Goal: Task Accomplishment & Management: Complete application form

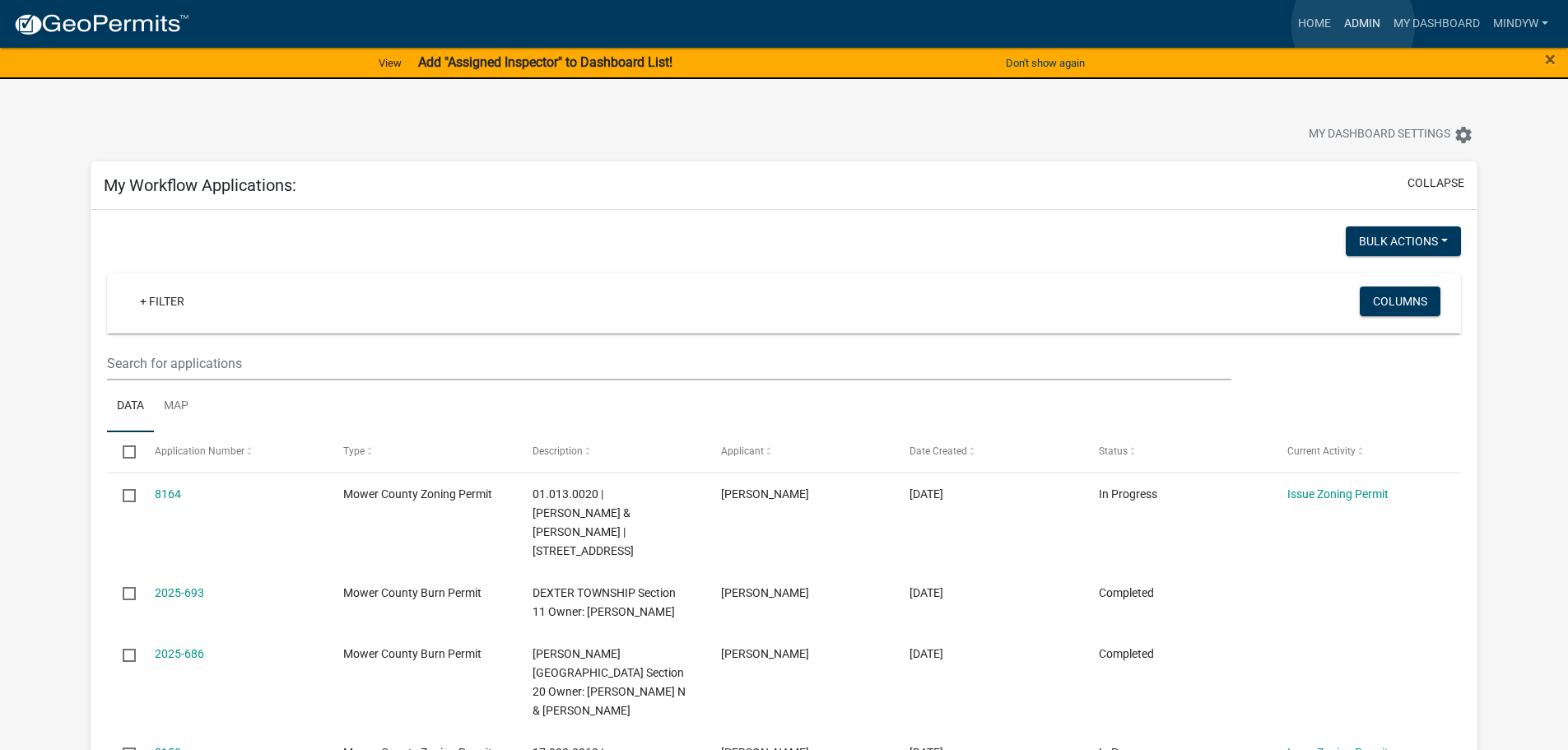
click at [1353, 26] on link "Admin" at bounding box center [1363, 23] width 50 height 31
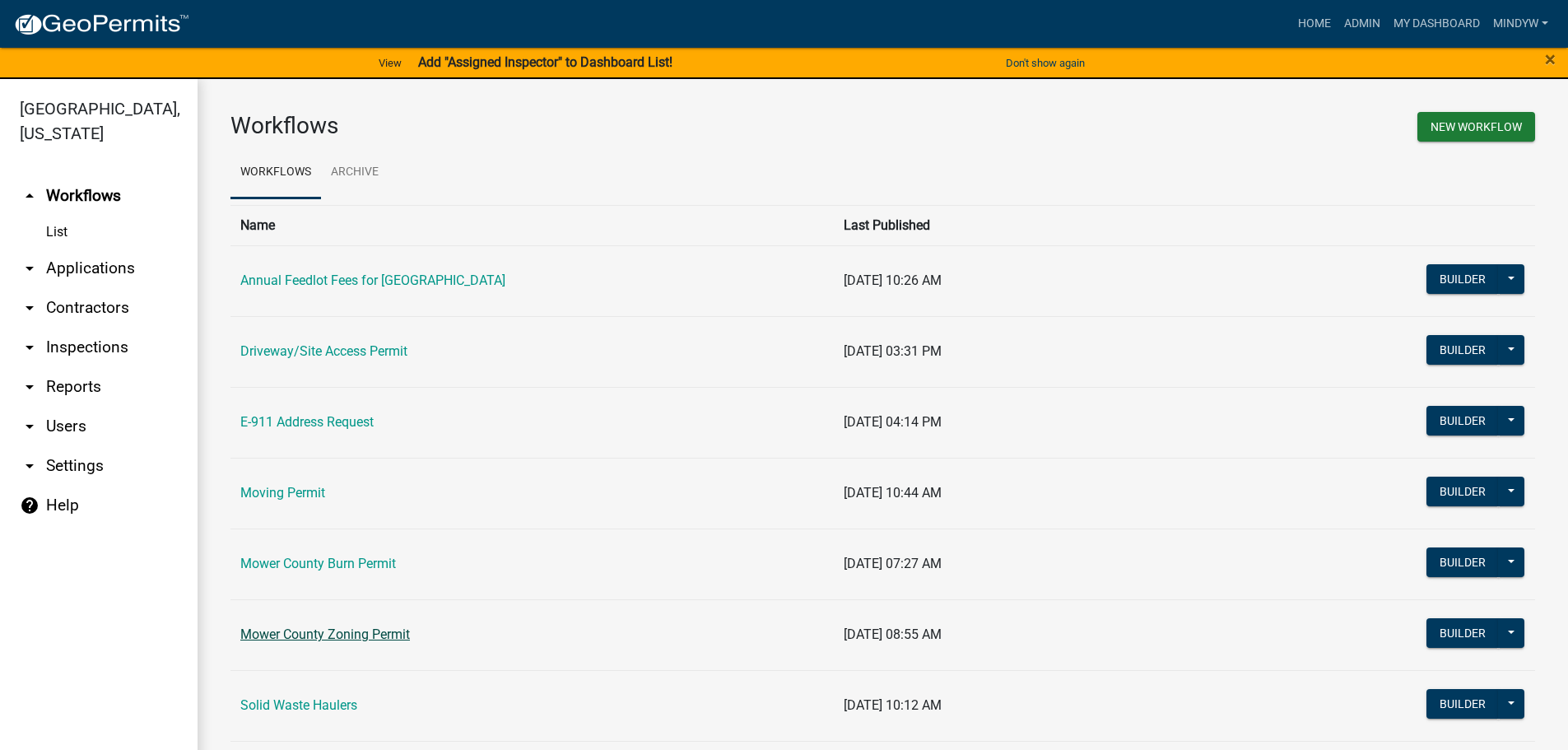
click at [368, 630] on link "Mower County Zoning Permit" at bounding box center [325, 634] width 170 height 16
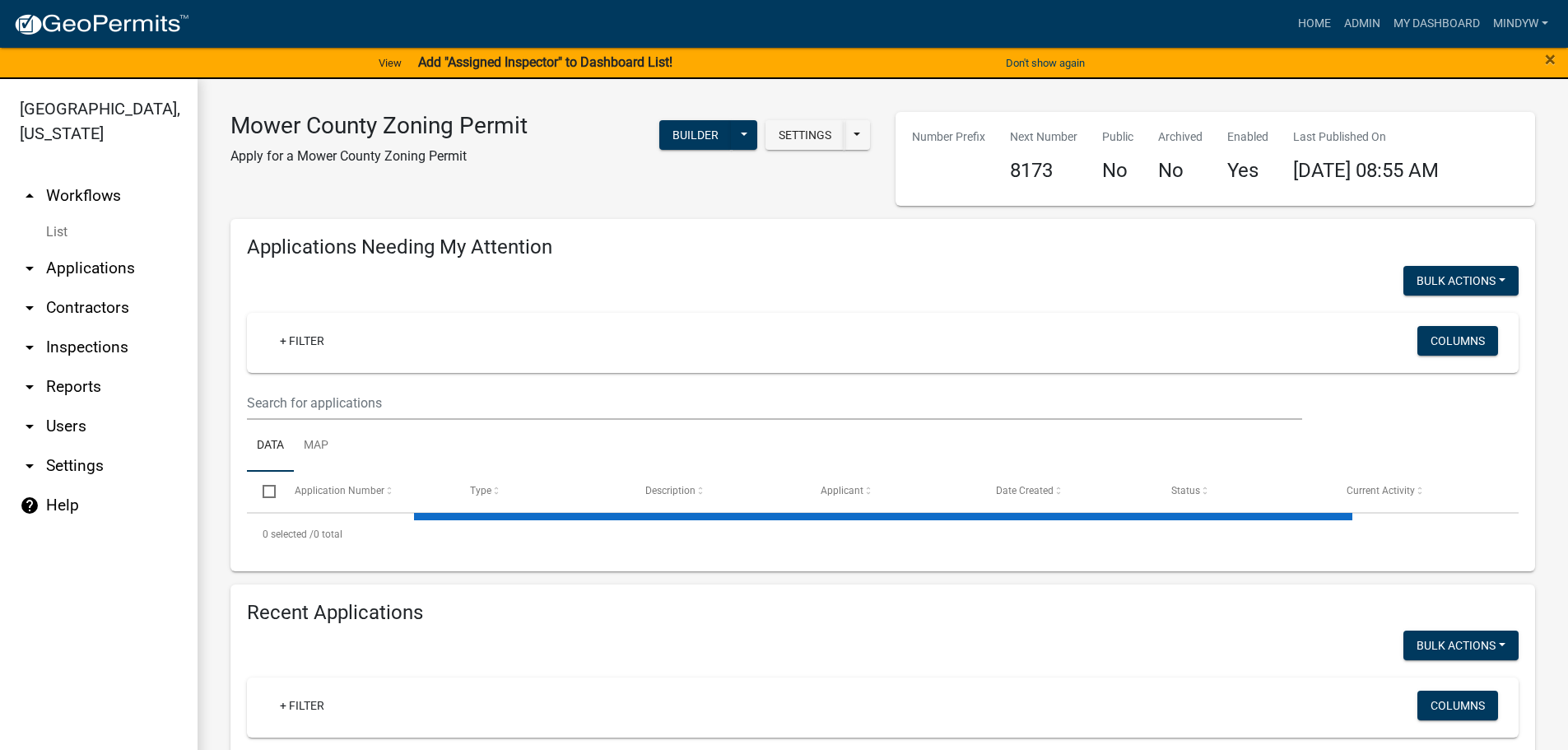
select select "1: 25"
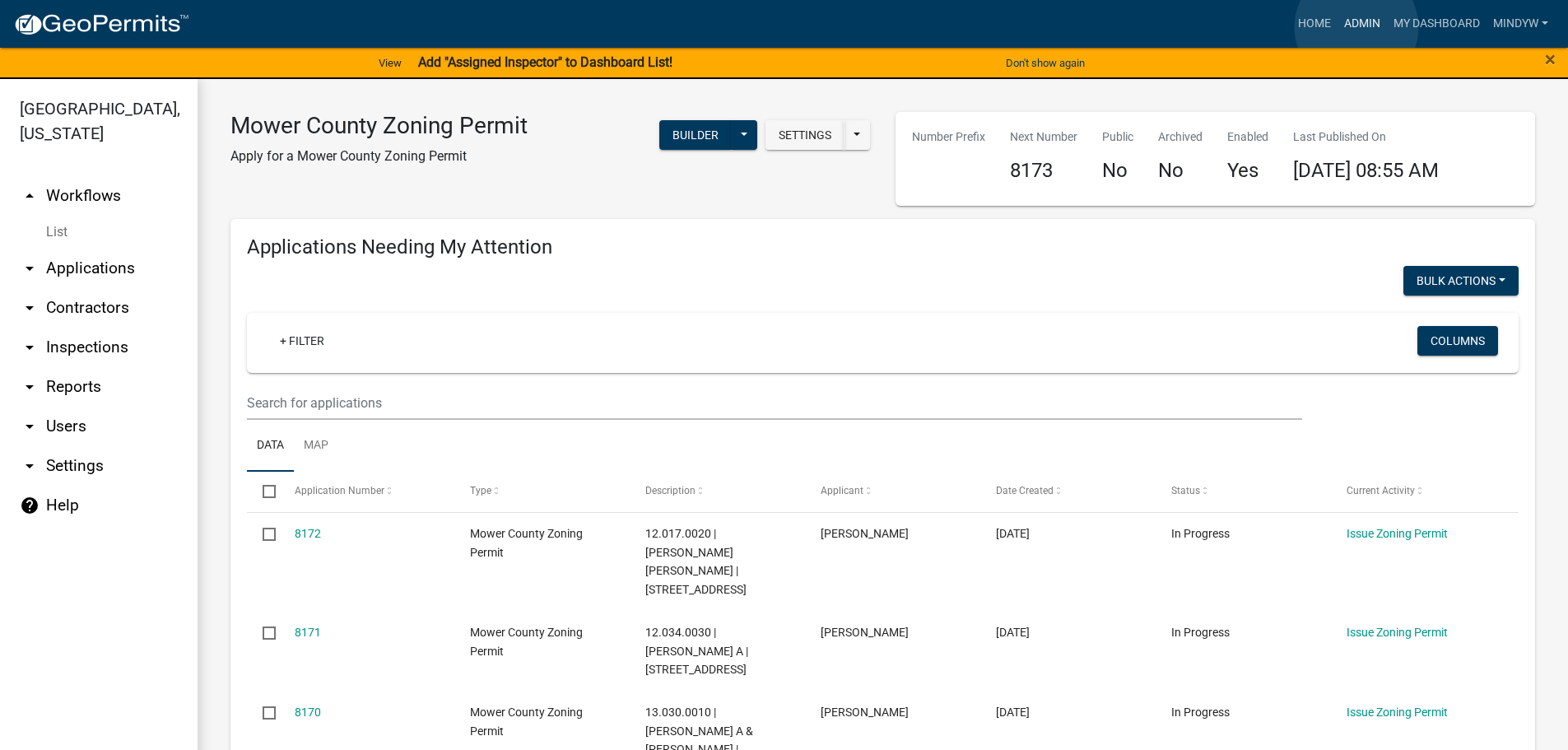
click at [1356, 27] on link "Admin" at bounding box center [1363, 23] width 50 height 31
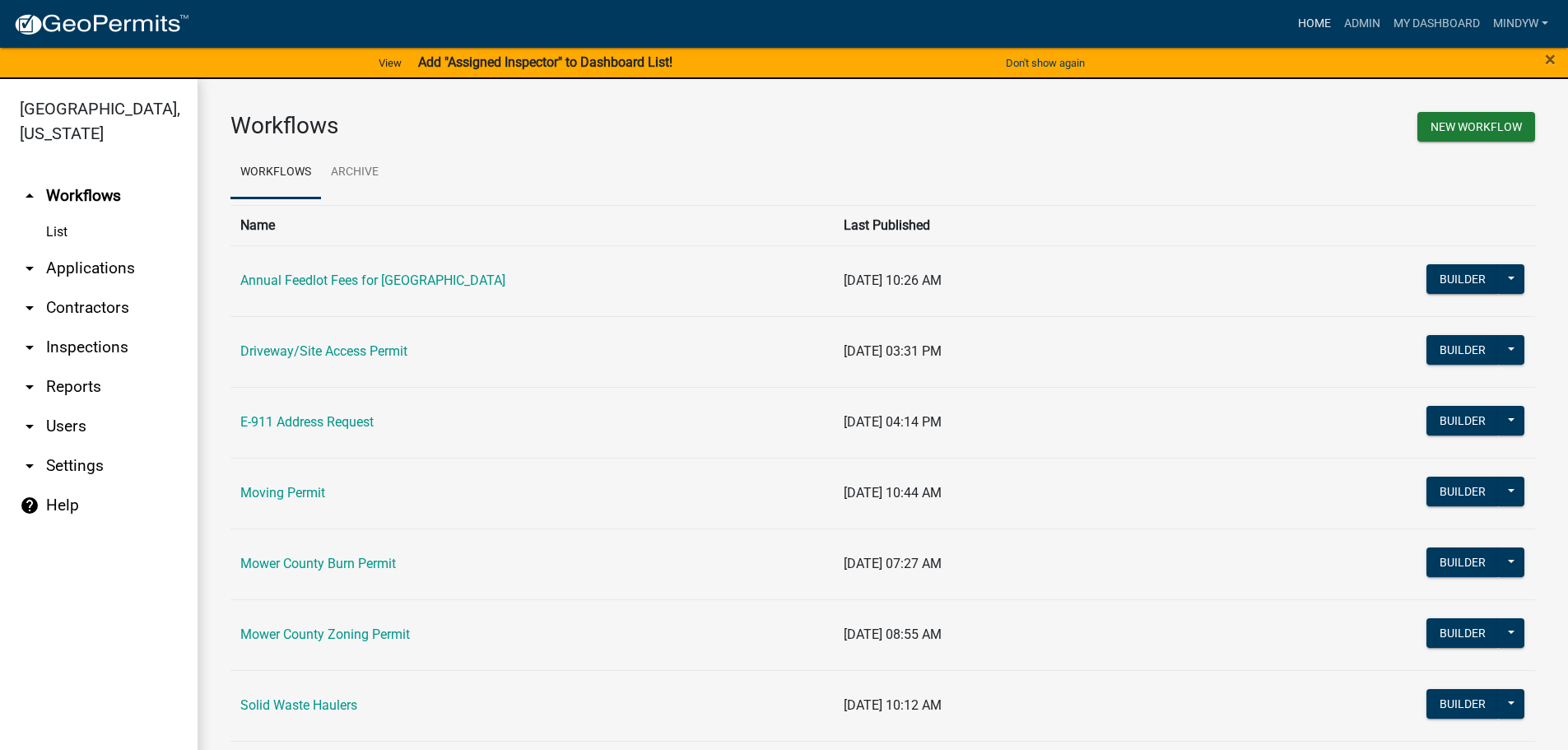
click at [1311, 19] on link "Home" at bounding box center [1315, 23] width 46 height 31
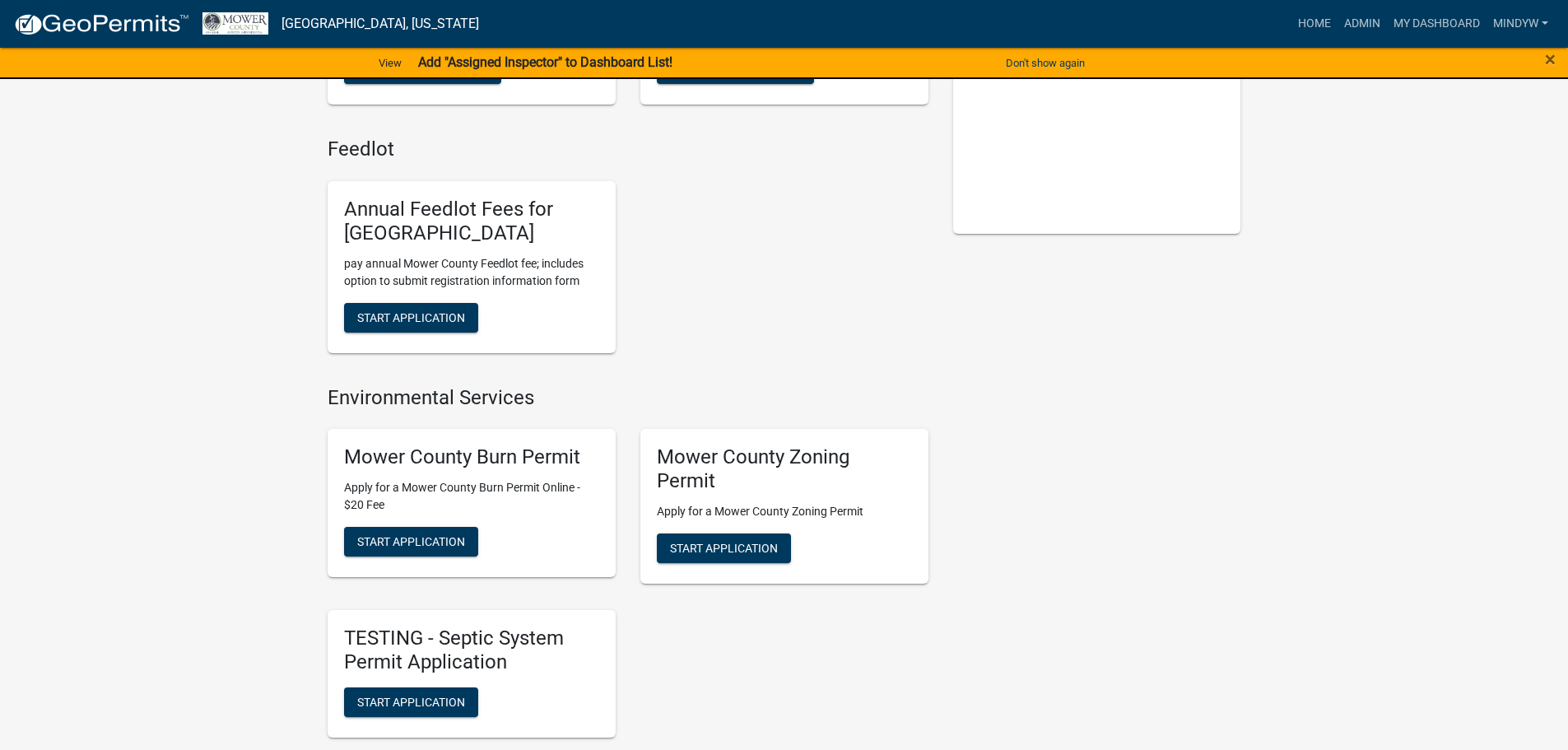
scroll to position [329, 0]
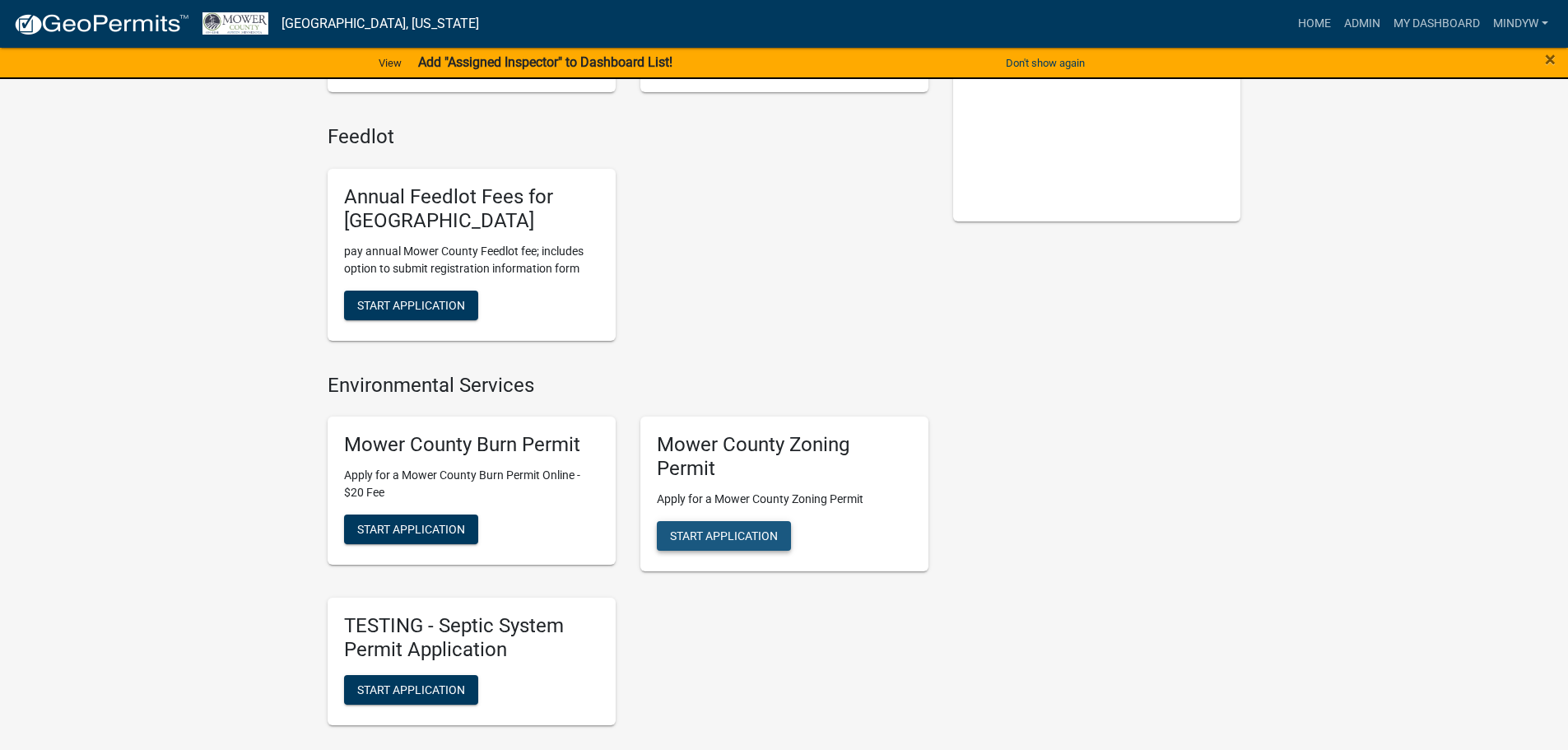
click at [717, 542] on span "Start Application" at bounding box center [724, 536] width 108 height 13
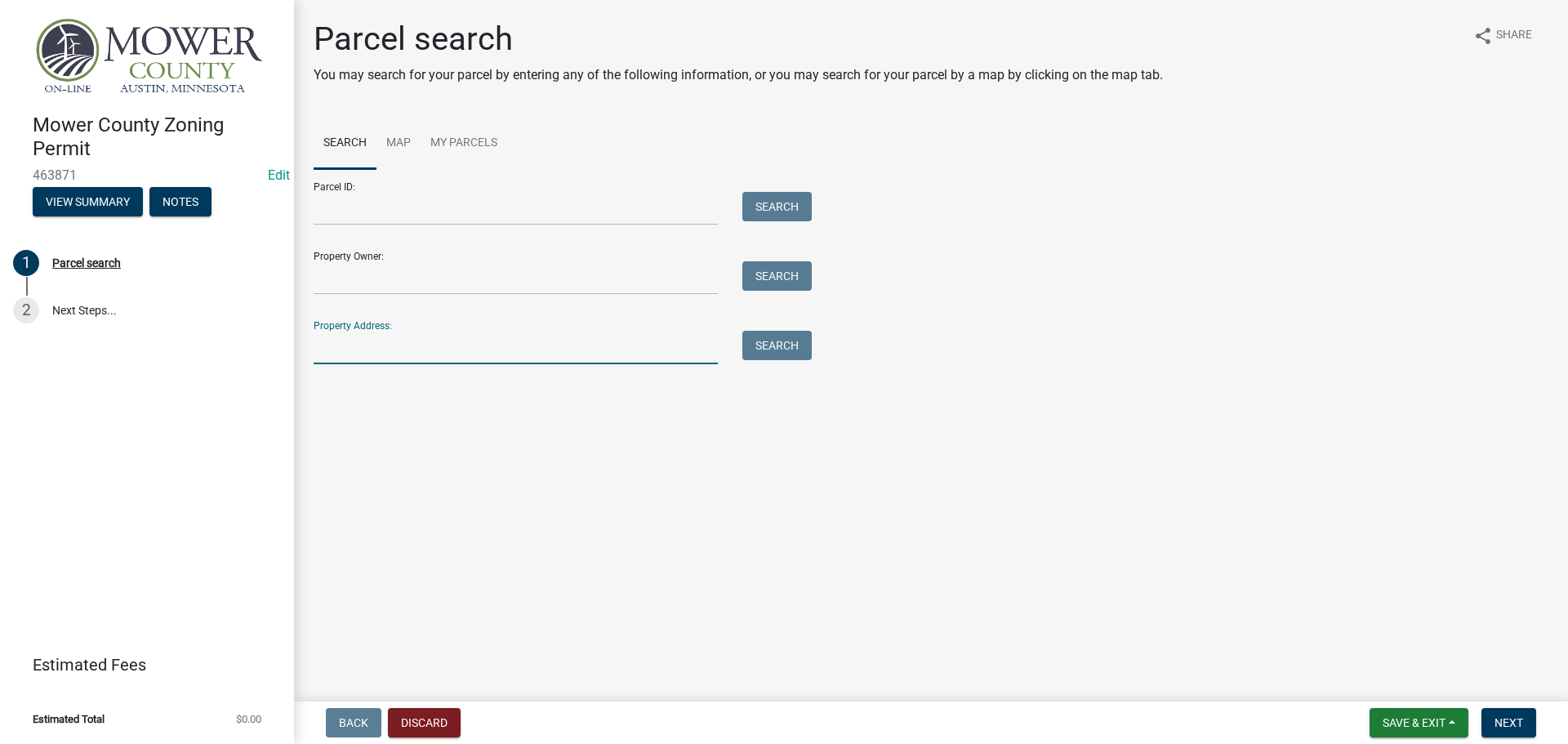
click at [356, 347] on input "Property Address:" at bounding box center [516, 348] width 404 height 33
drag, startPoint x: 402, startPoint y: 350, endPoint x: 293, endPoint y: 349, distance: 109.0
click at [293, 349] on div "[GEOGRAPHIC_DATA] Zoning Permit 463871 Edit View Summary Notes 1 Parcel search …" at bounding box center [784, 372] width 1568 height 744
type input "02.011.0040"
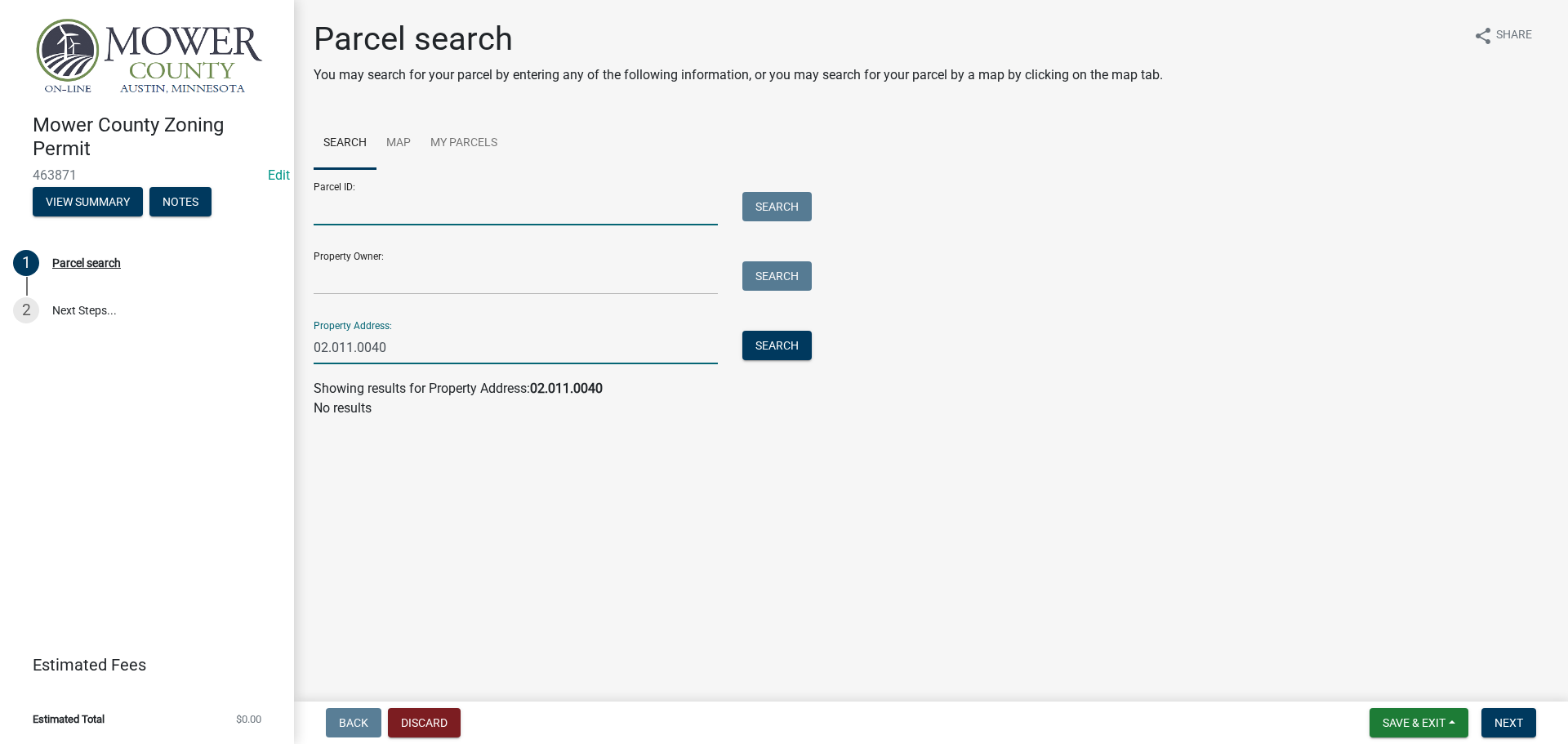
click at [333, 214] on input "Parcel ID:" at bounding box center [516, 208] width 404 height 33
paste input "02.011.0040"
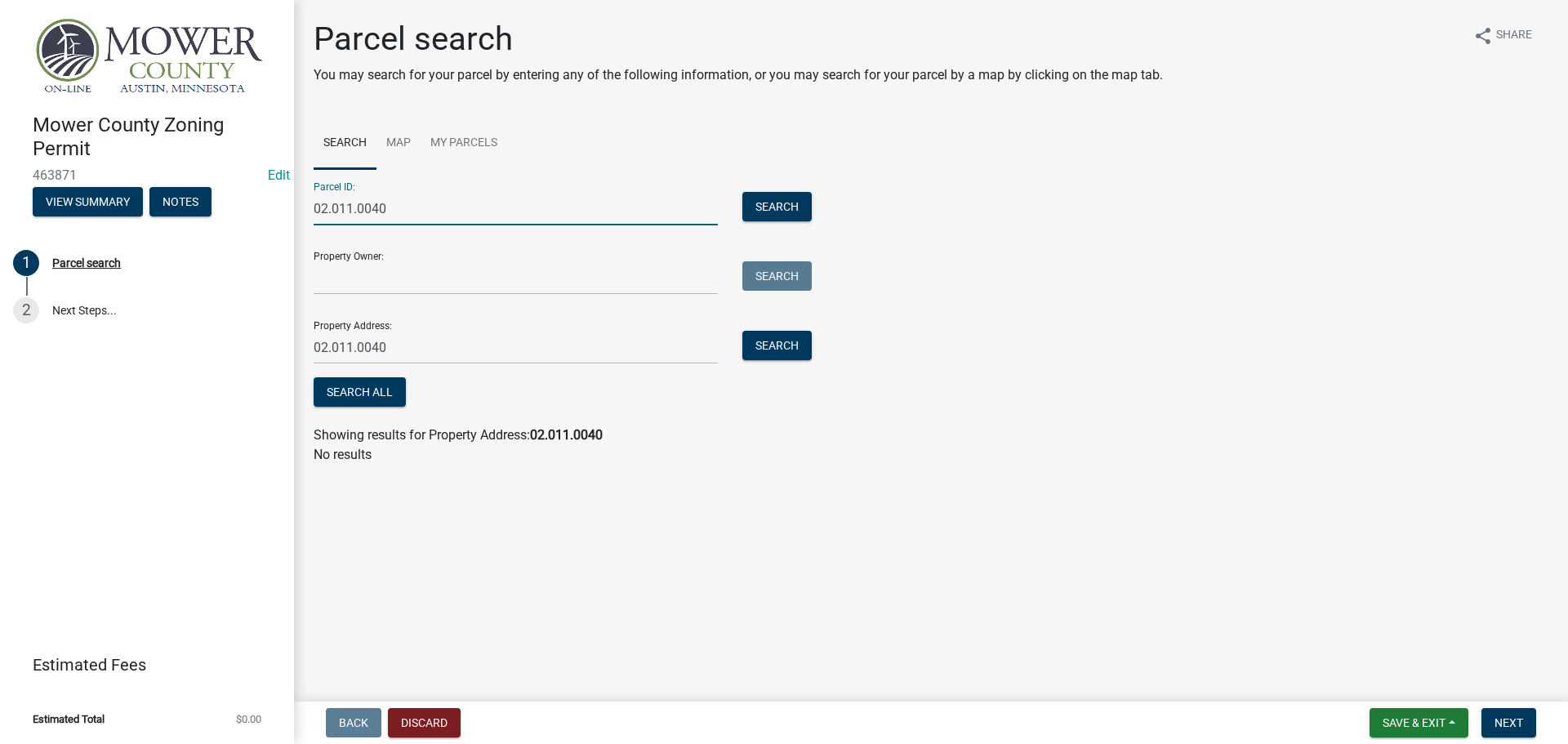
type input "02.011.0040"
click at [410, 344] on input "02.011.0040" at bounding box center [516, 348] width 404 height 33
drag, startPoint x: 415, startPoint y: 352, endPoint x: 282, endPoint y: 347, distance: 133.1
click at [282, 347] on div "[GEOGRAPHIC_DATA] Zoning Permit 463871 Edit View Summary Notes 1 Parcel search …" at bounding box center [784, 372] width 1568 height 744
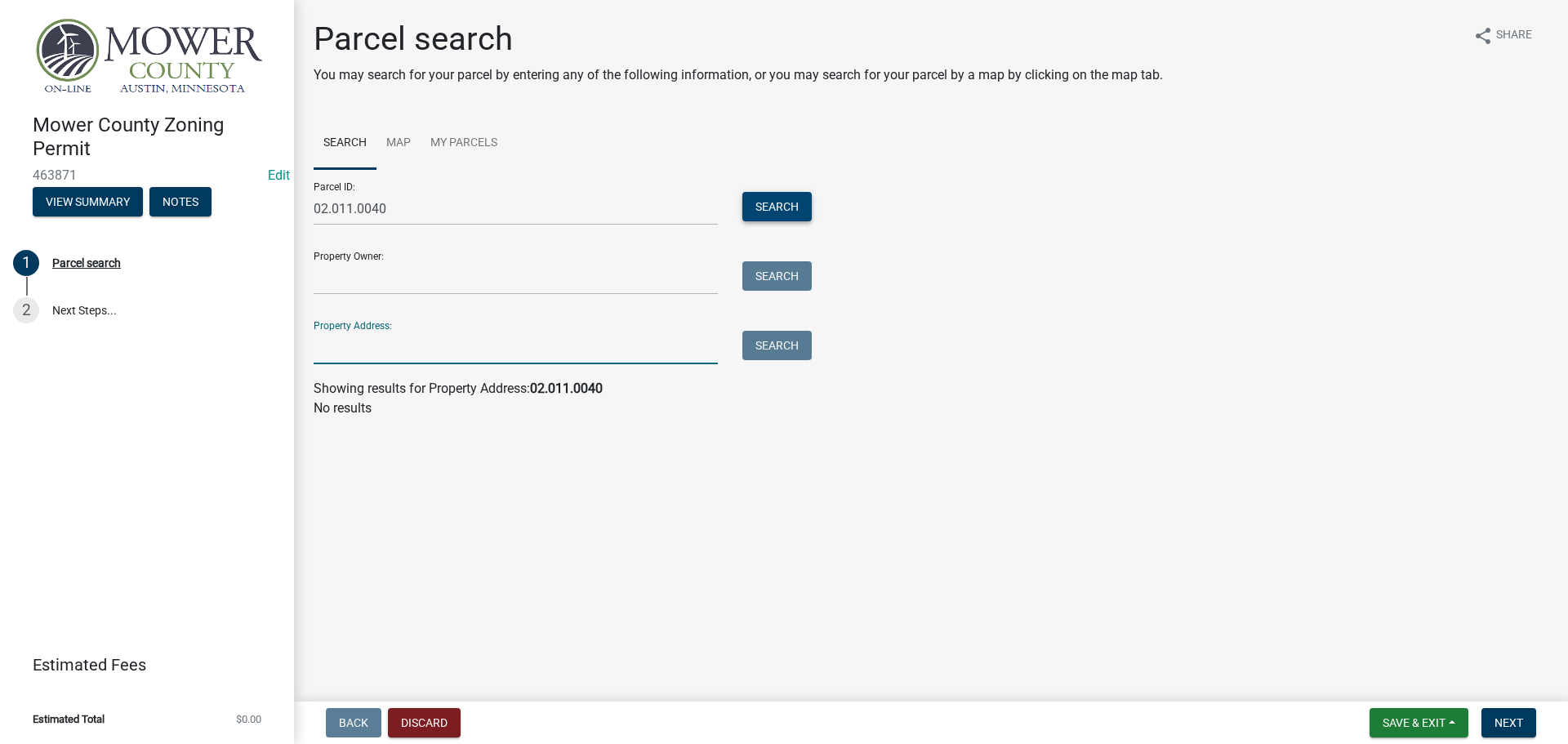
click at [784, 205] on button "Search" at bounding box center [777, 206] width 69 height 29
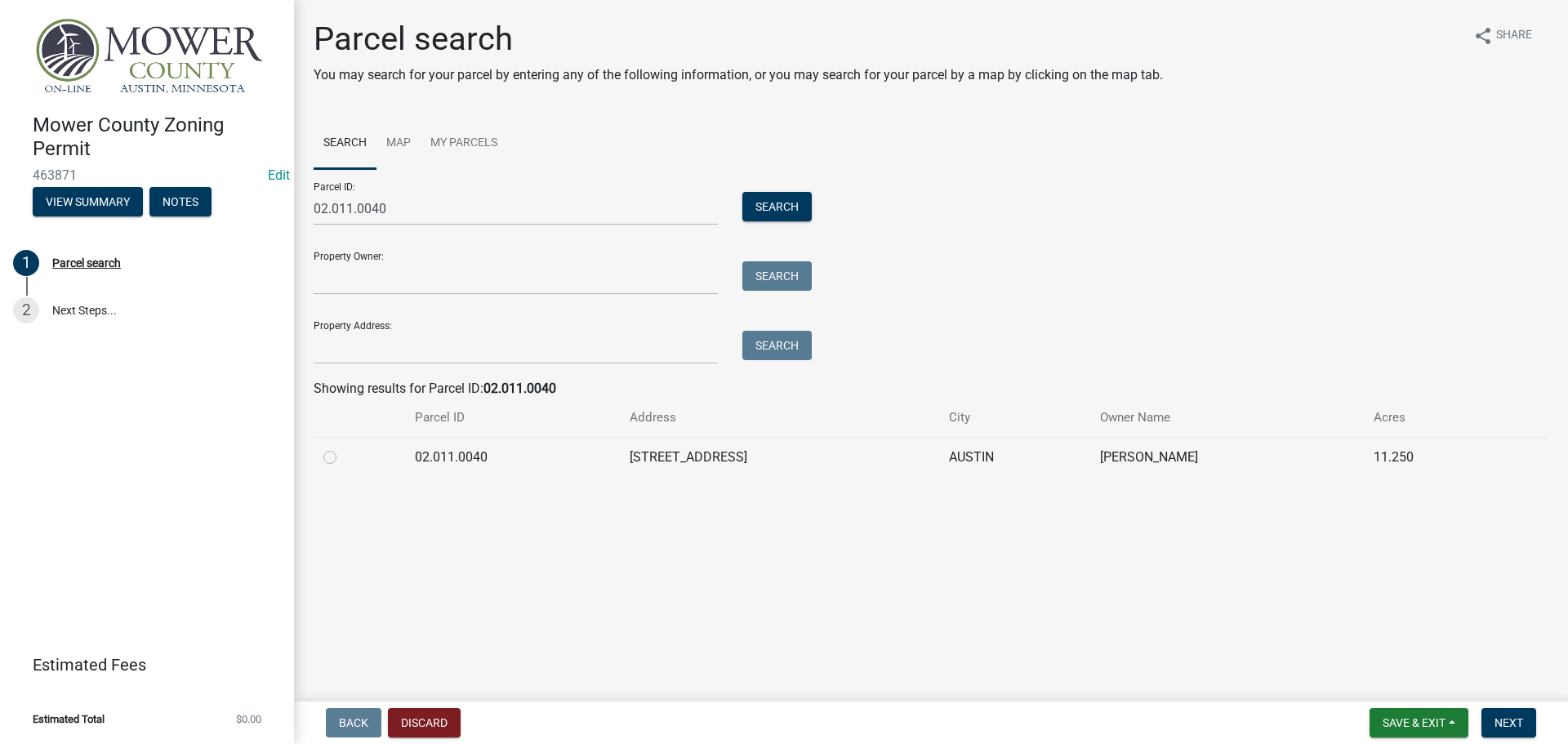
click at [343, 447] on label at bounding box center [343, 447] width 0 height 0
click at [343, 457] on input "radio" at bounding box center [348, 452] width 11 height 11
radio input "true"
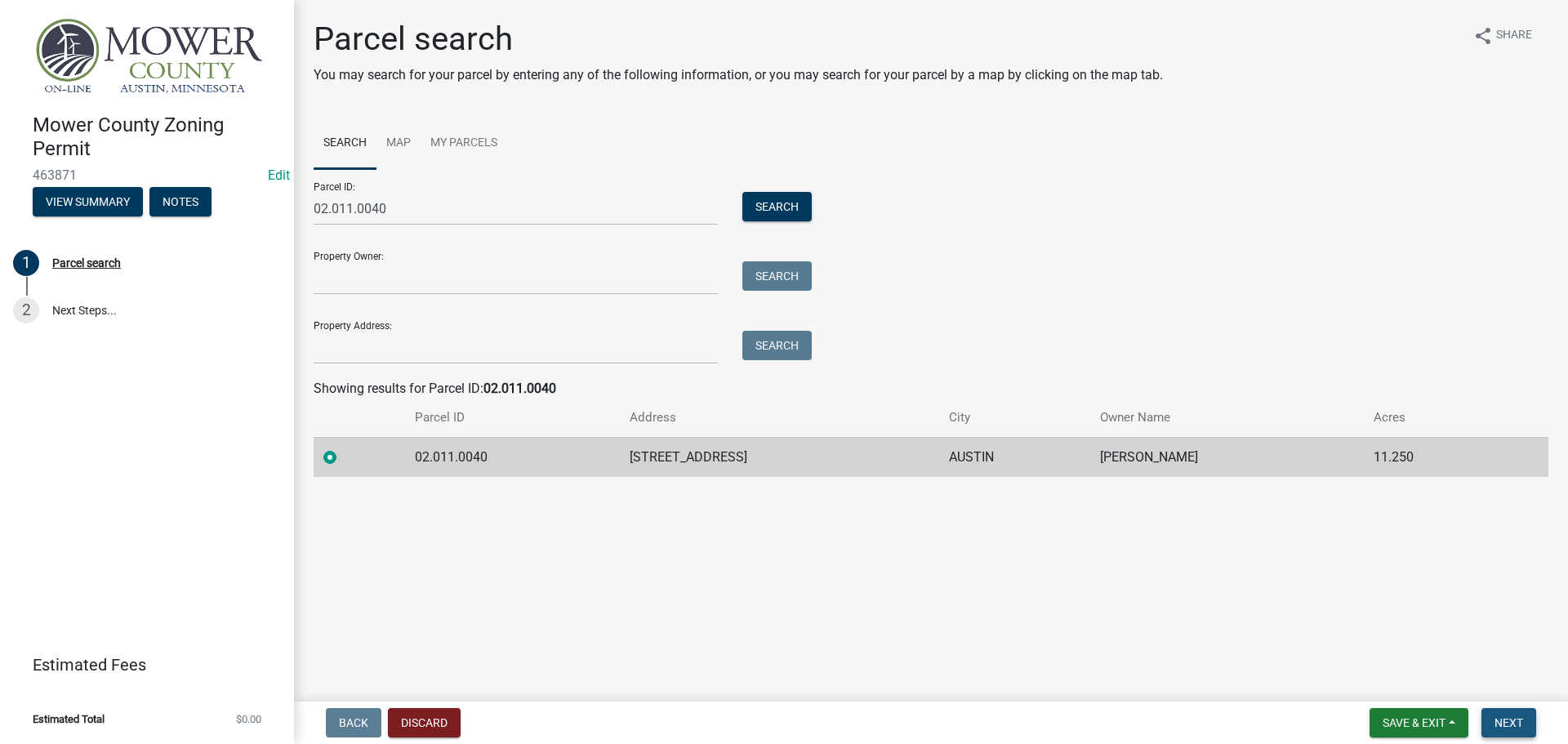
click at [1504, 725] on span "Next" at bounding box center [1508, 722] width 29 height 13
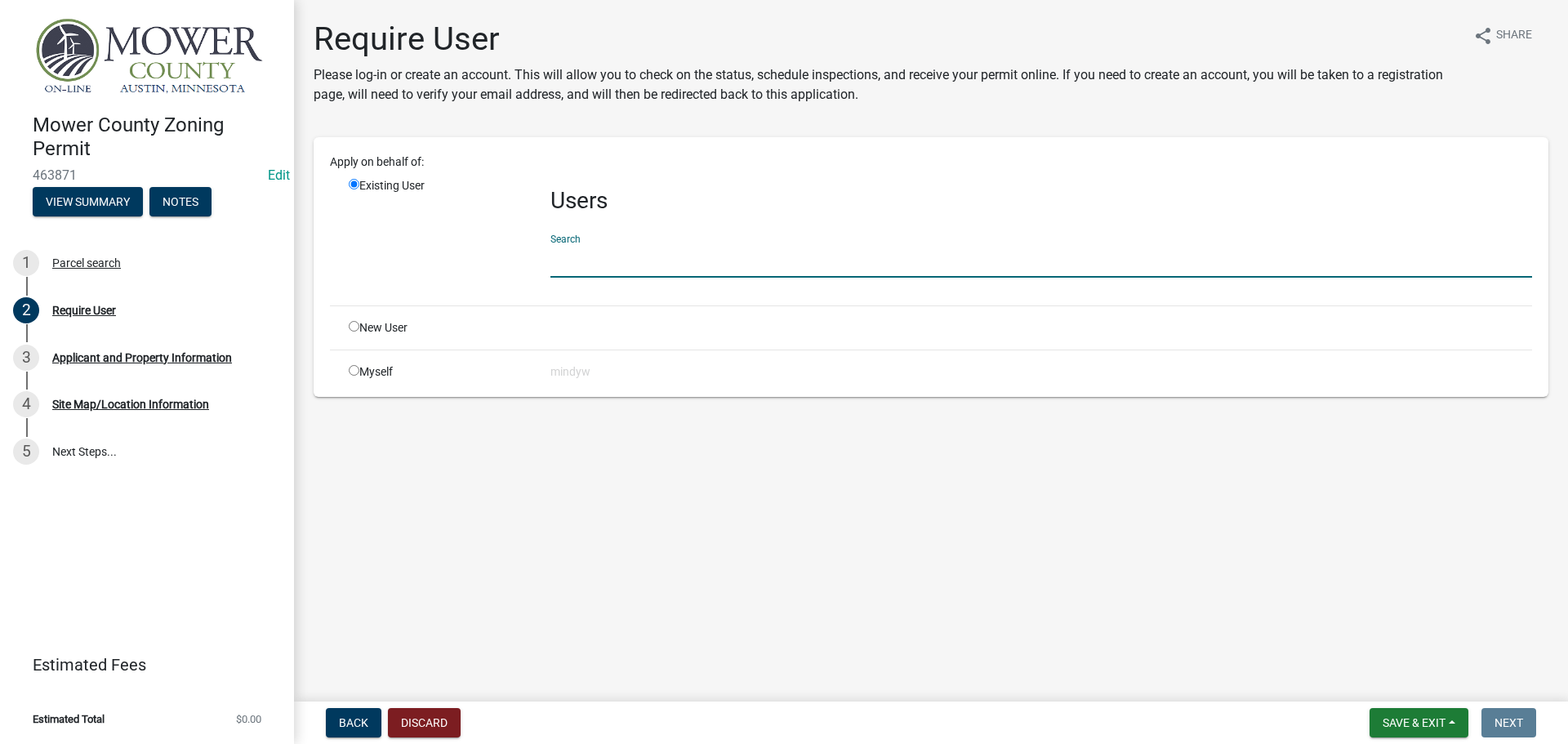
click at [619, 252] on input "text" at bounding box center [1041, 261] width 981 height 33
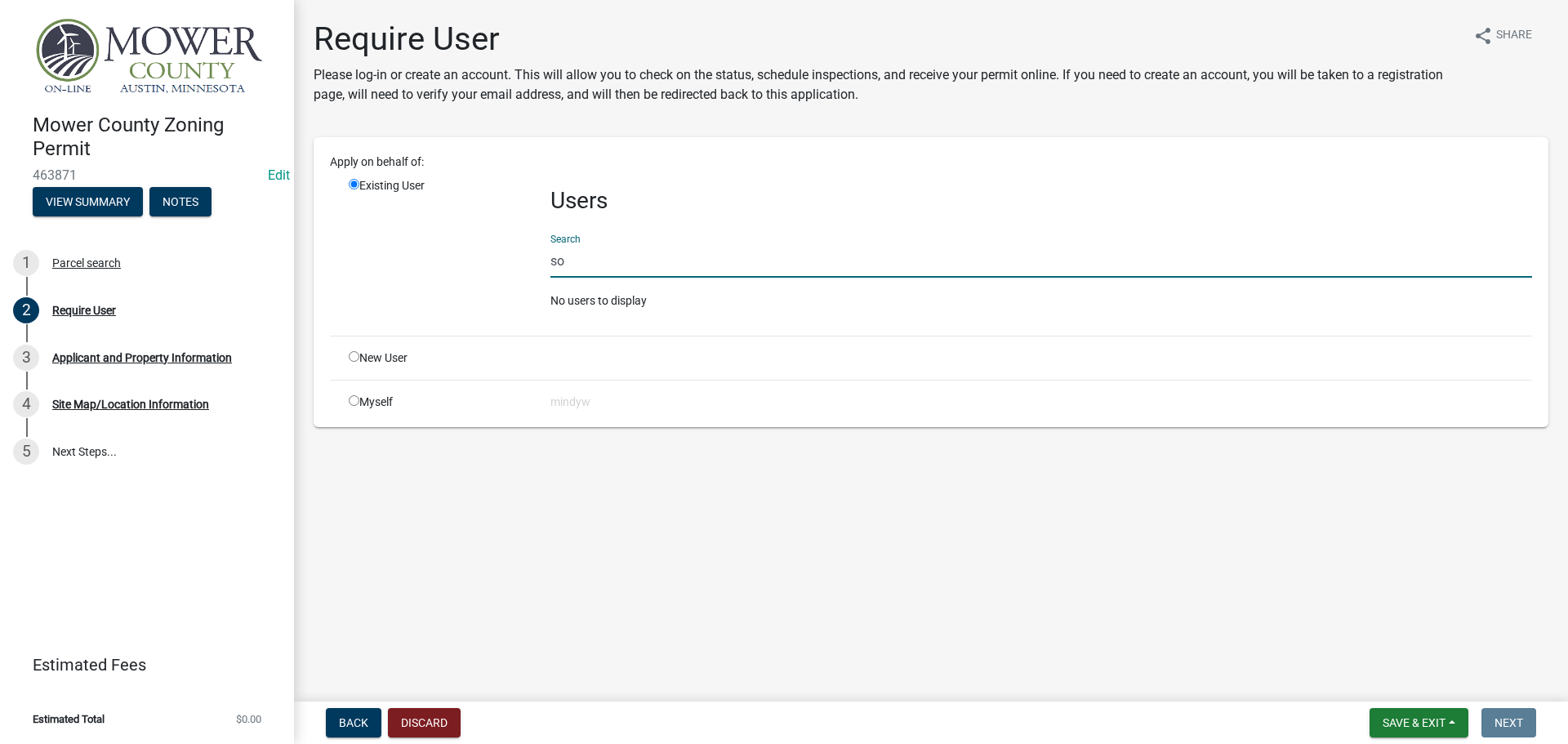
type input "s"
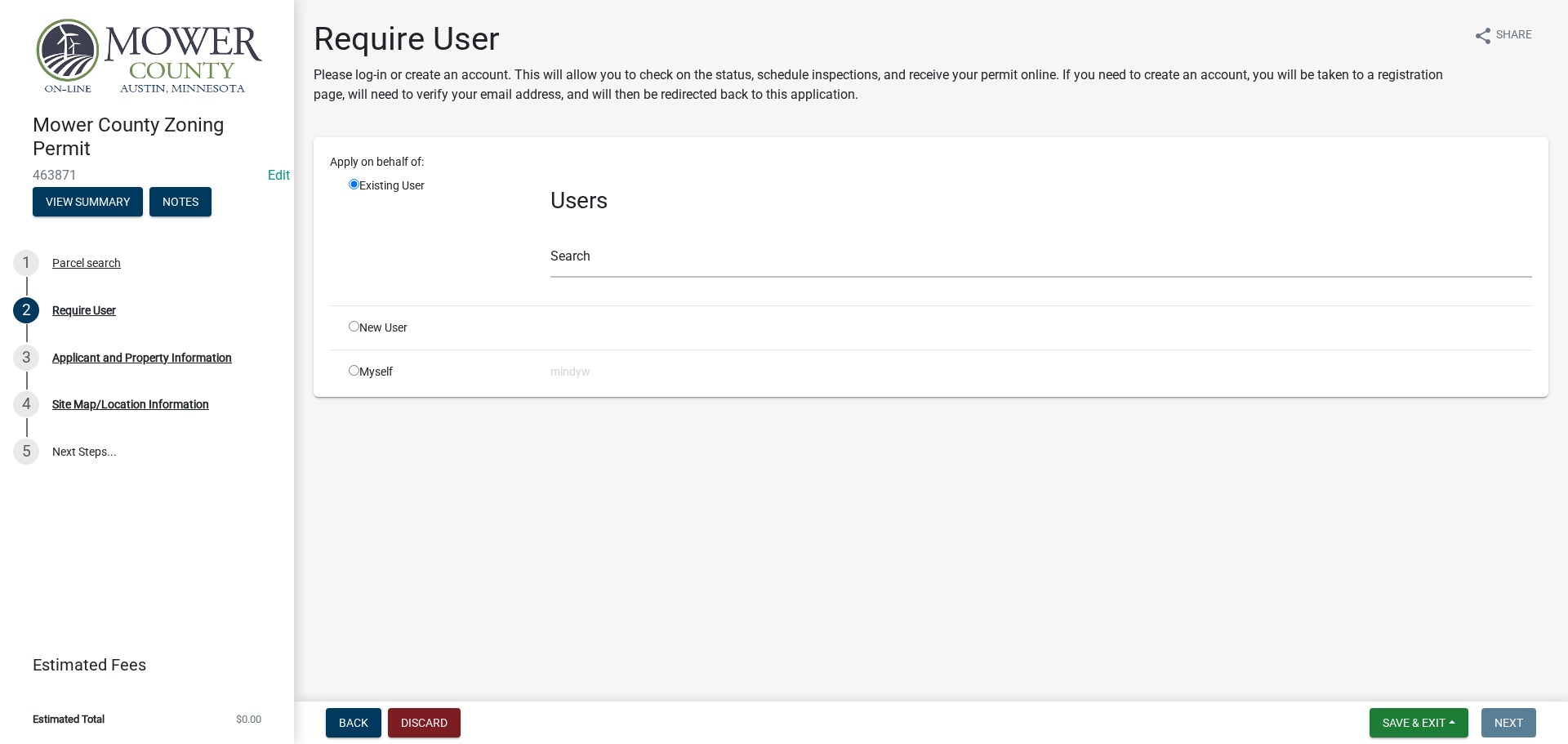
click at [352, 329] on input "radio" at bounding box center [354, 326] width 11 height 11
radio input "true"
radio input "false"
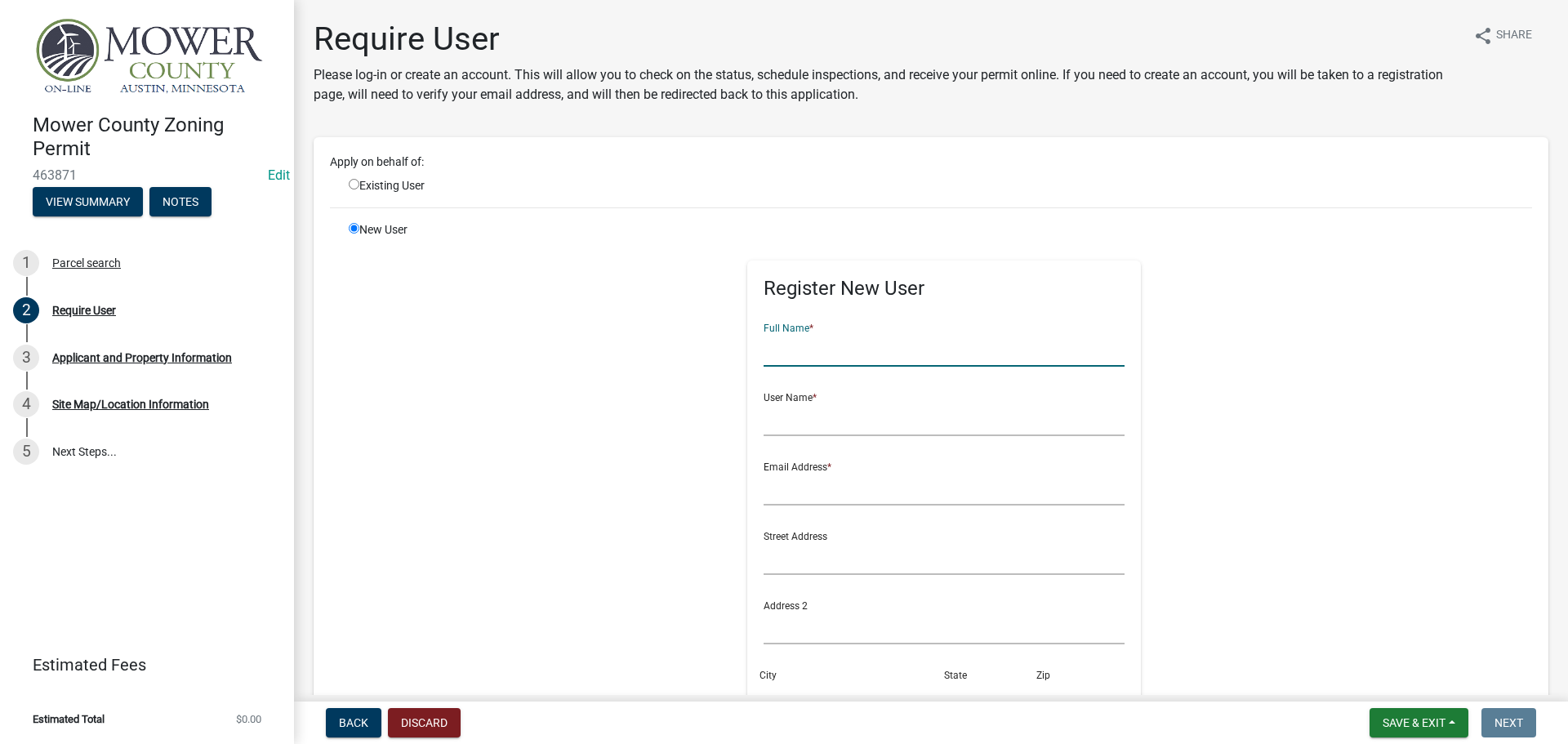
click at [813, 349] on input "text" at bounding box center [944, 350] width 362 height 33
type input "[PERSON_NAME]"
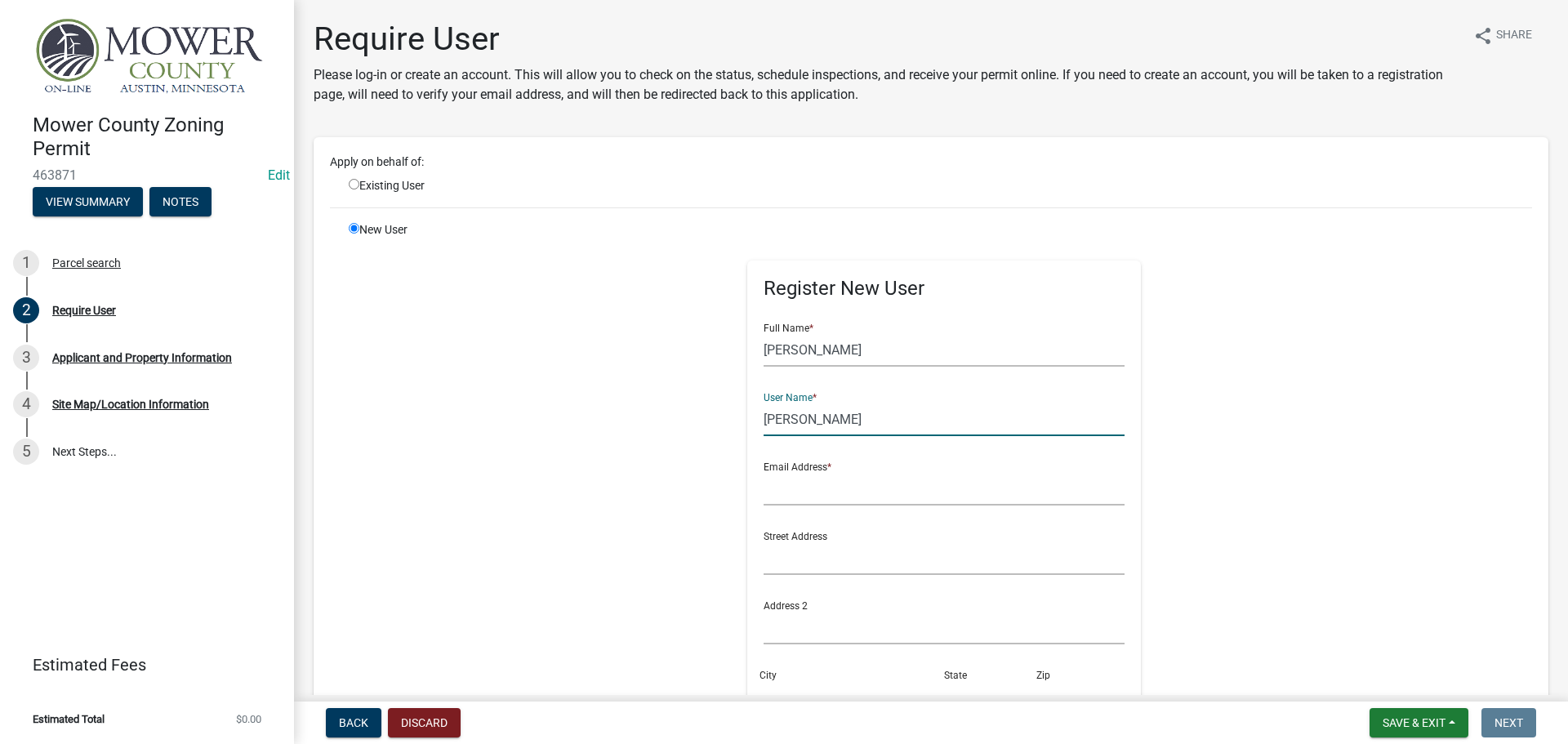
type input "[PERSON_NAME]"
click at [794, 493] on input "text" at bounding box center [944, 488] width 362 height 33
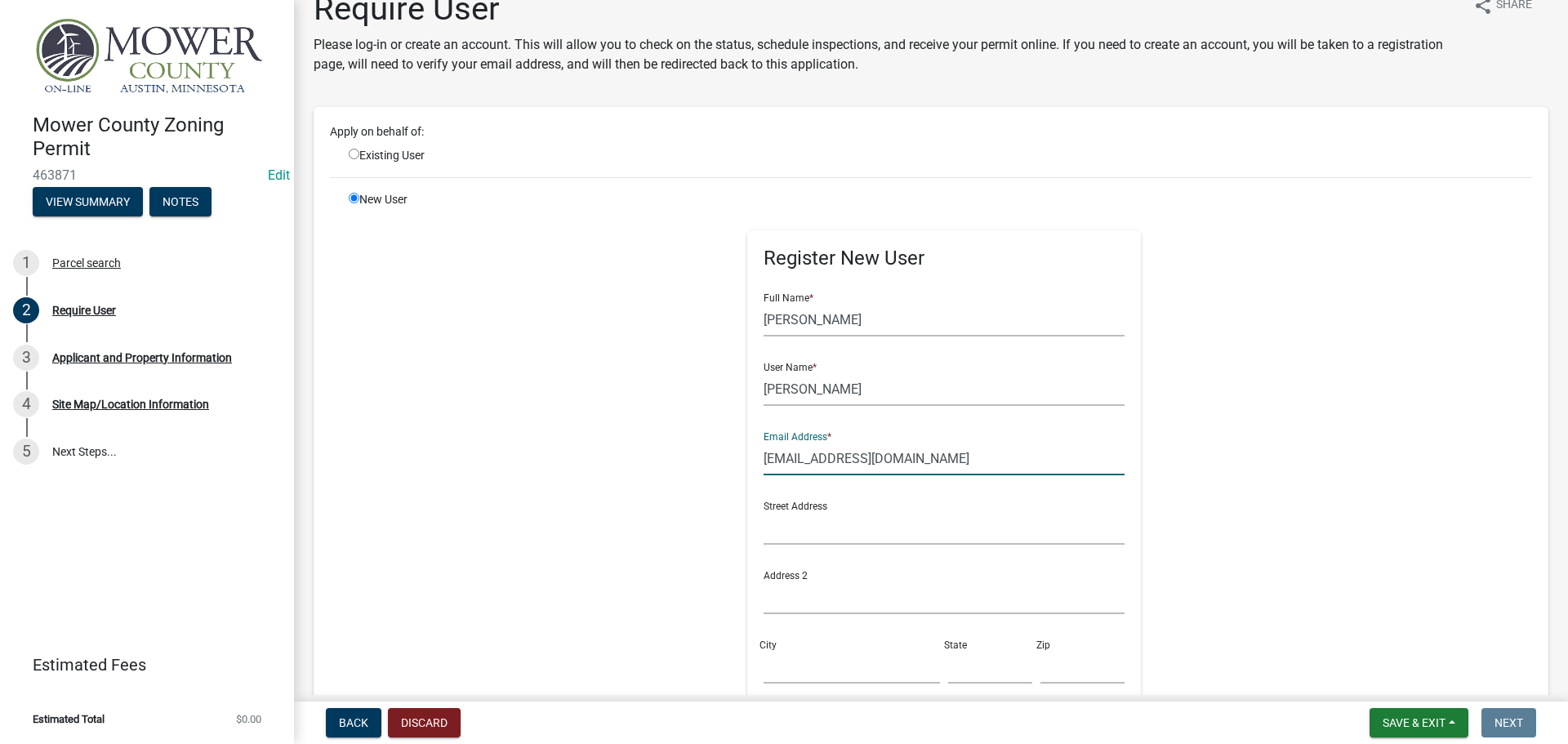
scroll to position [82, 0]
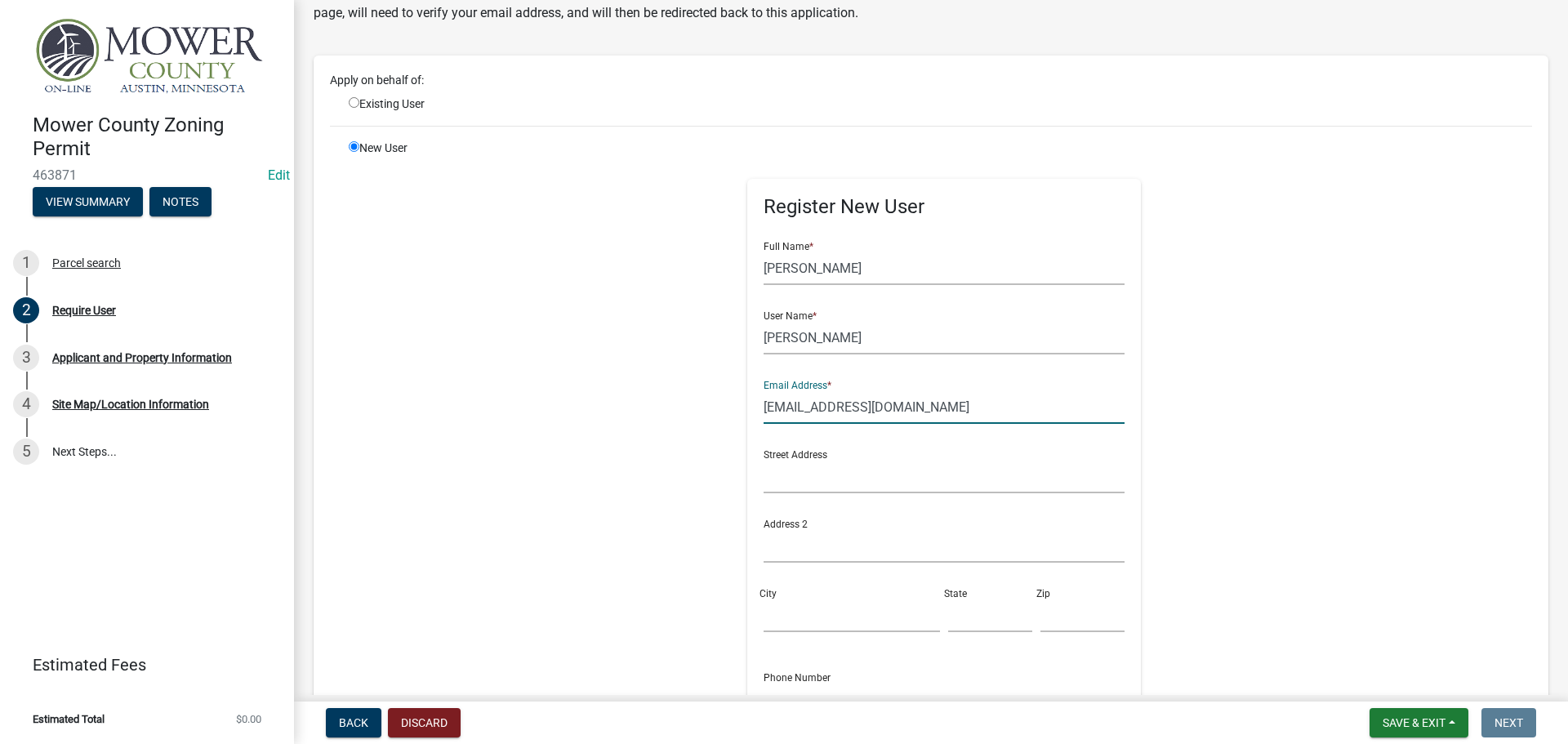
drag, startPoint x: 880, startPoint y: 406, endPoint x: 747, endPoint y: 406, distance: 133.0
click at [748, 406] on div "Register New User Full Name * [PERSON_NAME] User Name * [PERSON_NAME] Email Add…" at bounding box center [944, 500] width 394 height 641
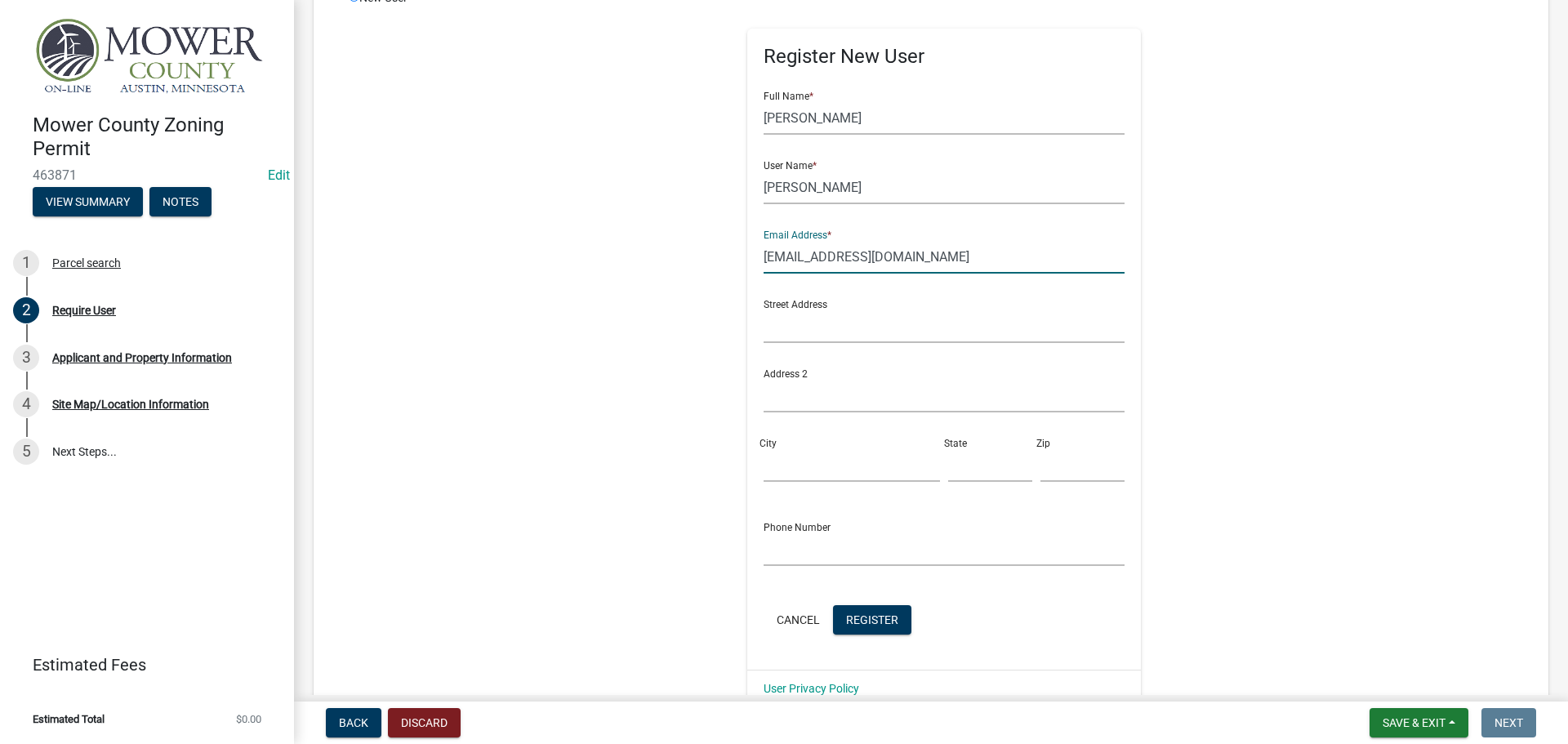
scroll to position [245, 0]
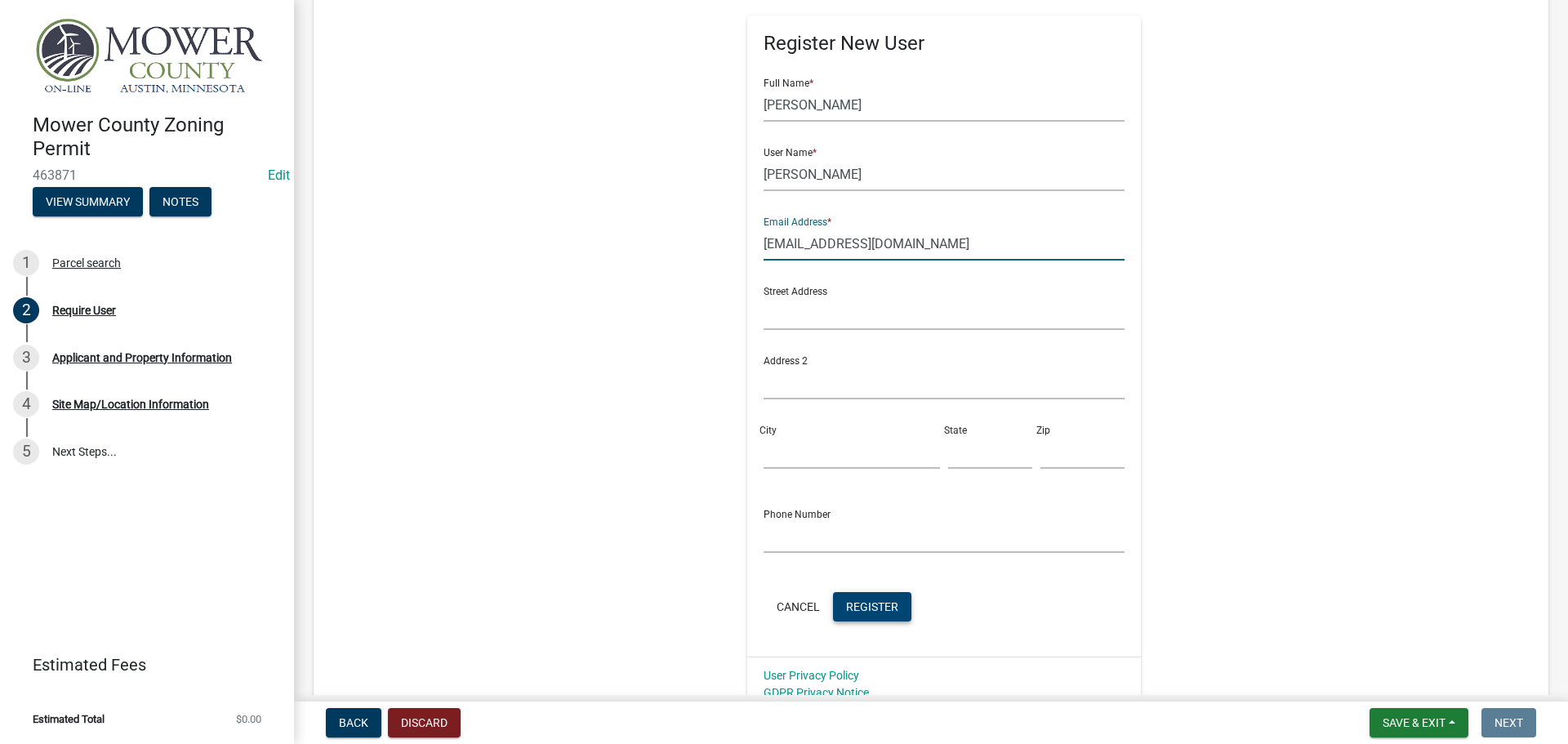
type input "[EMAIL_ADDRESS][DOMAIN_NAME]"
click at [870, 609] on span "Register" at bounding box center [871, 605] width 52 height 13
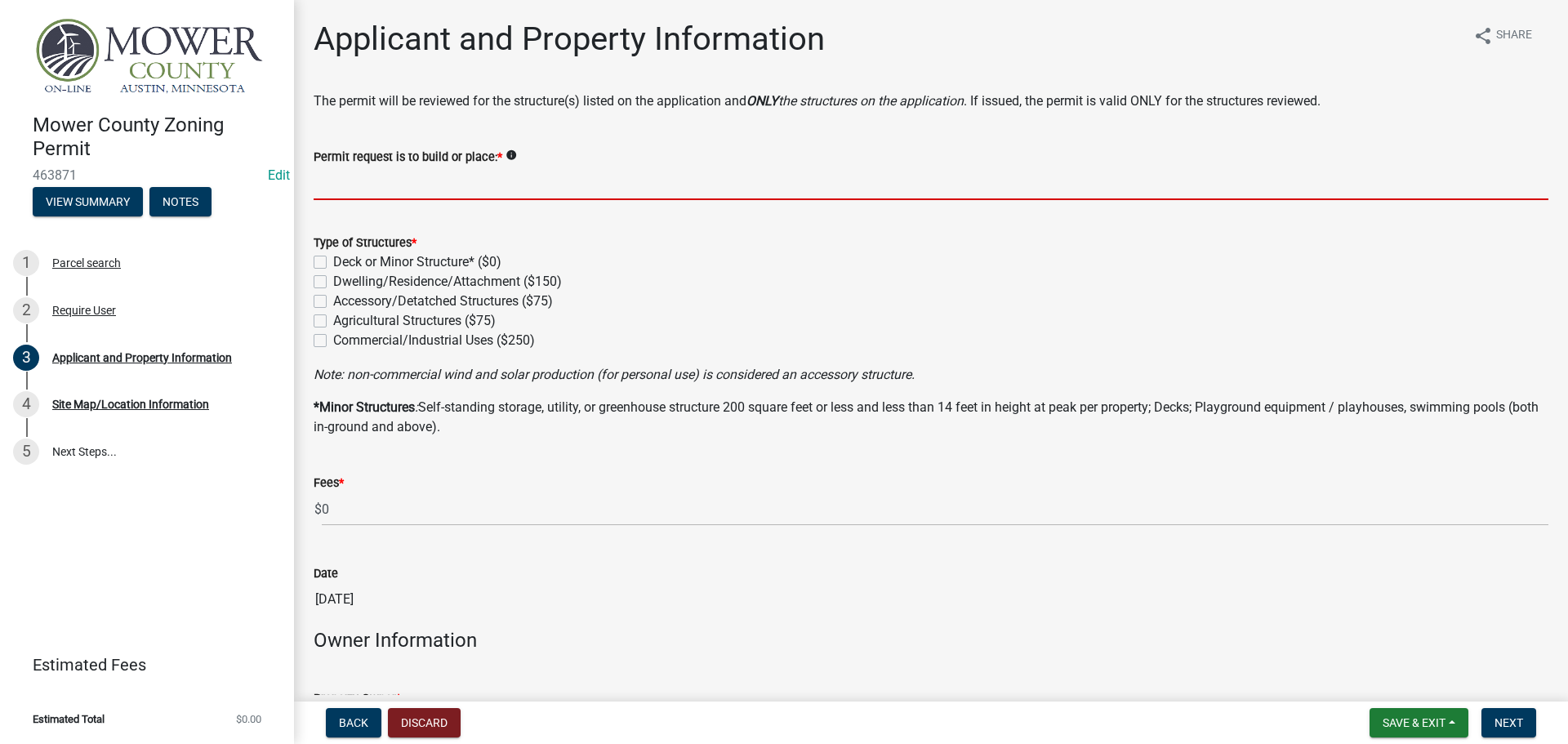
click at [343, 184] on input "Permit request is to build or place: *" at bounding box center [931, 184] width 1235 height 33
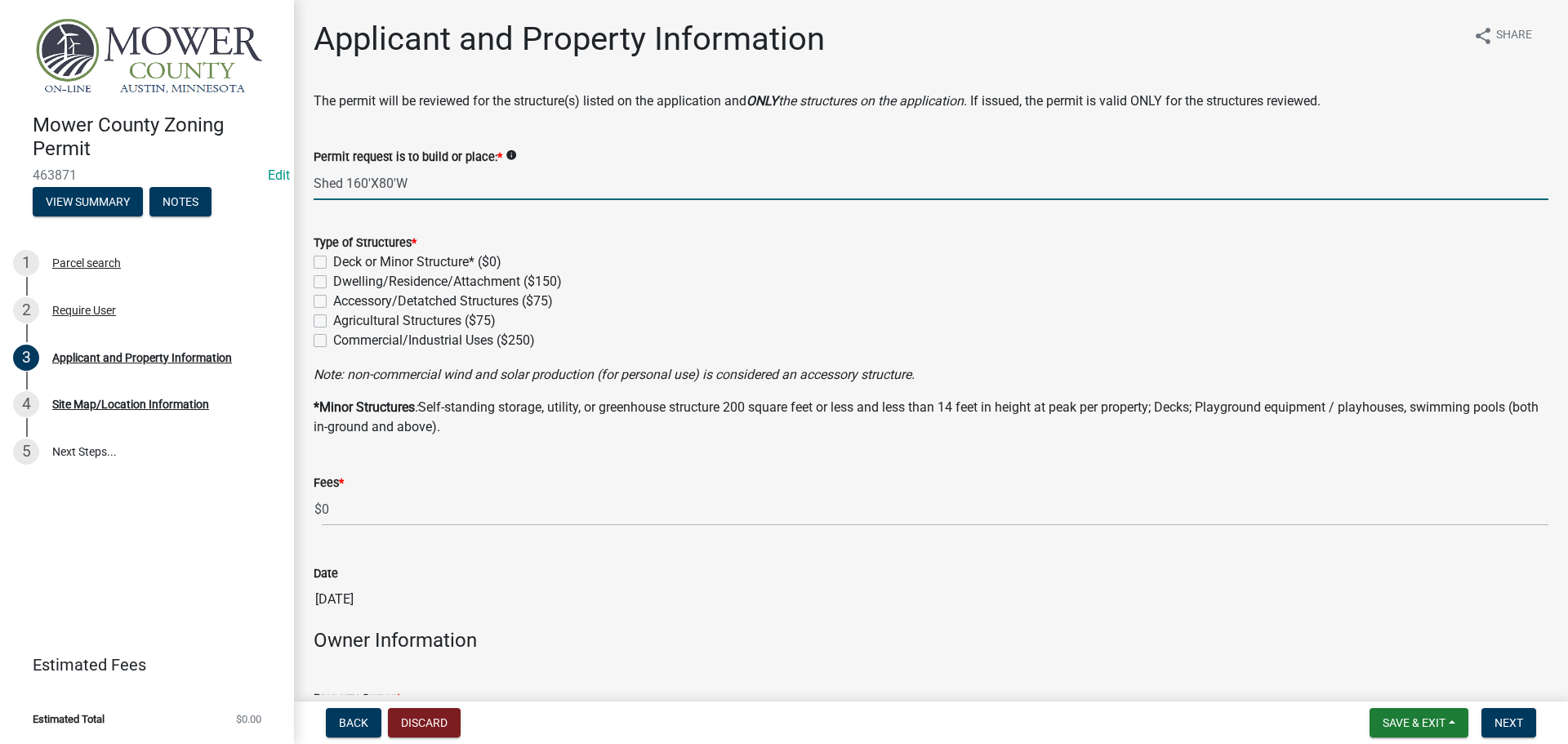
type input "Shed 160'X80'W"
click at [333, 300] on label "Accessory/Detatched Structures ($75)" at bounding box center [443, 301] width 220 height 19
click at [333, 300] on input "Accessory/Detatched Structures ($75)" at bounding box center [338, 297] width 11 height 11
checkbox input "true"
checkbox input "false"
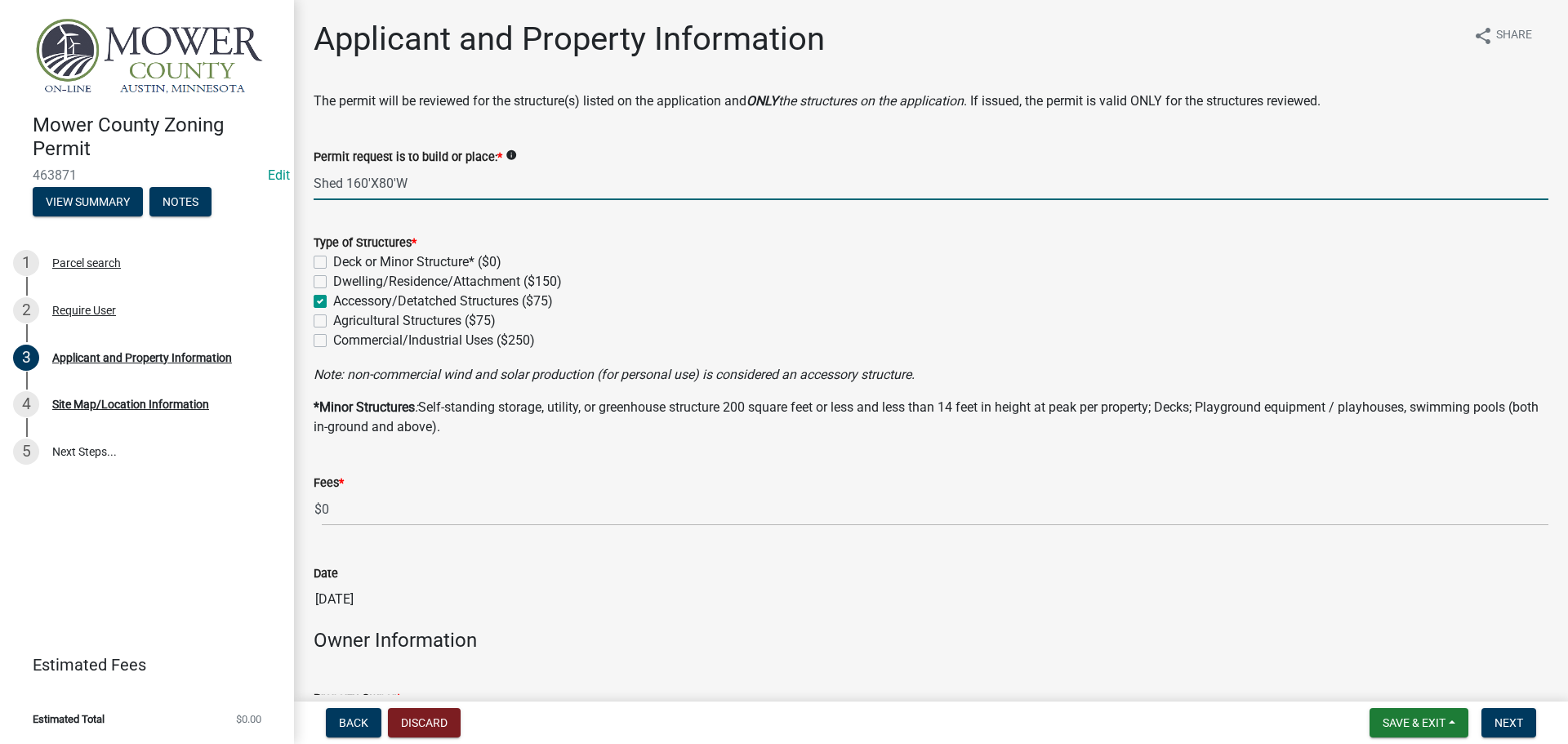
checkbox input "false"
checkbox input "true"
checkbox input "false"
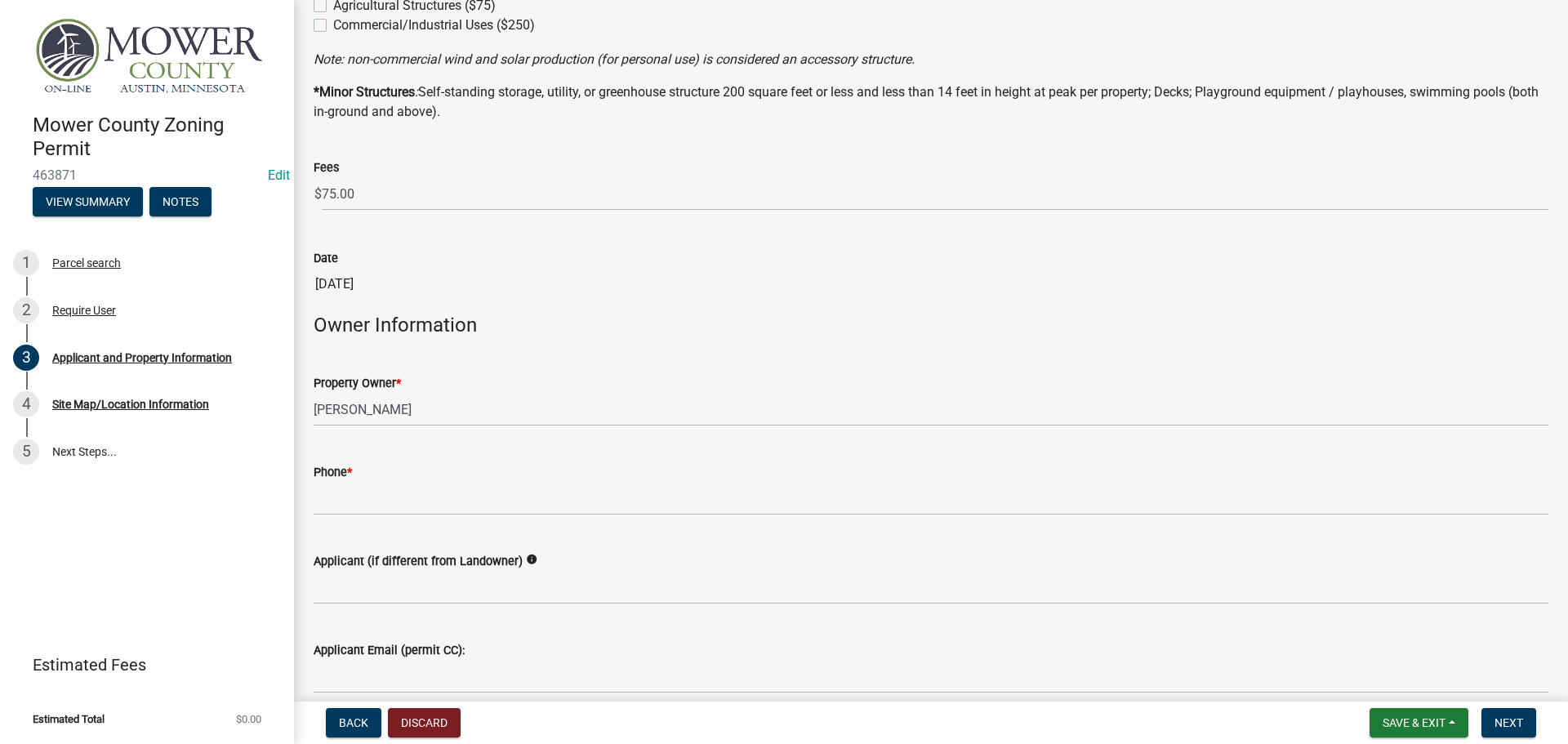
scroll to position [408, 0]
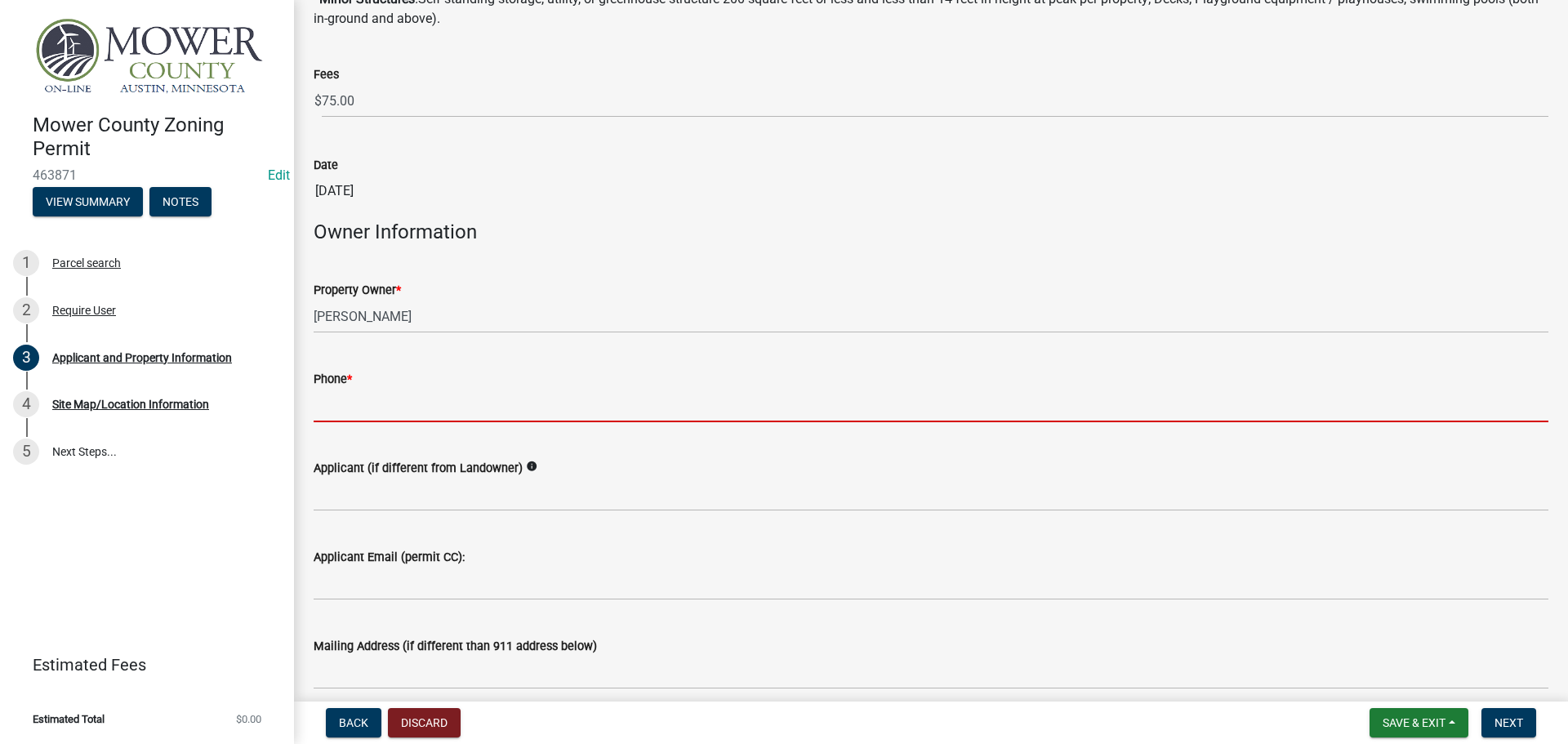
click at [423, 420] on input "Phone *" at bounding box center [931, 406] width 1235 height 33
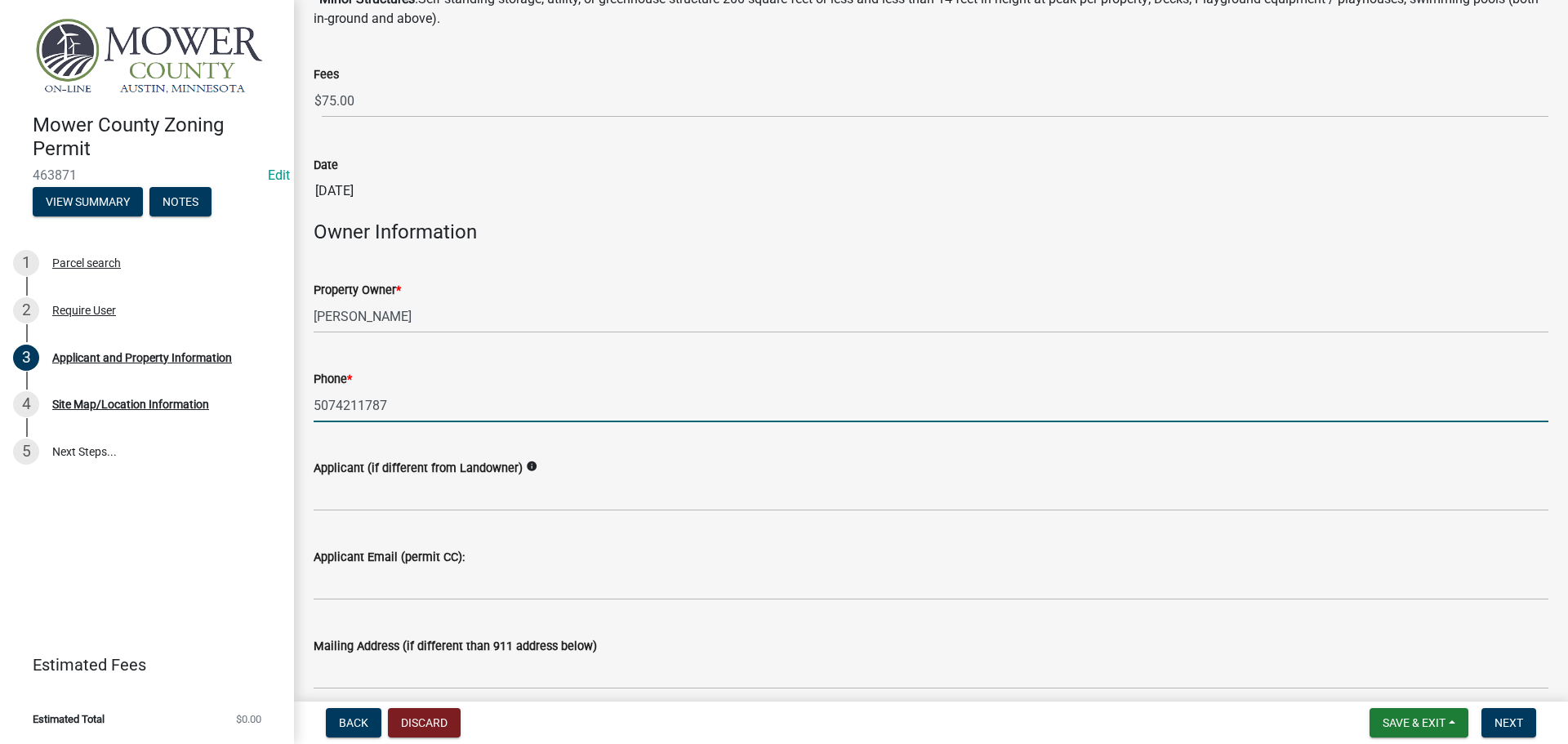
type input "5074211787"
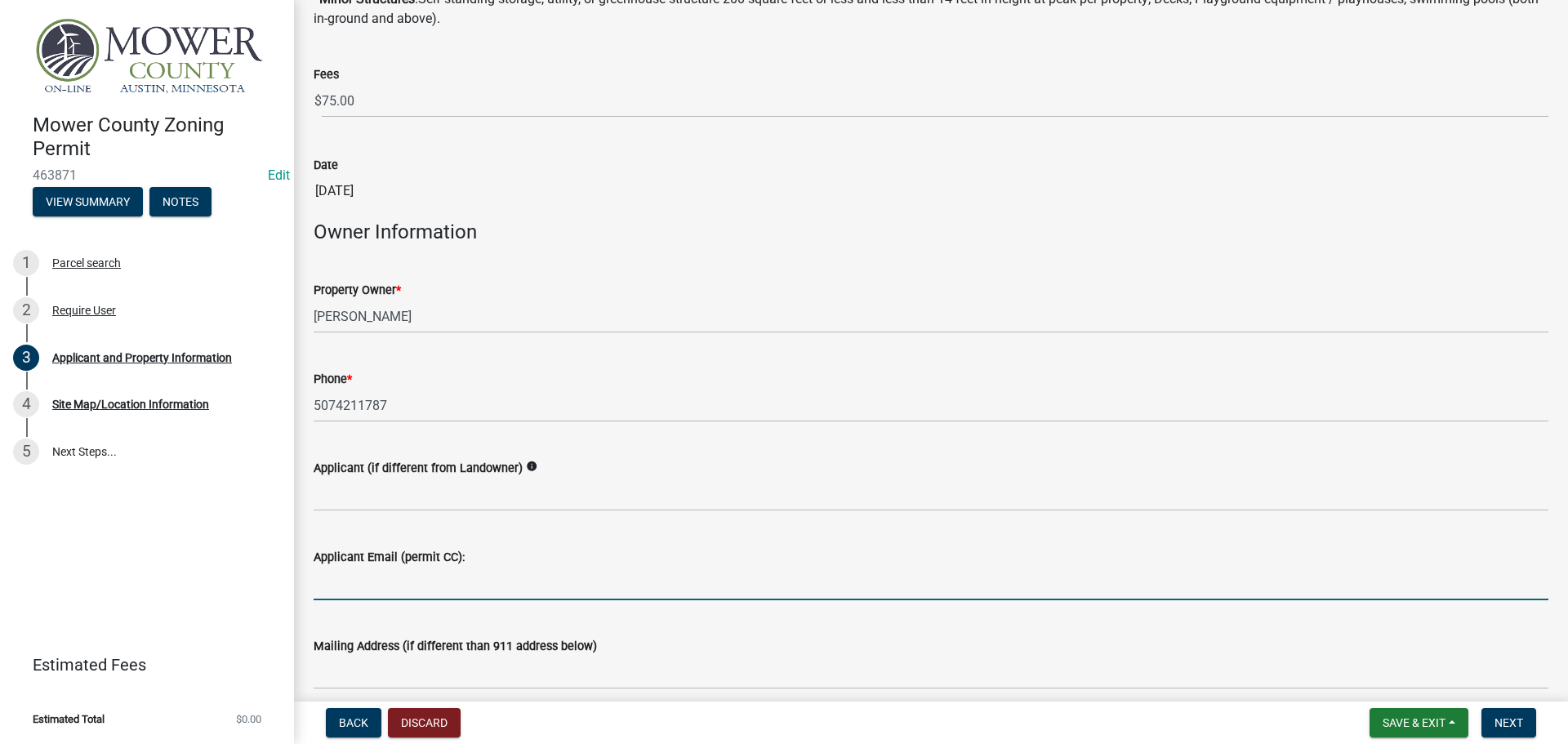
click at [358, 577] on input "Applicant Email (permit CC):" at bounding box center [931, 583] width 1235 height 33
paste input "[EMAIL_ADDRESS][DOMAIN_NAME]"
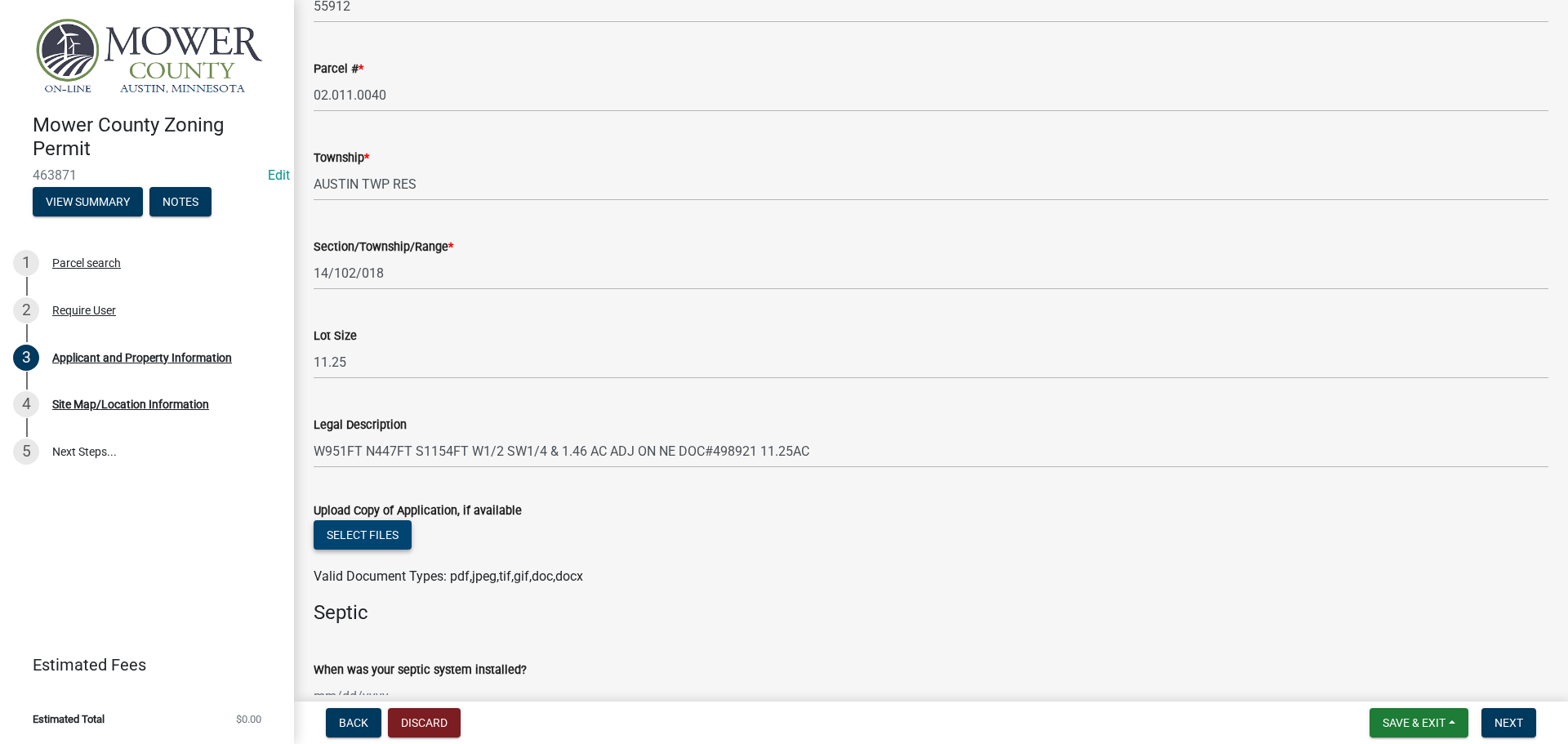
scroll to position [1470, 0]
type input "[EMAIL_ADDRESS][DOMAIN_NAME]"
click at [356, 533] on button "Select files" at bounding box center [363, 533] width 98 height 29
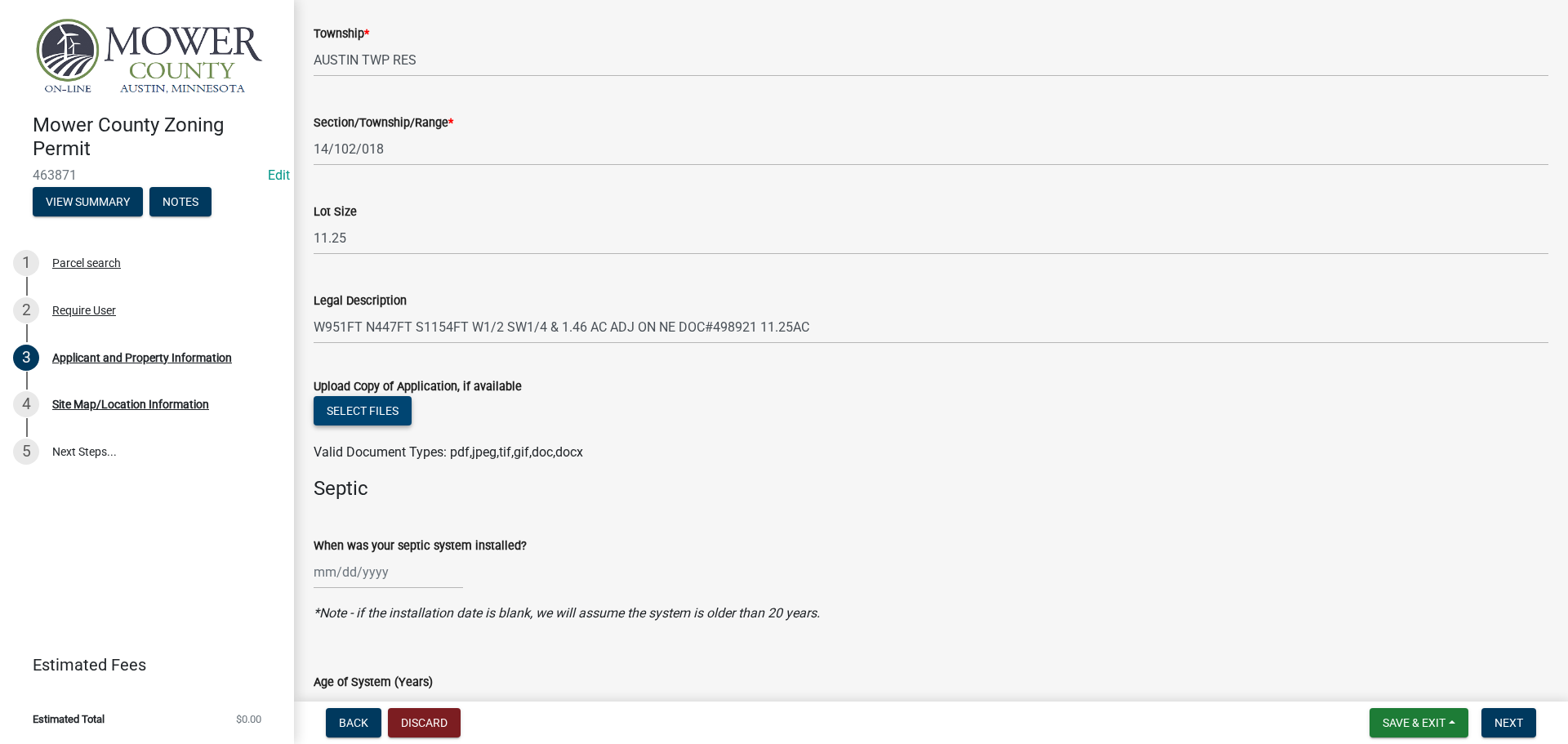
scroll to position [1715, 0]
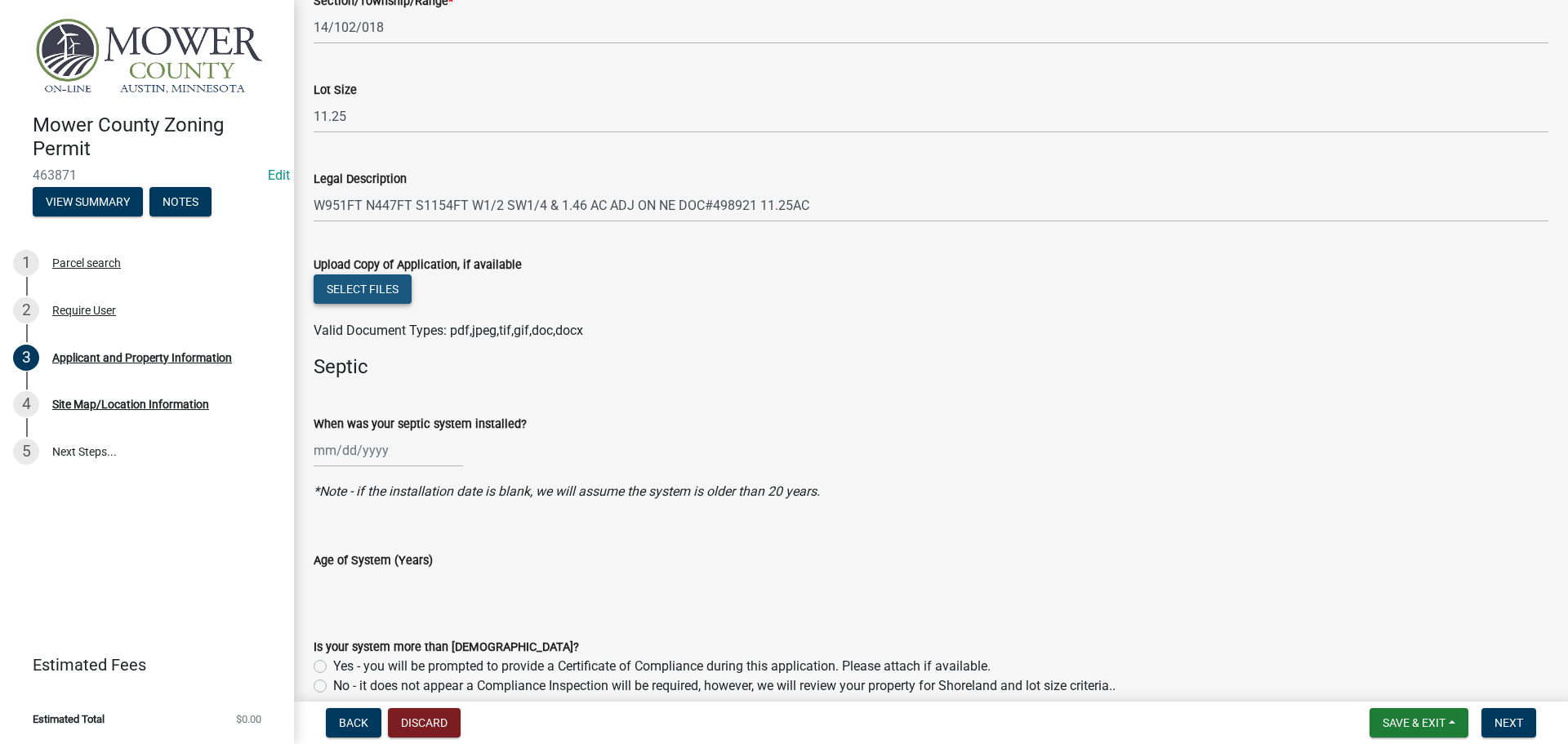
click at [357, 293] on button "Select files" at bounding box center [363, 288] width 98 height 29
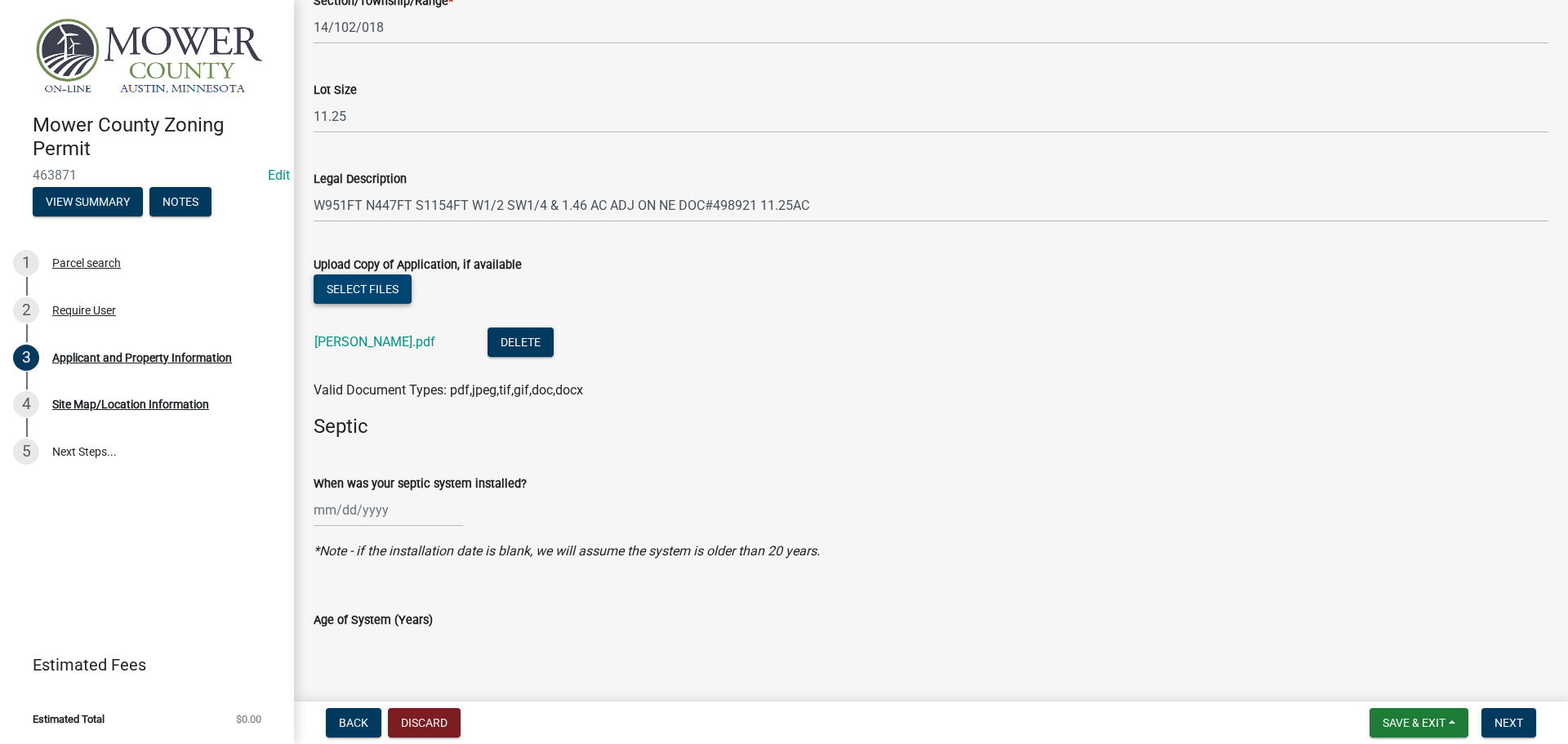
click at [381, 288] on button "Select files" at bounding box center [363, 288] width 98 height 29
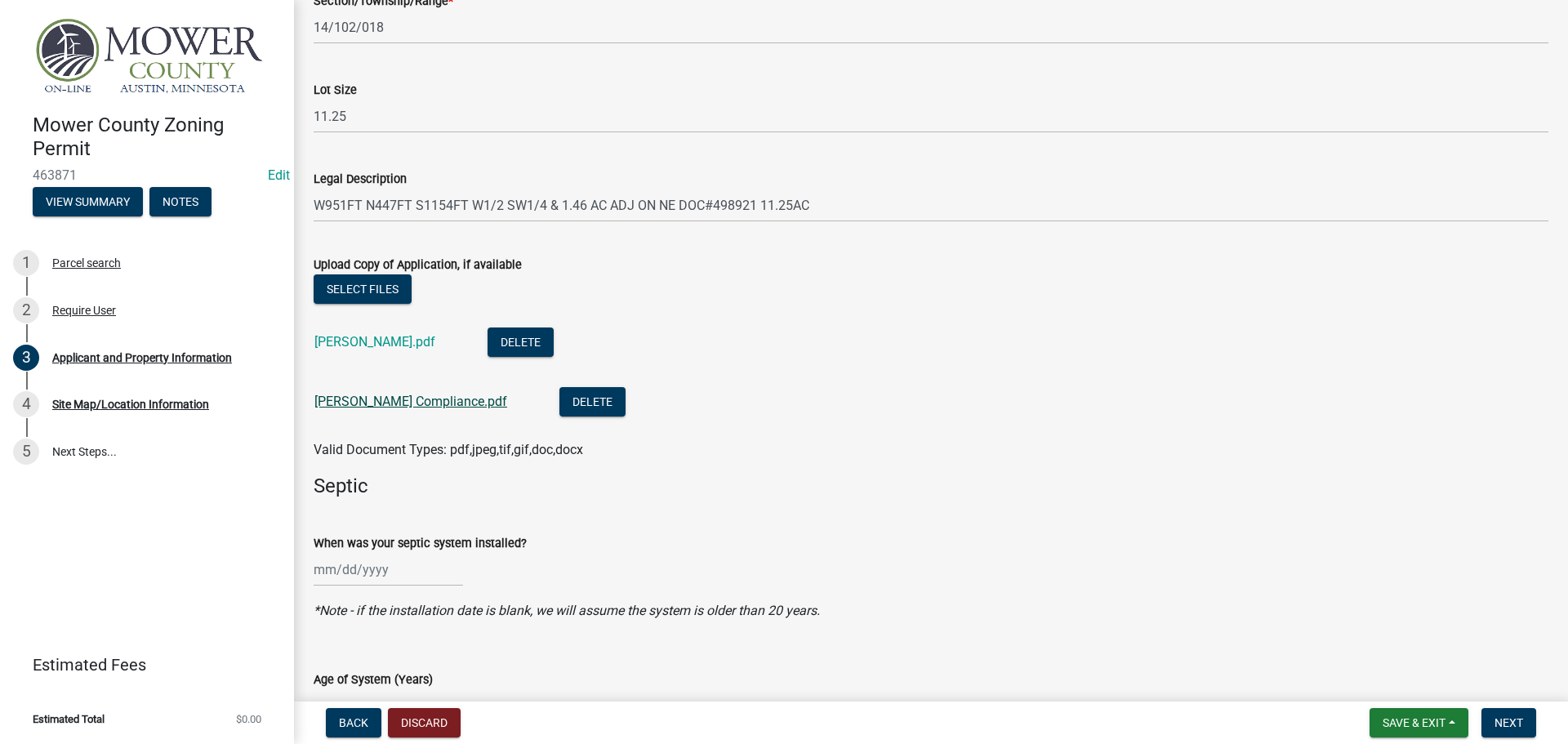
click at [363, 408] on link "[PERSON_NAME] Compliance.pdf" at bounding box center [410, 401] width 192 height 16
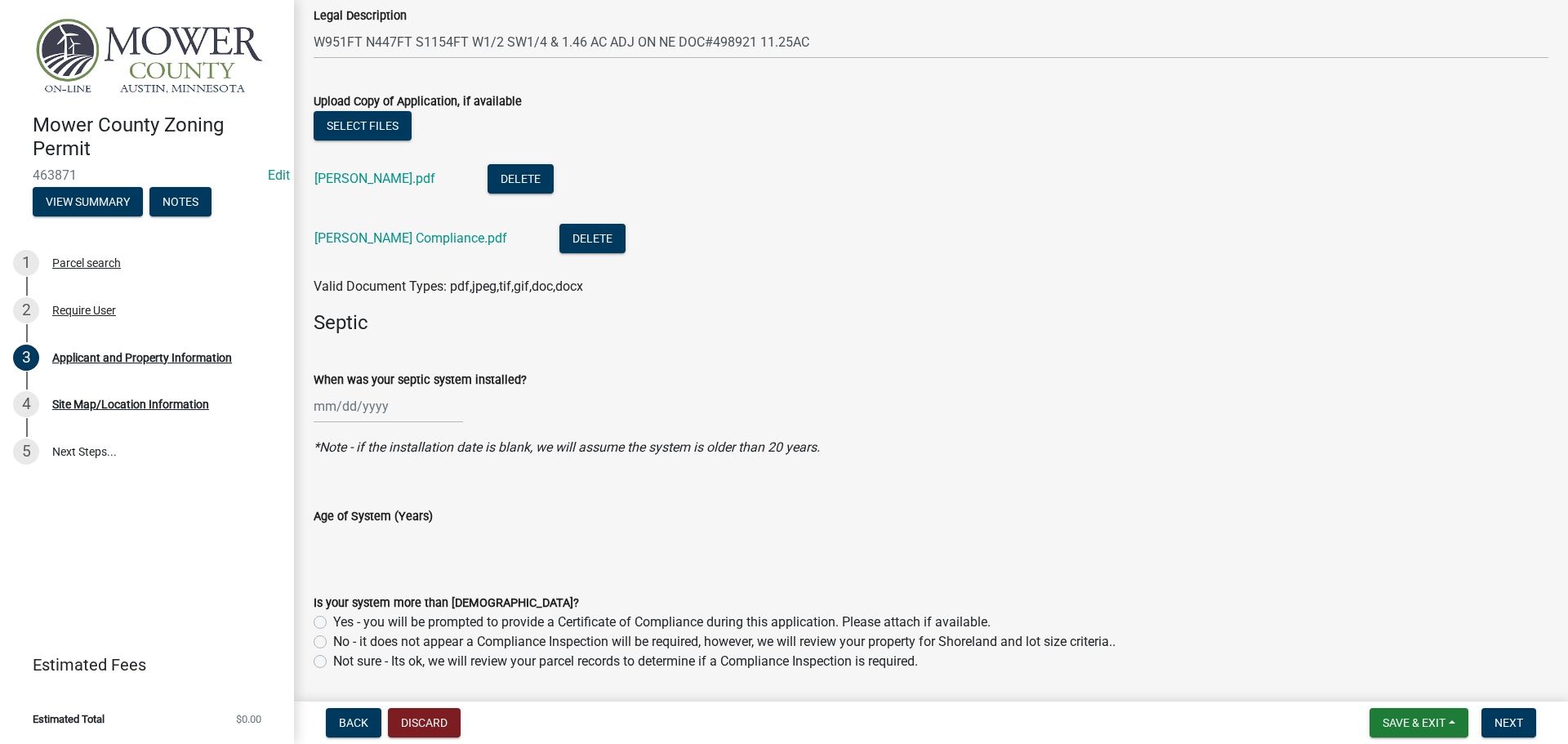
scroll to position [1960, 0]
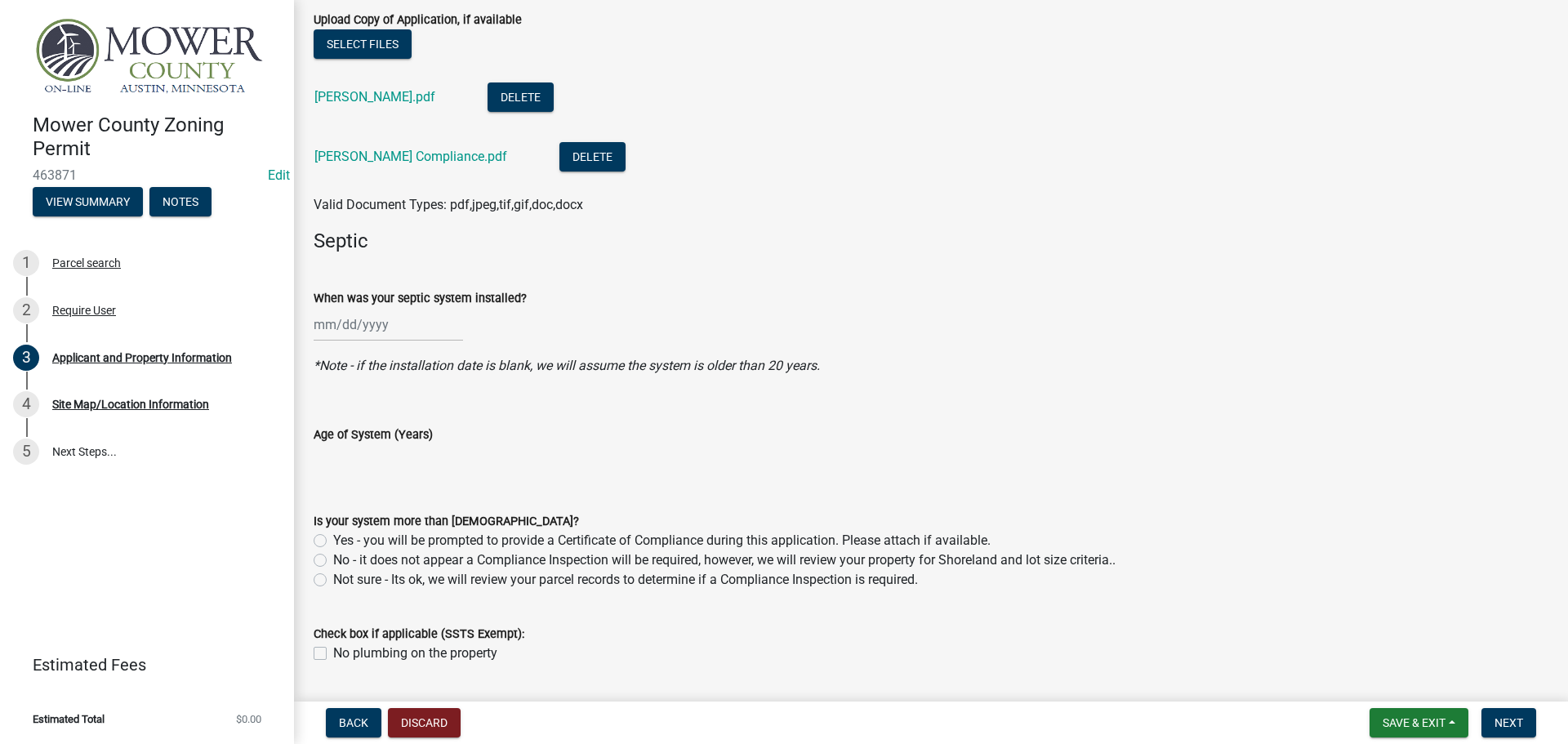
click at [333, 564] on label "No - it does not appear a Compliance Inspection will be required, however, we w…" at bounding box center [724, 560] width 783 height 19
click at [333, 561] on input "No - it does not appear a Compliance Inspection will be required, however, we w…" at bounding box center [338, 556] width 11 height 11
radio input "true"
click at [1504, 723] on span "Next" at bounding box center [1508, 722] width 29 height 13
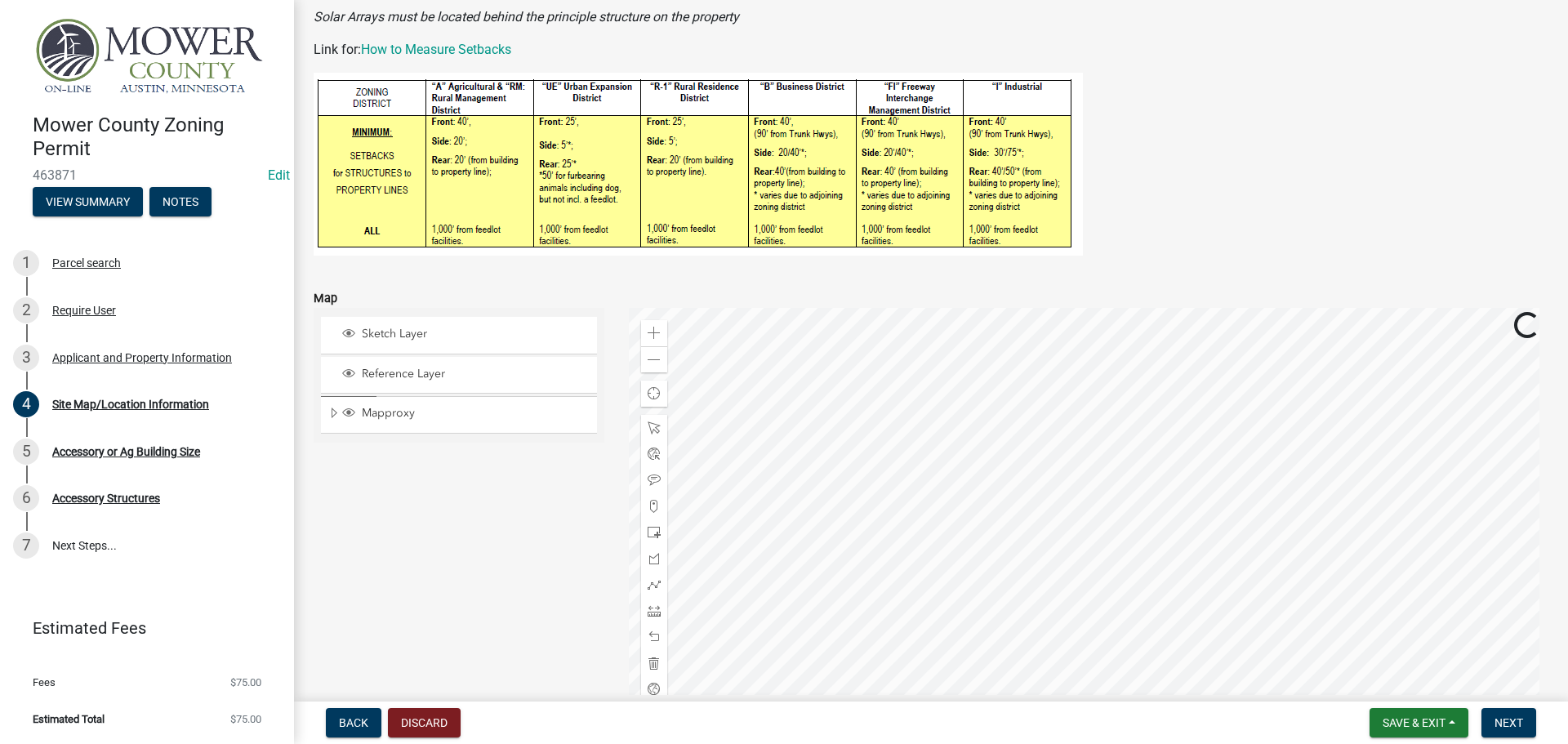
scroll to position [327, 0]
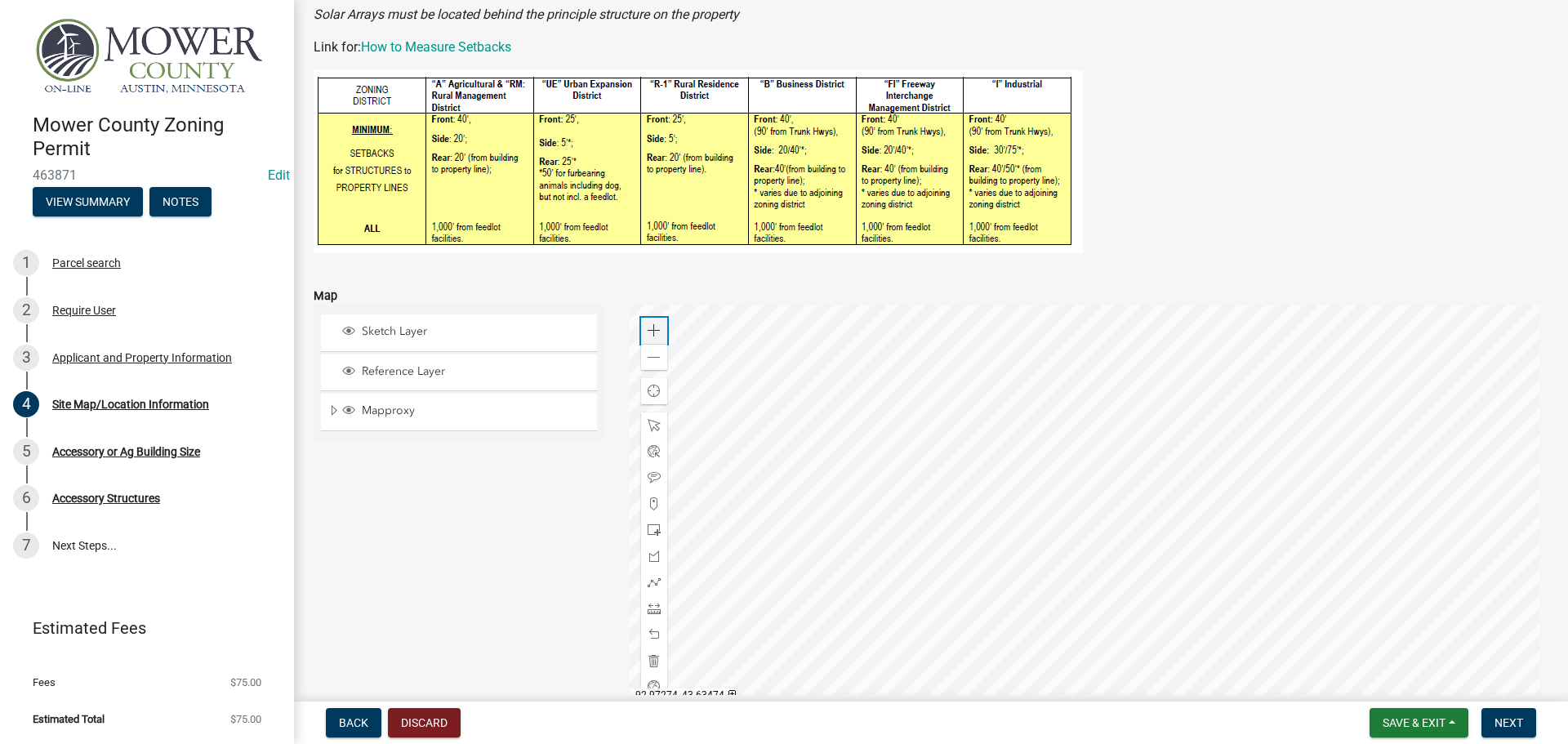
click at [650, 331] on span at bounding box center [654, 330] width 13 height 13
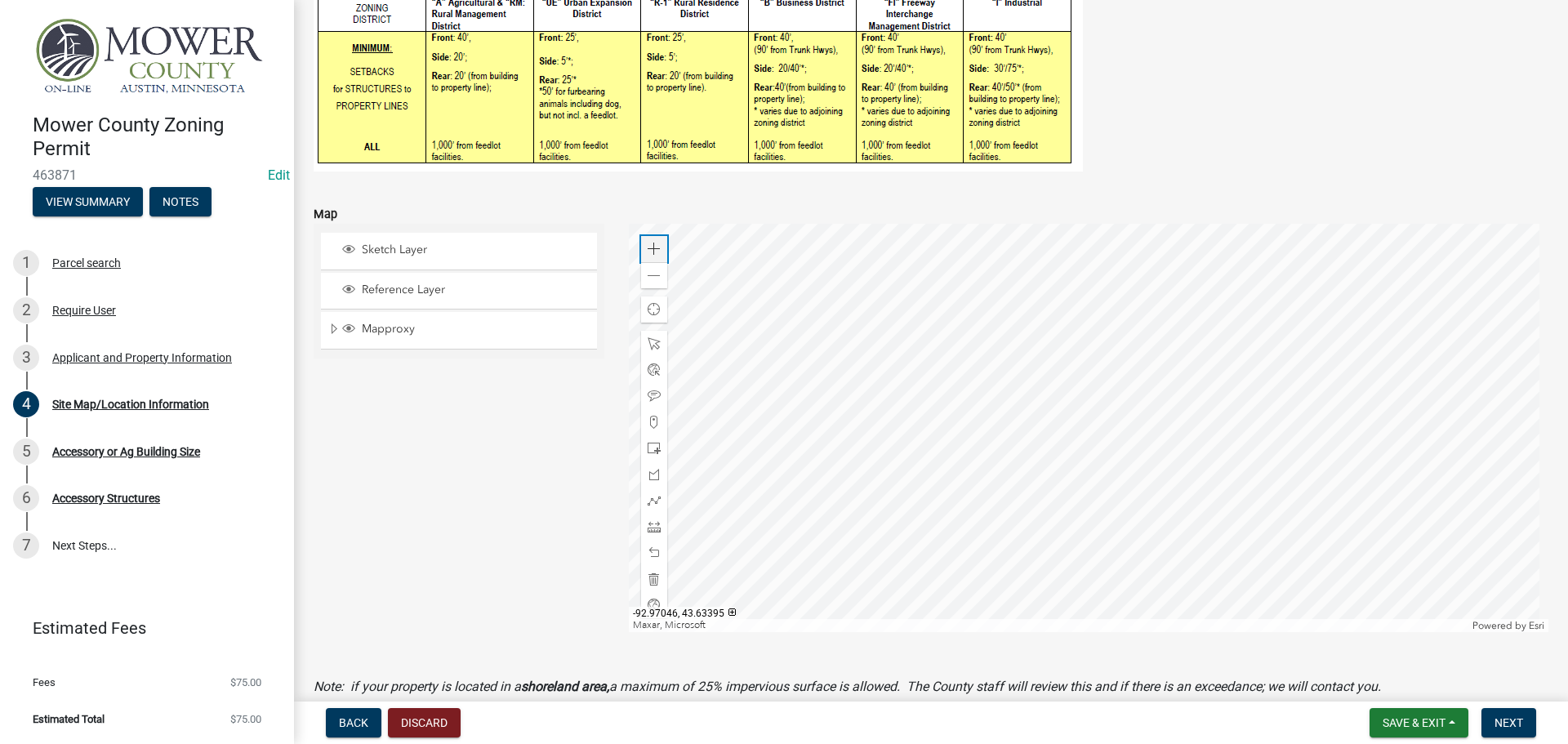
click at [650, 253] on span at bounding box center [654, 249] width 13 height 13
click at [651, 394] on span at bounding box center [654, 395] width 13 height 13
click at [809, 349] on div at bounding box center [1089, 428] width 921 height 408
click at [885, 296] on div at bounding box center [1089, 428] width 921 height 408
click at [1114, 389] on div at bounding box center [1089, 428] width 921 height 408
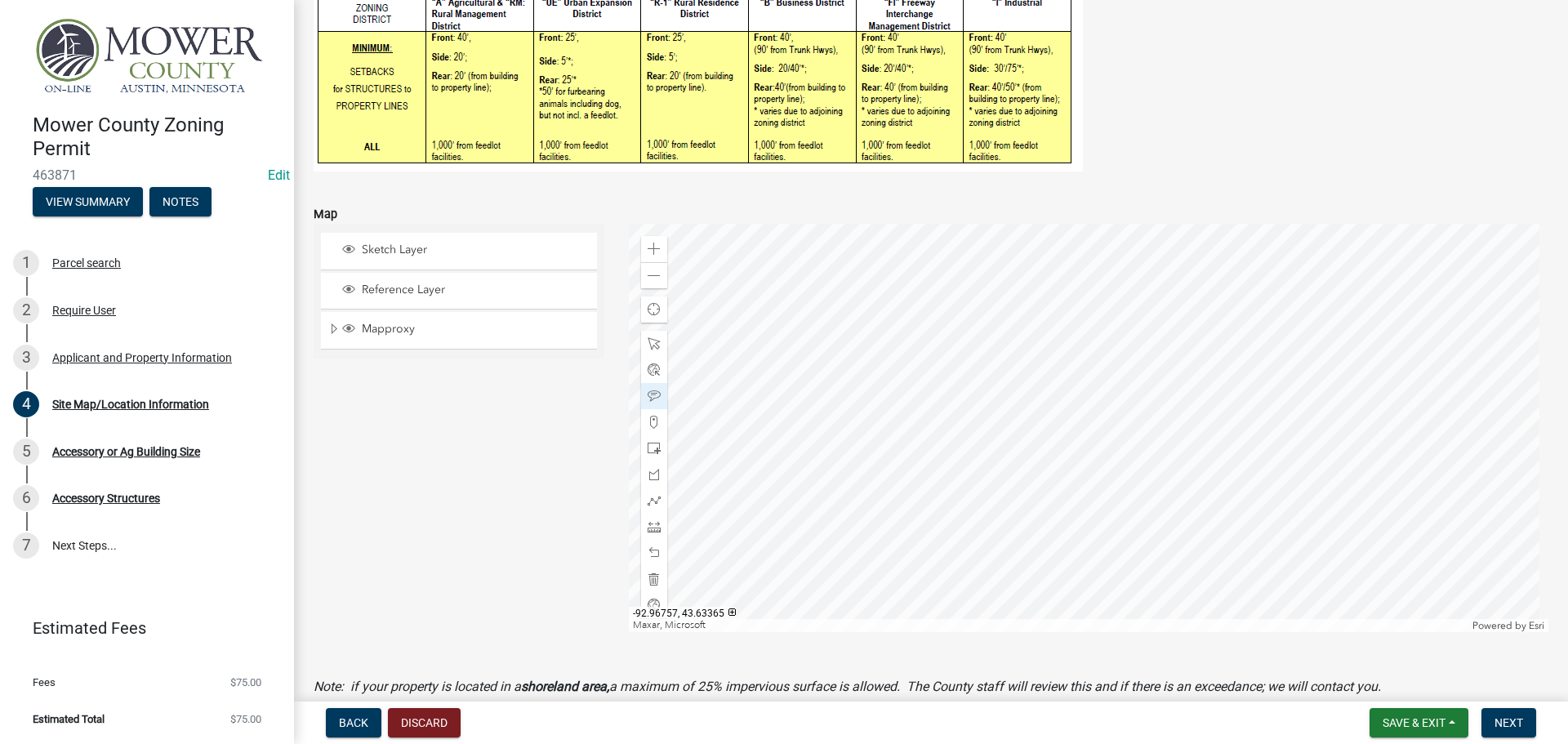
click at [1109, 328] on div at bounding box center [1089, 428] width 921 height 408
click at [892, 321] on div at bounding box center [1089, 428] width 921 height 408
click at [647, 500] on span at bounding box center [654, 500] width 13 height 13
click at [877, 461] on div at bounding box center [1089, 428] width 921 height 408
click at [881, 459] on div at bounding box center [1089, 428] width 921 height 408
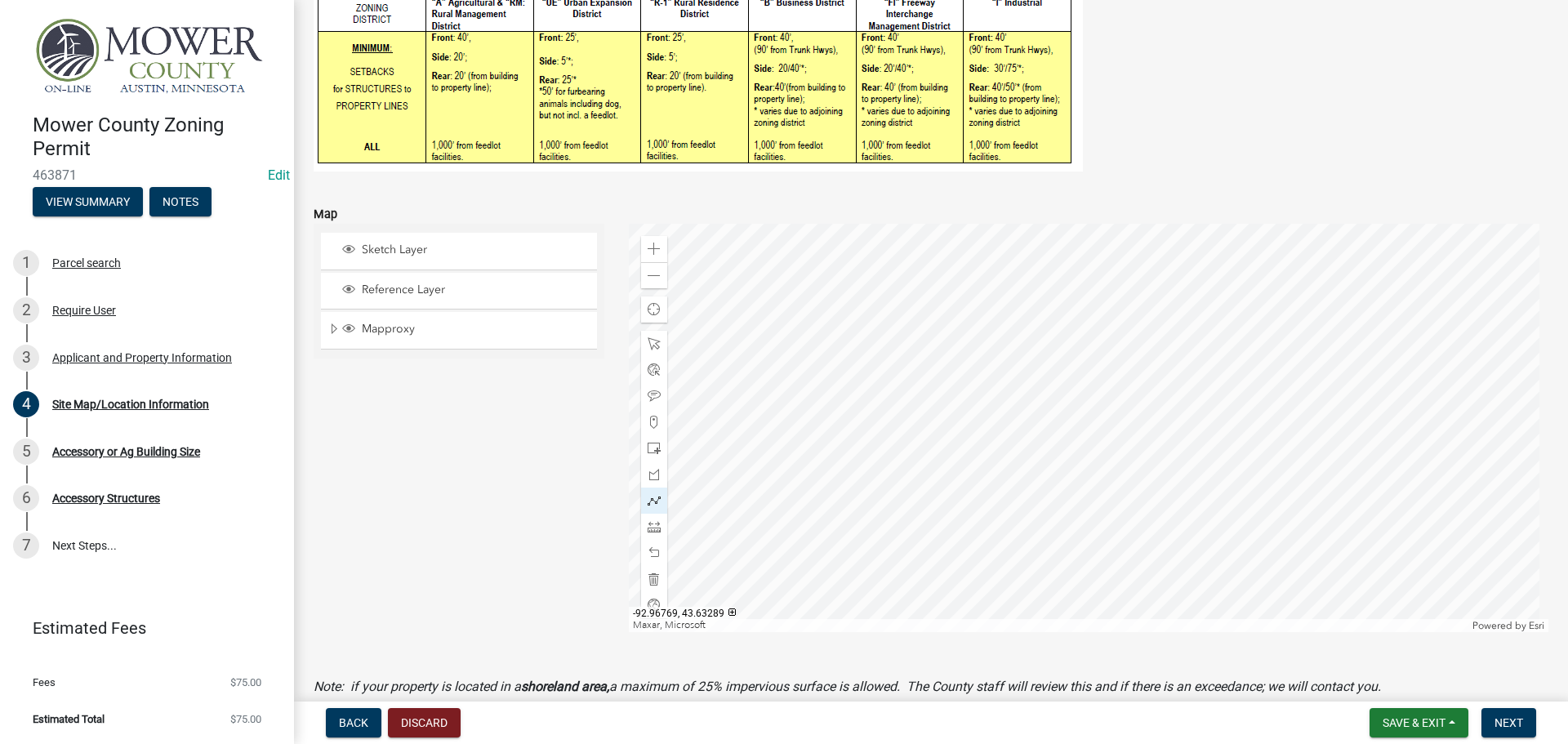
click at [881, 459] on div at bounding box center [1089, 428] width 921 height 408
click at [647, 547] on span at bounding box center [654, 553] width 13 height 13
click at [647, 531] on span at bounding box center [654, 526] width 13 height 13
click at [877, 462] on div at bounding box center [1089, 428] width 921 height 408
click at [1061, 463] on div at bounding box center [1089, 428] width 921 height 408
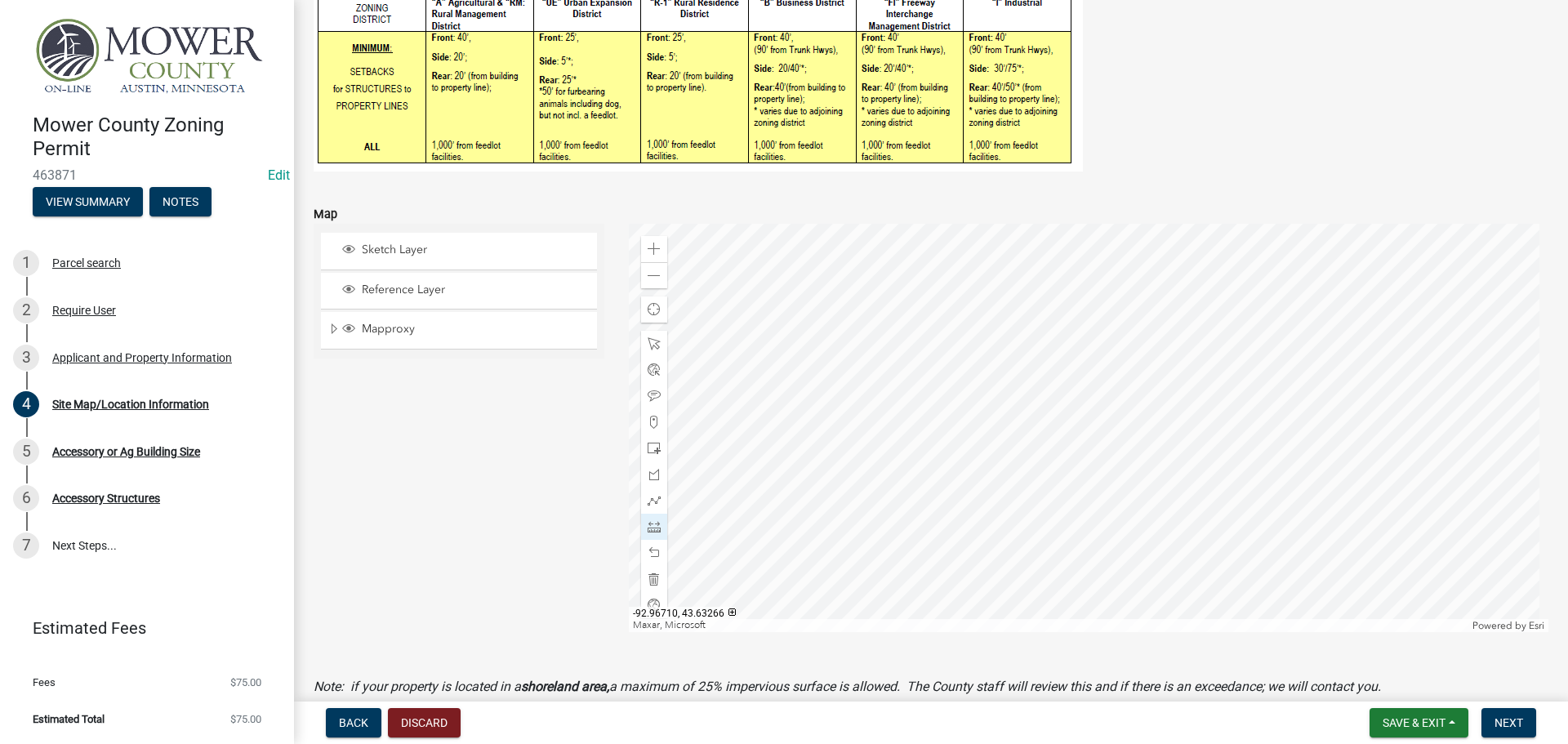
click at [1063, 556] on div at bounding box center [1089, 428] width 921 height 408
click at [878, 554] on div at bounding box center [1089, 428] width 921 height 408
click at [877, 459] on div at bounding box center [1089, 428] width 921 height 408
click at [1063, 512] on div at bounding box center [1089, 428] width 921 height 408
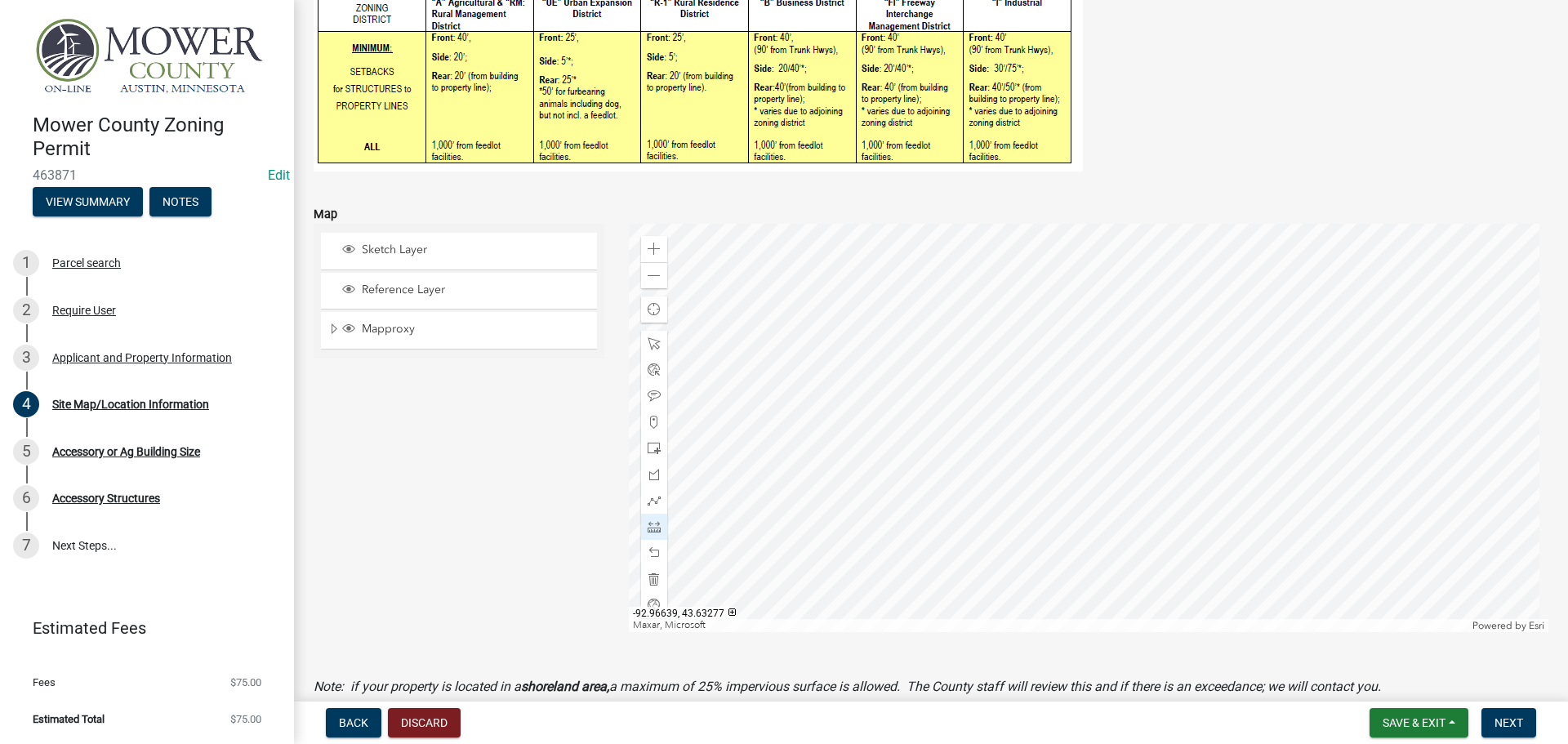
click at [1279, 510] on div at bounding box center [1089, 428] width 921 height 408
click at [950, 460] on div at bounding box center [1089, 428] width 921 height 408
click at [951, 331] on div at bounding box center [1089, 428] width 921 height 408
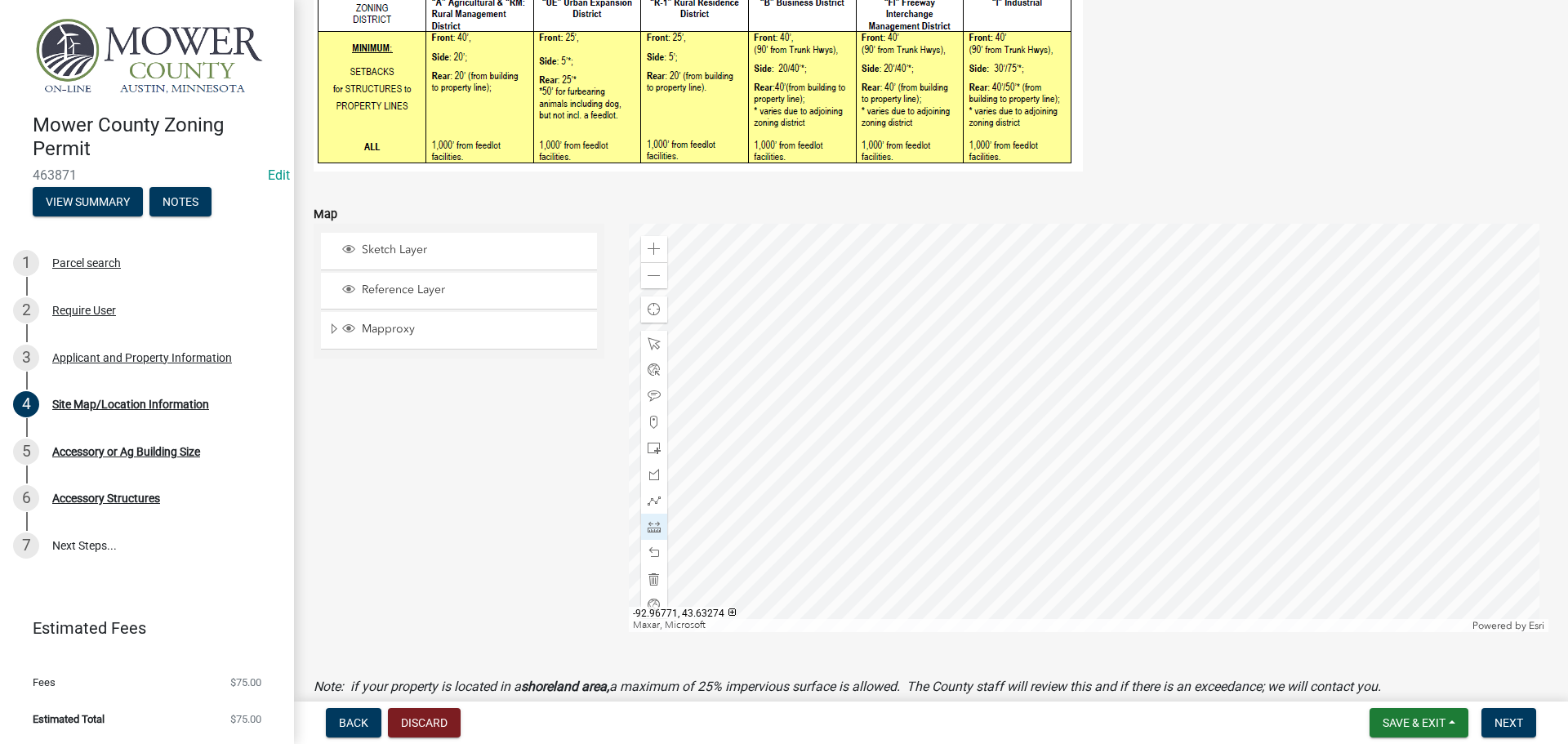
click at [876, 524] on div at bounding box center [1089, 428] width 921 height 408
click at [732, 524] on div at bounding box center [1089, 428] width 921 height 408
click at [965, 557] on div at bounding box center [1089, 428] width 921 height 408
click at [963, 433] on div at bounding box center [1089, 428] width 921 height 408
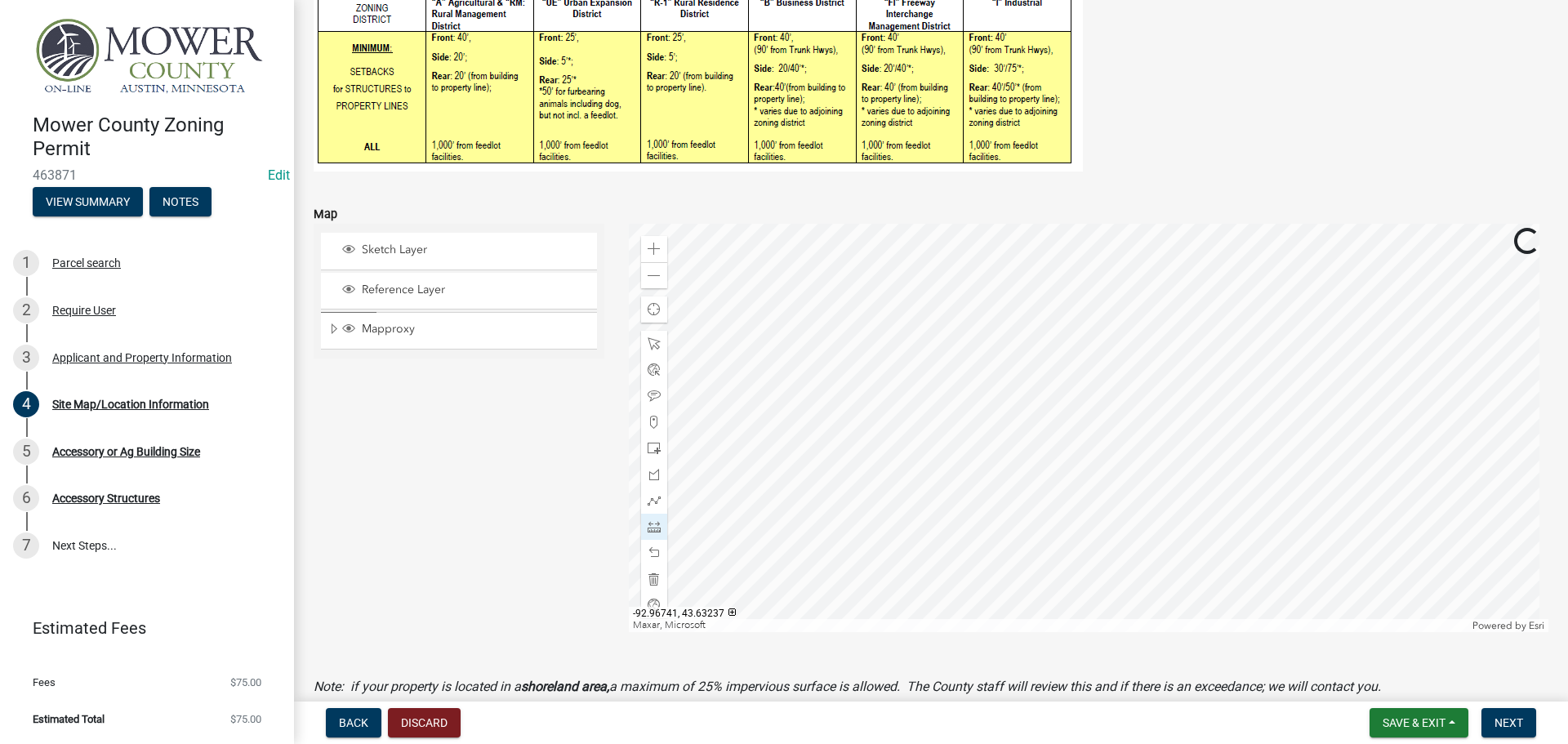
click at [965, 529] on div at bounding box center [1089, 428] width 921 height 408
click at [1520, 723] on span "Next" at bounding box center [1508, 722] width 29 height 13
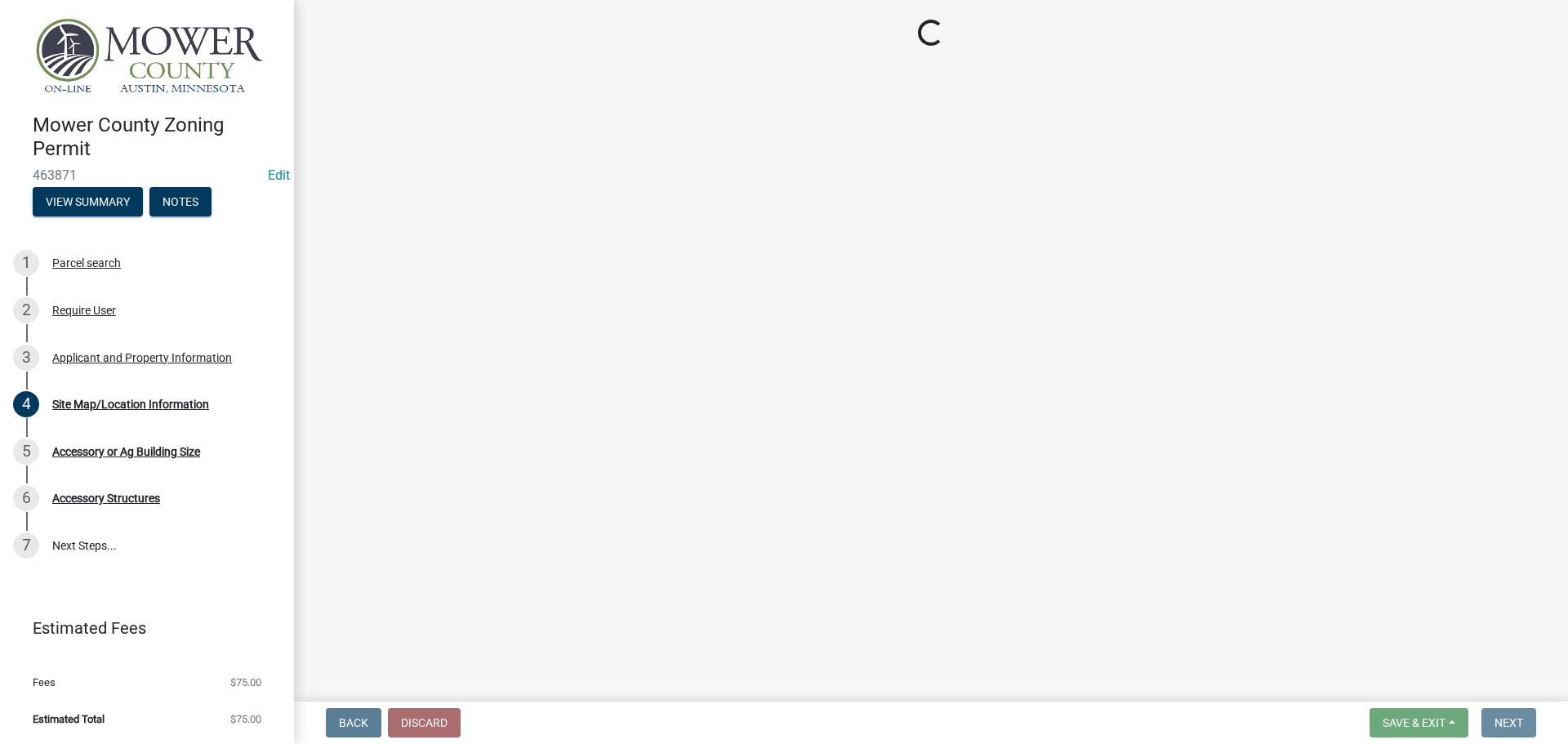
scroll to position [0, 0]
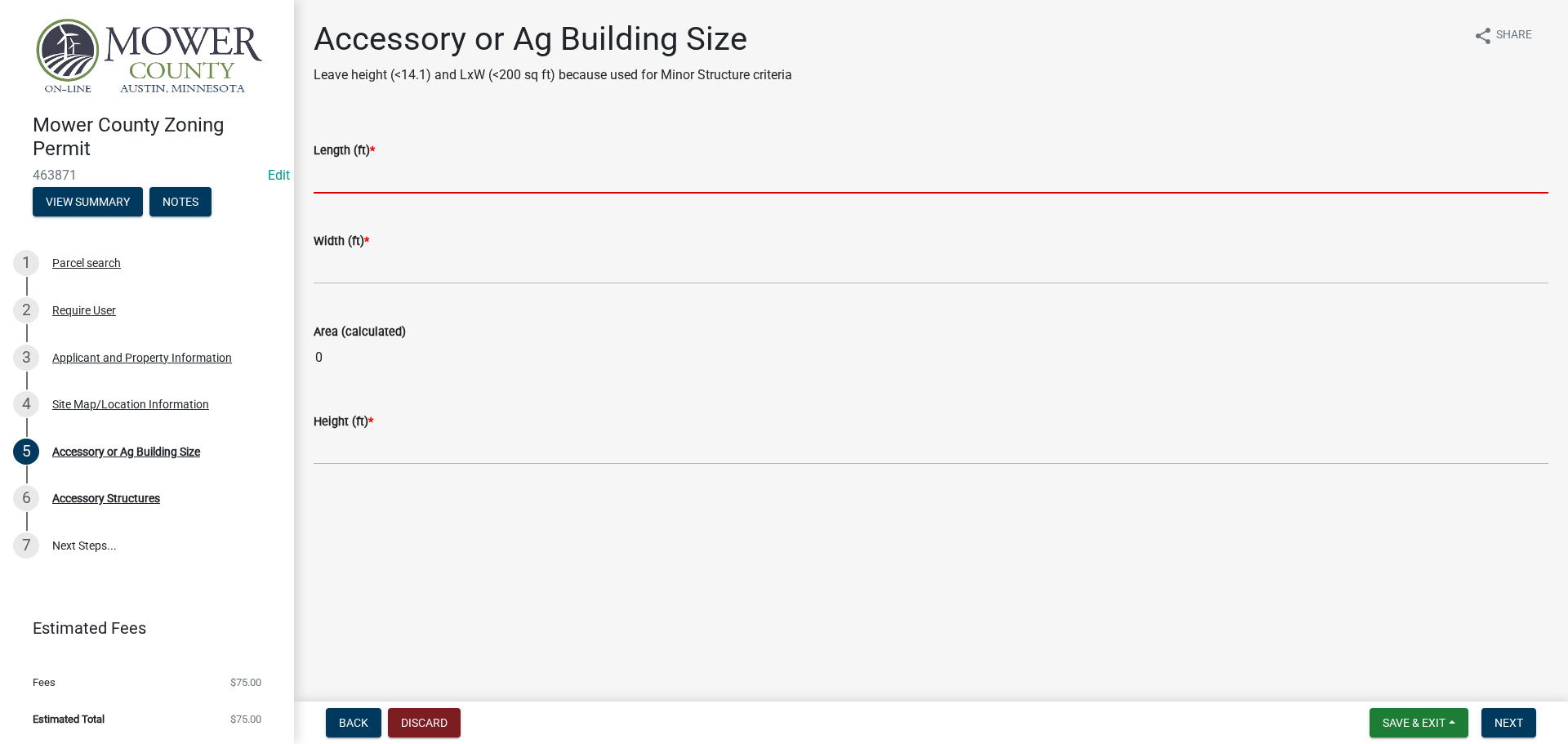
click at [352, 174] on input "text" at bounding box center [931, 177] width 1235 height 33
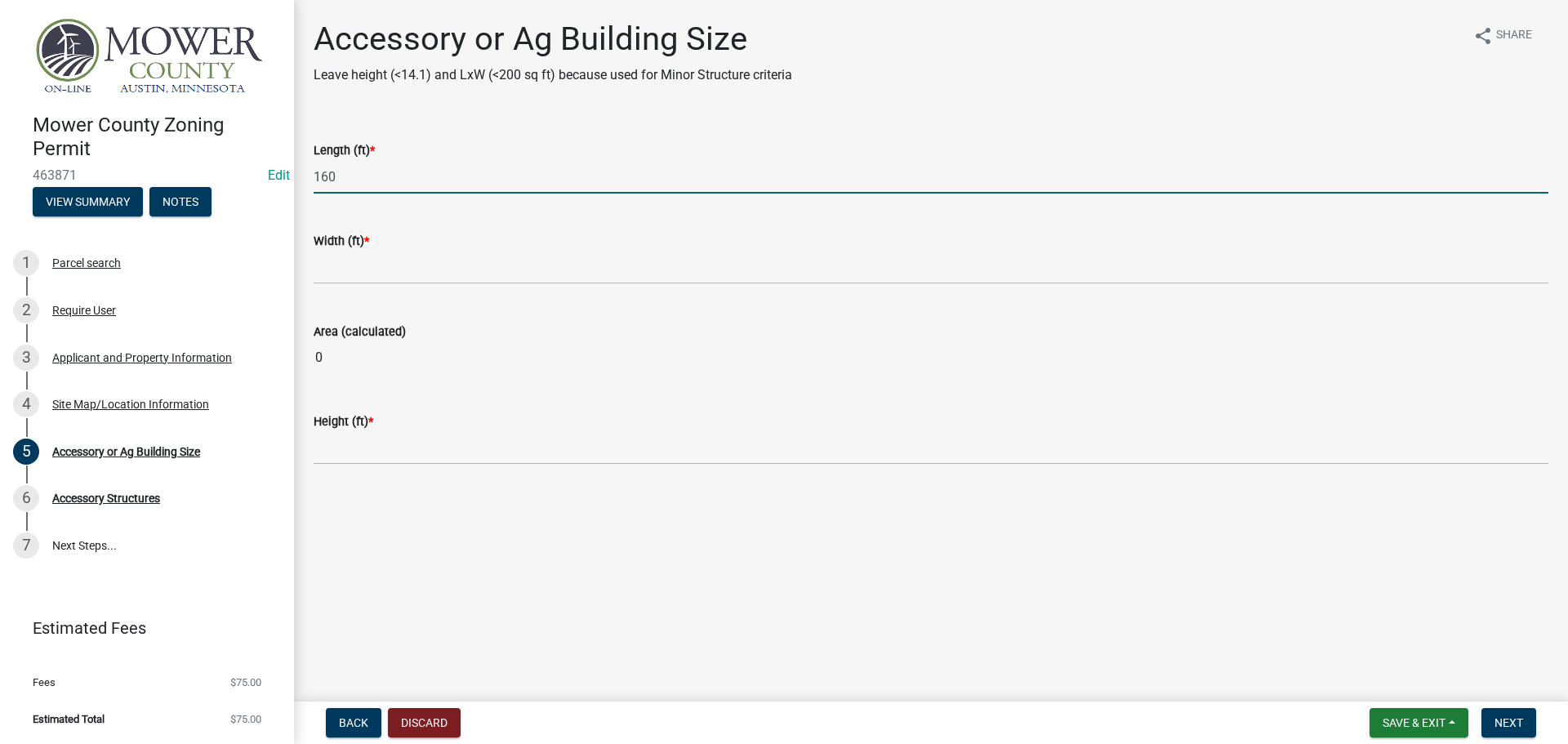
type input "160"
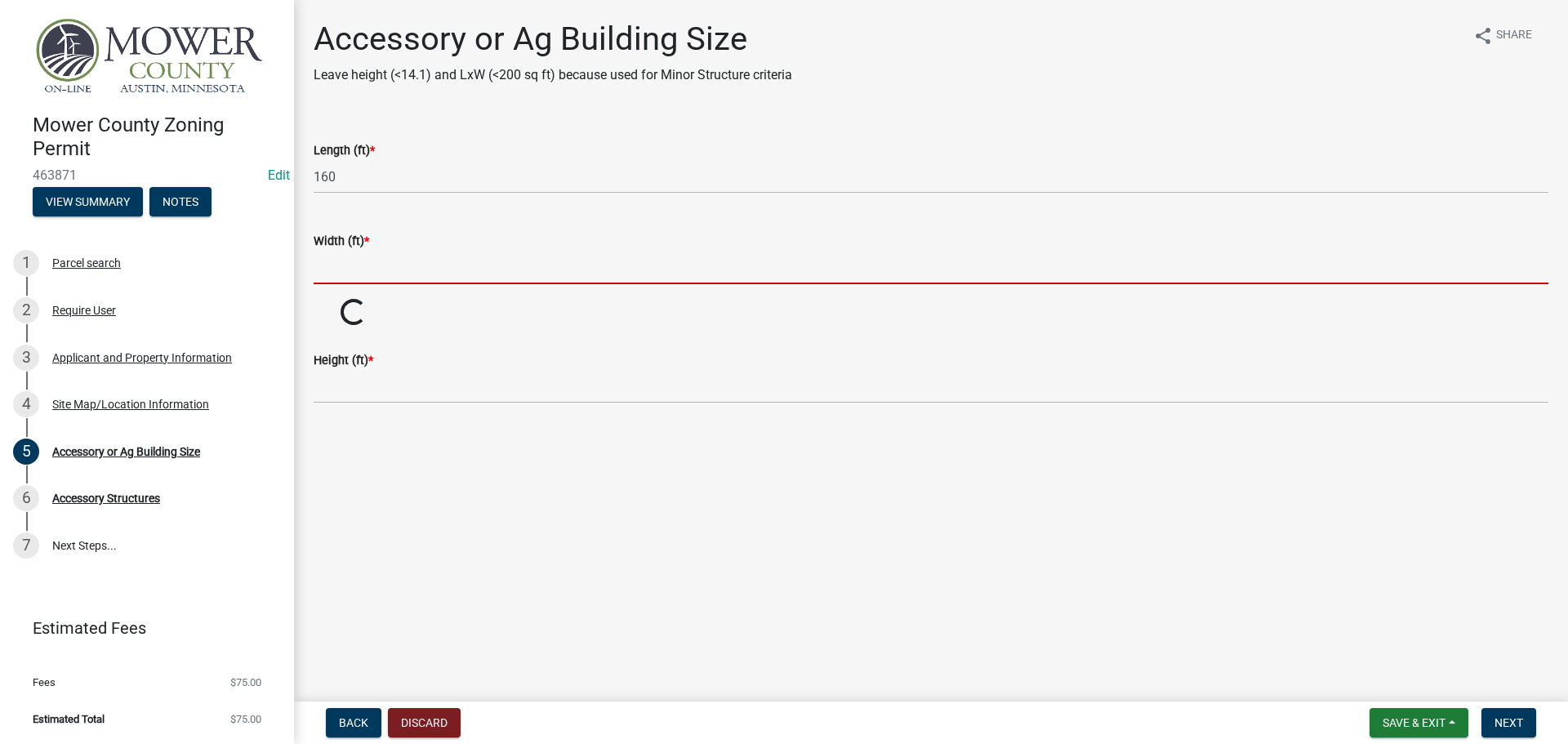
click at [371, 262] on input "text" at bounding box center [931, 267] width 1235 height 33
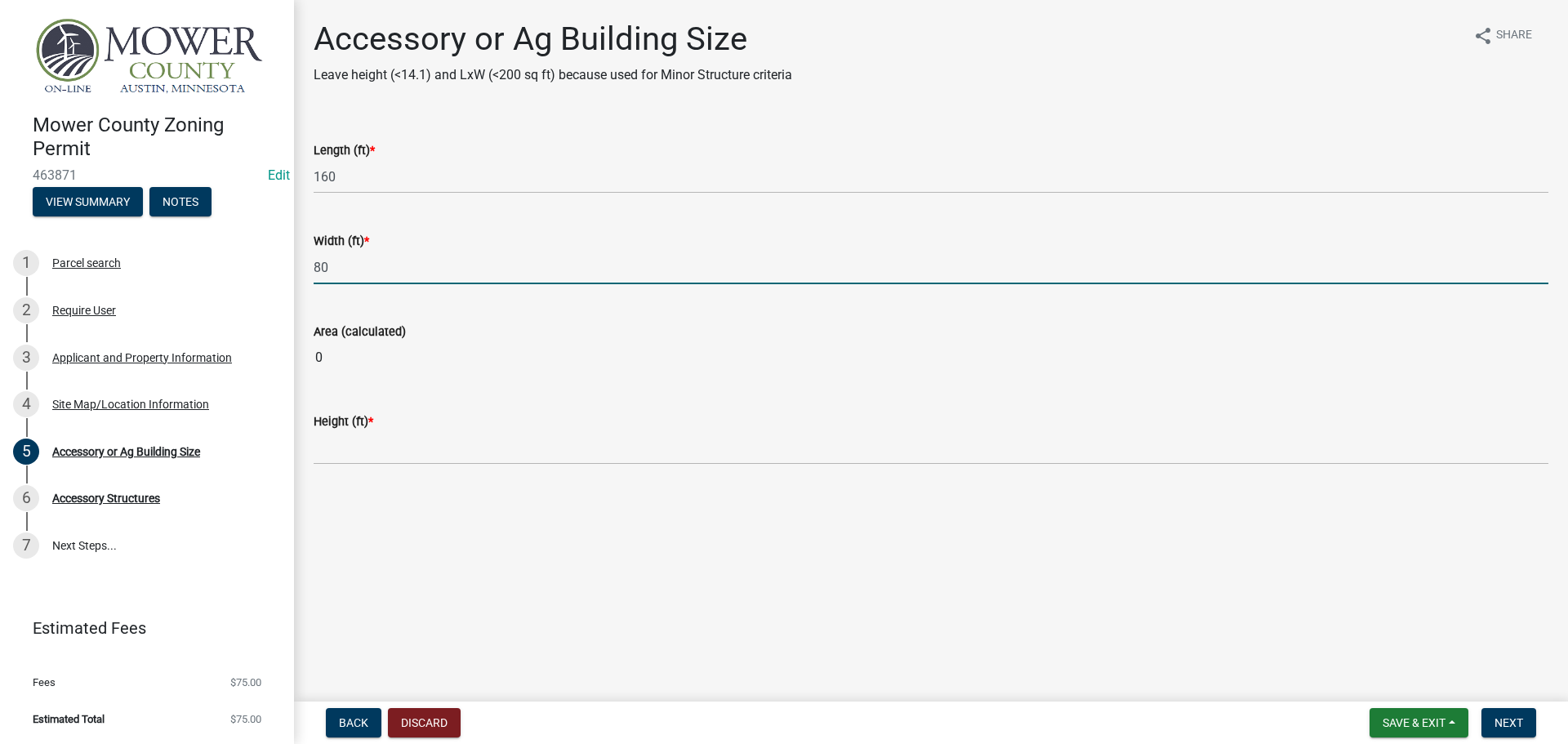
type input "80"
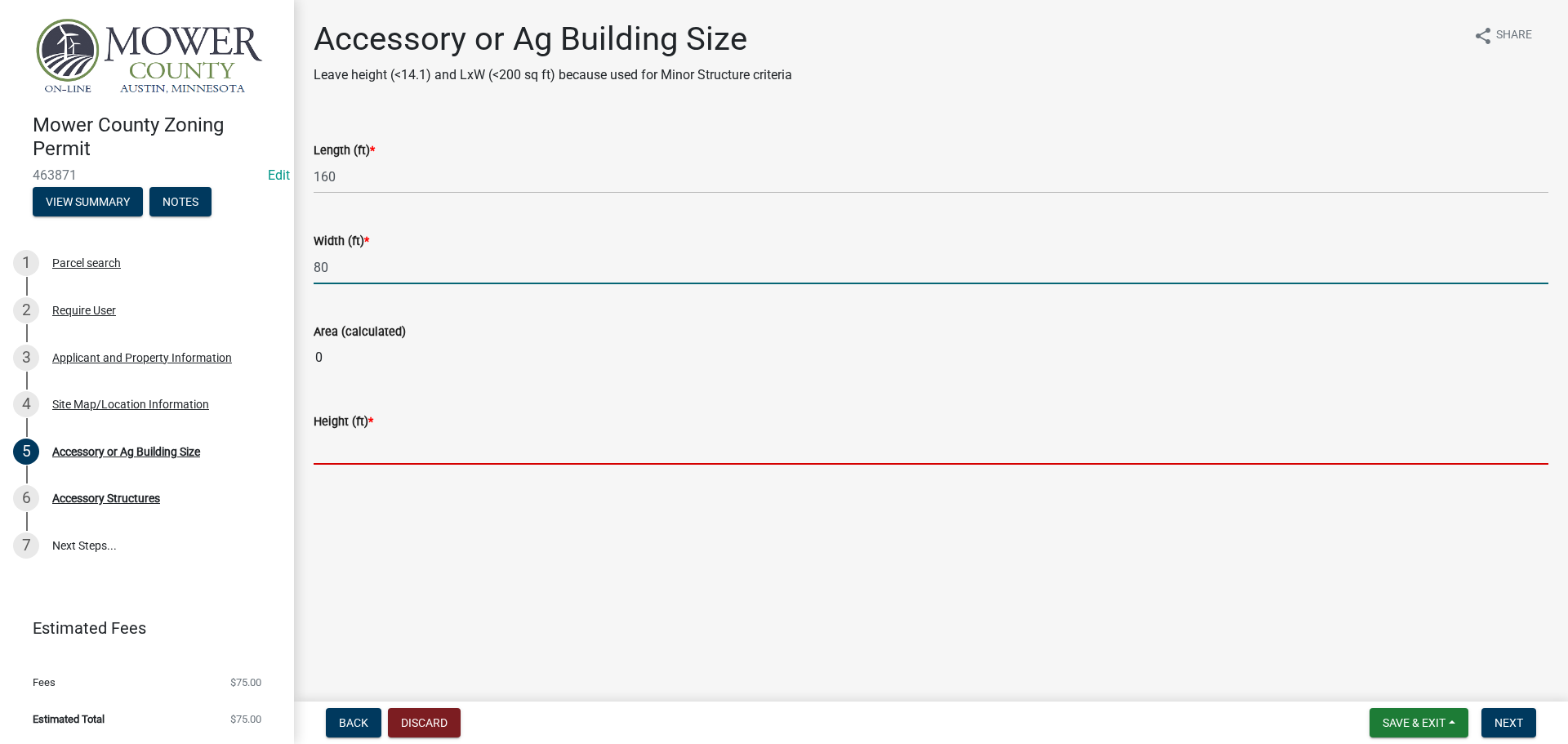
click at [394, 438] on main "Accessory or Ag Building Size Leave height (<14.1) and LxW (<200 sq ft) because…" at bounding box center [931, 347] width 1274 height 695
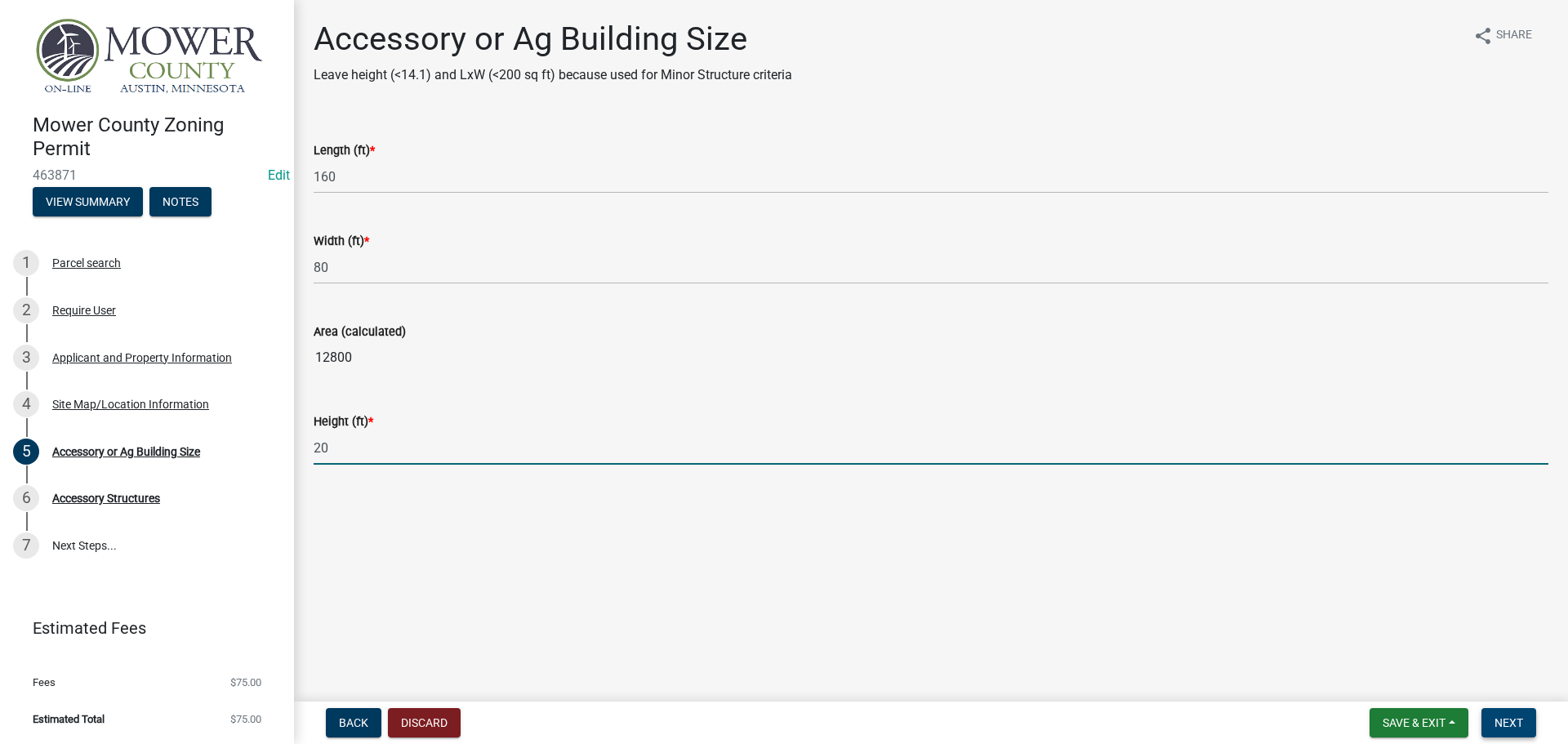
type input "20"
click at [1516, 721] on span "Next" at bounding box center [1508, 722] width 29 height 13
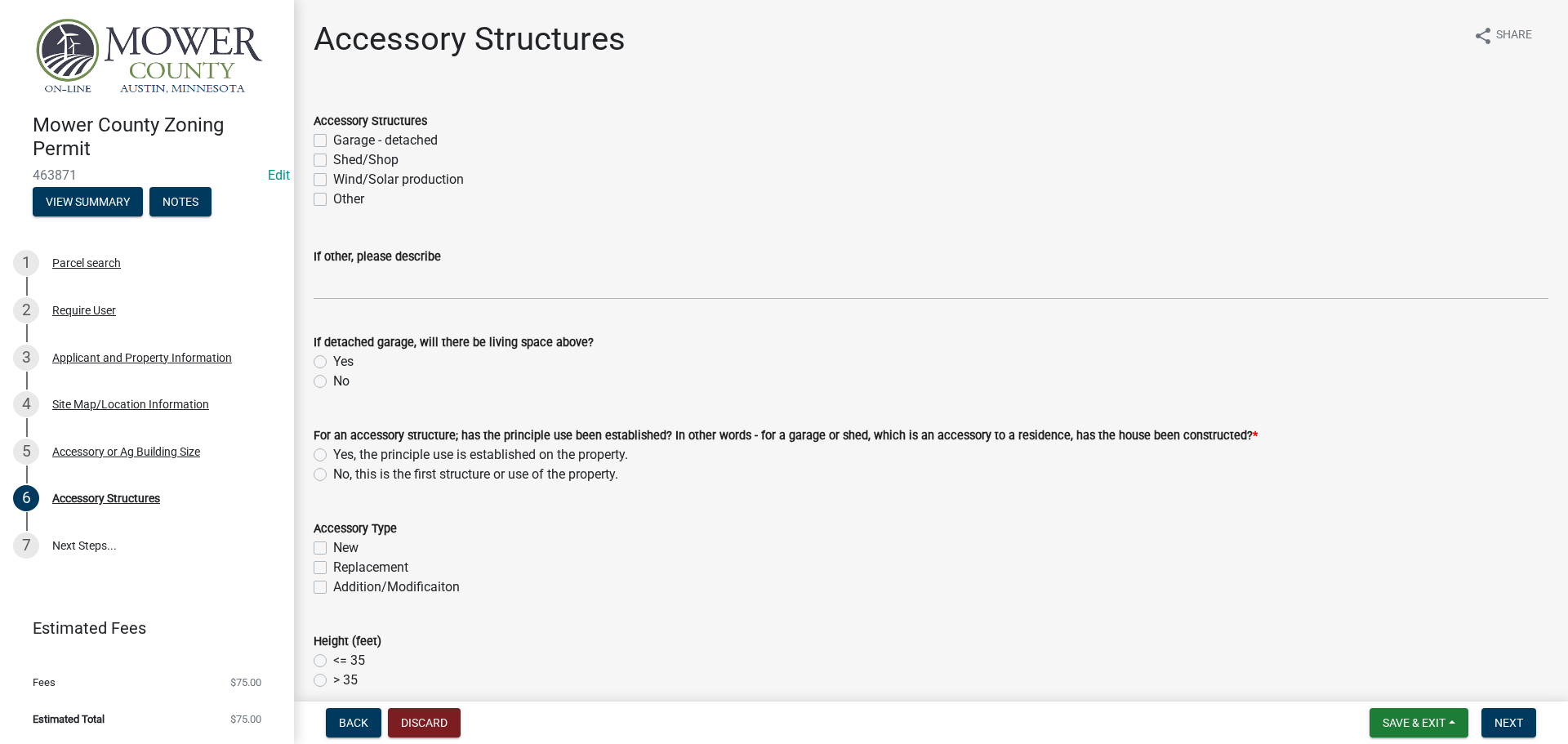
click at [333, 161] on label "Shed/Shop" at bounding box center [365, 160] width 65 height 19
click at [333, 161] on input "Shed/Shop" at bounding box center [338, 155] width 11 height 11
checkbox input "true"
checkbox input "false"
checkbox input "true"
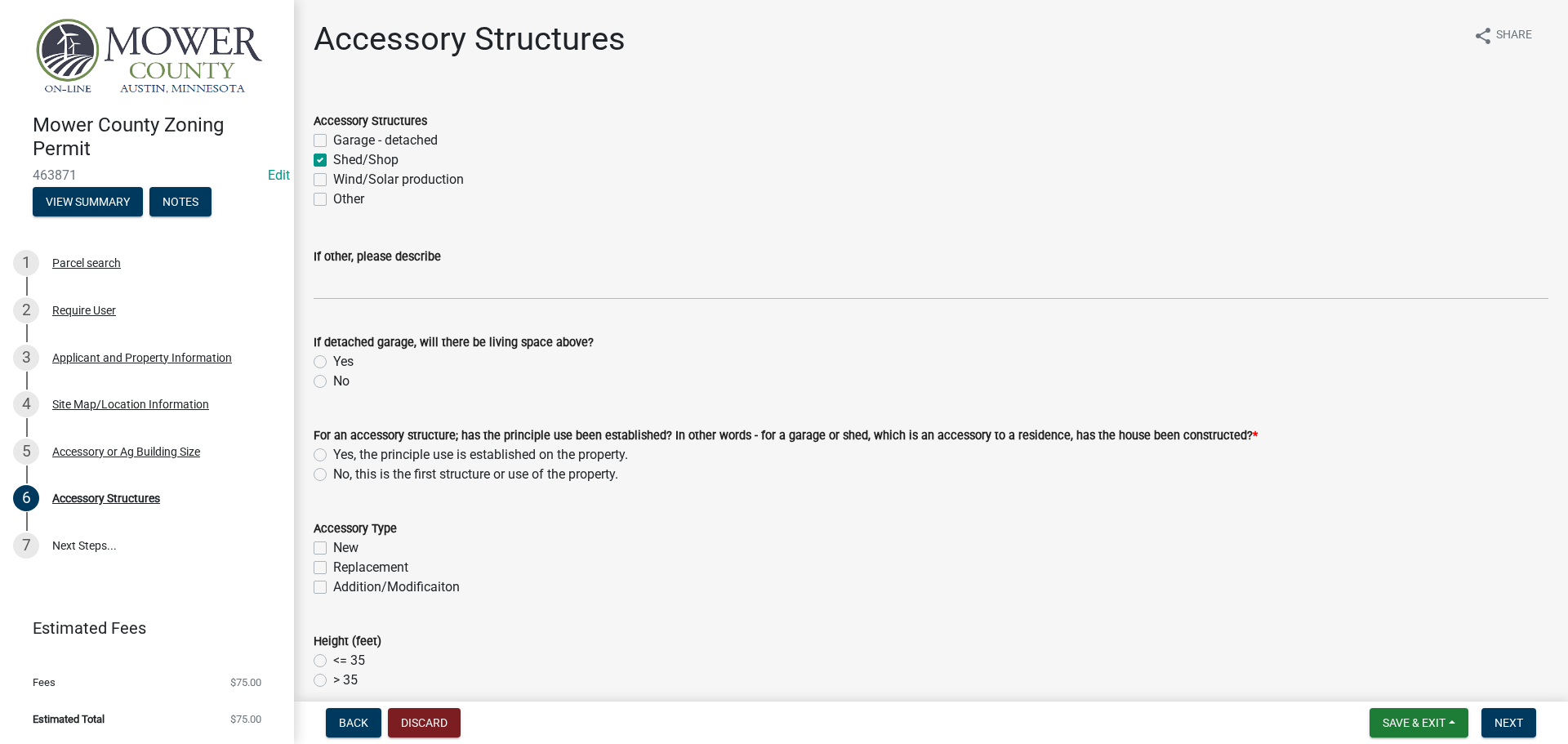
checkbox input "false"
click at [333, 378] on label "No" at bounding box center [341, 381] width 17 height 19
click at [333, 378] on input "No" at bounding box center [338, 377] width 11 height 11
radio input "true"
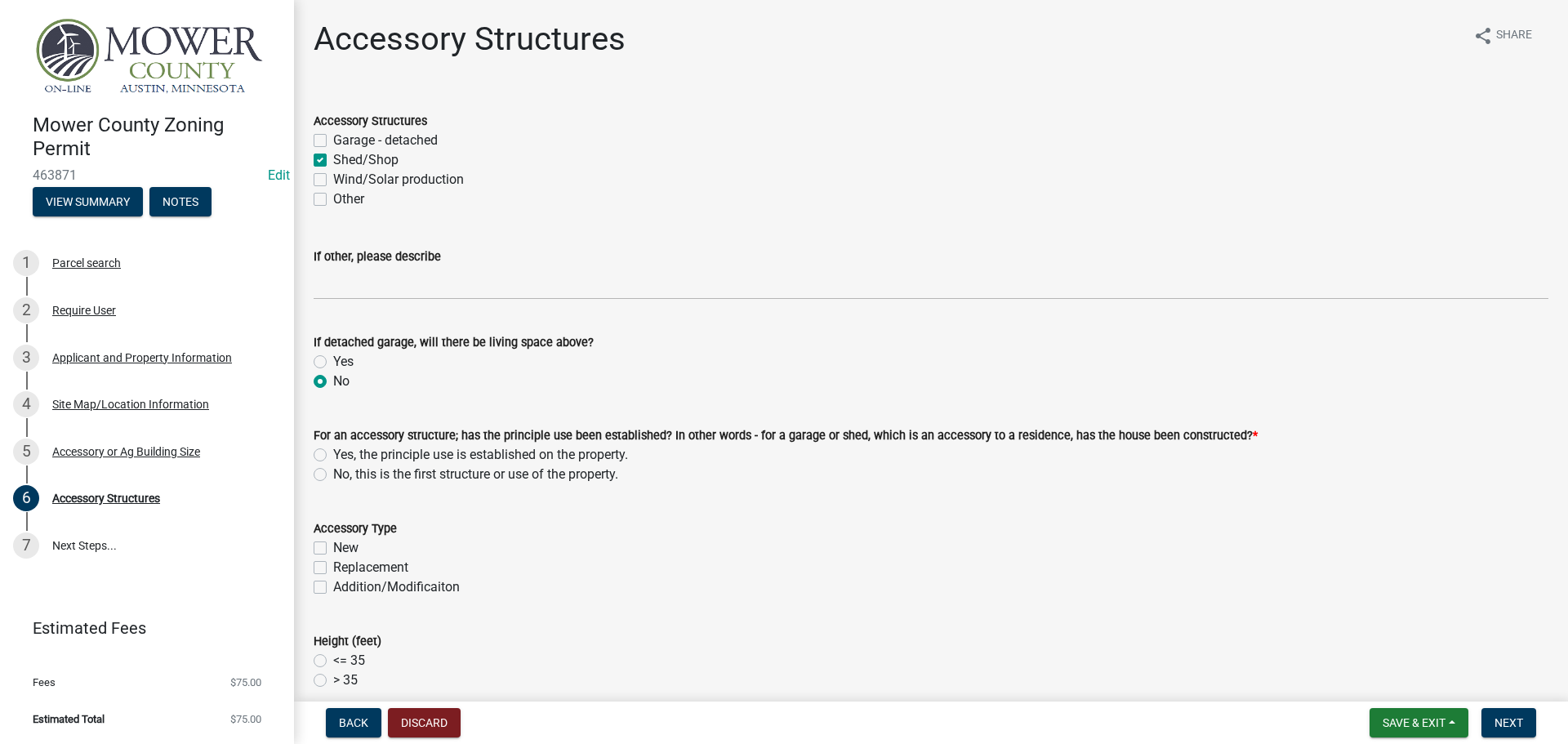
click at [333, 459] on label "Yes, the principle use is established on the property." at bounding box center [481, 455] width 295 height 19
click at [333, 456] on input "Yes, the principle use is established on the property." at bounding box center [338, 451] width 11 height 11
radio input "true"
click at [333, 566] on label "Replacement" at bounding box center [371, 567] width 76 height 19
click at [333, 566] on input "Replacement" at bounding box center [338, 563] width 11 height 11
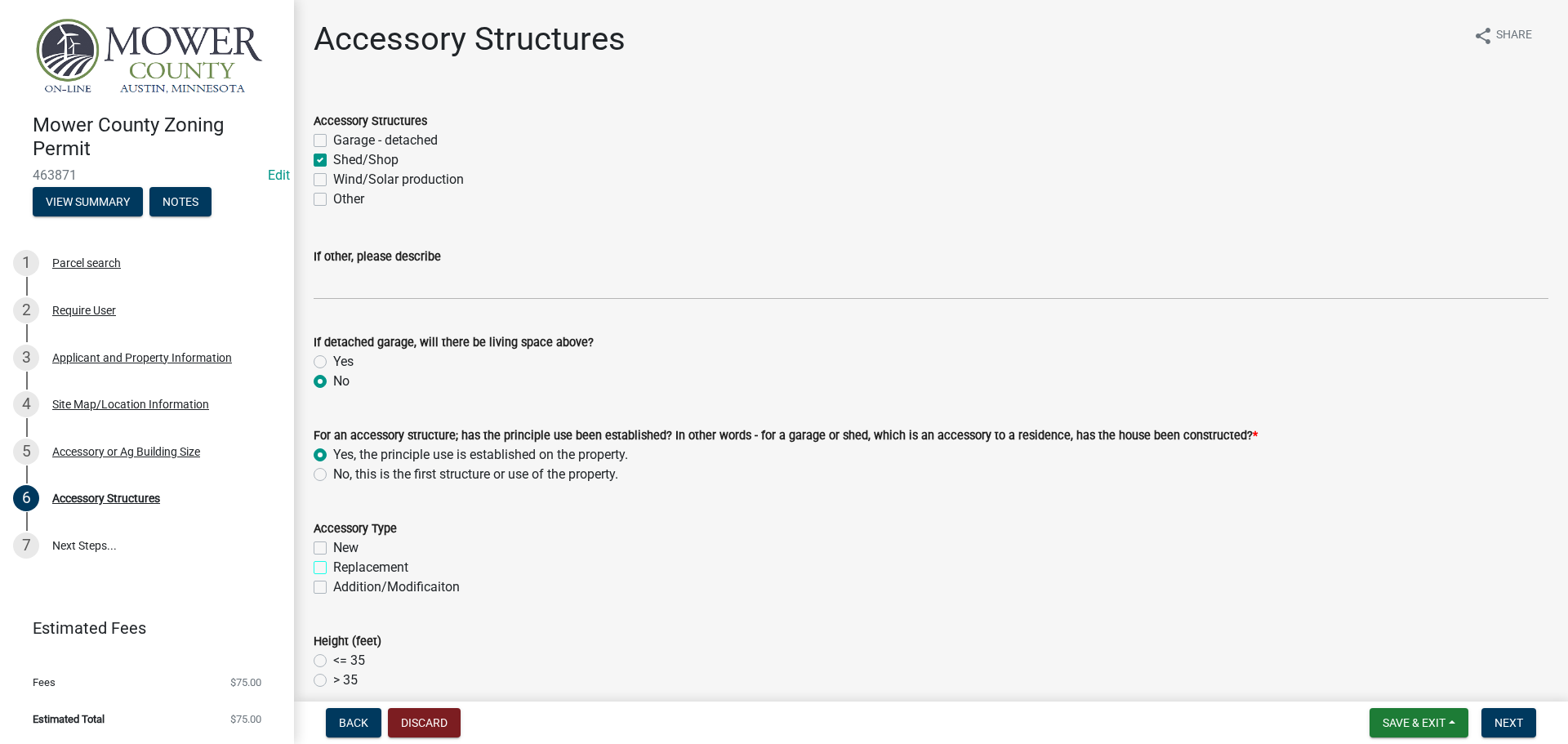
checkbox input "true"
checkbox input "false"
checkbox input "true"
checkbox input "false"
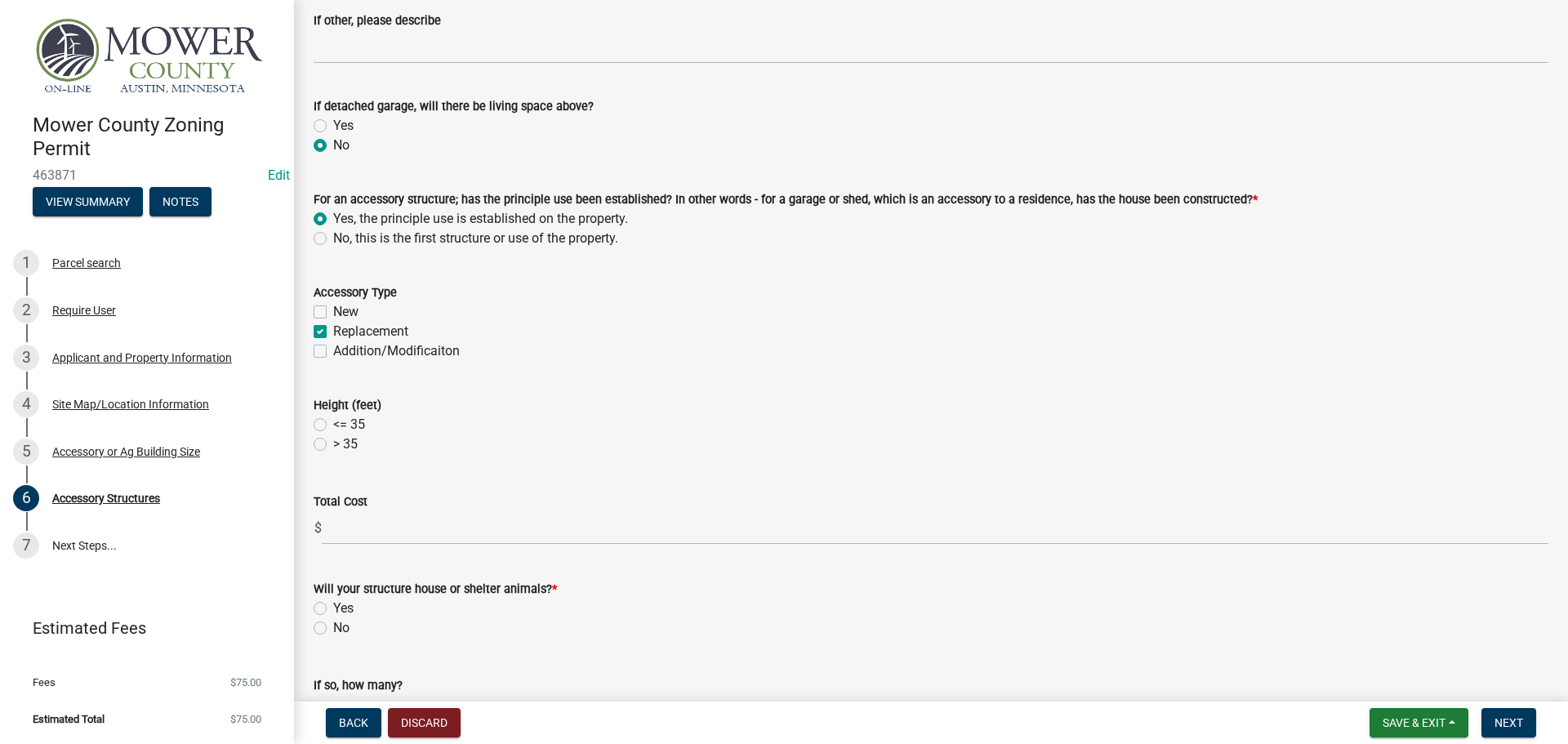
scroll to position [245, 0]
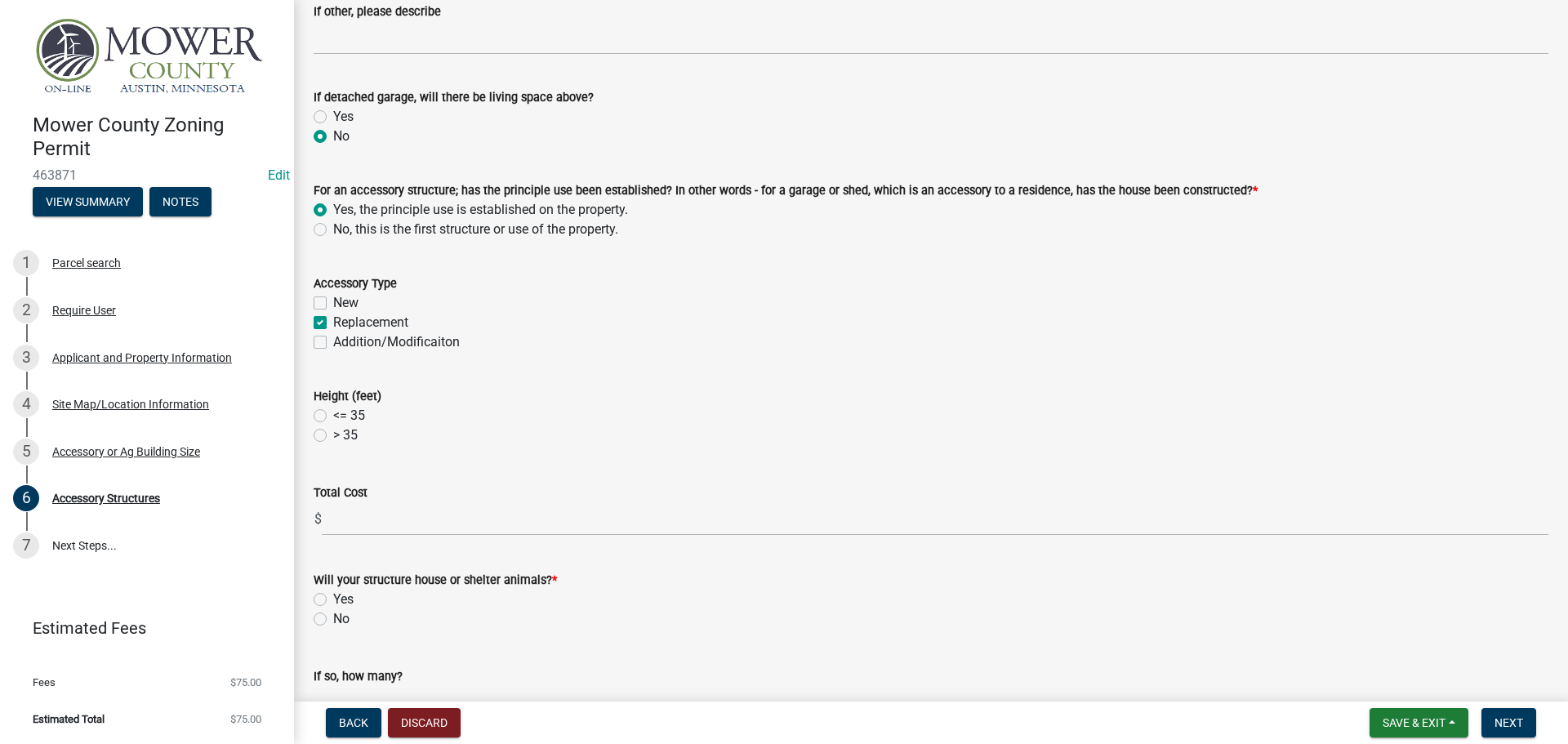
click at [333, 415] on label "<= 35" at bounding box center [349, 415] width 32 height 19
click at [333, 415] on input "<= 35" at bounding box center [338, 411] width 11 height 11
radio input "true"
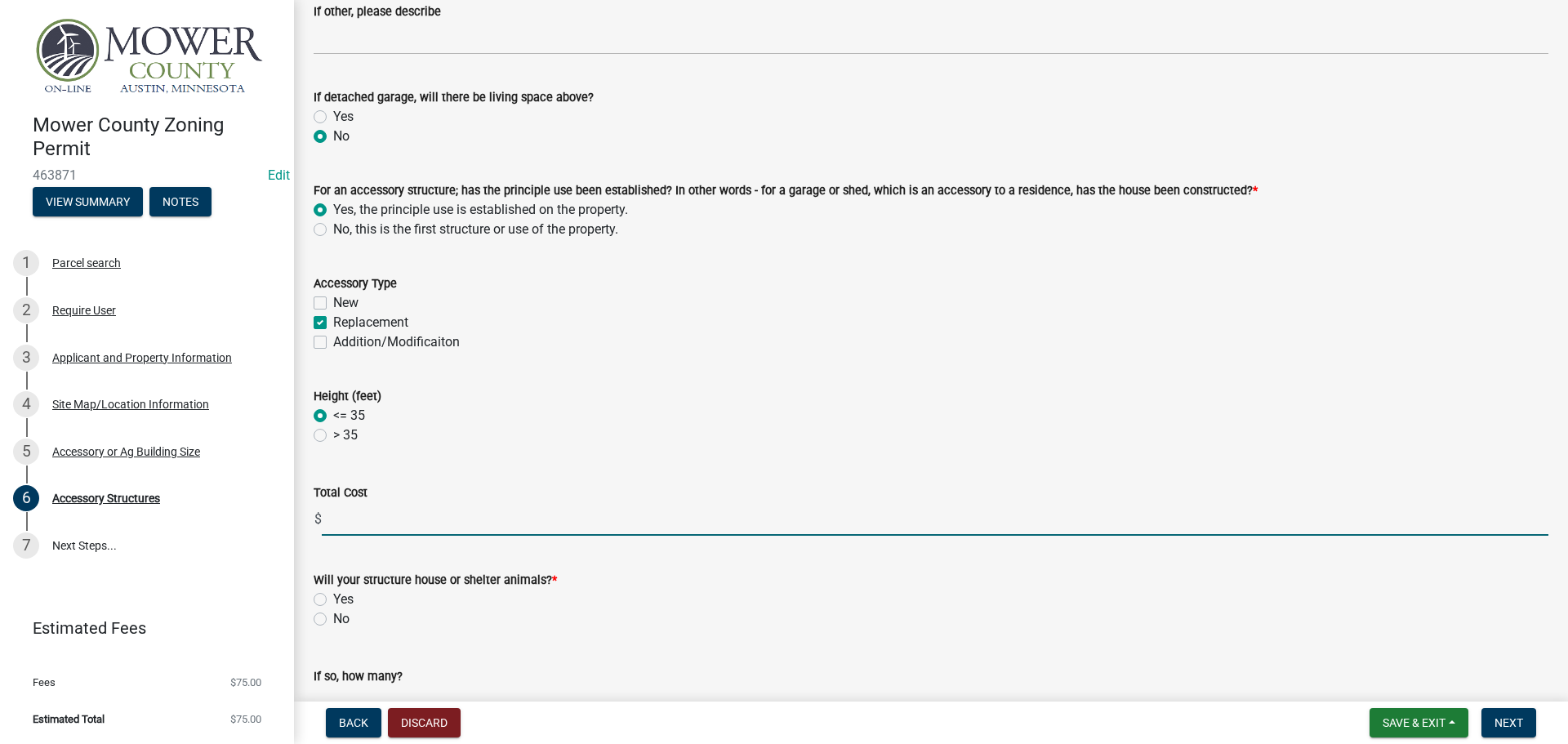
click at [350, 517] on input "text" at bounding box center [935, 519] width 1226 height 33
type input "220000"
click at [333, 622] on label "No" at bounding box center [341, 619] width 17 height 19
click at [333, 620] on input "No" at bounding box center [338, 615] width 11 height 11
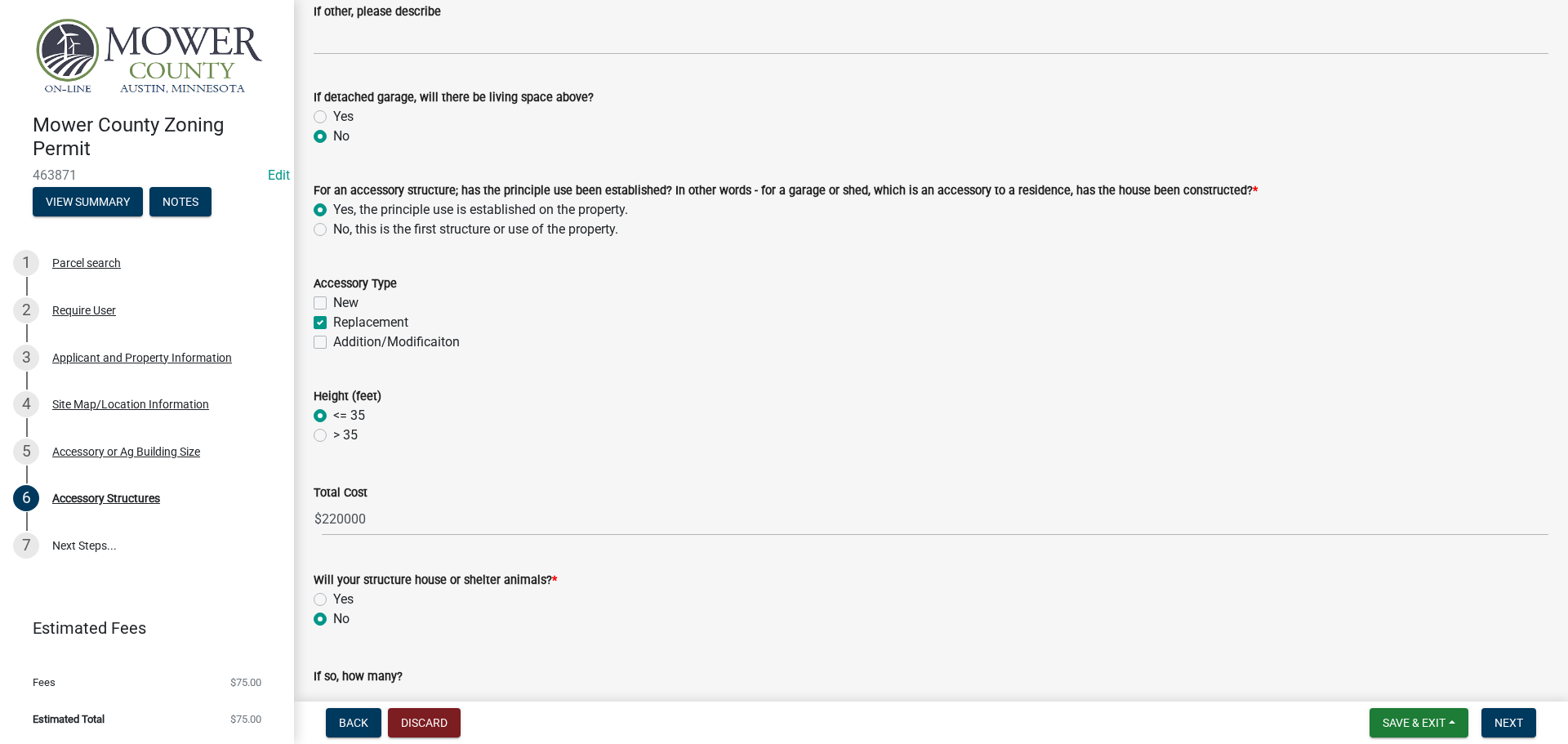
radio input "true"
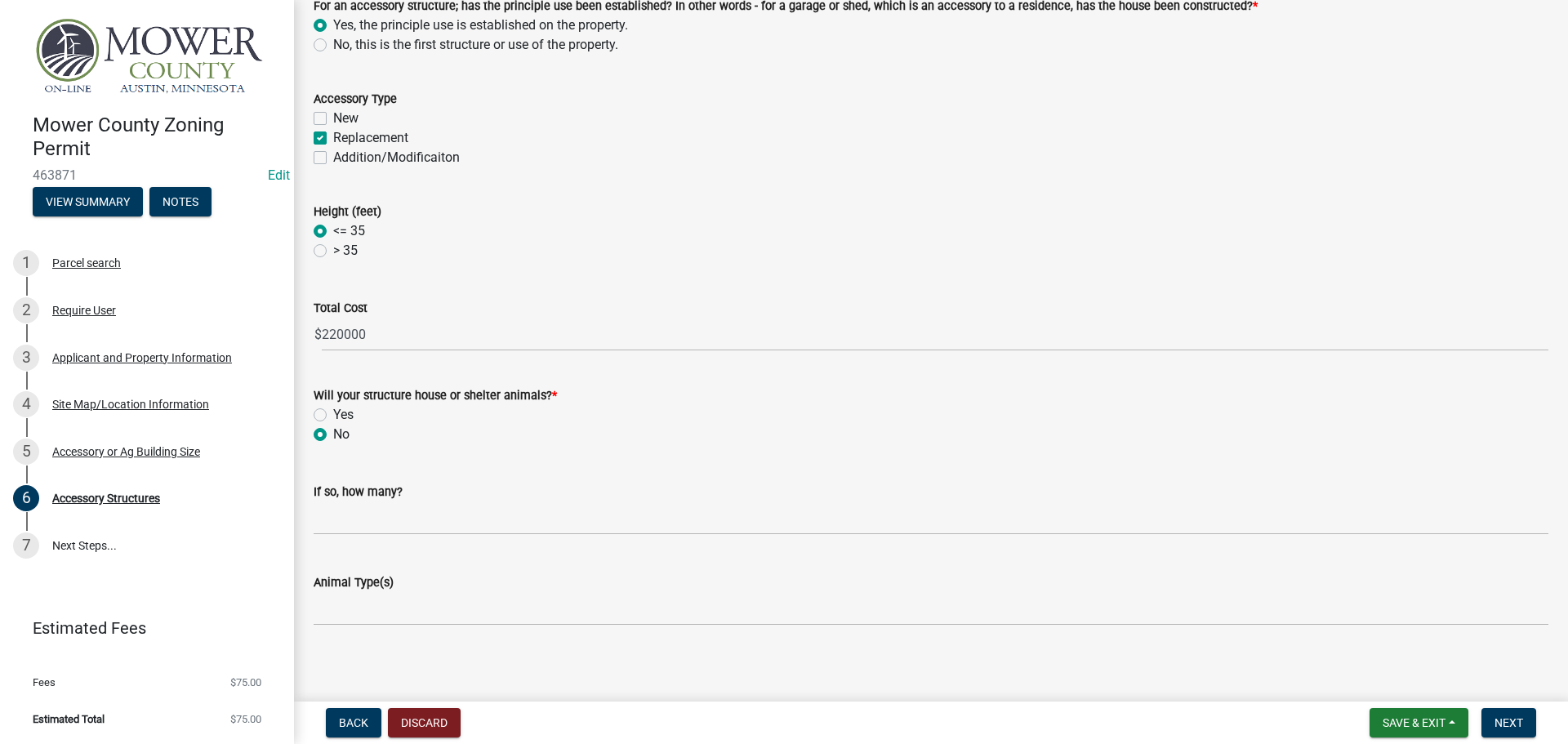
scroll to position [437, 0]
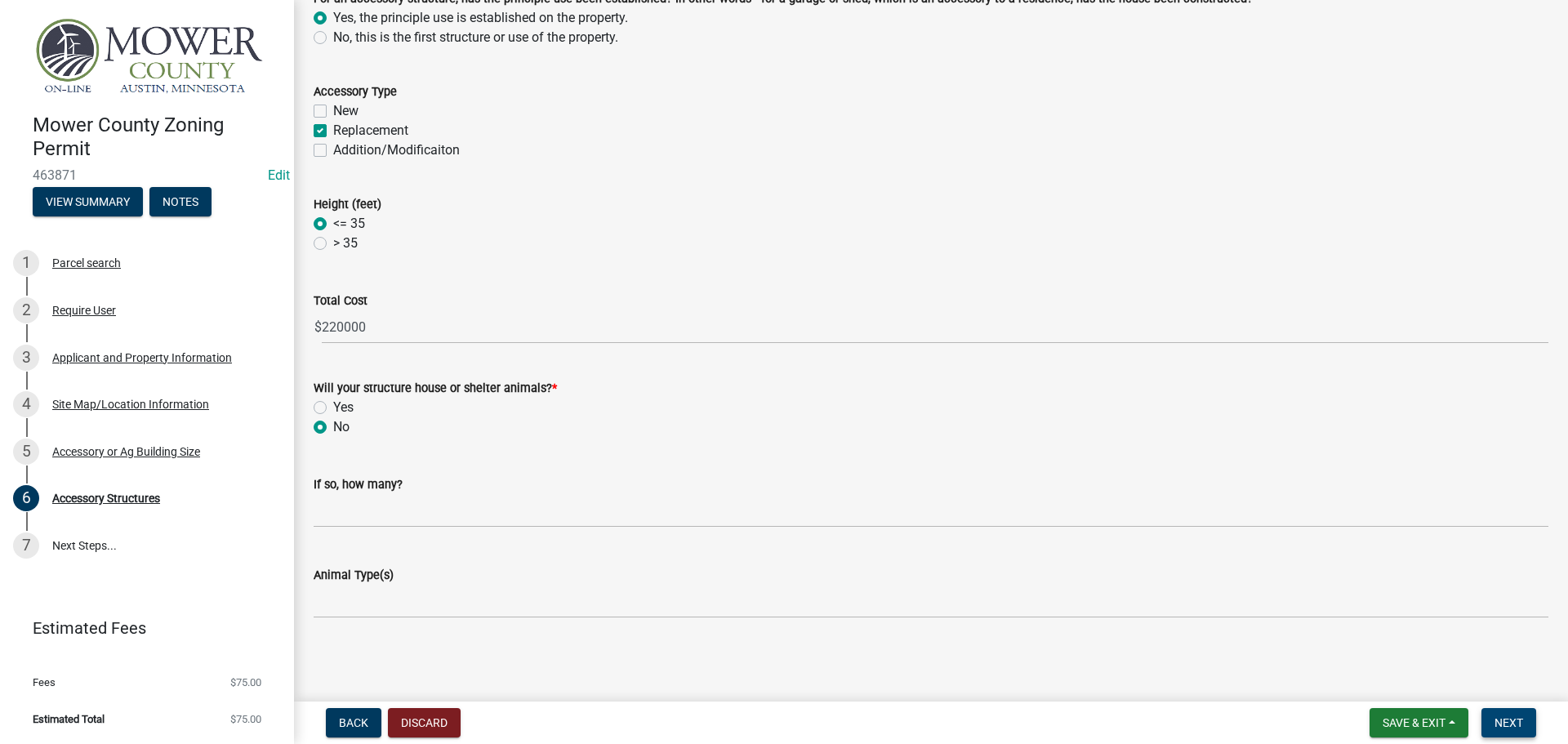
click at [1520, 724] on span "Next" at bounding box center [1508, 722] width 29 height 13
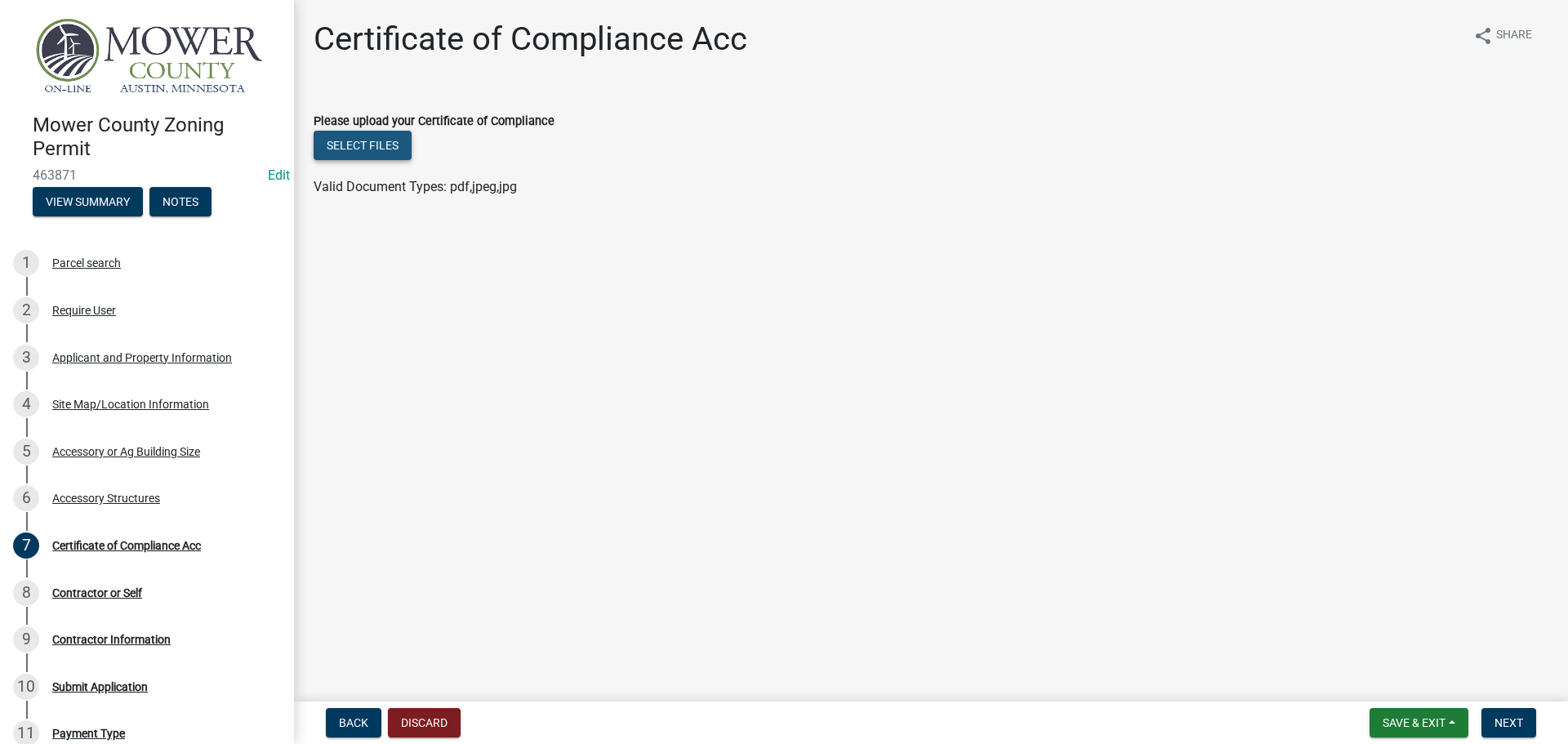
click at [376, 146] on button "Select files" at bounding box center [363, 145] width 98 height 29
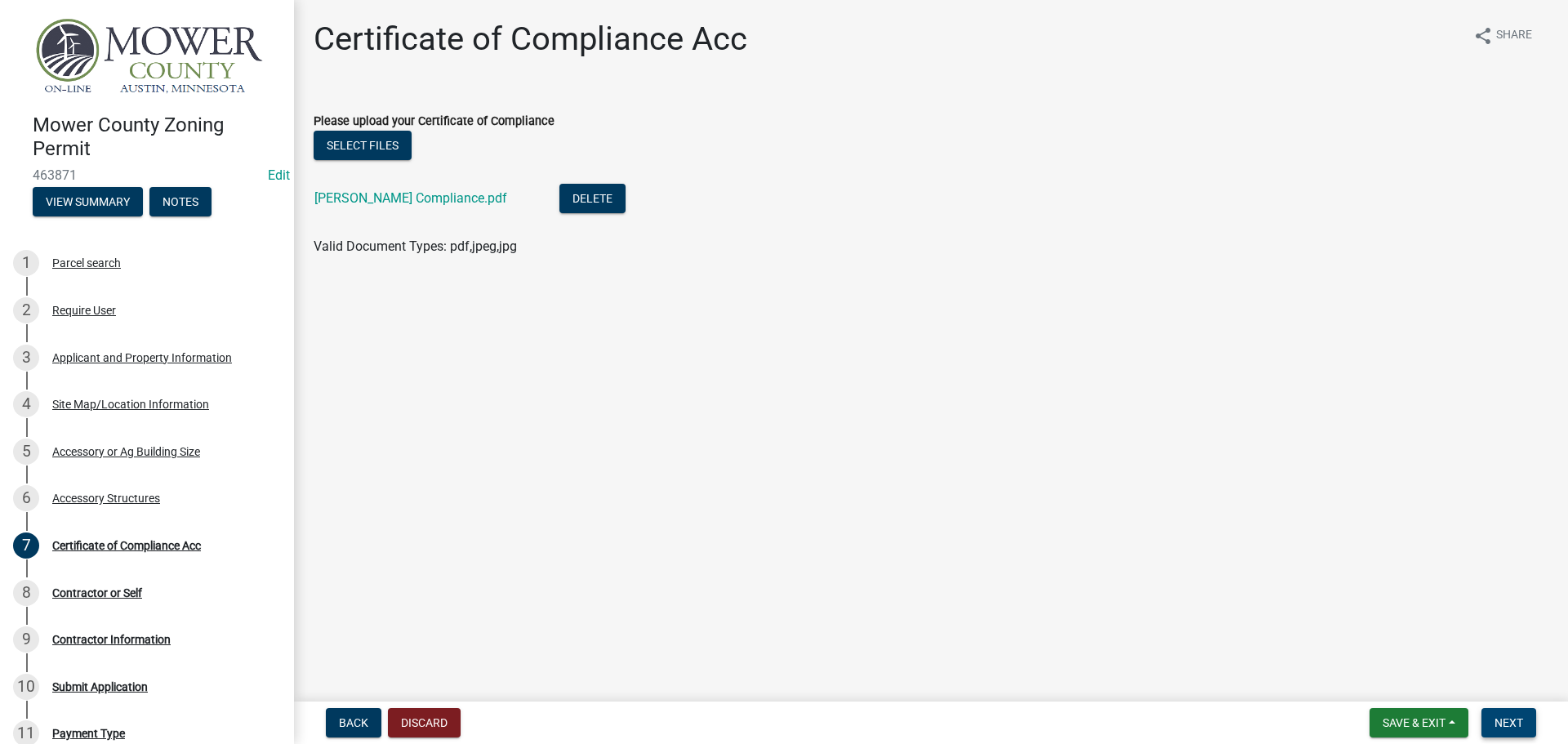
click at [1514, 722] on span "Next" at bounding box center [1508, 722] width 29 height 13
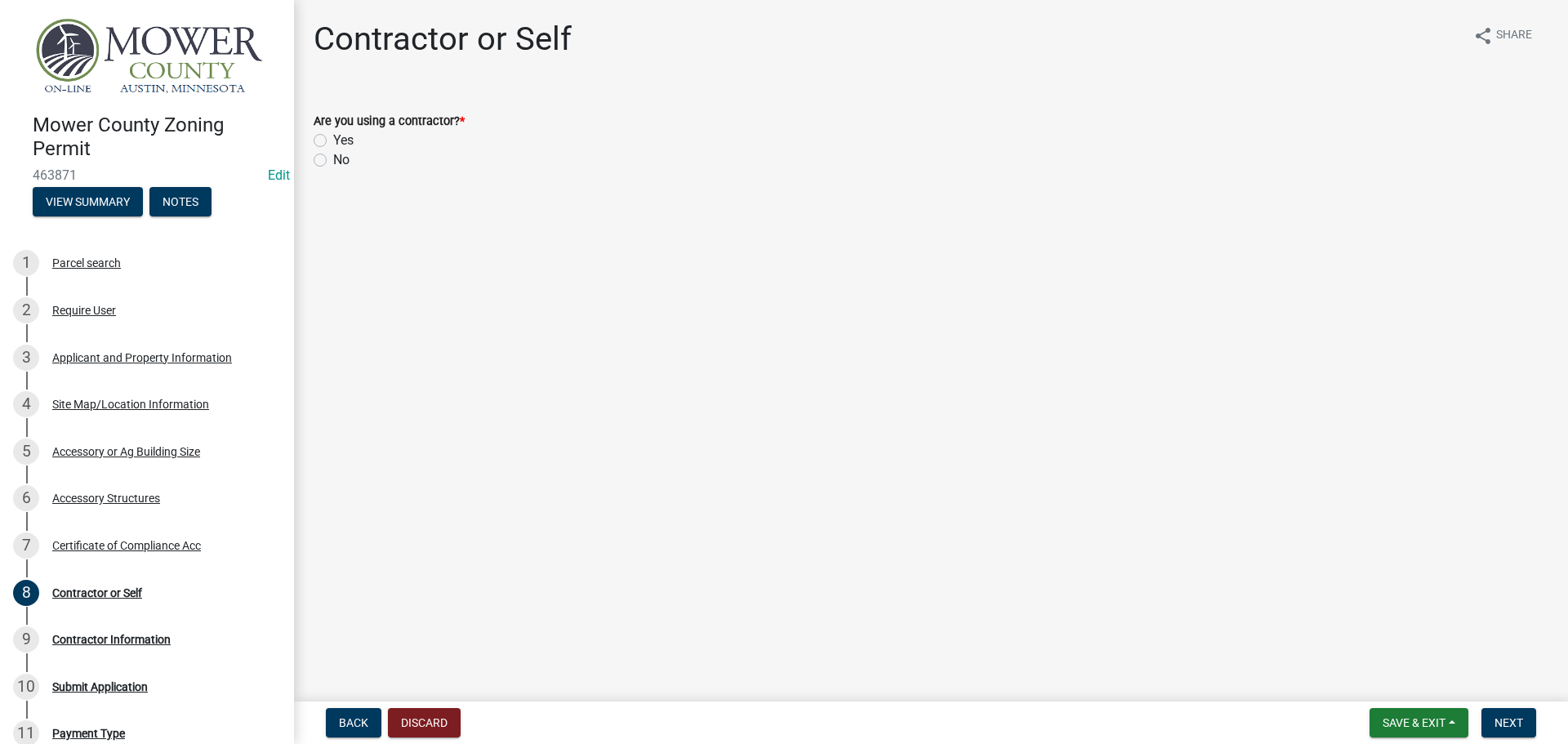
click at [333, 142] on label "Yes" at bounding box center [343, 141] width 20 height 19
click at [333, 141] on input "Yes" at bounding box center [338, 136] width 11 height 11
radio input "true"
click at [1507, 726] on span "Next" at bounding box center [1508, 722] width 29 height 13
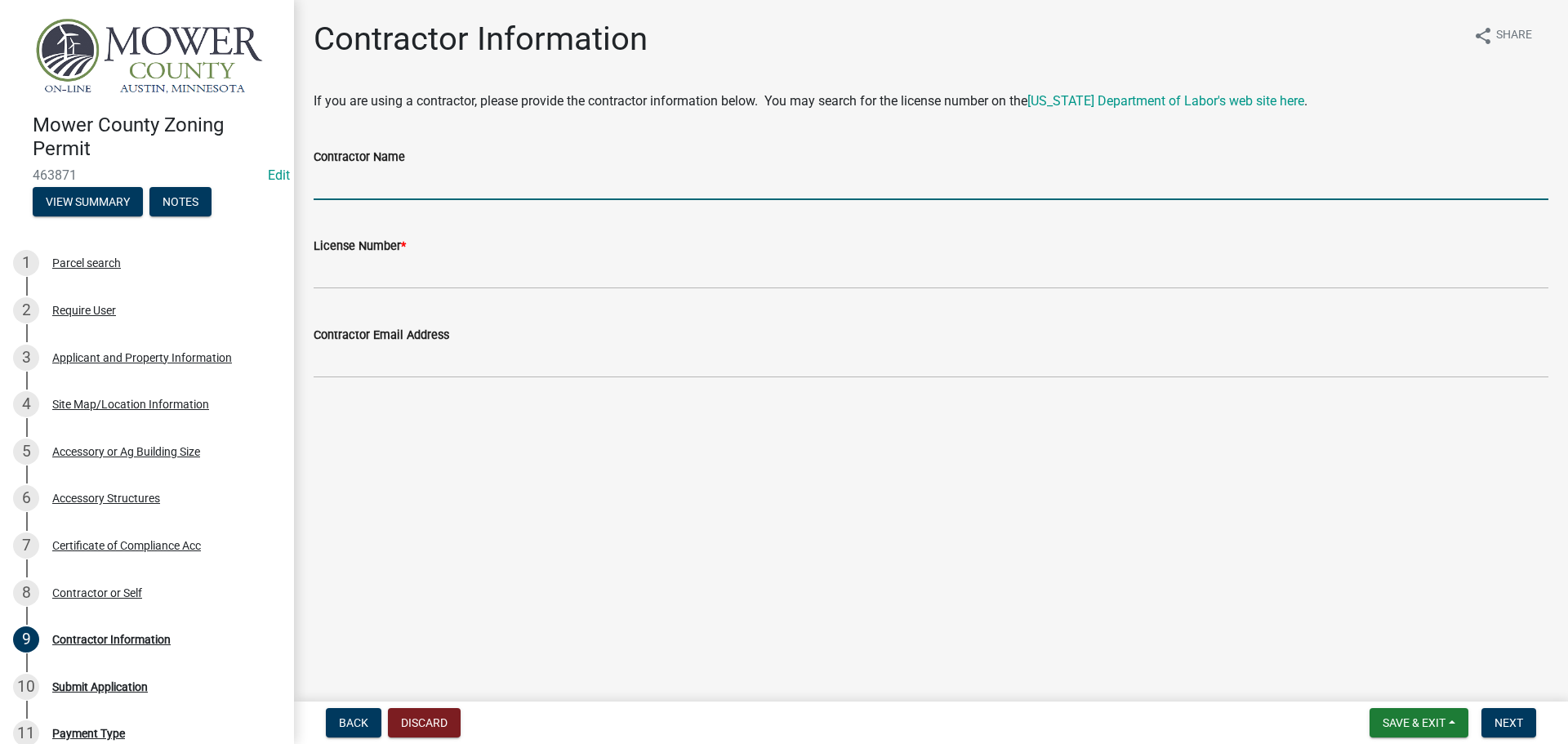
click at [365, 184] on input "Contractor Name" at bounding box center [931, 184] width 1235 height 33
type input "[PERSON_NAME] Contracting"
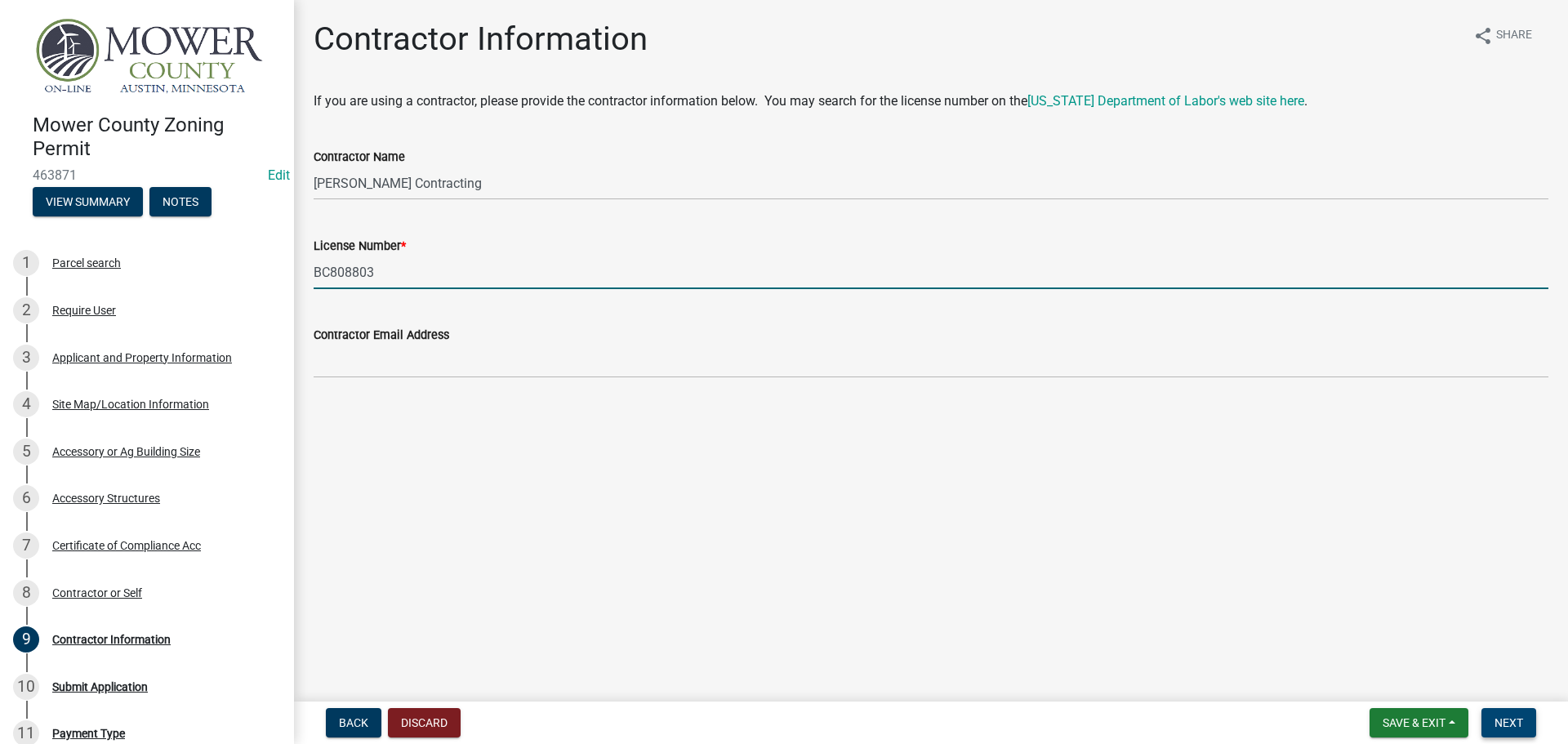
type input "BC808803"
click at [1528, 722] on button "Next" at bounding box center [1508, 722] width 54 height 29
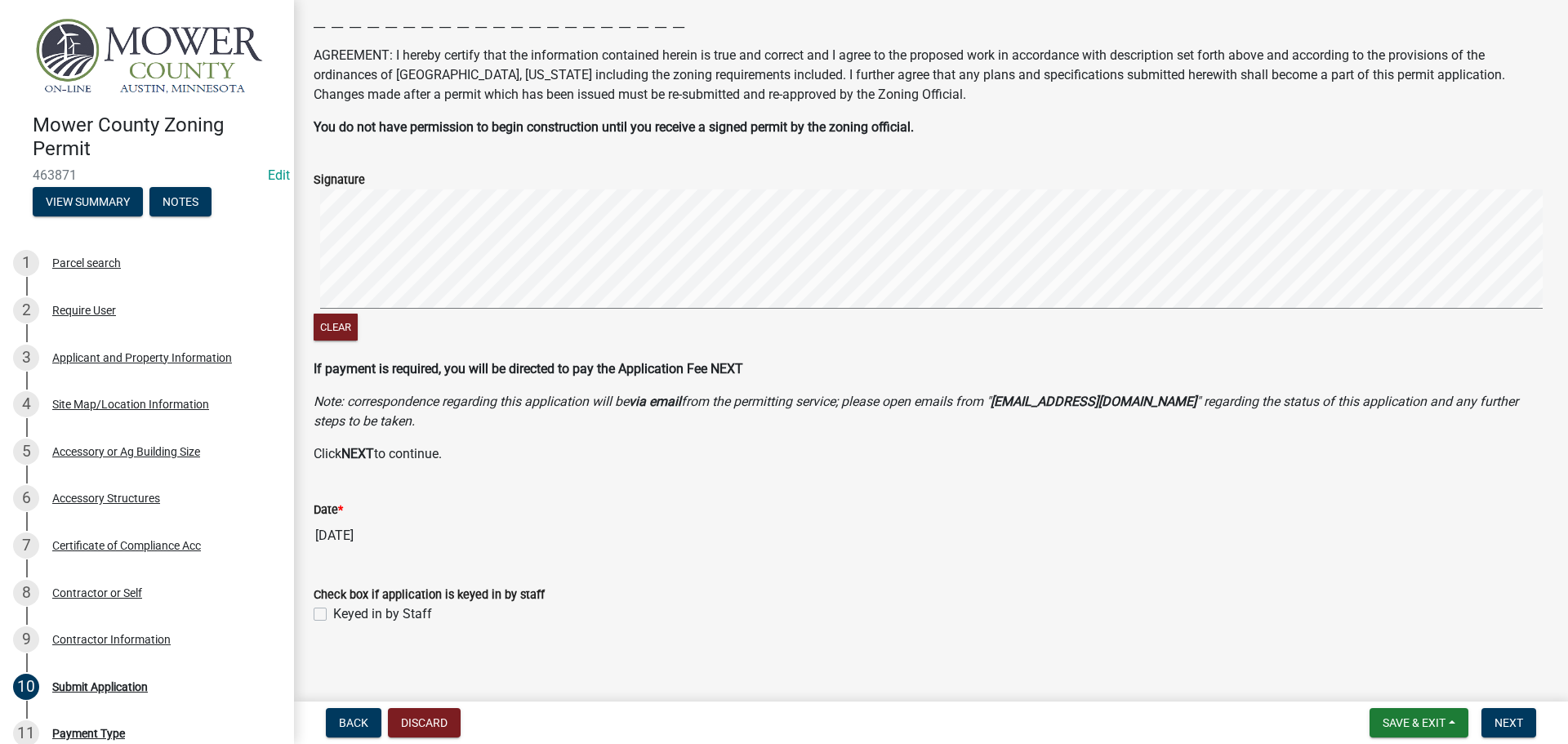
scroll to position [238, 0]
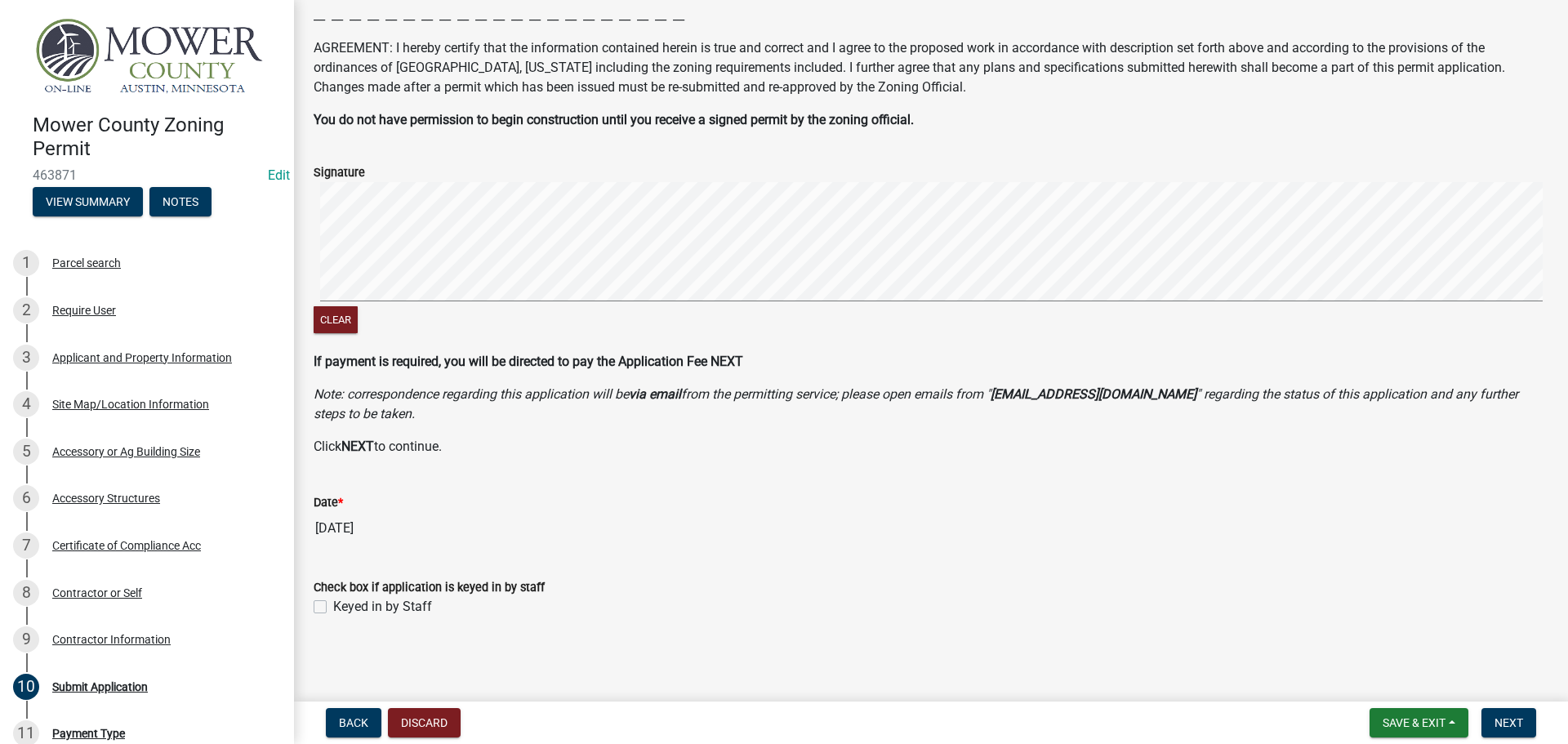
click at [333, 610] on label "Keyed in by Staff" at bounding box center [382, 607] width 98 height 19
click at [333, 608] on input "Keyed in by Staff" at bounding box center [338, 603] width 11 height 11
checkbox input "true"
click at [1515, 723] on span "Next" at bounding box center [1508, 722] width 29 height 13
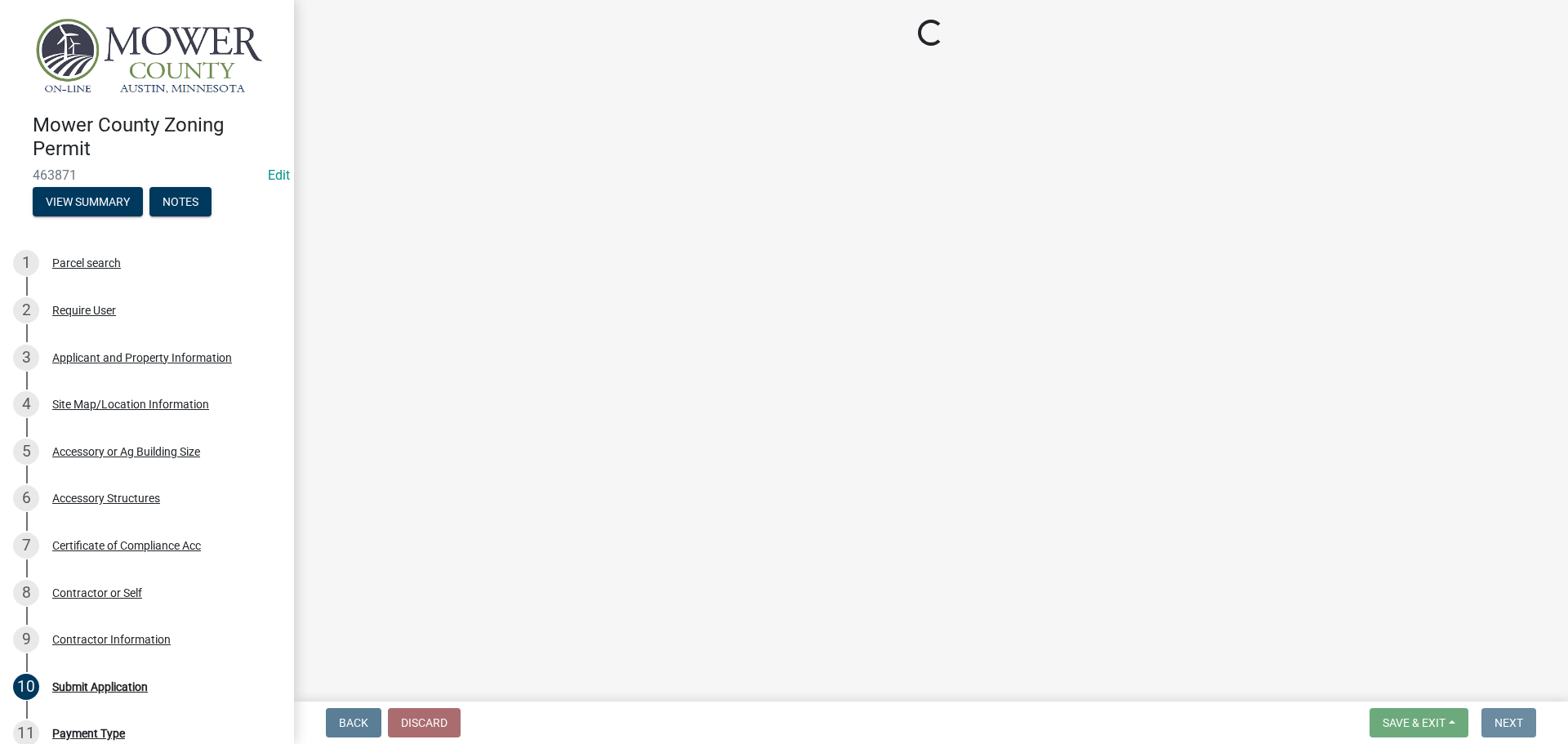
scroll to position [0, 0]
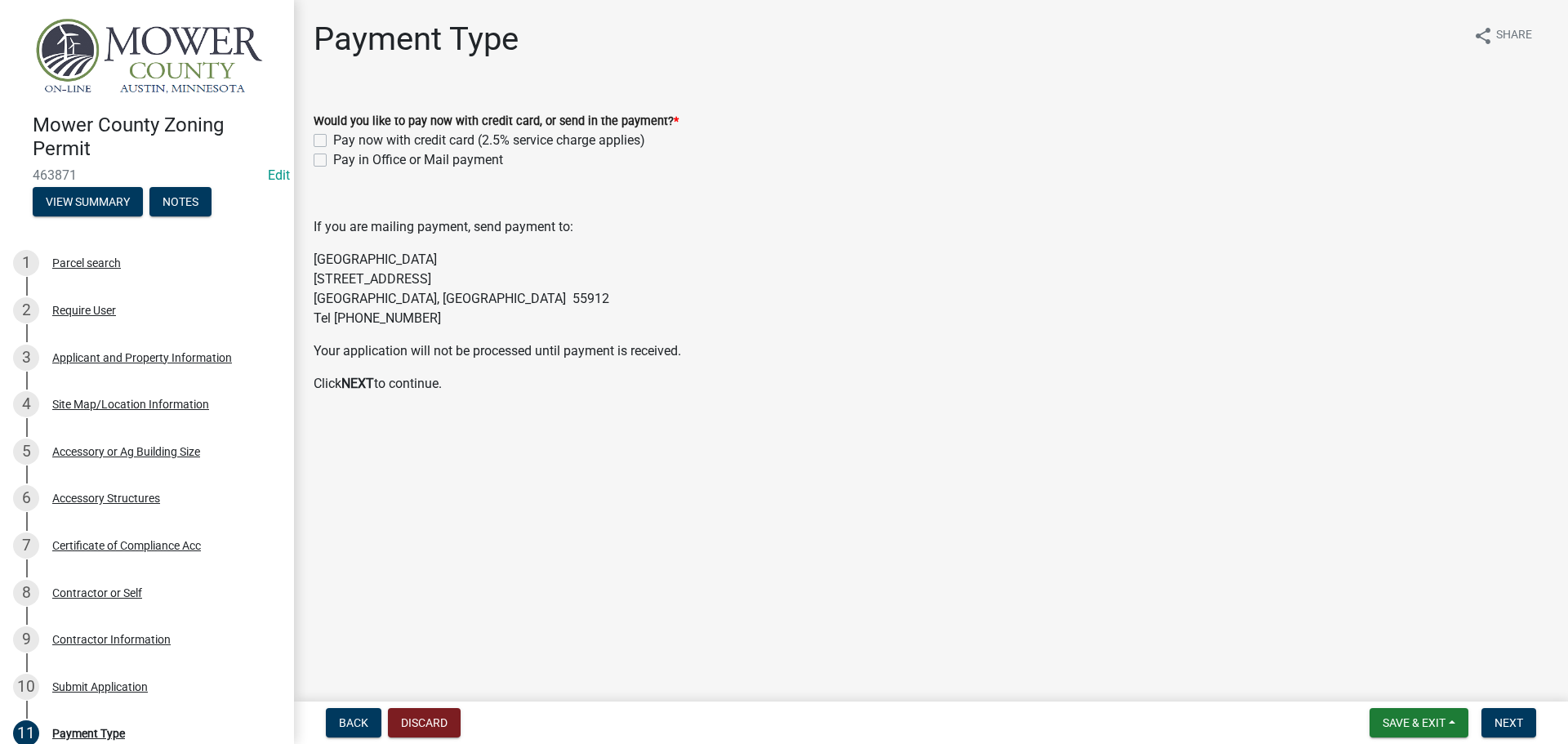
click at [333, 161] on label "Pay in Office or Mail payment" at bounding box center [417, 160] width 170 height 19
click at [333, 161] on input "Pay in Office or Mail payment" at bounding box center [338, 155] width 11 height 11
checkbox input "true"
checkbox input "false"
checkbox input "true"
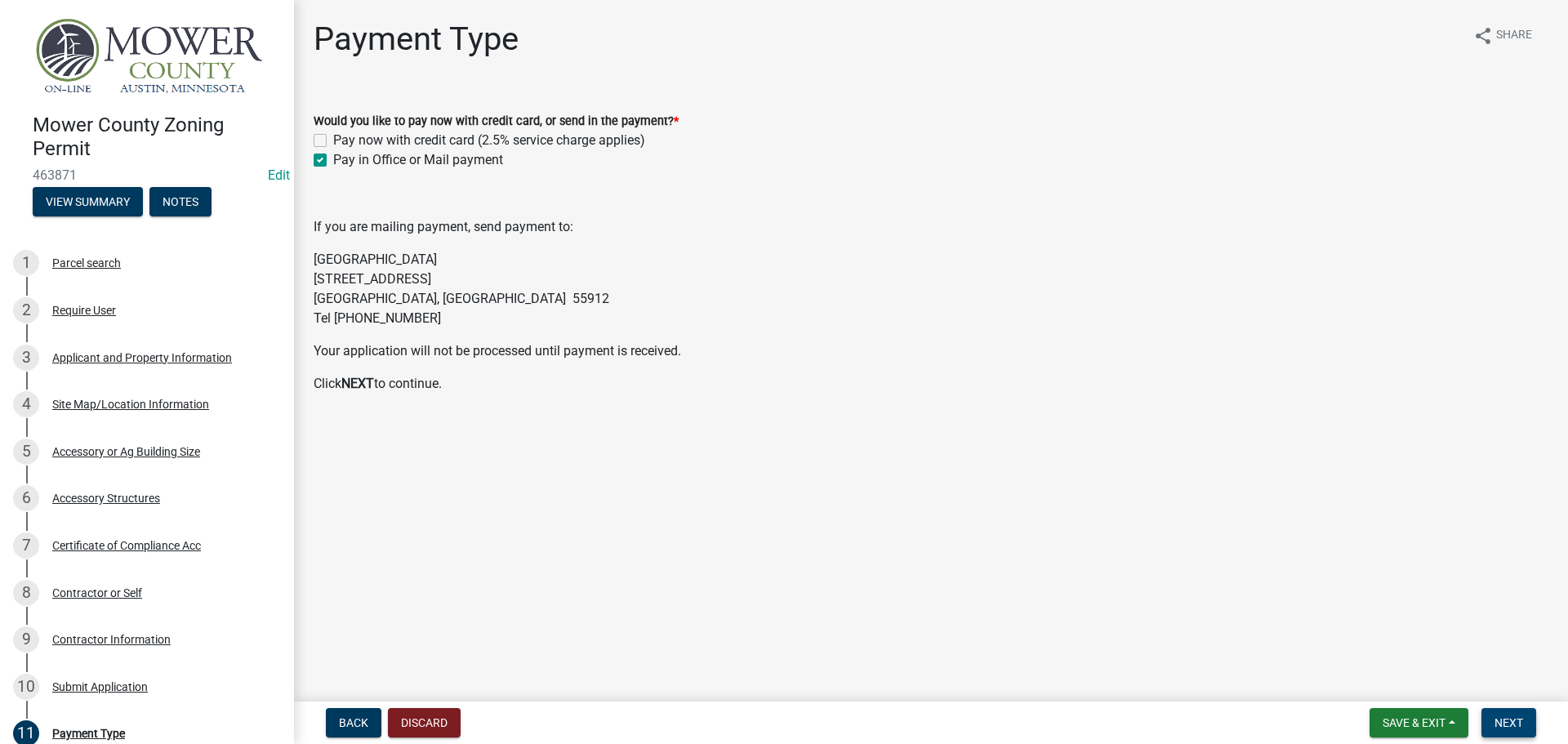
click at [1530, 729] on button "Next" at bounding box center [1508, 722] width 54 height 29
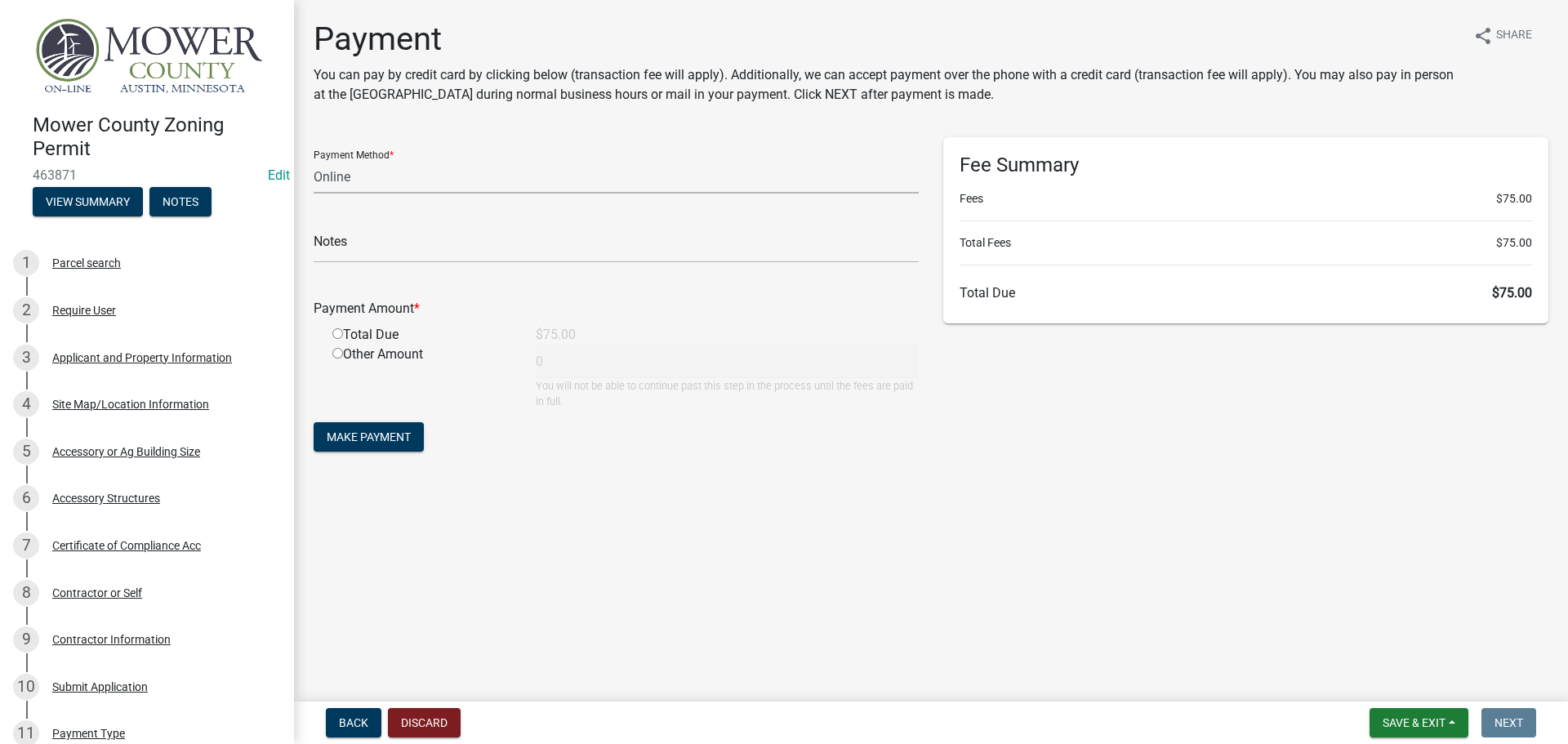
click at [372, 184] on select "Credit Card POS Check Cash Online" at bounding box center [616, 177] width 605 height 33
select select "0: 2"
click at [314, 160] on select "Credit Card POS Check Cash Online" at bounding box center [616, 177] width 605 height 33
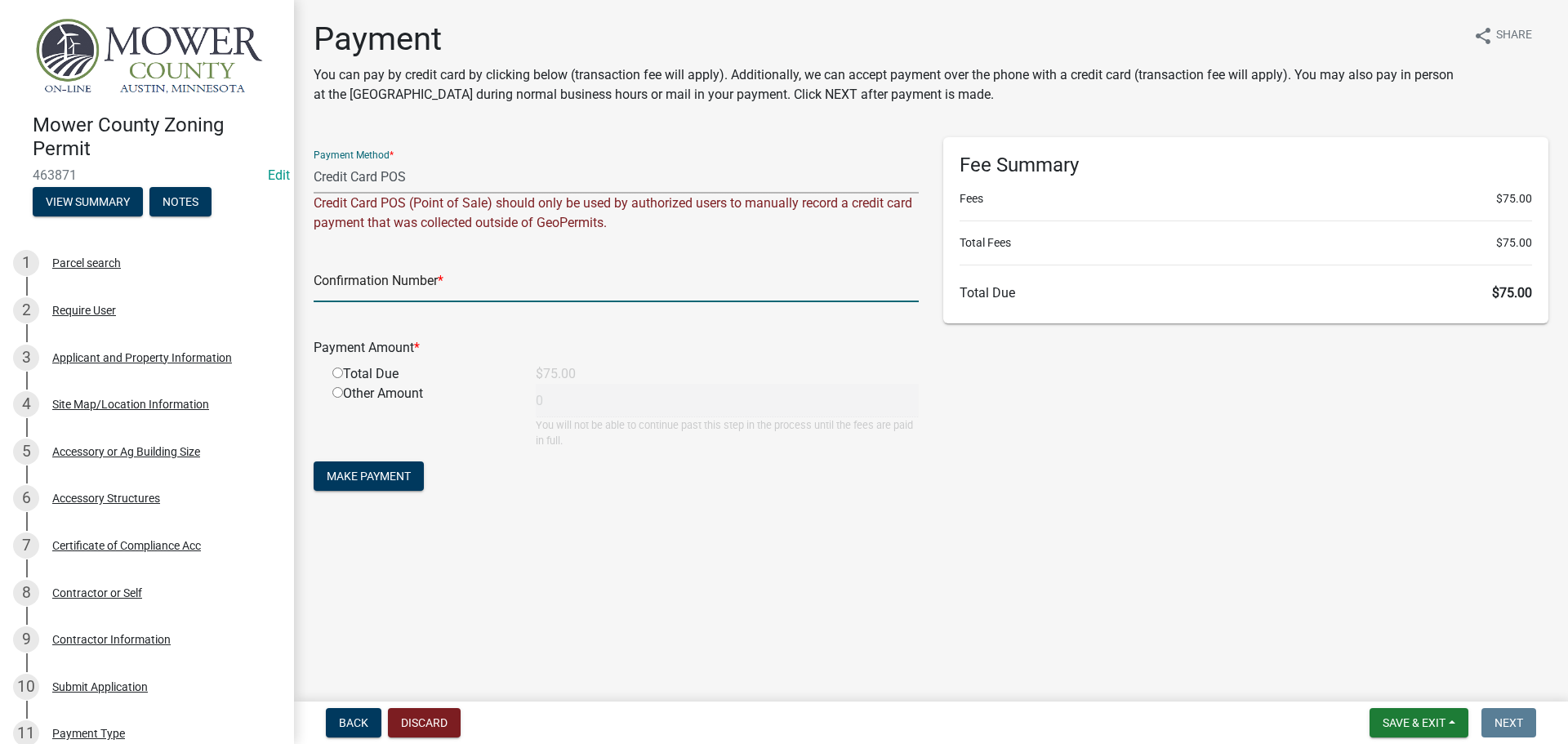
click at [383, 292] on input "text" at bounding box center [616, 285] width 605 height 33
type input "38194887058"
click at [423, 179] on select "Credit Card POS Check Cash Online" at bounding box center [616, 177] width 605 height 33
click at [418, 177] on select "Credit Card POS Check Cash Online" at bounding box center [616, 177] width 605 height 33
click at [336, 376] on input "radio" at bounding box center [337, 372] width 11 height 11
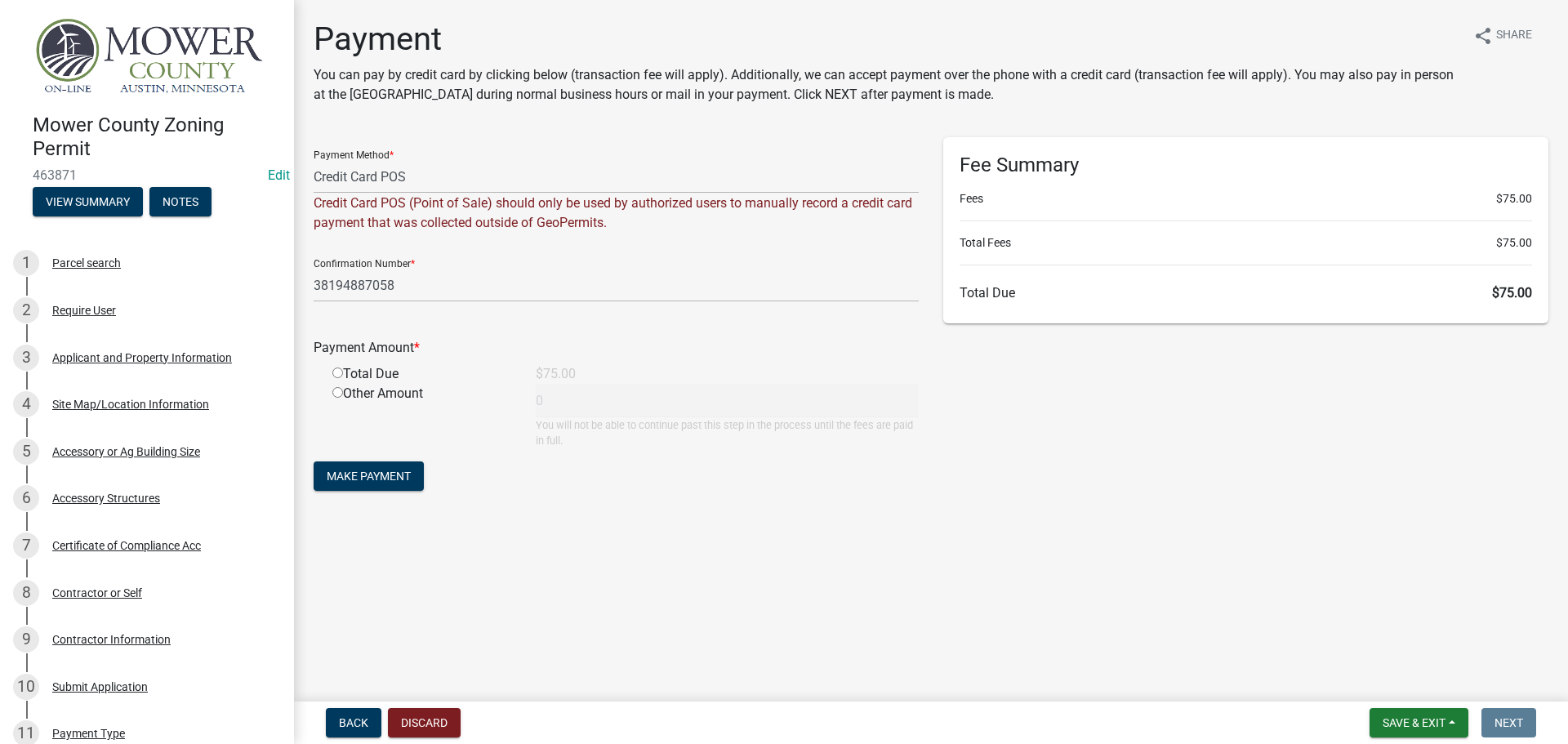
radio input "true"
type input "75"
click at [396, 481] on span "Make Payment" at bounding box center [369, 476] width 84 height 13
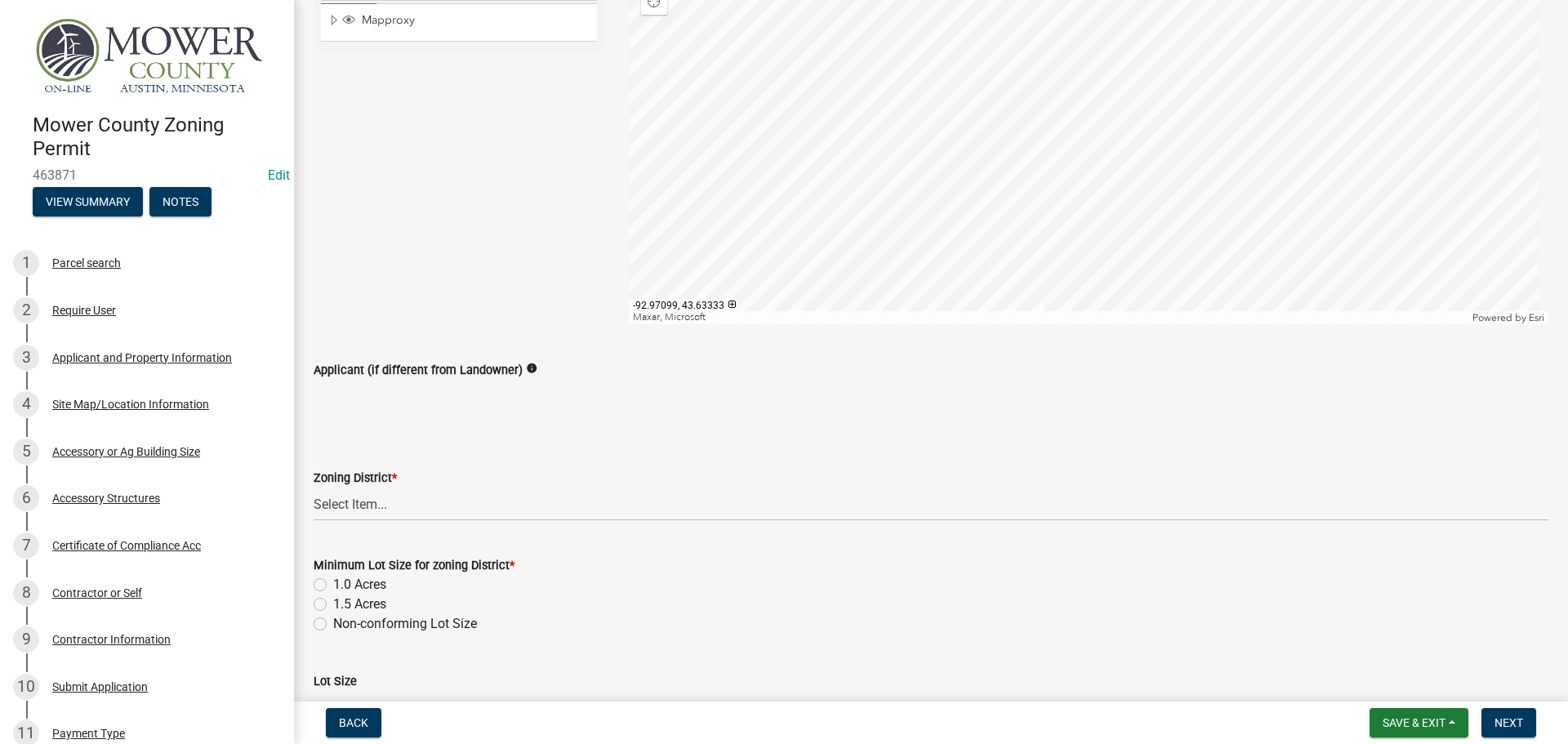
scroll to position [327, 0]
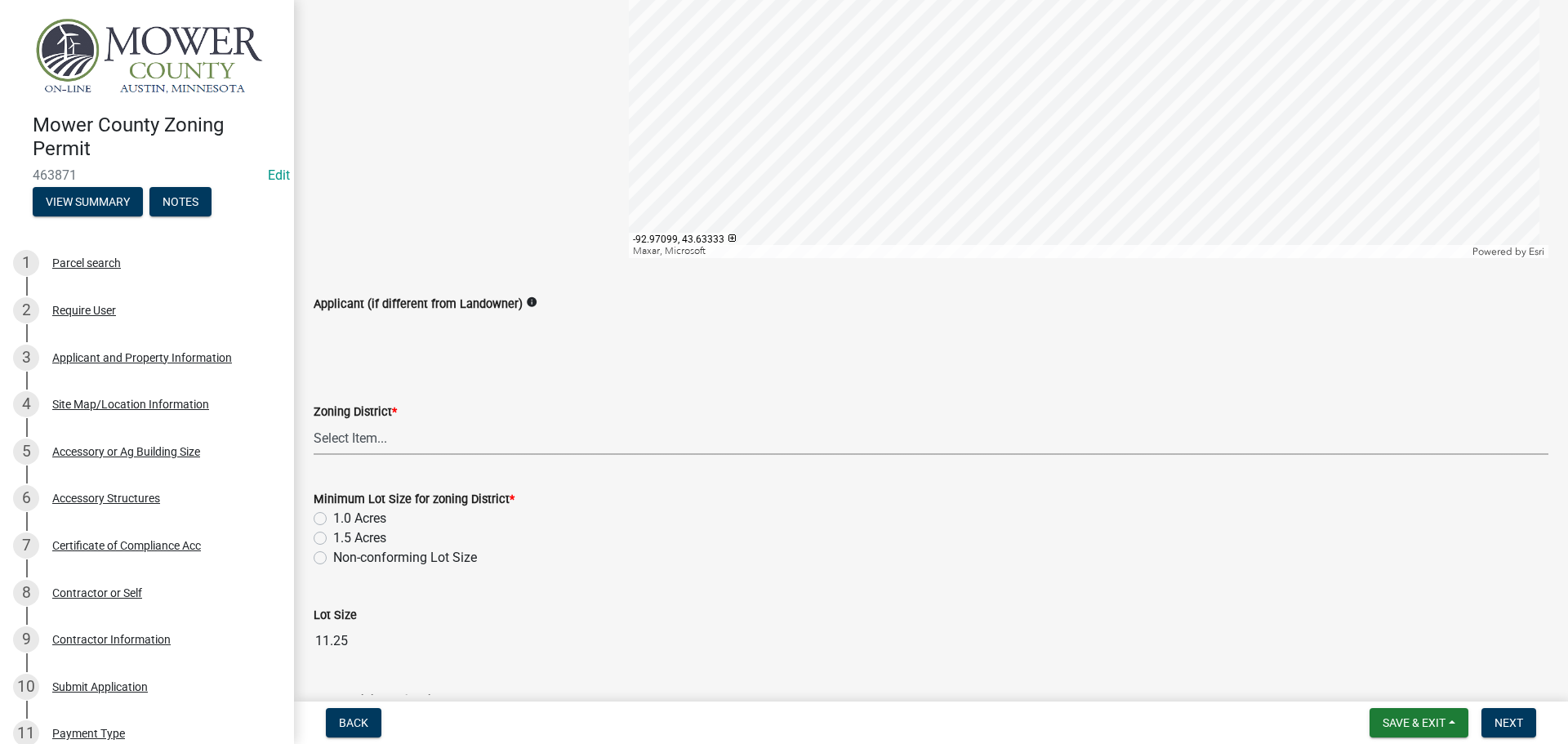
click at [359, 447] on select "Select Item... Agricultural District Rural Management District Urban Expansion …" at bounding box center [931, 438] width 1235 height 33
click at [314, 422] on select "Select Item... Agricultural District Rural Management District Urban Expansion …" at bounding box center [931, 438] width 1235 height 33
select select "9f5c0d2c-8a52-42b2-8cff-801d40c47bf0"
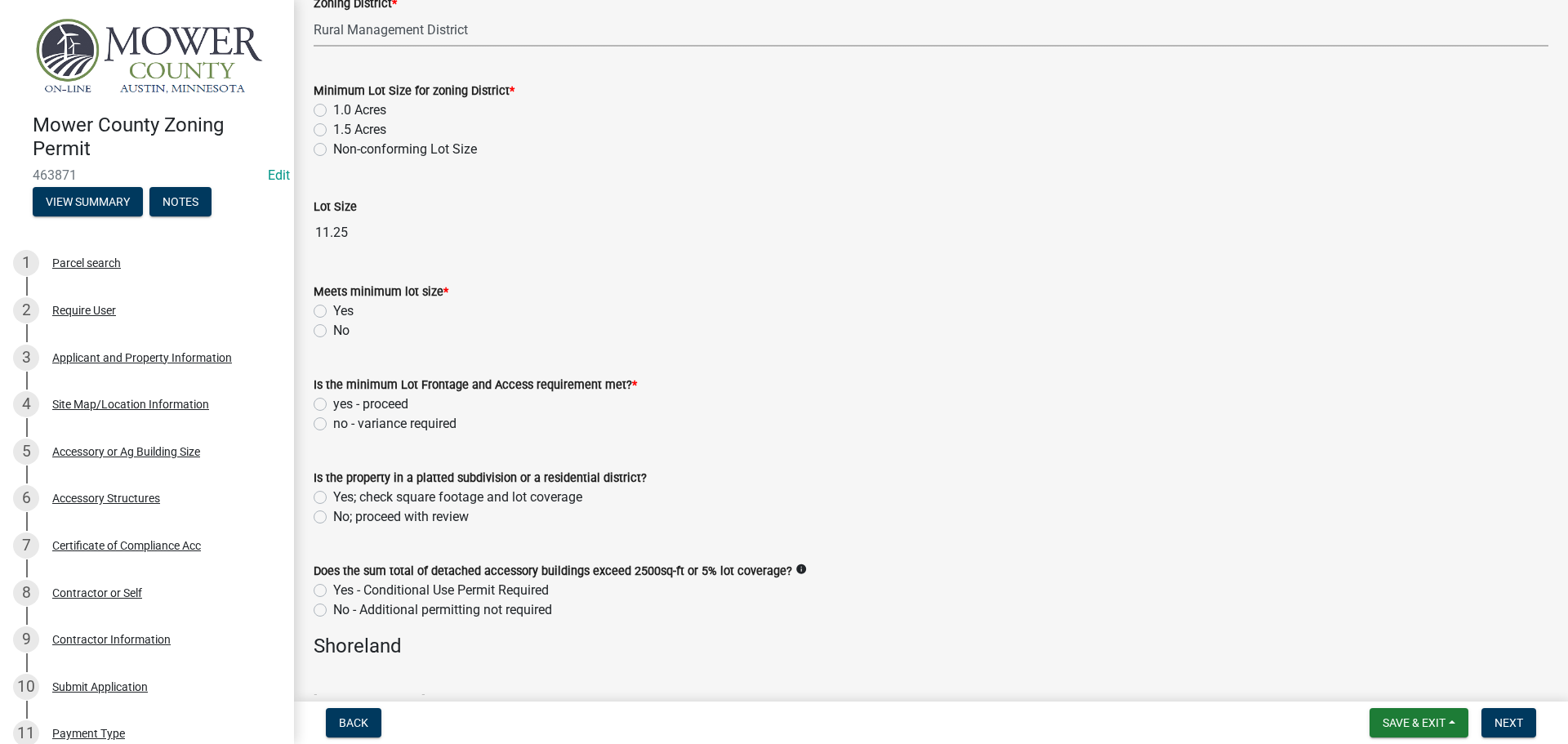
scroll to position [572, 0]
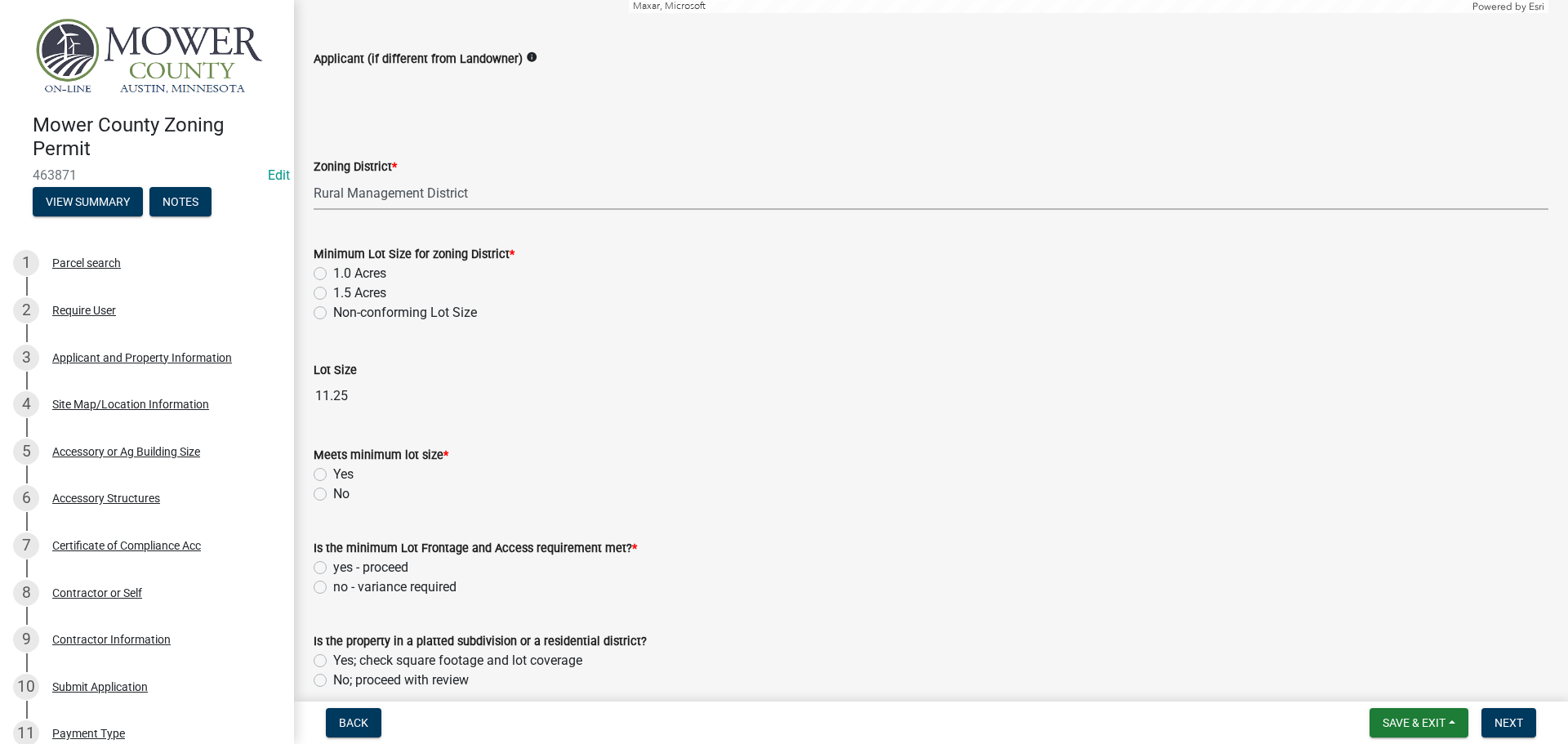
click at [333, 293] on label "1.5 Acres" at bounding box center [359, 293] width 53 height 19
click at [333, 293] on input "1.5 Acres" at bounding box center [338, 289] width 11 height 11
radio input "true"
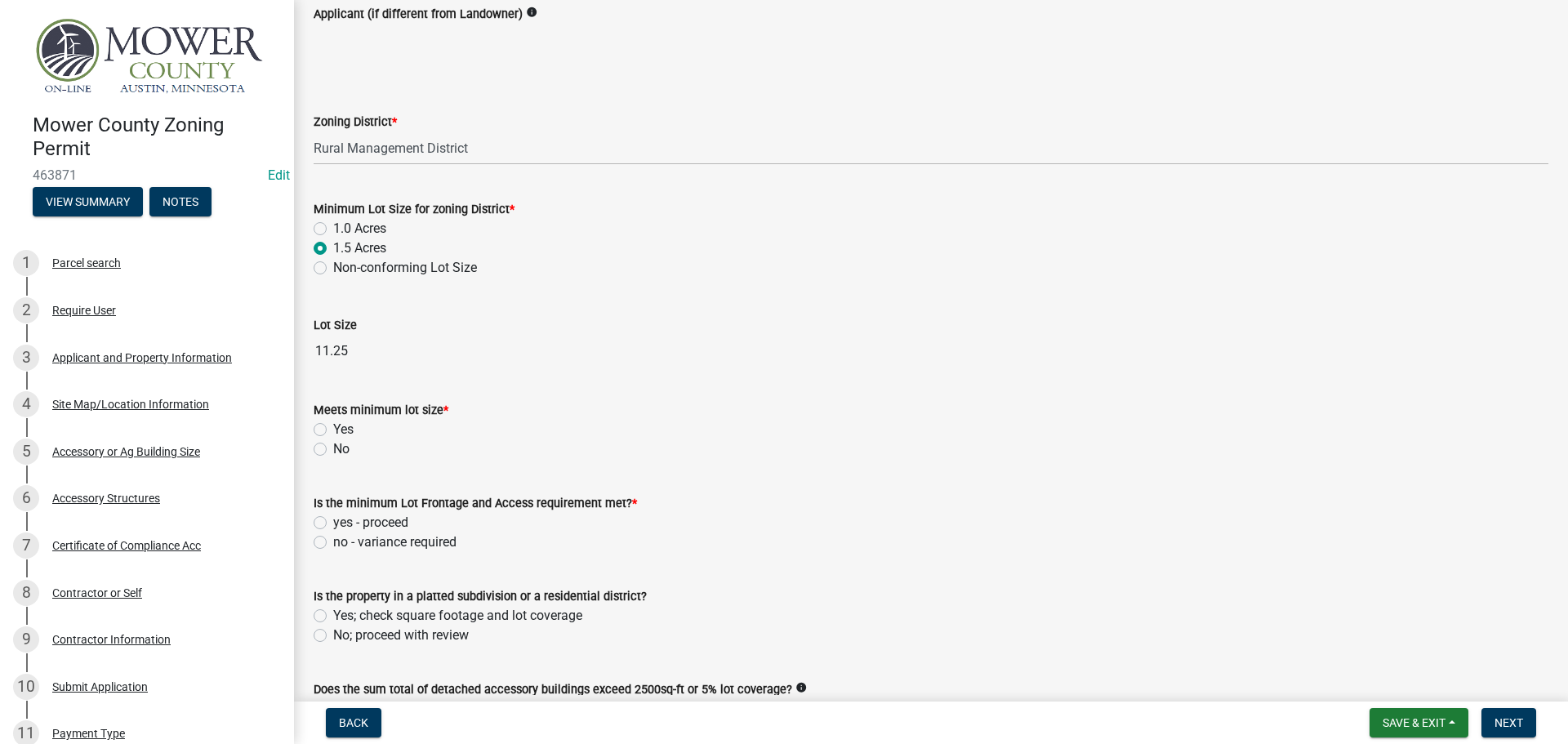
scroll to position [654, 0]
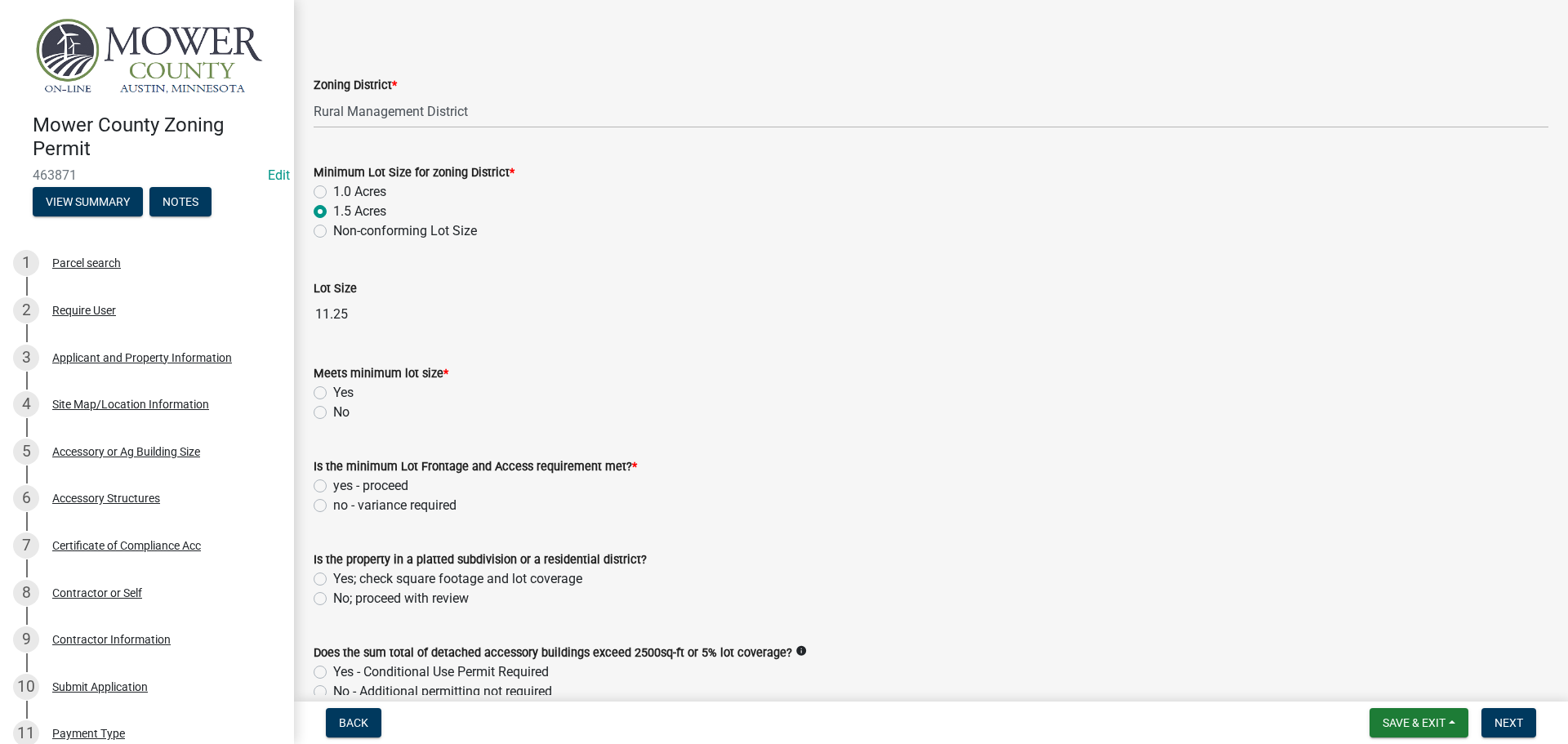
click at [333, 392] on label "Yes" at bounding box center [343, 393] width 20 height 19
click at [333, 392] on input "Yes" at bounding box center [338, 388] width 11 height 11
radio input "true"
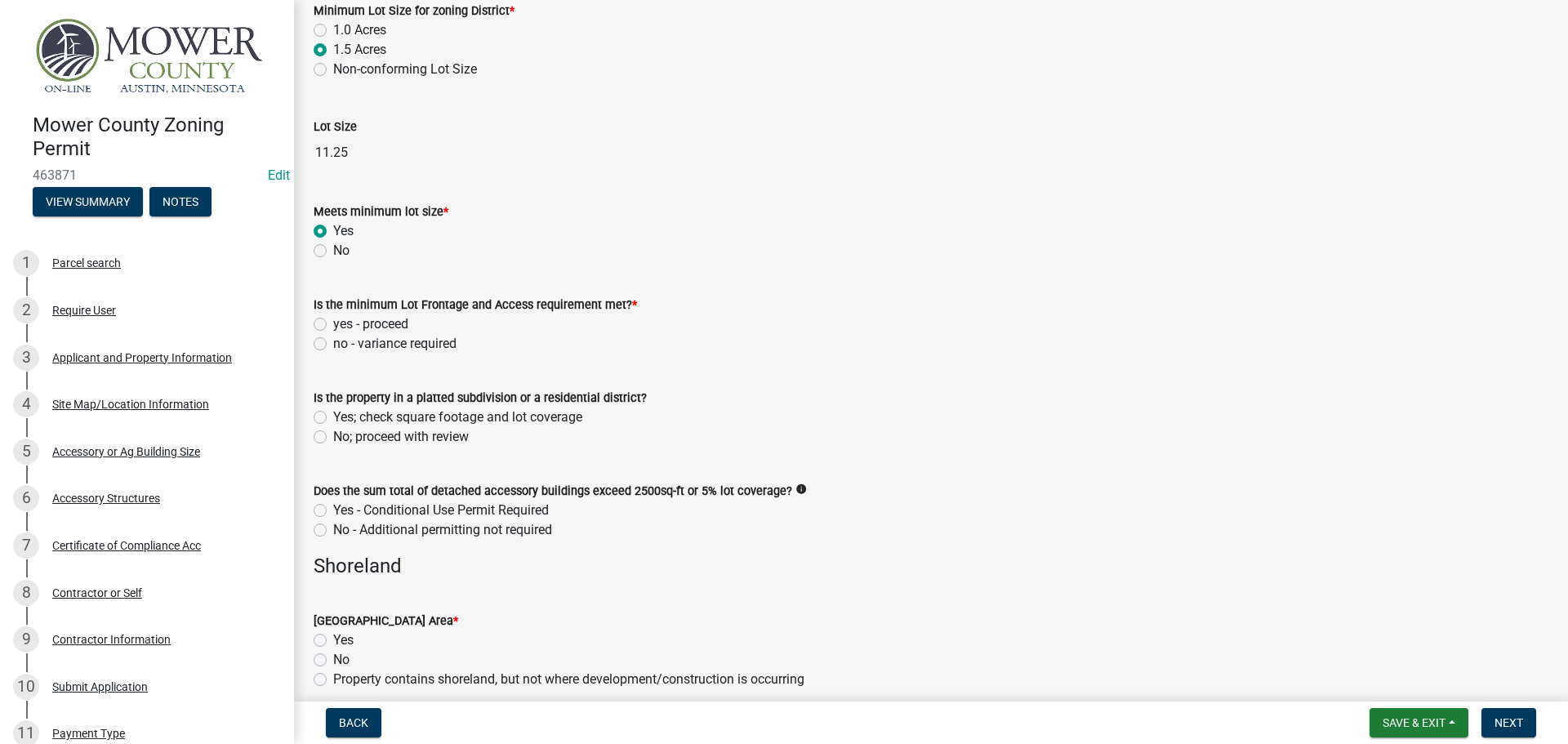
scroll to position [817, 0]
click at [333, 326] on label "yes - proceed" at bounding box center [371, 322] width 76 height 19
click at [333, 323] on input "yes - proceed" at bounding box center [338, 318] width 11 height 11
radio input "true"
click at [333, 435] on label "No; proceed with review" at bounding box center [401, 435] width 135 height 19
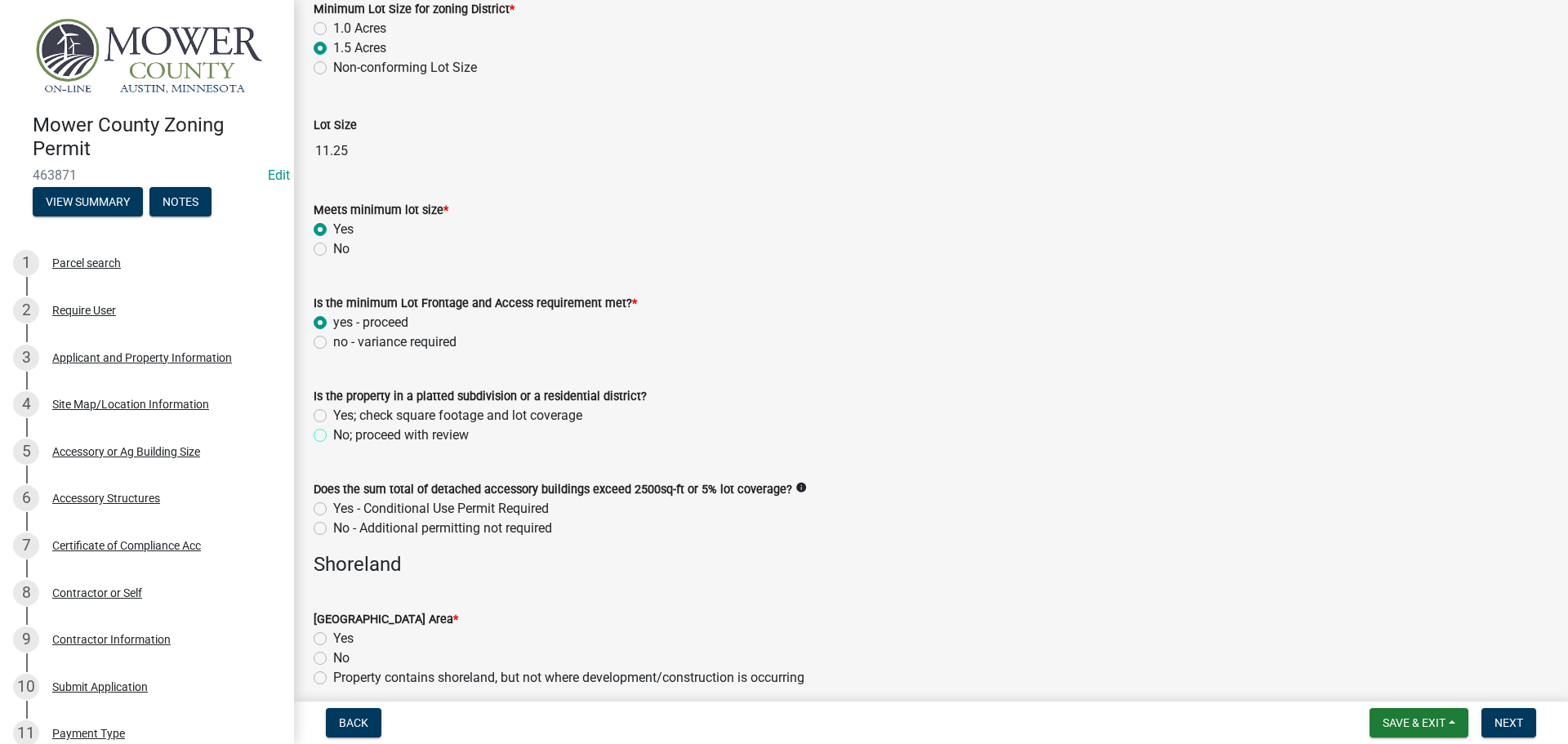
click at [333, 435] on input "No; proceed with review" at bounding box center [338, 430] width 11 height 11
radio input "true"
click at [333, 529] on label "No - Additional permitting not required" at bounding box center [442, 528] width 219 height 19
click at [333, 529] on input "No - Additional permitting not required" at bounding box center [338, 524] width 11 height 11
radio input "true"
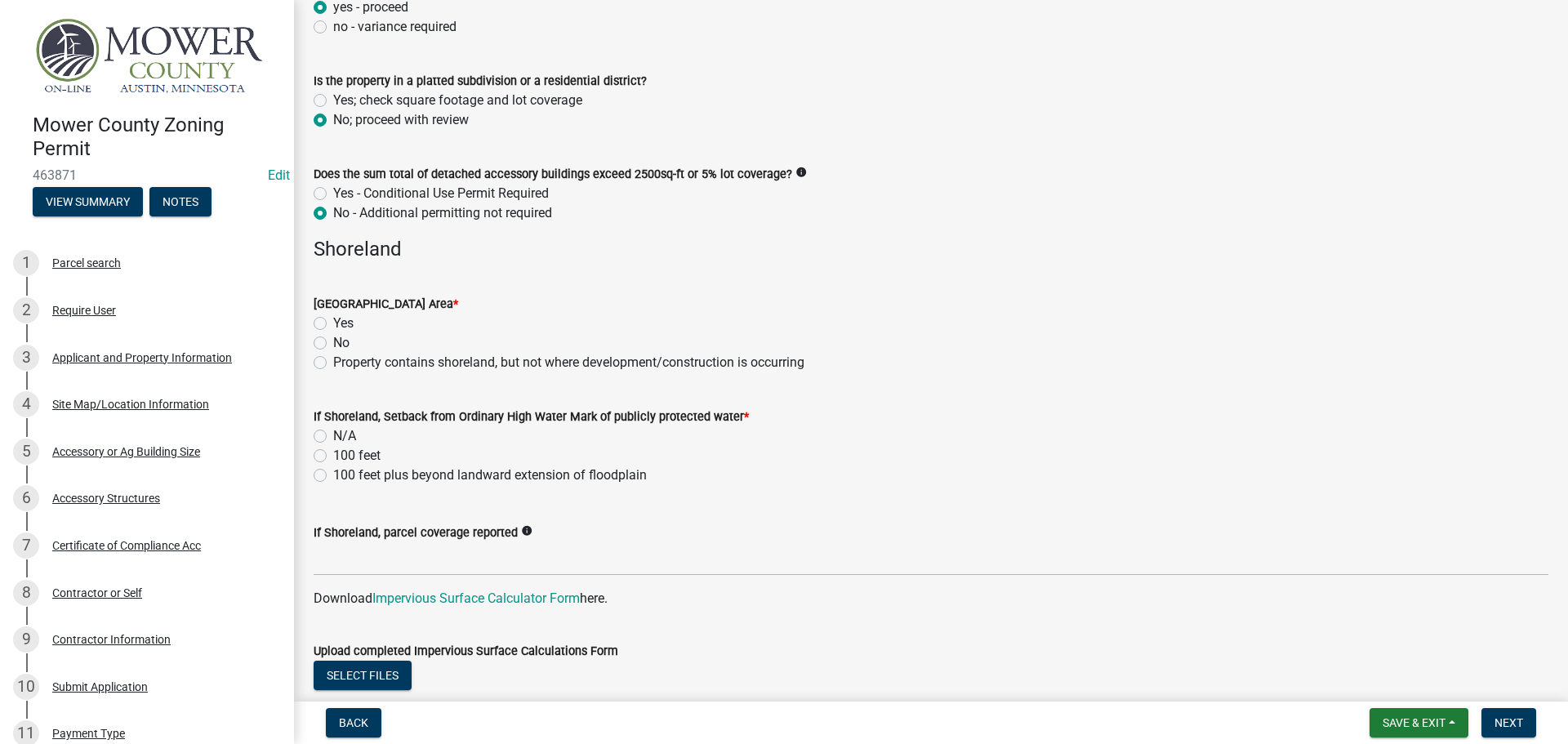
scroll to position [1144, 0]
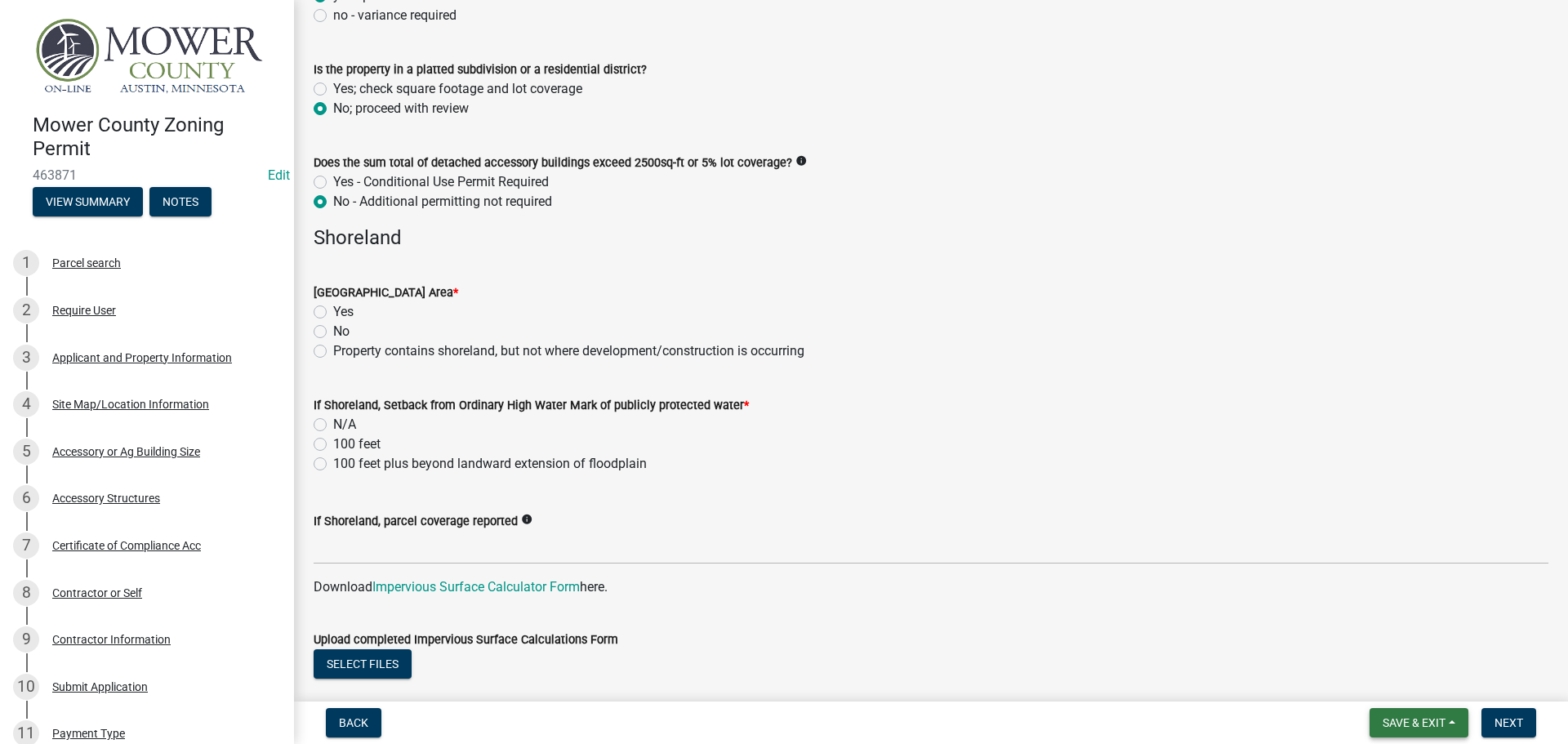
click at [1380, 712] on button "Save & Exit" at bounding box center [1419, 722] width 98 height 29
click at [1385, 645] on button "Save" at bounding box center [1403, 640] width 131 height 40
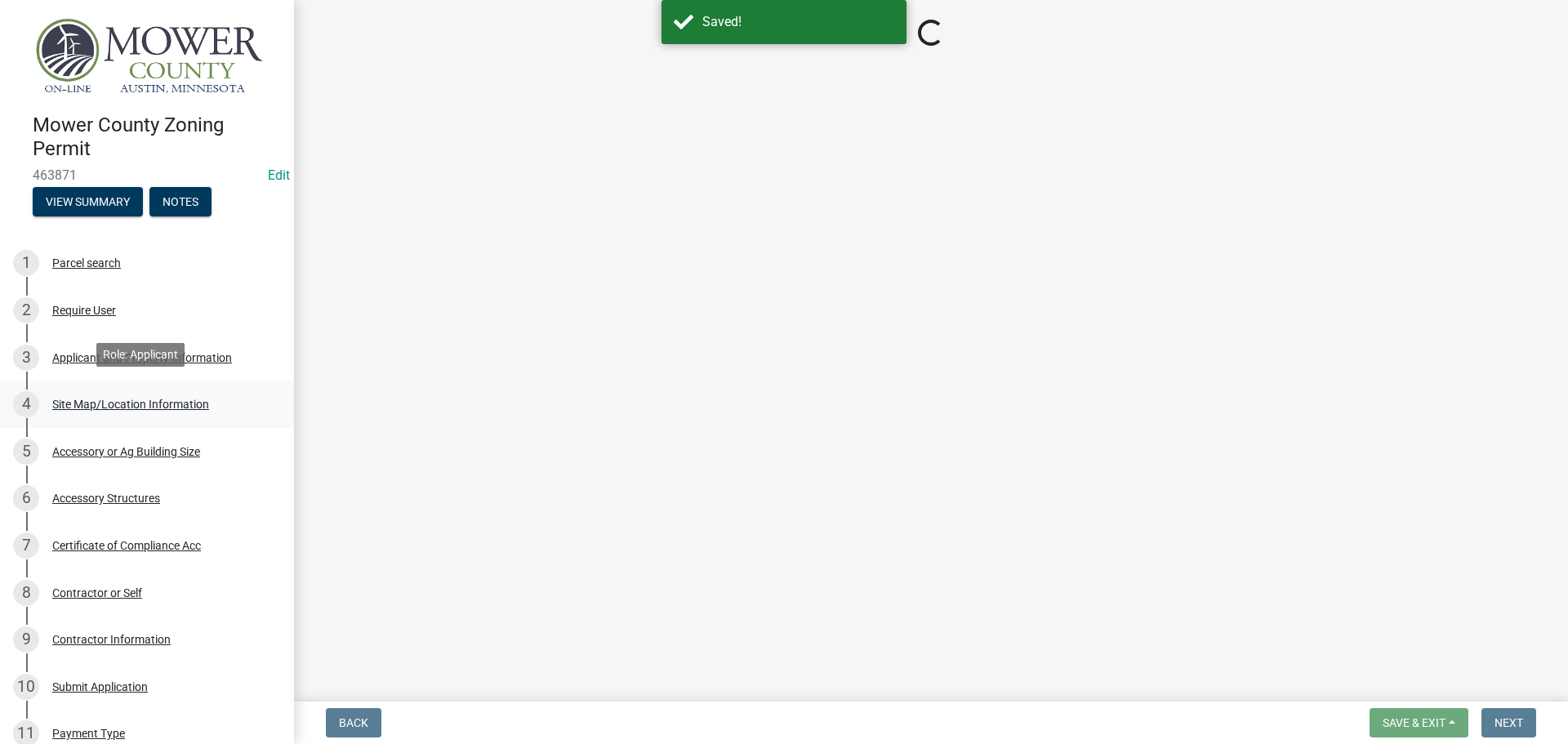
select select "9f5c0d2c-8a52-42b2-8cff-801d40c47bf0"
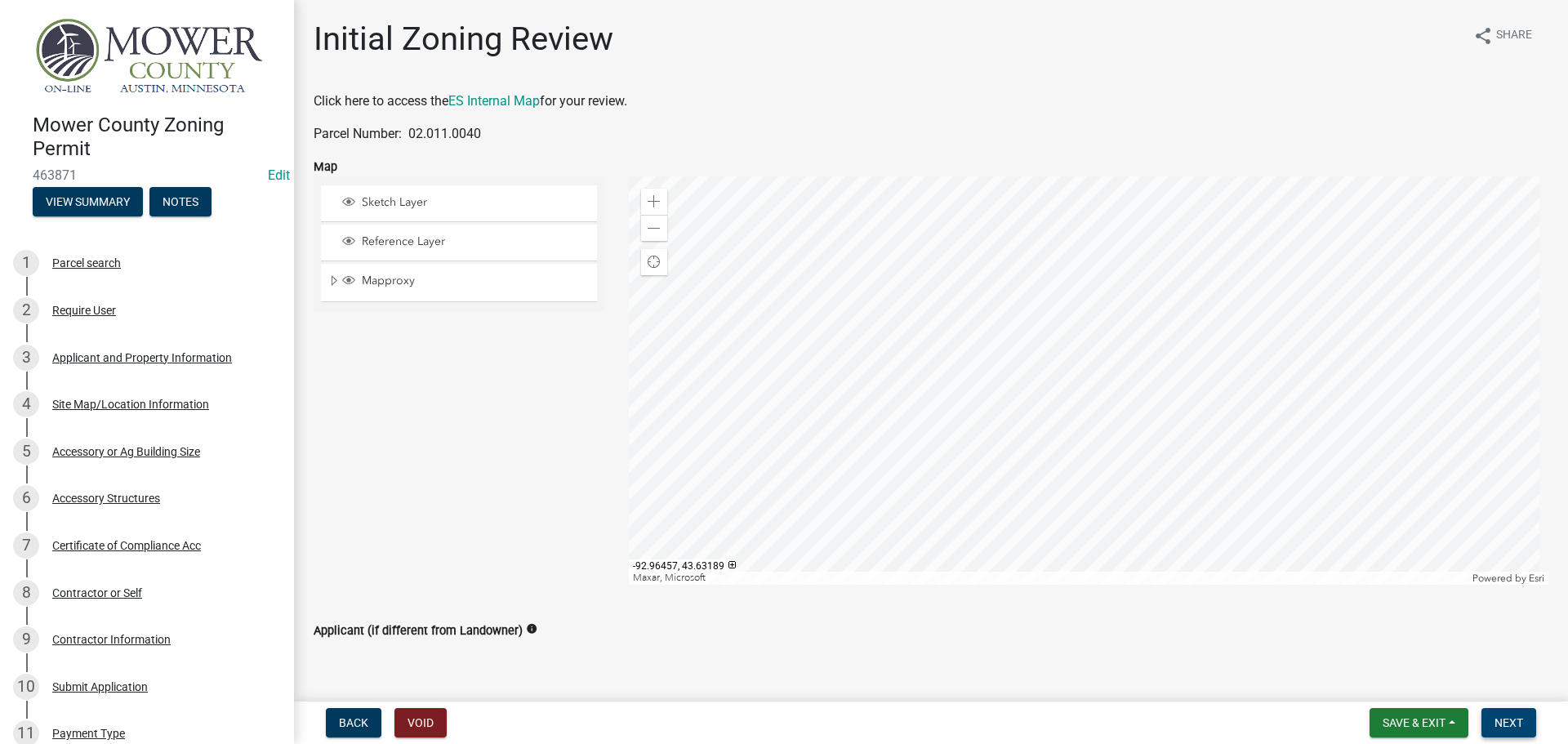
click at [1536, 724] on button "Next" at bounding box center [1508, 722] width 54 height 29
click at [1517, 723] on span "Next" at bounding box center [1508, 722] width 29 height 13
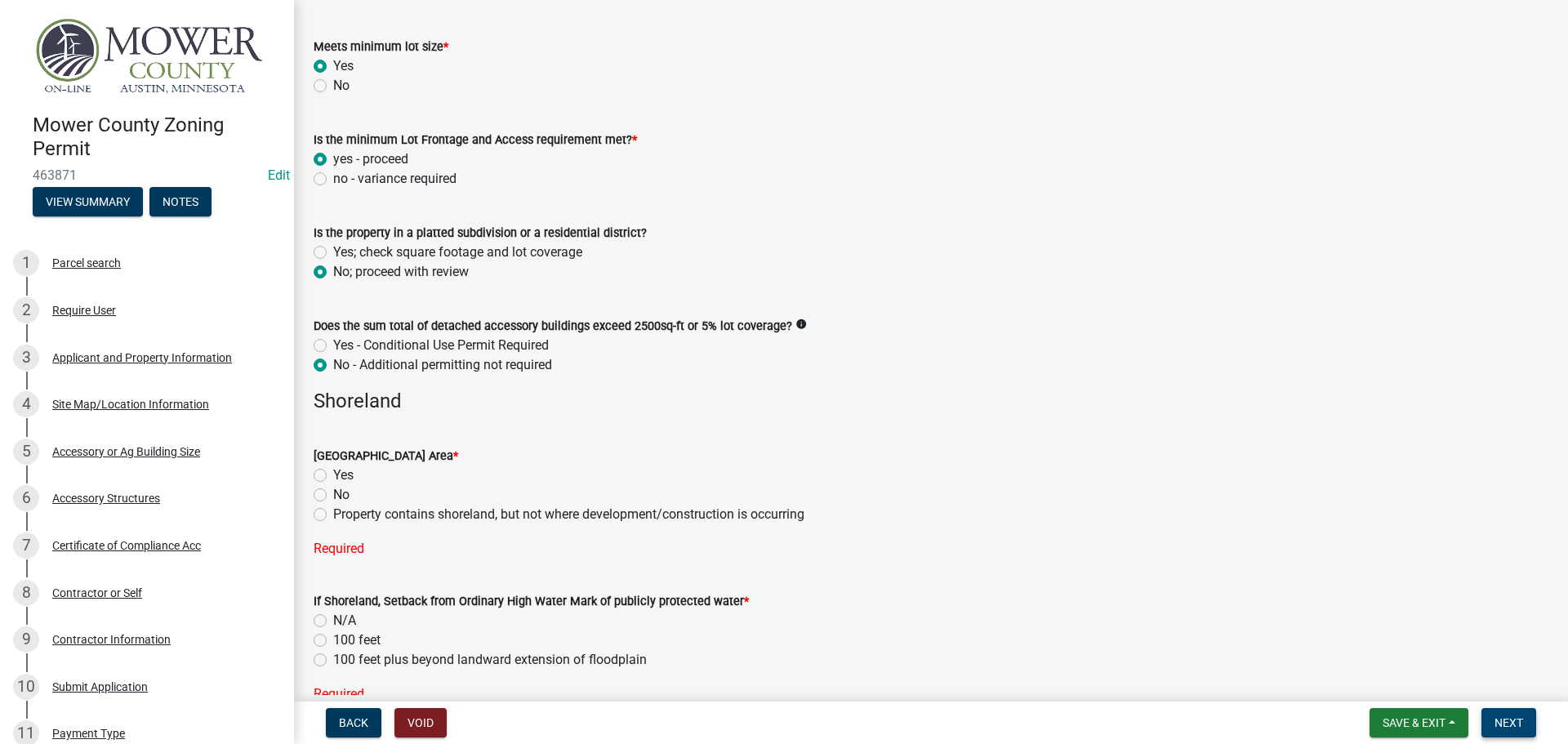
scroll to position [1144, 0]
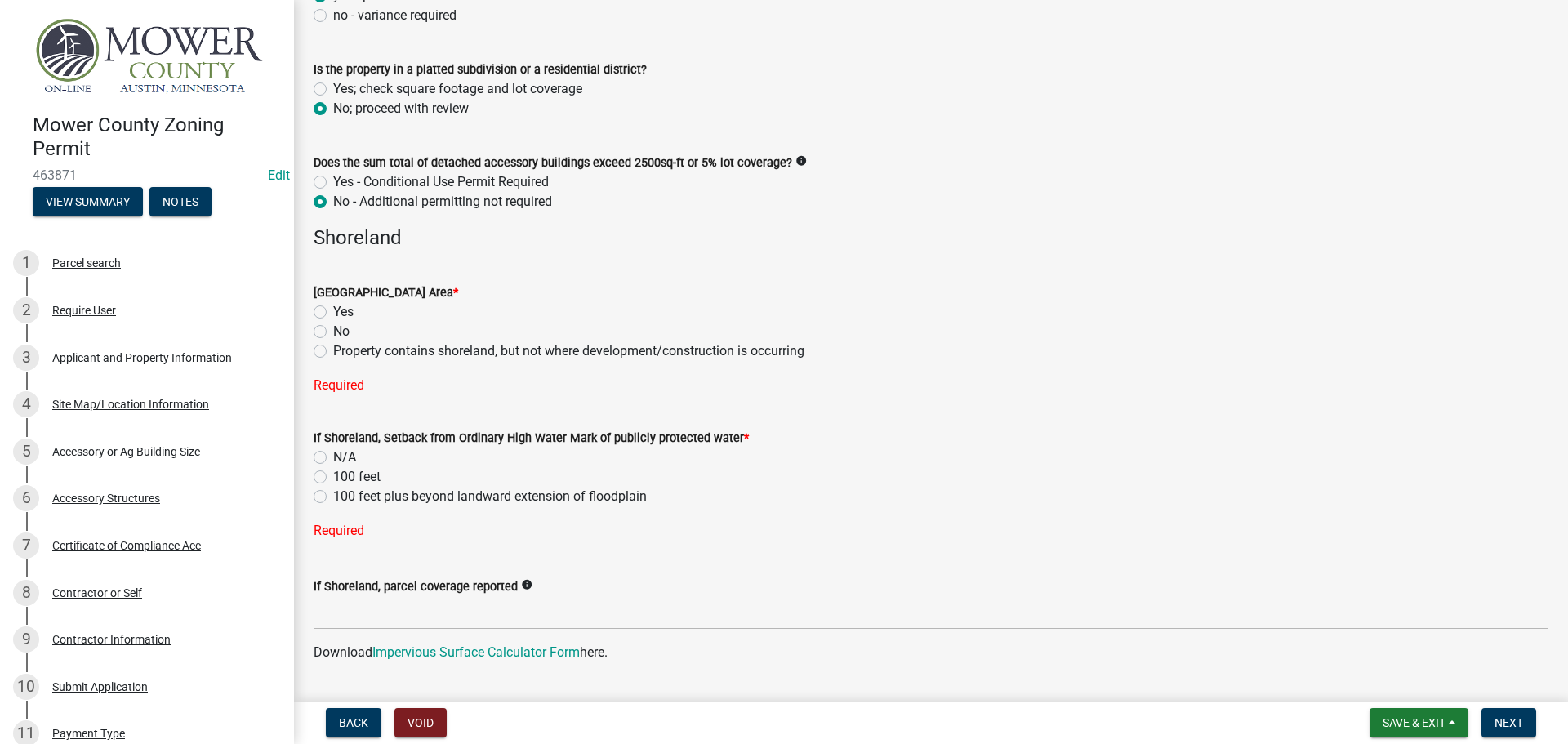
click at [333, 349] on label "Property contains shoreland, but not where development/construction is occurring" at bounding box center [568, 351] width 471 height 19
click at [333, 349] on input "Property contains shoreland, but not where development/construction is occurring" at bounding box center [338, 347] width 11 height 11
radio input "true"
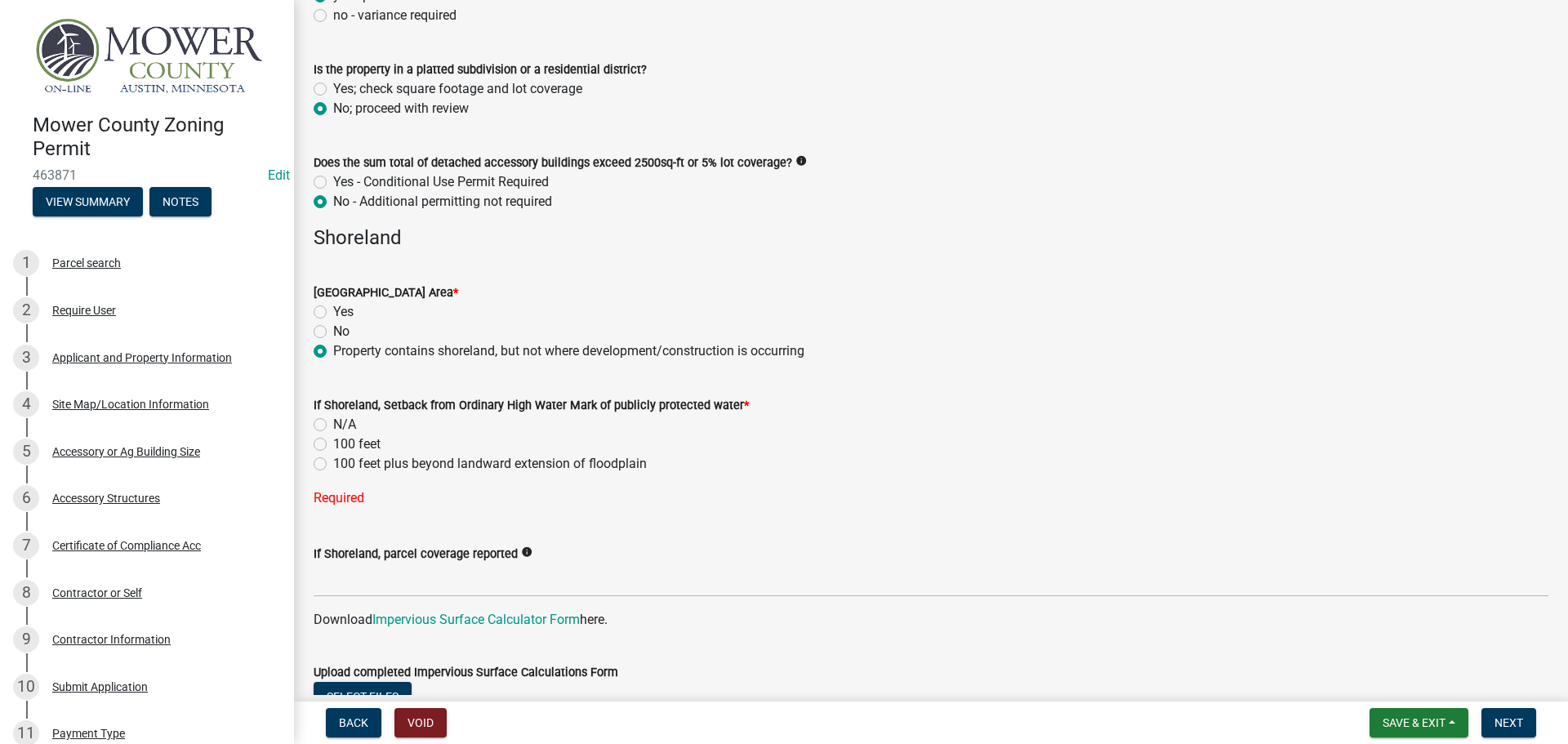
click at [333, 424] on label "N/A" at bounding box center [344, 424] width 23 height 19
click at [333, 424] on input "N/A" at bounding box center [338, 420] width 11 height 11
radio input "true"
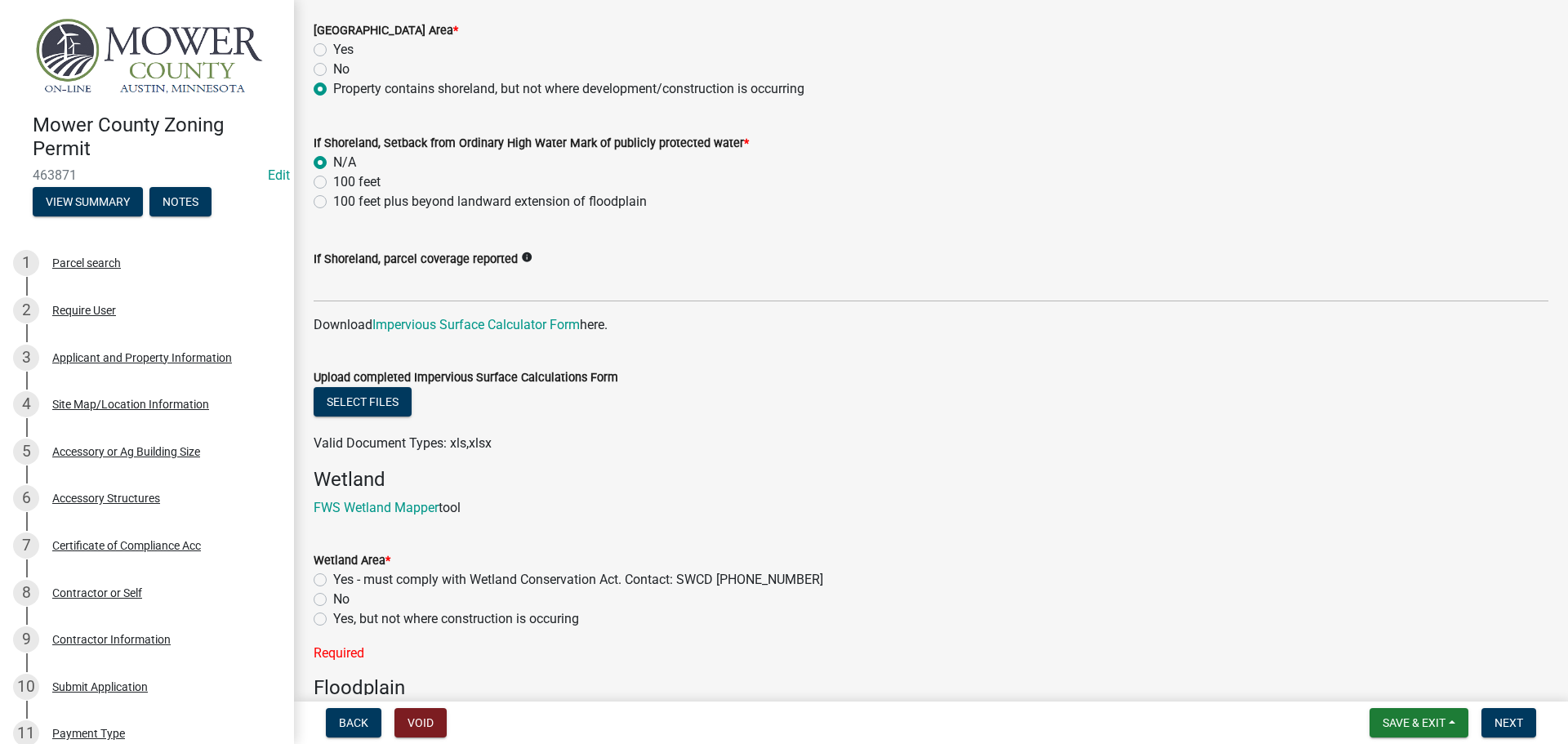
scroll to position [1551, 0]
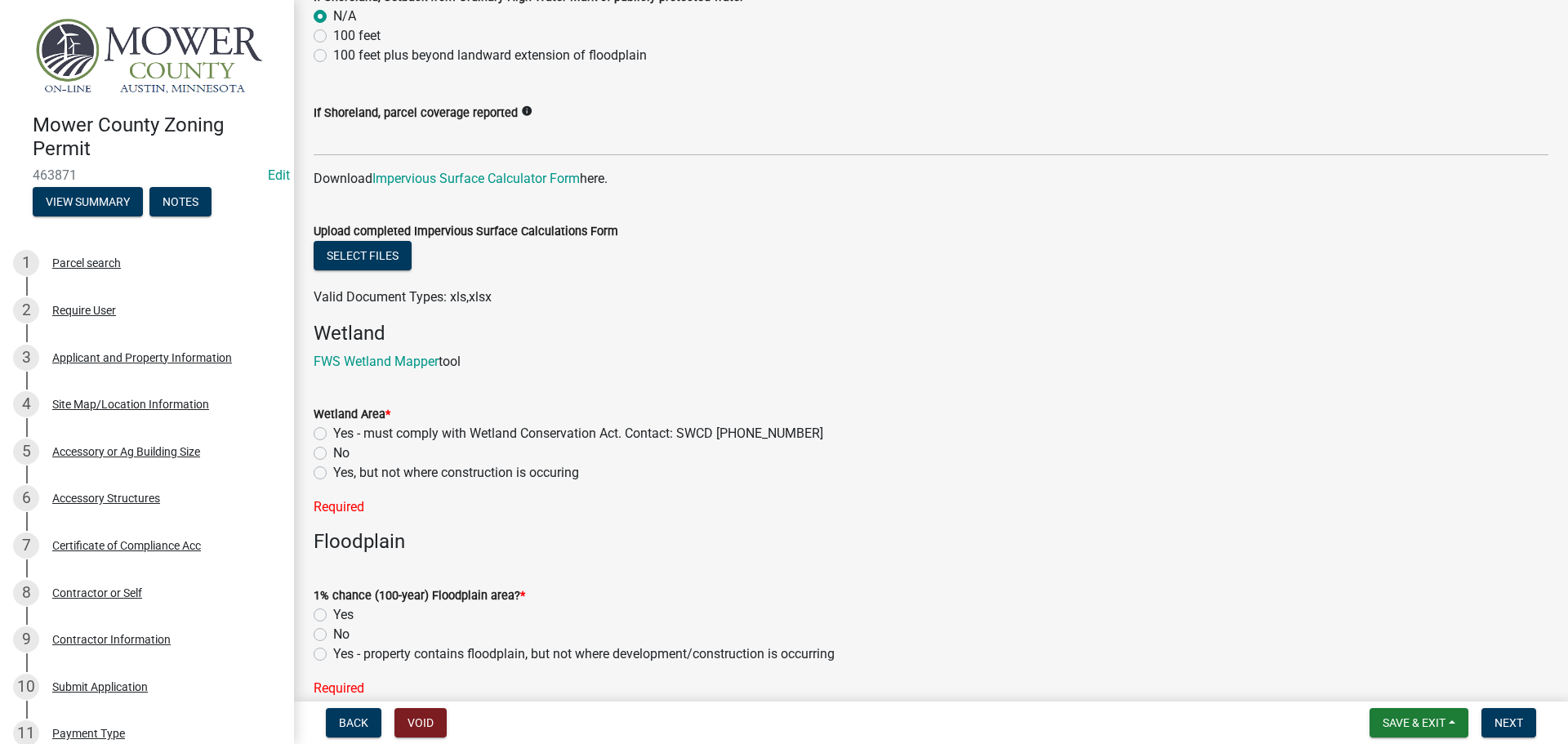
click at [333, 451] on label "No" at bounding box center [341, 453] width 17 height 19
click at [333, 451] on input "No" at bounding box center [338, 449] width 11 height 11
radio input "true"
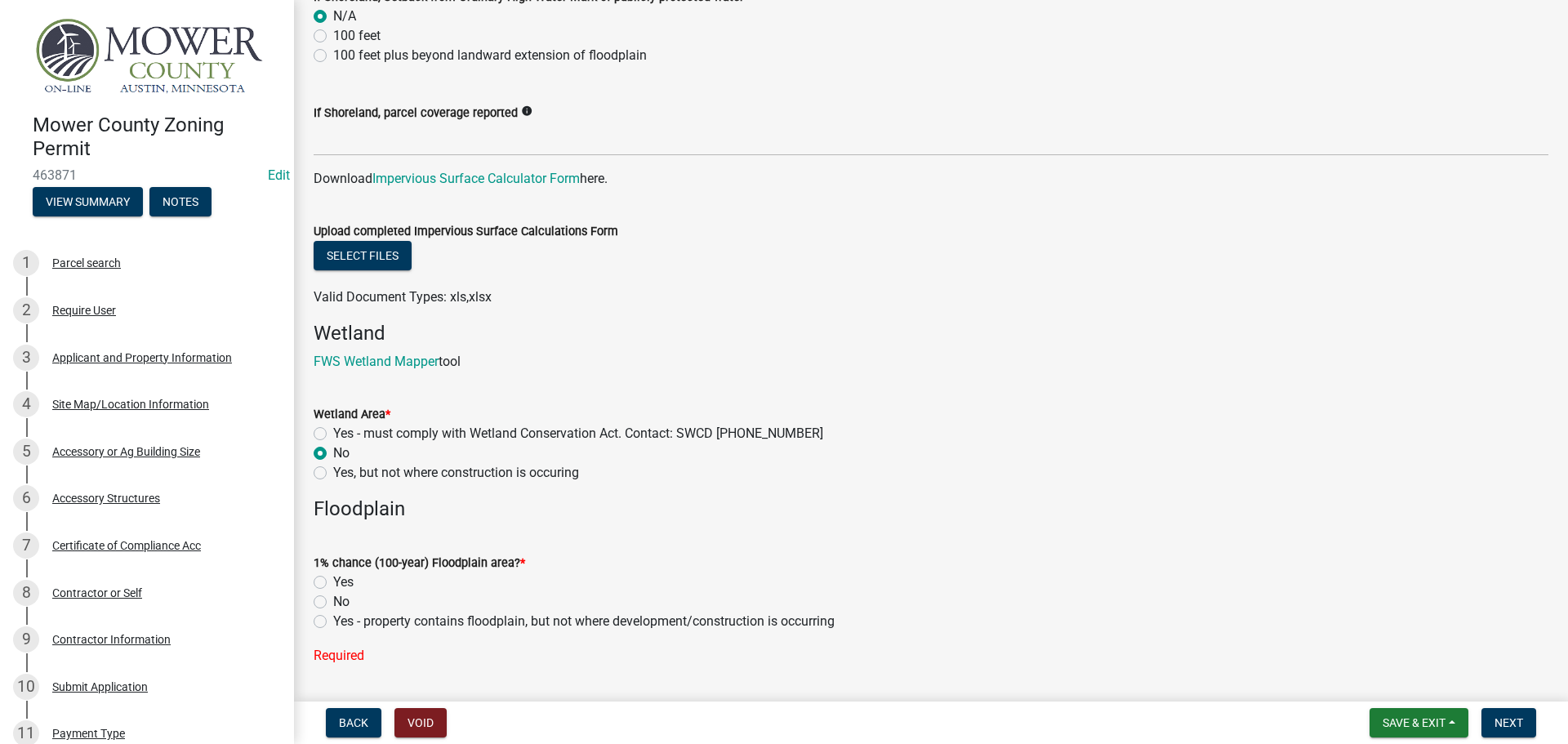
click at [333, 601] on label "No" at bounding box center [341, 602] width 17 height 19
click at [333, 601] on input "No" at bounding box center [338, 597] width 11 height 11
radio input "true"
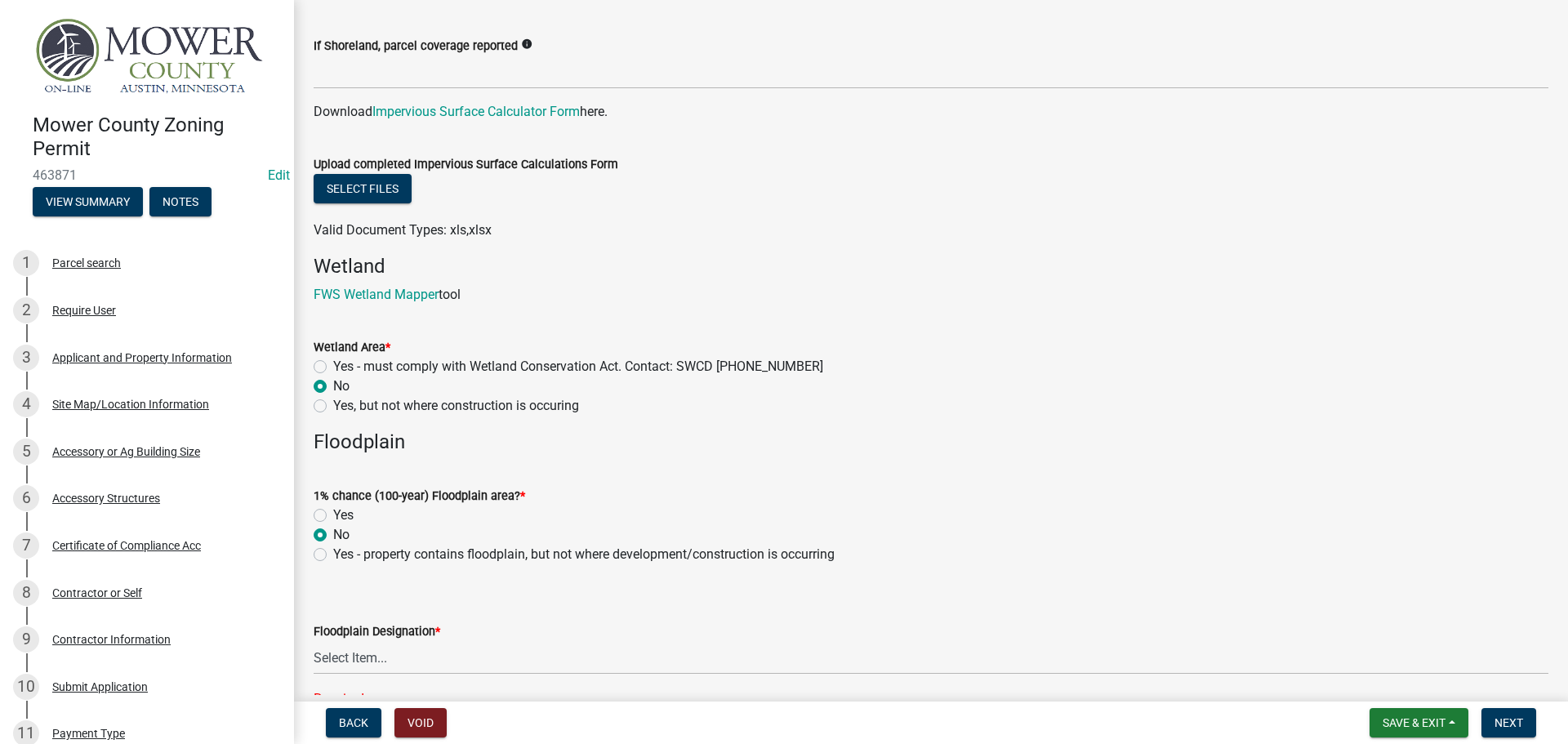
scroll to position [1715, 0]
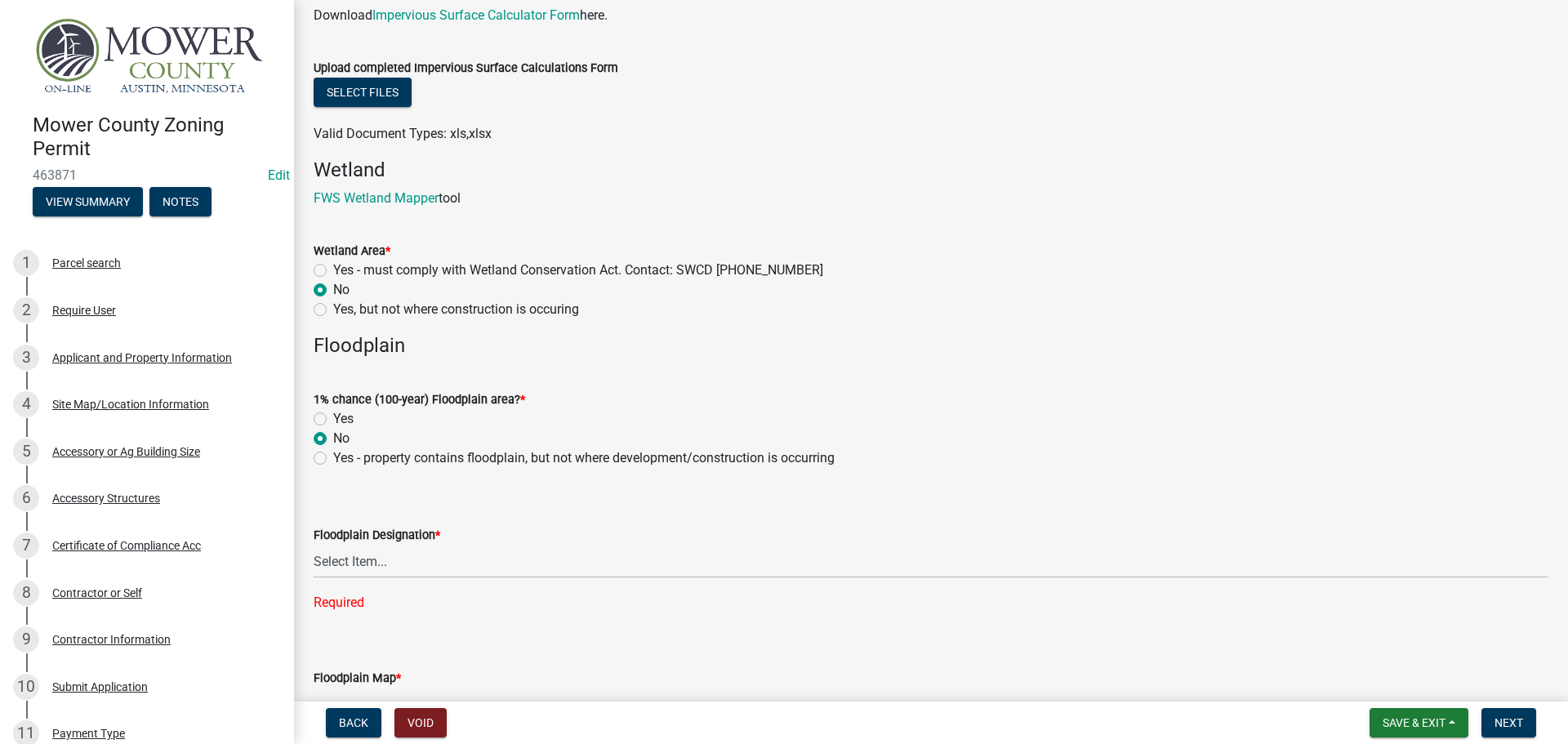
click at [333, 456] on label "Yes - property contains floodplain, but not where development/construction is o…" at bounding box center [583, 458] width 502 height 19
click at [333, 456] on input "Yes - property contains floodplain, but not where development/construction is o…" at bounding box center [338, 453] width 11 height 11
radio input "true"
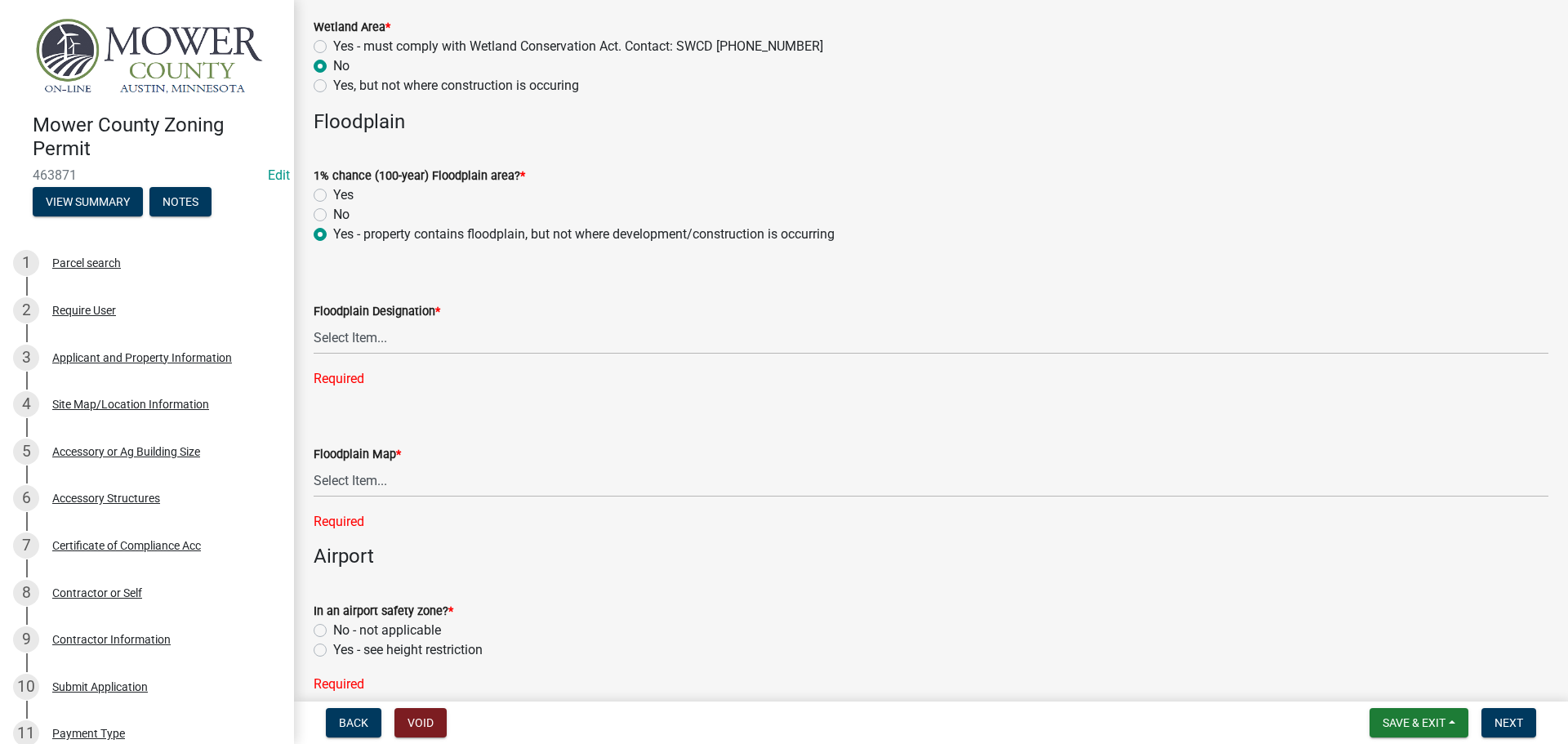
scroll to position [1960, 0]
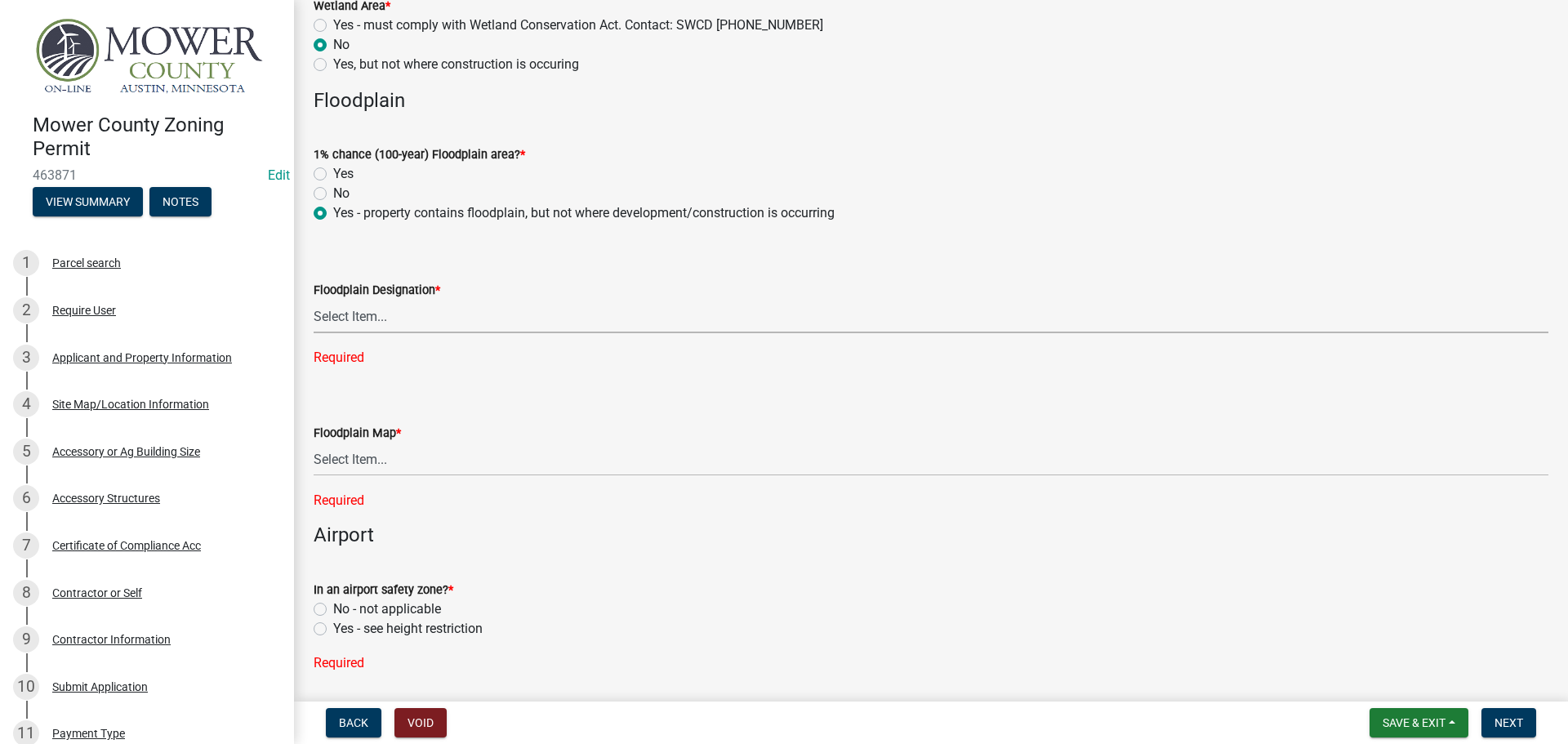
click at [386, 321] on select "Select Item... FEMA Zone X, unshaded: Area of minimal flood risk FEMA Zone X, s…" at bounding box center [931, 316] width 1235 height 33
click at [404, 331] on select "Select Item... FEMA Zone X, unshaded: Area of minimal flood risk FEMA Zone X, s…" at bounding box center [931, 316] width 1235 height 33
click at [314, 300] on select "Select Item... FEMA Zone X, unshaded: Area of minimal flood risk FEMA Zone X, s…" at bounding box center [931, 316] width 1235 height 33
select select "dde31415-e60a-4751-ae01-743b3f90a971"
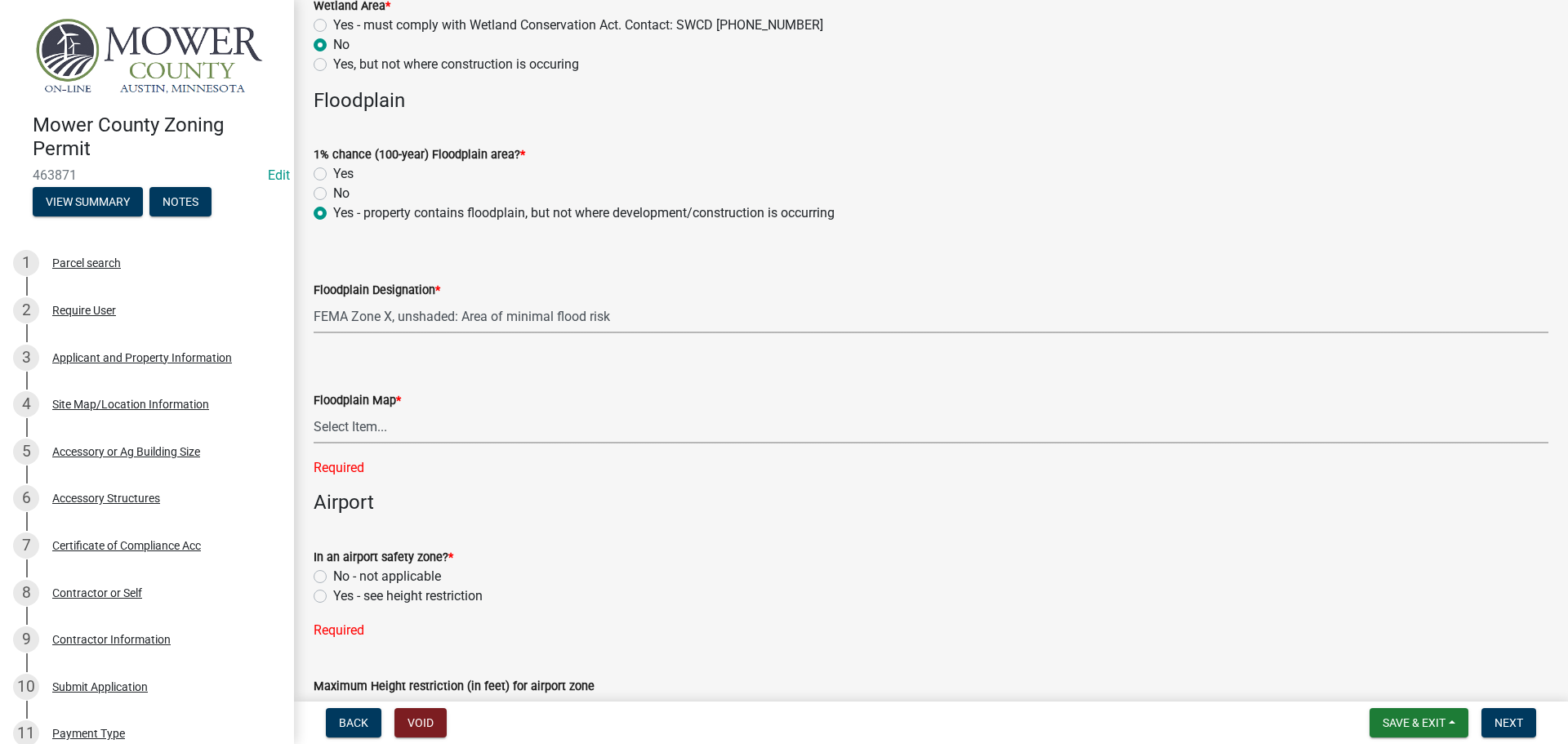
click at [419, 430] on select "Select Item... Community 270307; Panel #27099________ COMMUNITY 270307 PANEL # …" at bounding box center [931, 427] width 1235 height 33
click at [314, 410] on select "Select Item... Community 270307; Panel #27099________ COMMUNITY 270307 PANEL # …" at bounding box center [931, 427] width 1235 height 33
select select "a9879ad5-781d-425c-88db-22e86b218f6f"
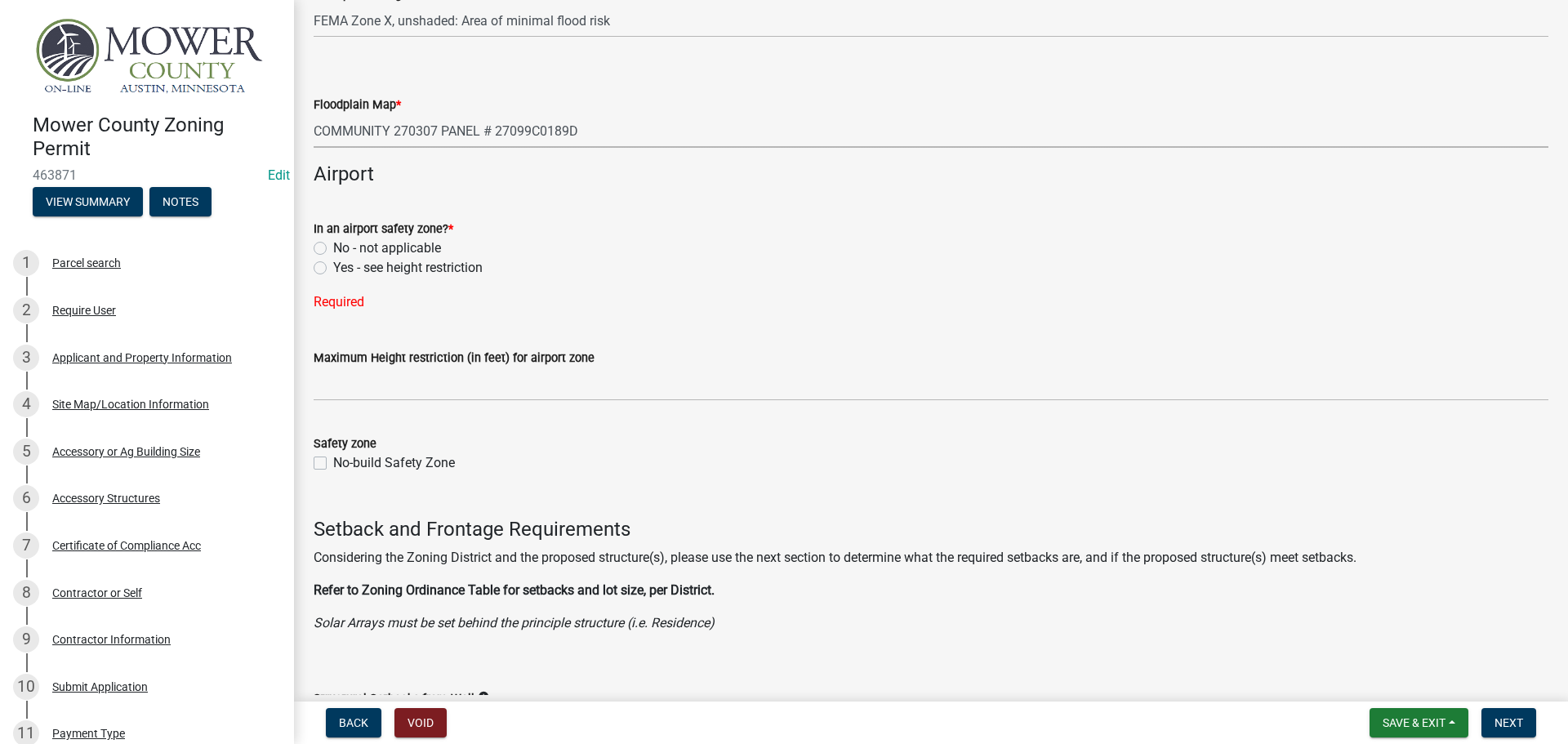
scroll to position [2286, 0]
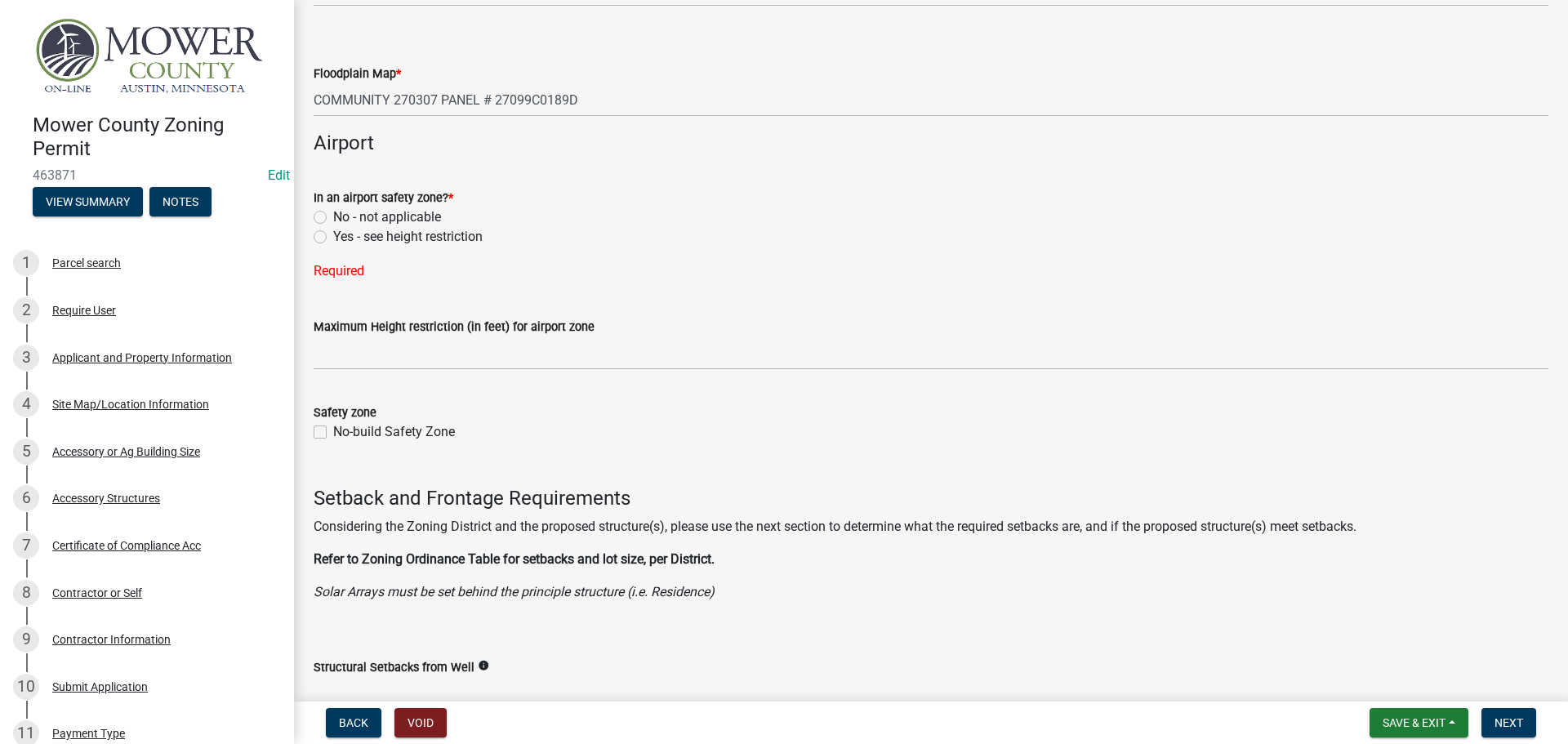
click at [333, 216] on label "No - not applicable" at bounding box center [387, 217] width 108 height 19
click at [333, 216] on input "No - not applicable" at bounding box center [338, 213] width 11 height 11
radio input "true"
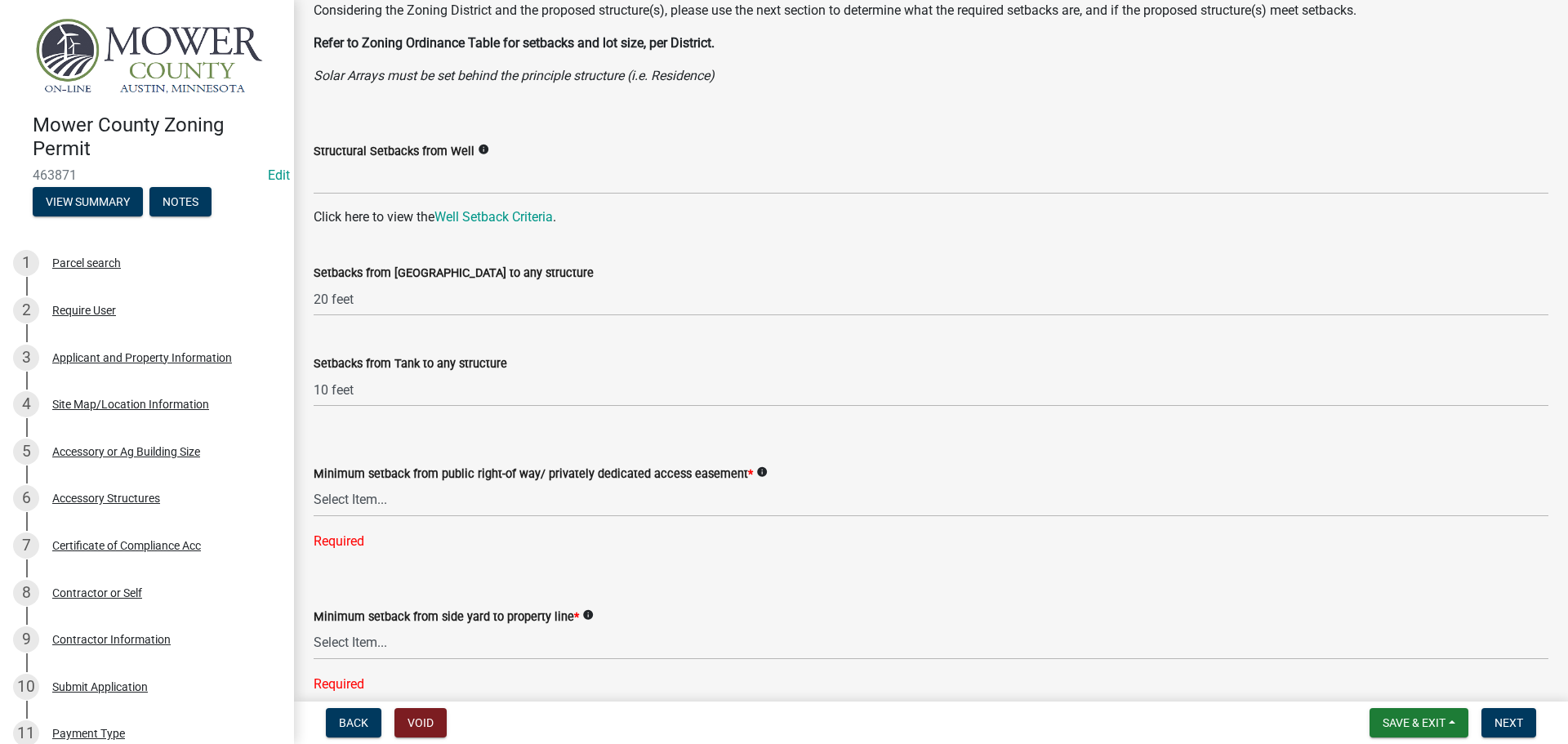
scroll to position [2777, 0]
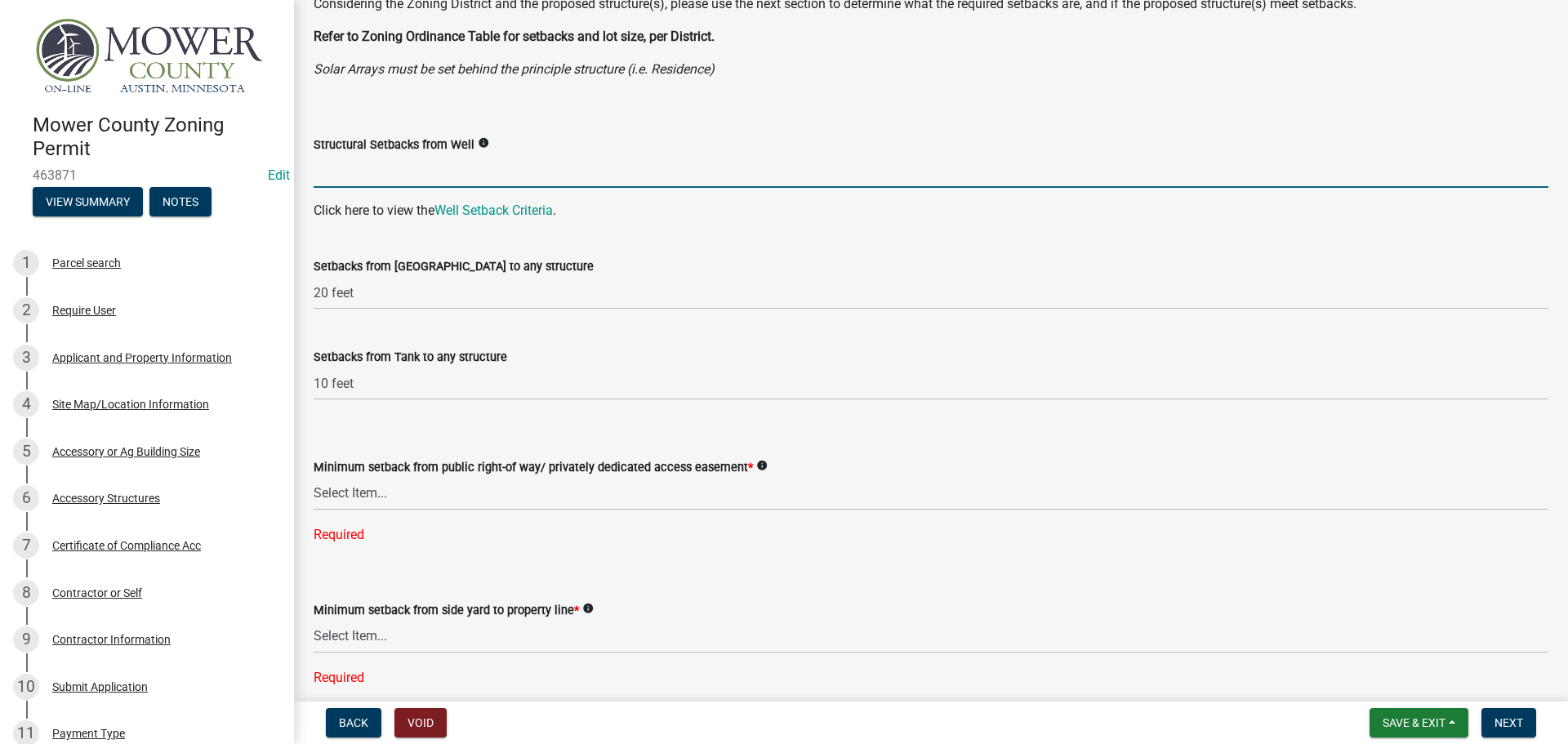
click at [367, 166] on input "Structural Setbacks from Well" at bounding box center [931, 171] width 1235 height 33
type input "3Ft"
click at [448, 500] on select "Select Item... 25 feet 40 feet 90 feet from Trunk Highways 25 feet* double fron…" at bounding box center [931, 494] width 1235 height 33
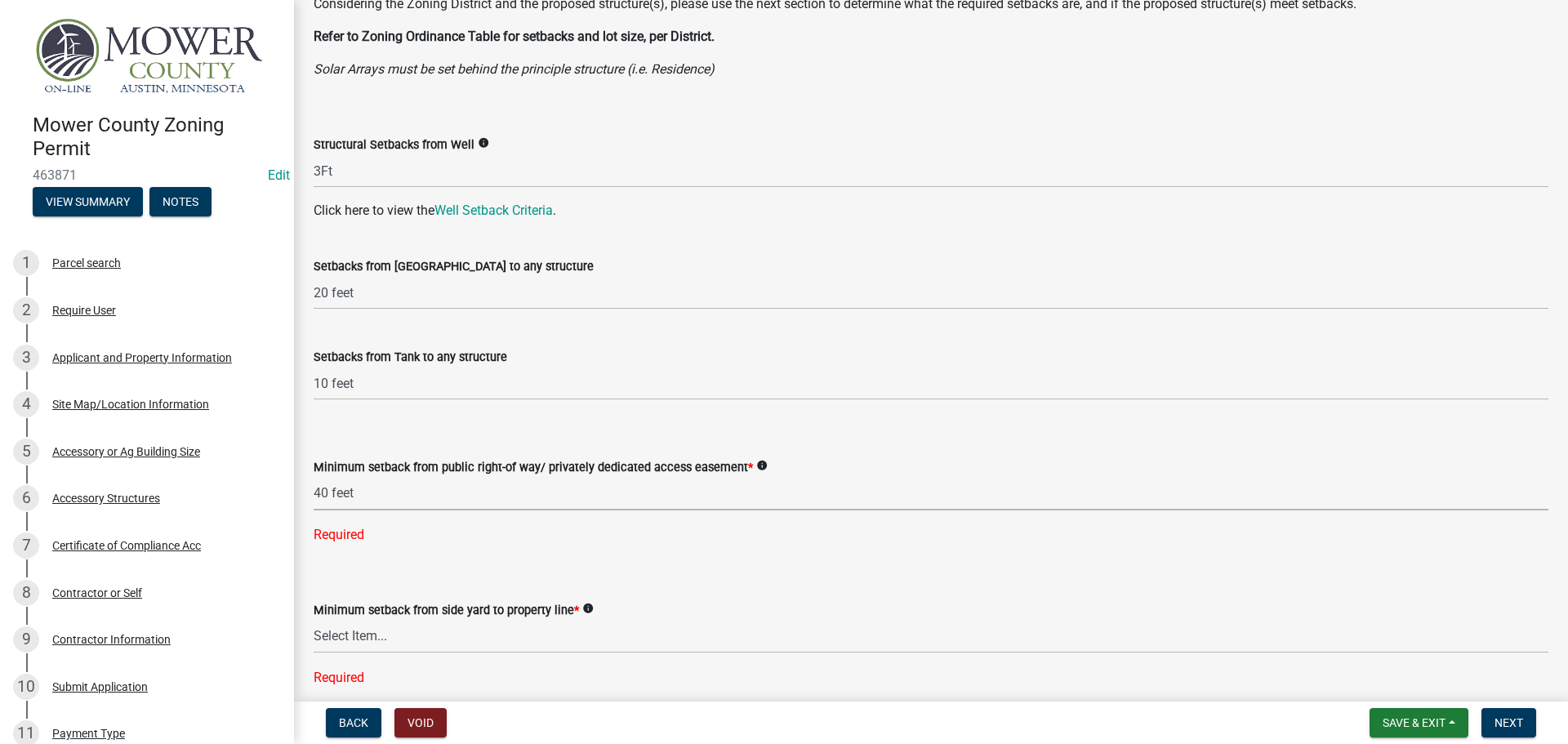
click at [314, 477] on select "Select Item... 25 feet 40 feet 90 feet from Trunk Highways 25 feet* double fron…" at bounding box center [931, 494] width 1235 height 33
select select "c47060ae-5a59-4598-aaca-6dd441bdfcfe"
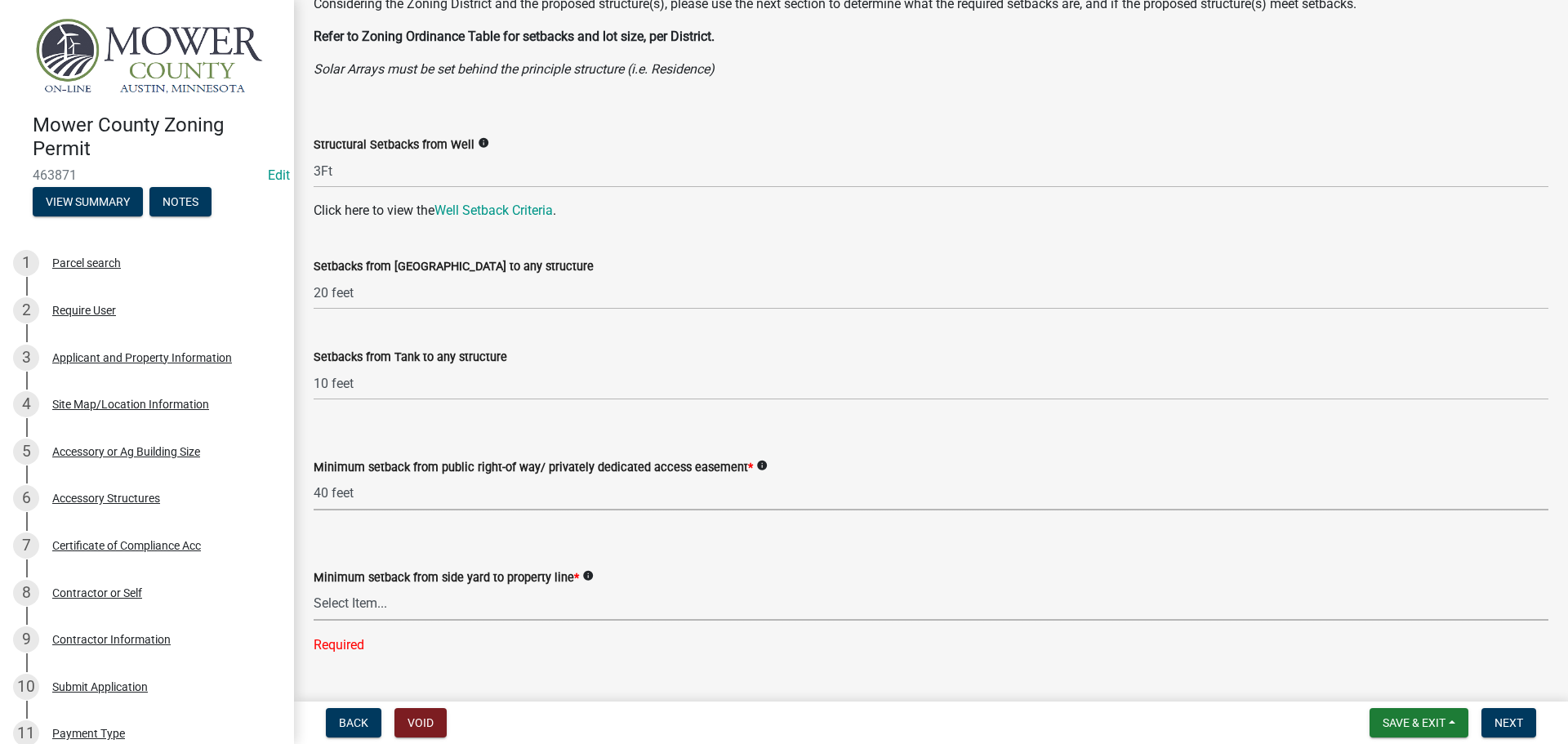
click at [452, 611] on select "Select Item... 5 feet 20 feet 30 feet 40 feet 75 feet Livestock (not a feedlot)…" at bounding box center [931, 603] width 1235 height 33
click at [314, 587] on select "Select Item... 5 feet 20 feet 30 feet 40 feet 75 feet Livestock (not a feedlot)…" at bounding box center [931, 603] width 1235 height 33
select select "9a9d9ea8-ba4c-4382-ad6b-de95ff89fc1c"
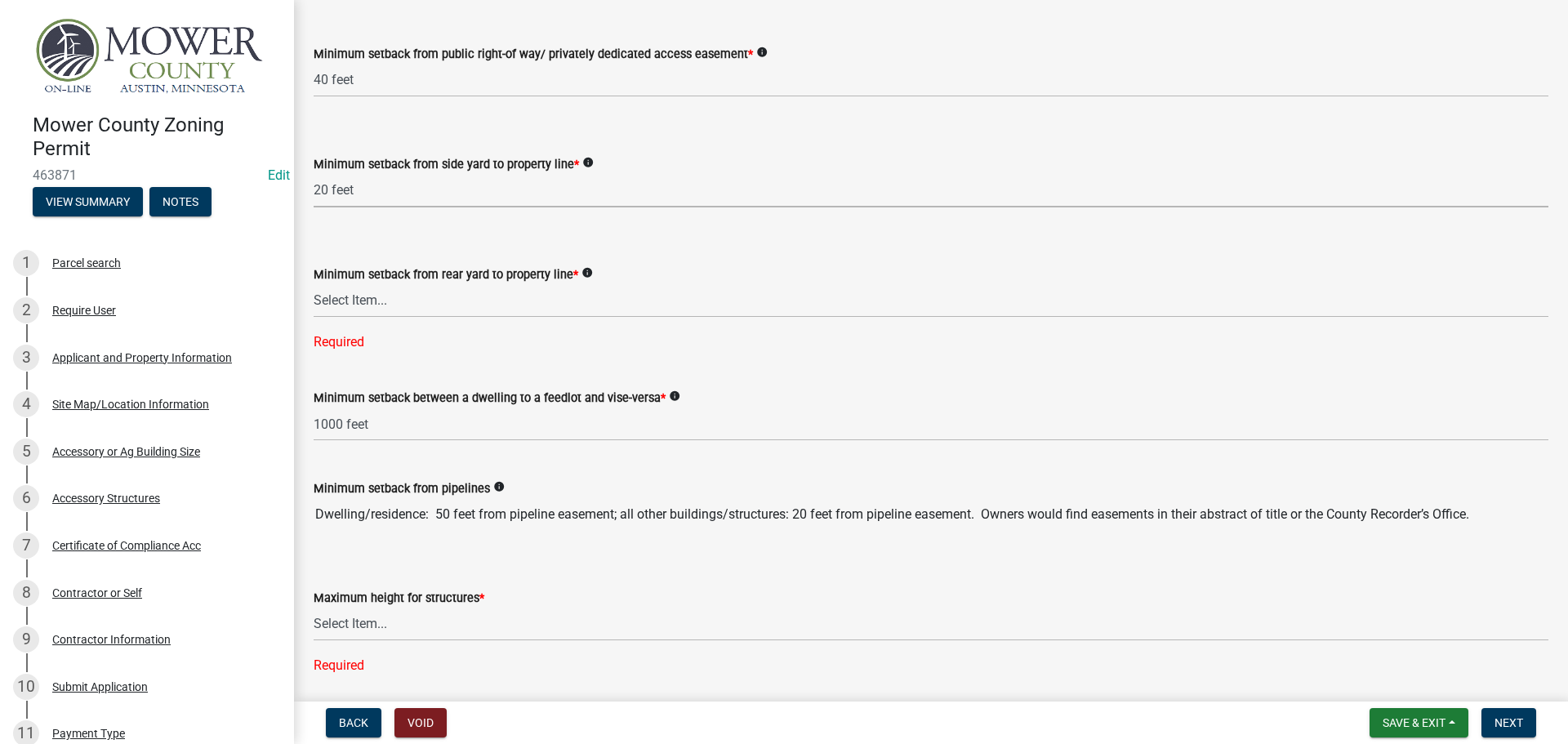
scroll to position [3267, 0]
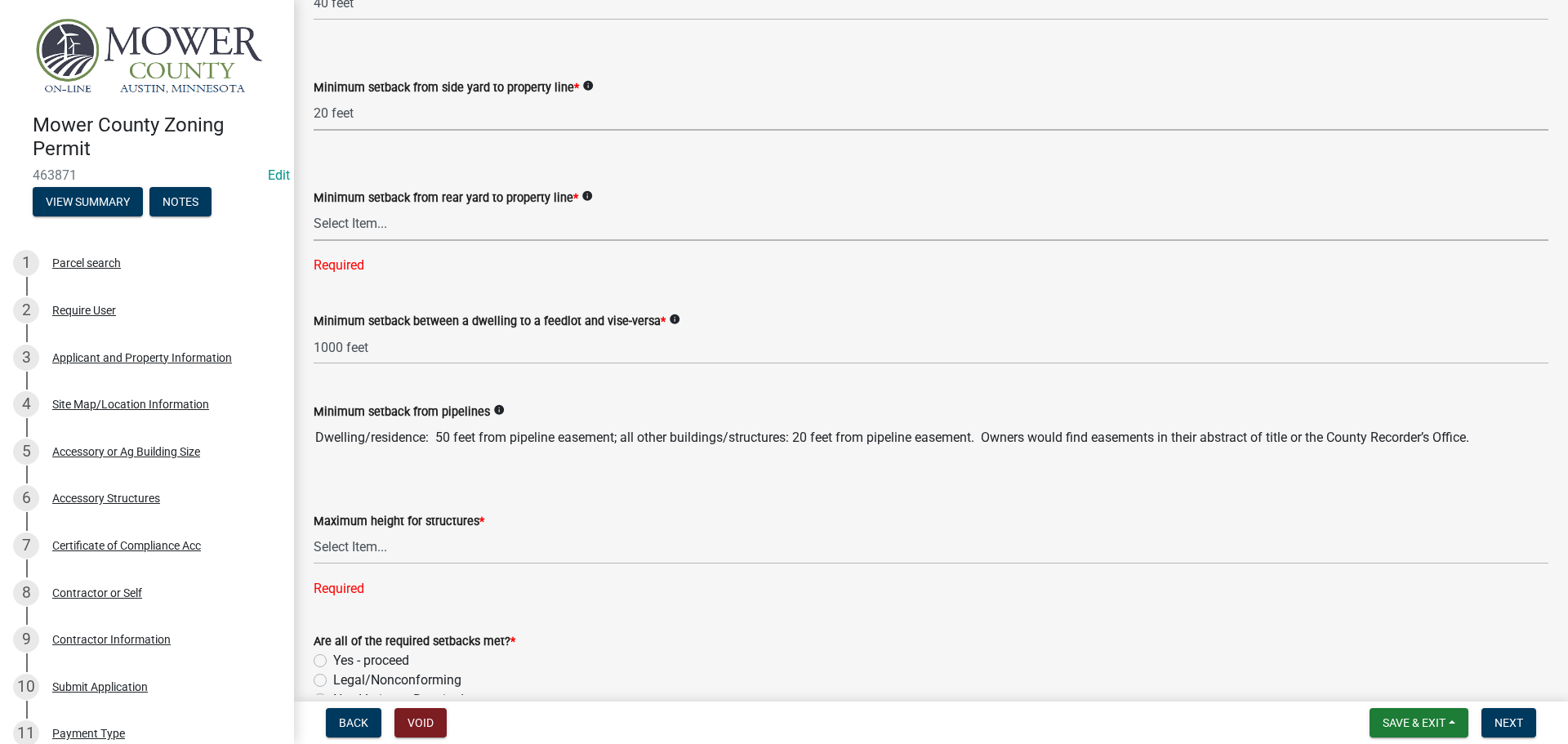
click at [396, 222] on select "Select Item... 20 feet 25 feet 40 feet 50 feet Livestock (not a feedlot), fur-b…" at bounding box center [931, 224] width 1235 height 33
click at [314, 207] on select "Select Item... 20 feet 25 feet 40 feet 50 feet Livestock (not a feedlot), fur-b…" at bounding box center [931, 224] width 1235 height 33
select select "aed63dd0-ddda-46d5-8ef8-3a5d93ffbb59"
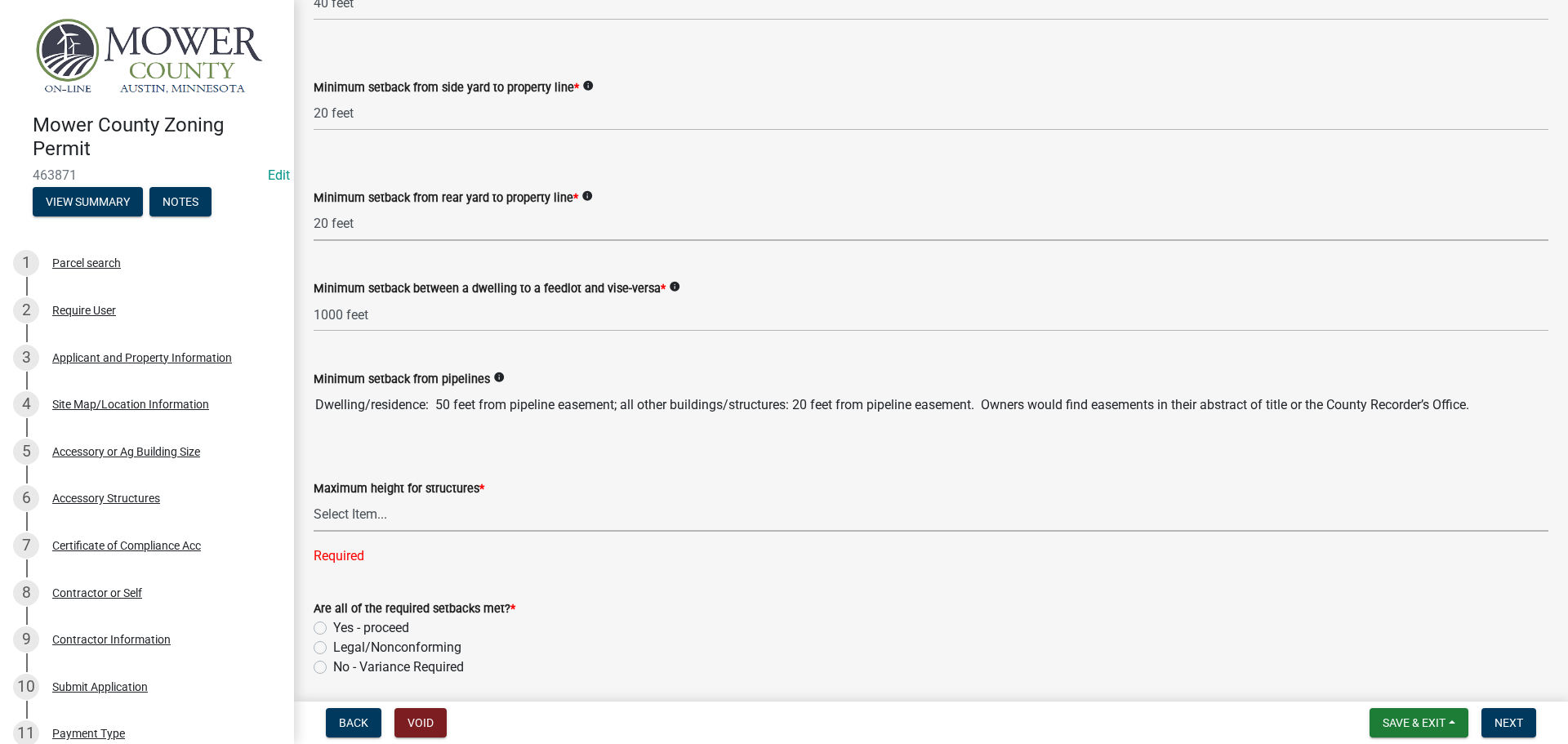
click at [399, 520] on select "Select Item... 35 feet 45 feet Agricultural Structure - exempt Other structure …" at bounding box center [931, 515] width 1235 height 33
click at [314, 498] on select "Select Item... 35 feet 45 feet Agricultural Structure - exempt Other structure …" at bounding box center [931, 515] width 1235 height 33
select select "f85b0be6-0ba0-4e52-abd8-9a831d915a76"
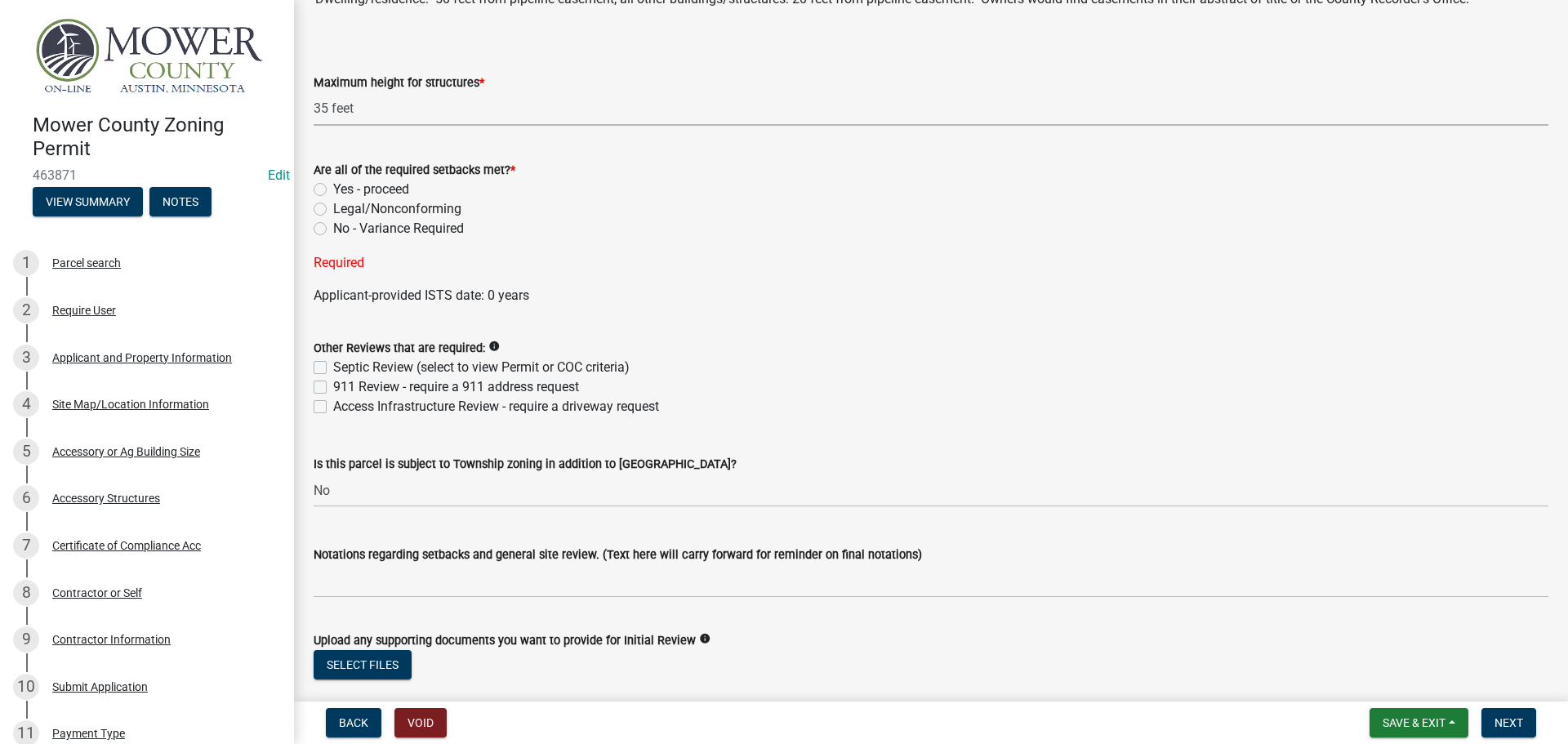
scroll to position [3674, 0]
click at [333, 186] on label "Yes - proceed" at bounding box center [371, 187] width 76 height 19
click at [333, 186] on input "Yes - proceed" at bounding box center [338, 183] width 11 height 11
radio input "true"
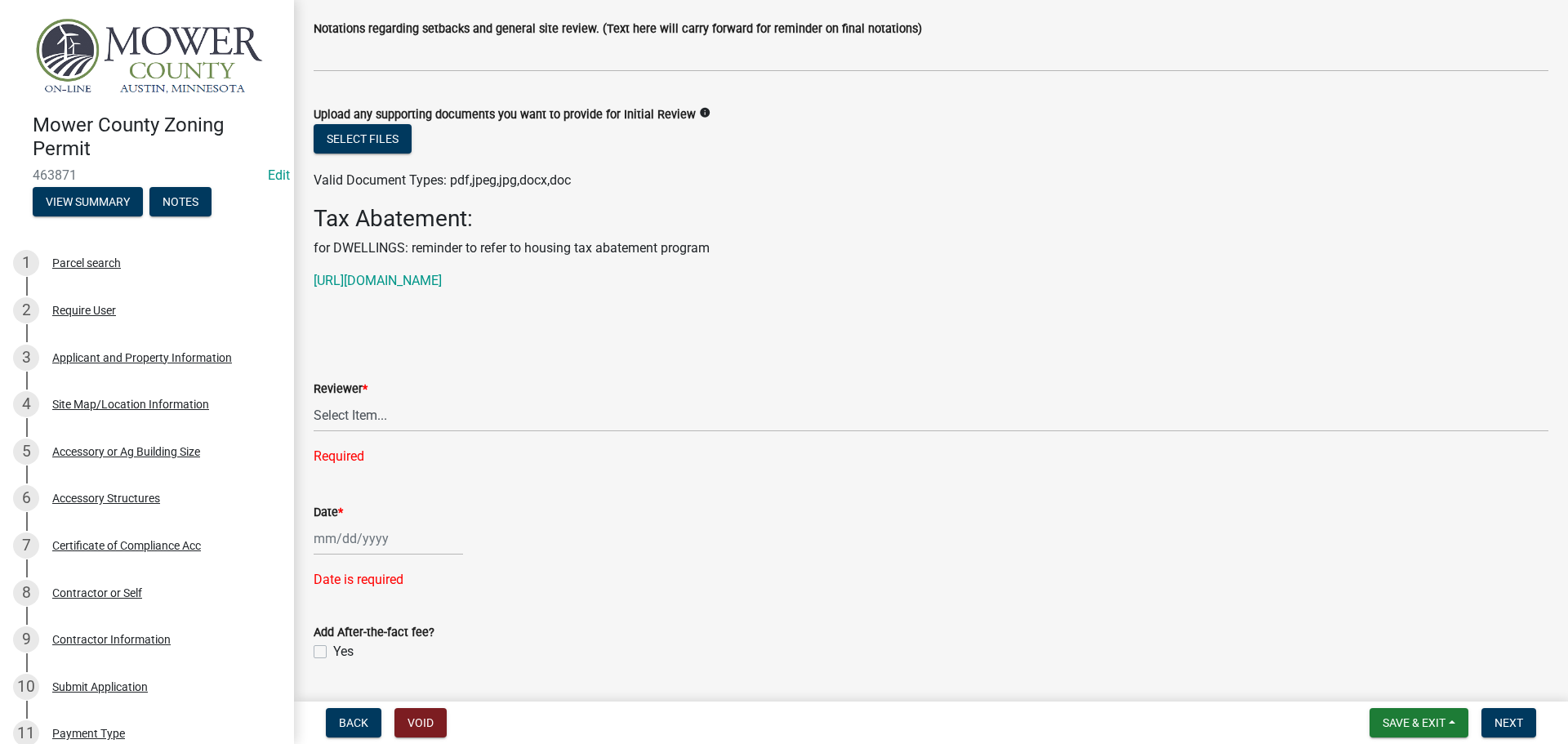
scroll to position [4246, 0]
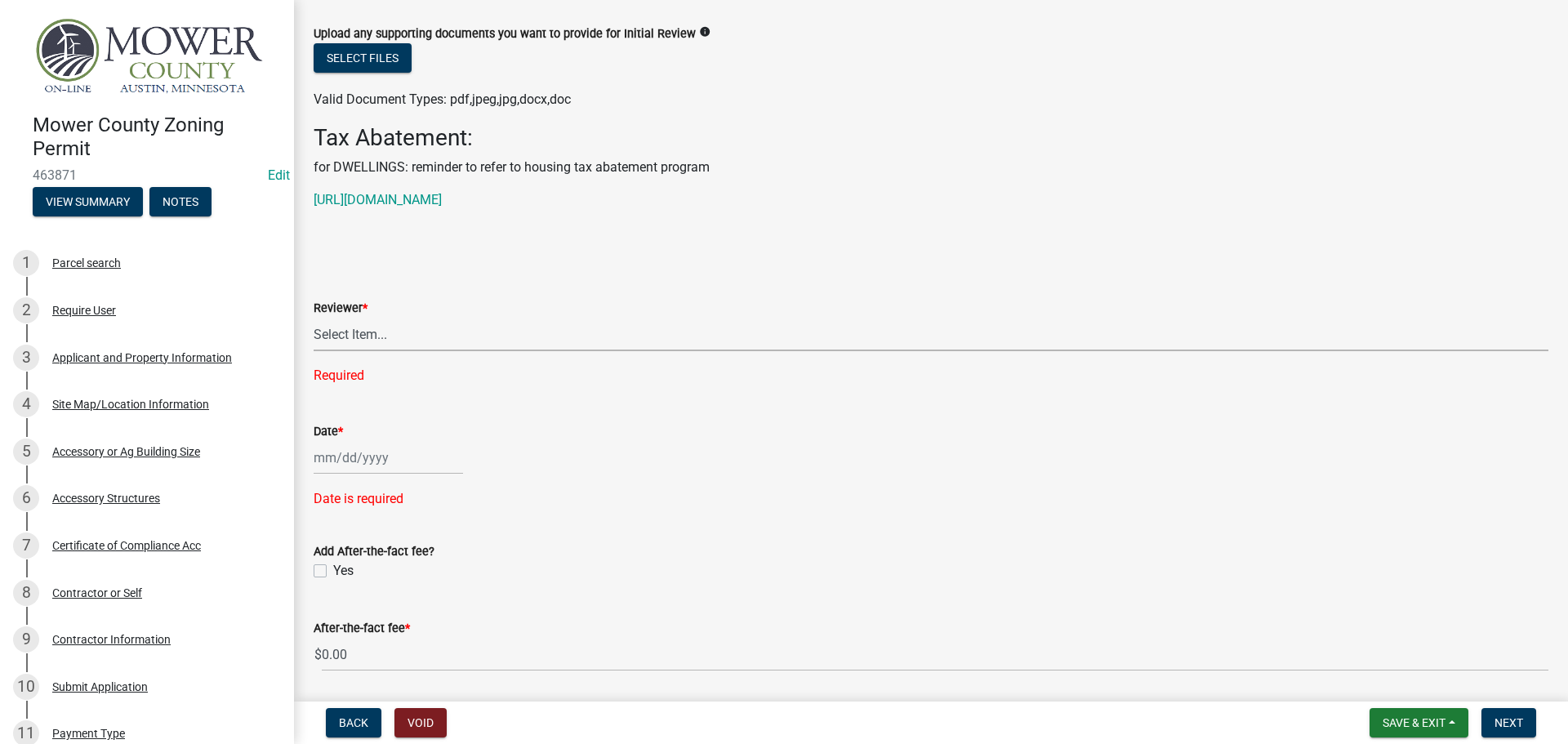
click at [470, 328] on select "Select Item... [PERSON_NAME] [PERSON_NAME] [PERSON_NAME] [PERSON_NAME] [PERSON_…" at bounding box center [931, 335] width 1235 height 33
click at [314, 318] on select "Select Item... [PERSON_NAME] [PERSON_NAME] [PERSON_NAME] [PERSON_NAME] [PERSON_…" at bounding box center [931, 335] width 1235 height 33
select select "d30c6f89-be7e-468b-bfd6-a0324d9e8ee6"
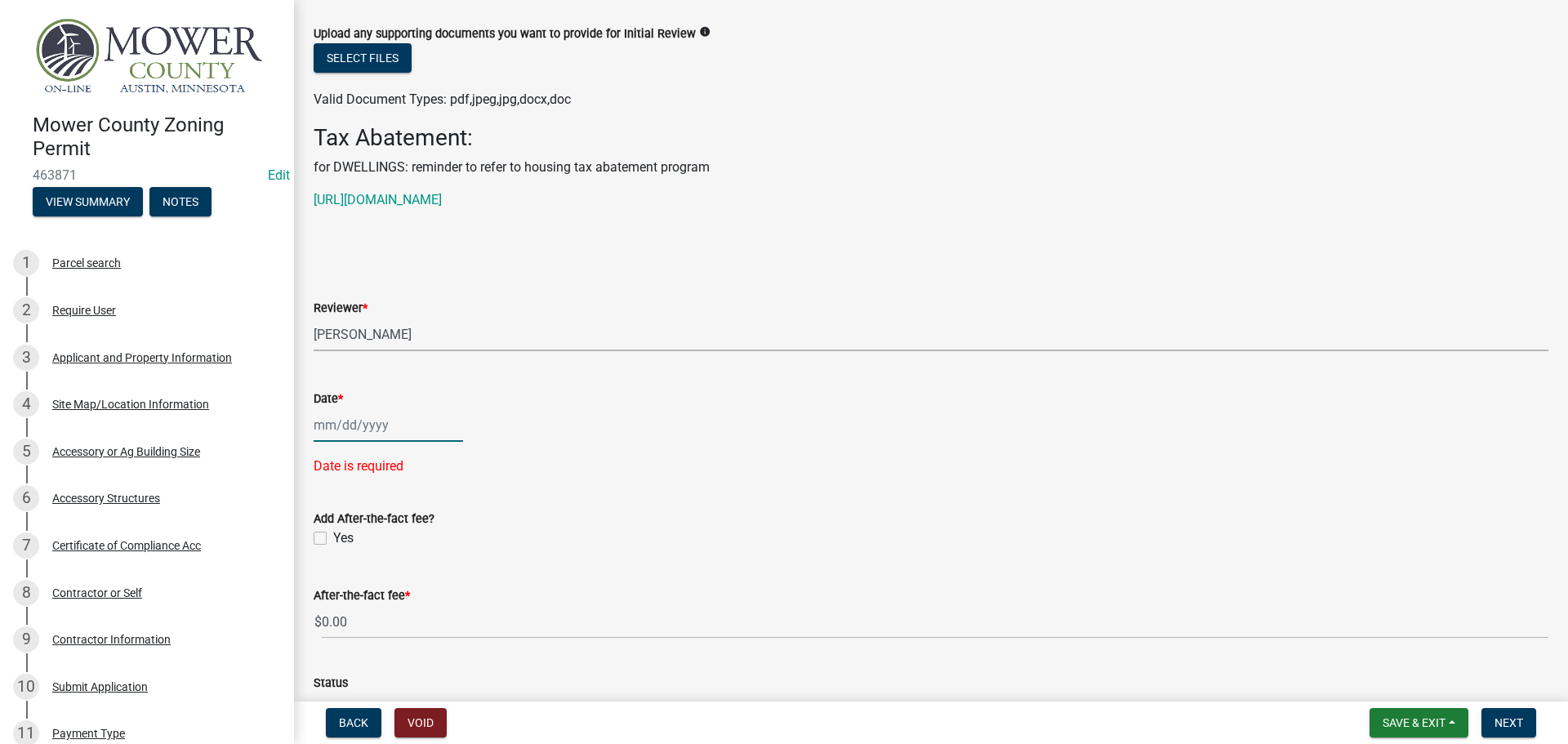
click at [350, 424] on div at bounding box center [388, 425] width 149 height 33
select select "8"
select select "2025"
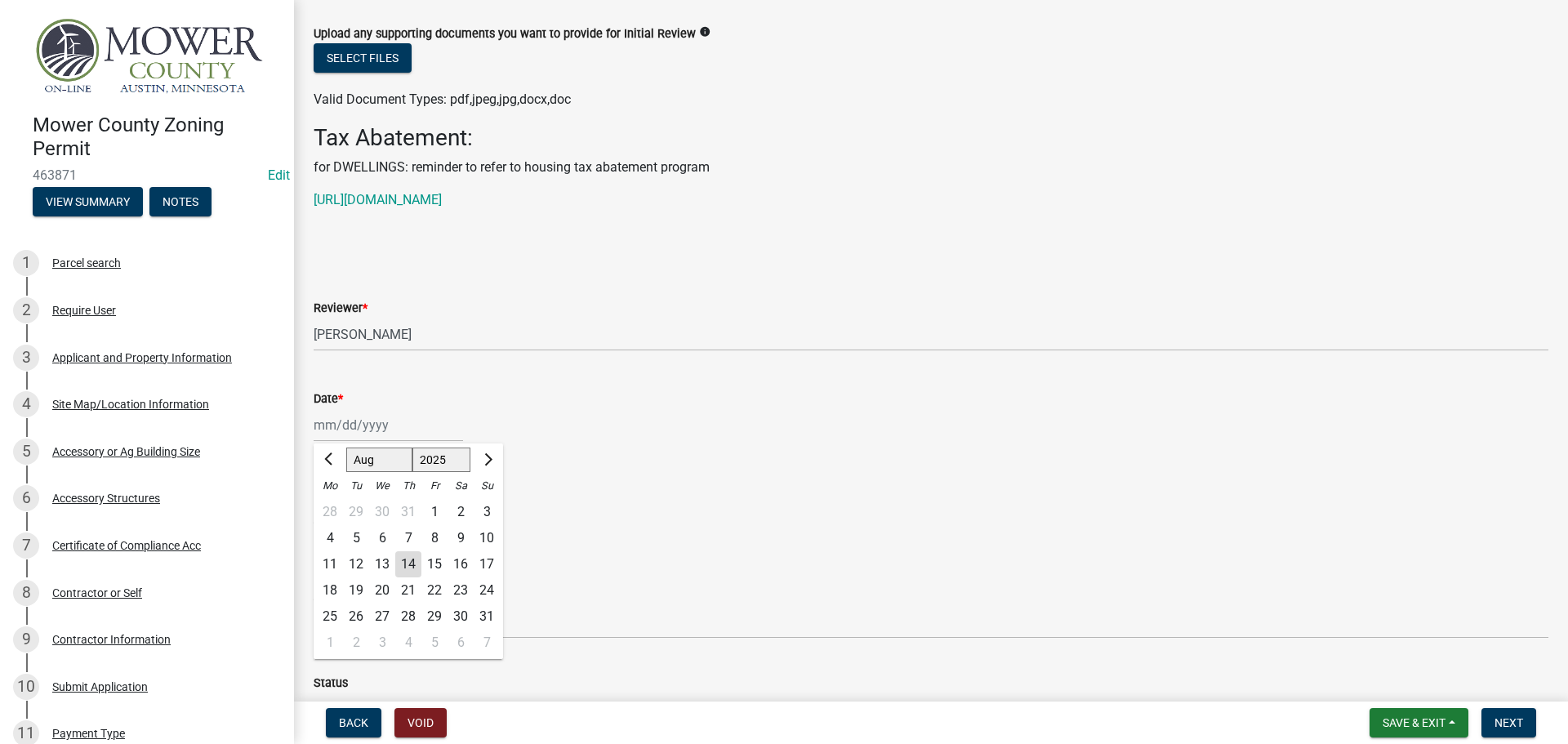
click at [412, 567] on div "14" at bounding box center [408, 565] width 26 height 26
type input "[DATE]"
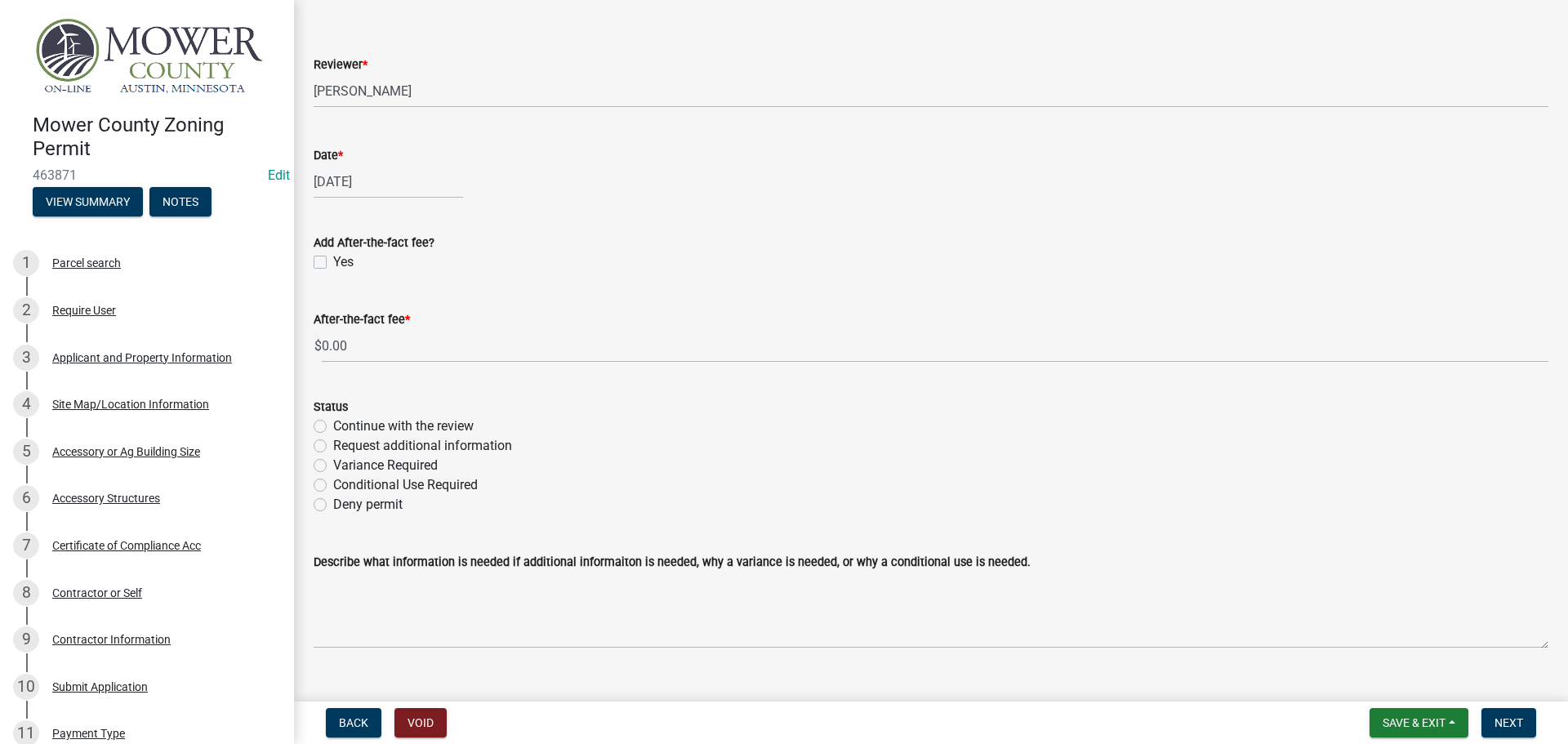
scroll to position [4520, 0]
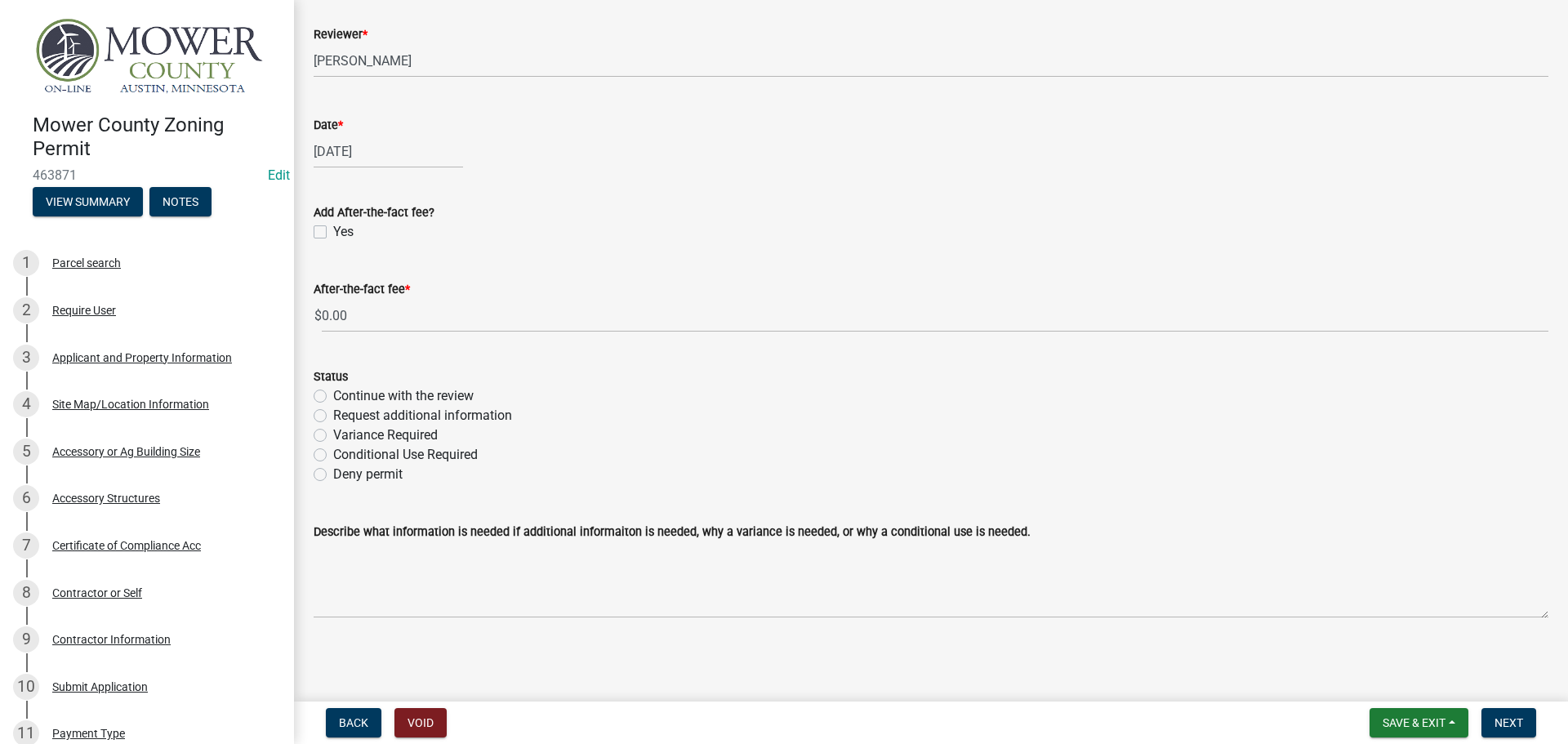
click at [333, 395] on label "Continue with the review" at bounding box center [403, 396] width 141 height 19
click at [333, 395] on input "Continue with the review" at bounding box center [338, 392] width 11 height 11
radio input "true"
click at [1523, 717] on span "Next" at bounding box center [1508, 722] width 29 height 13
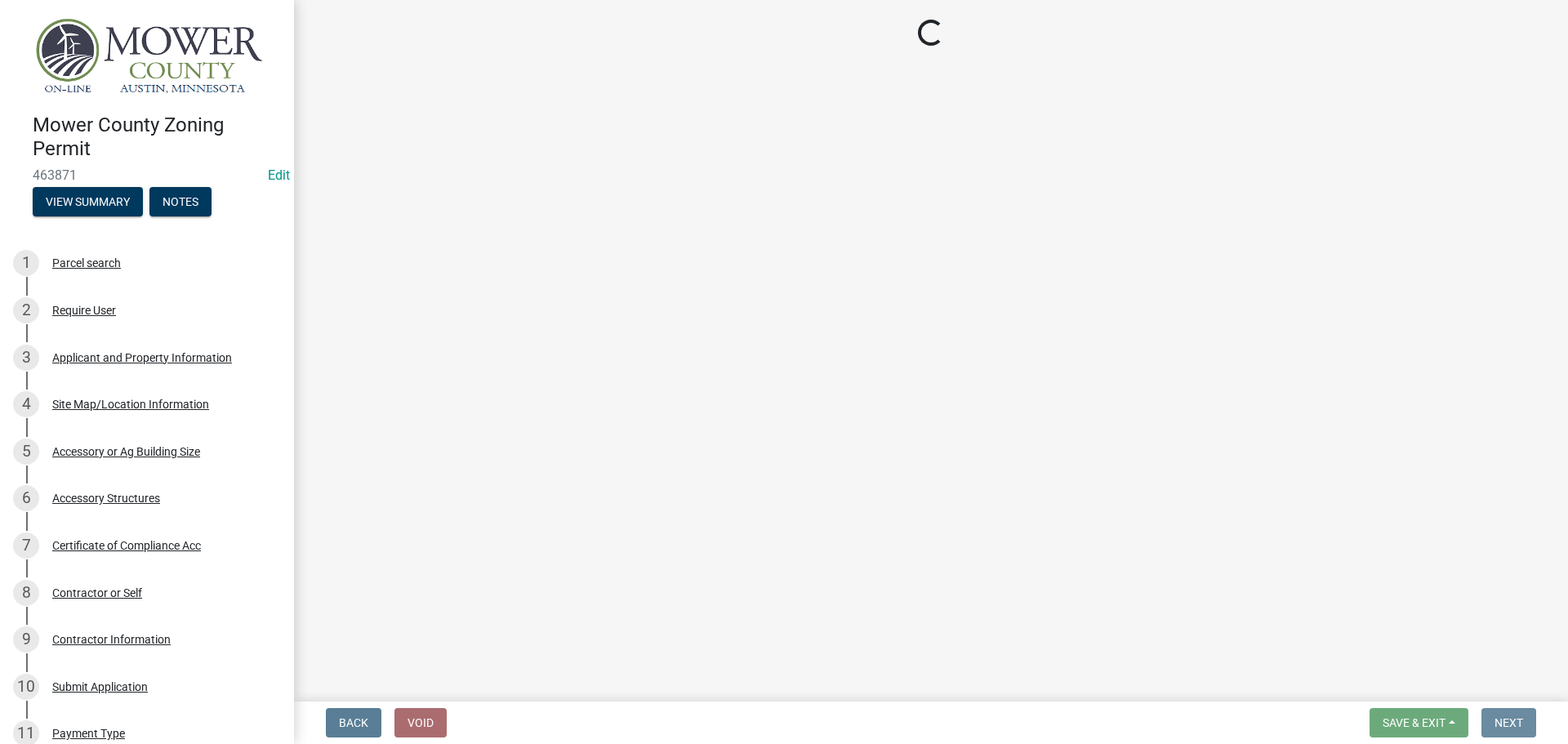
scroll to position [0, 0]
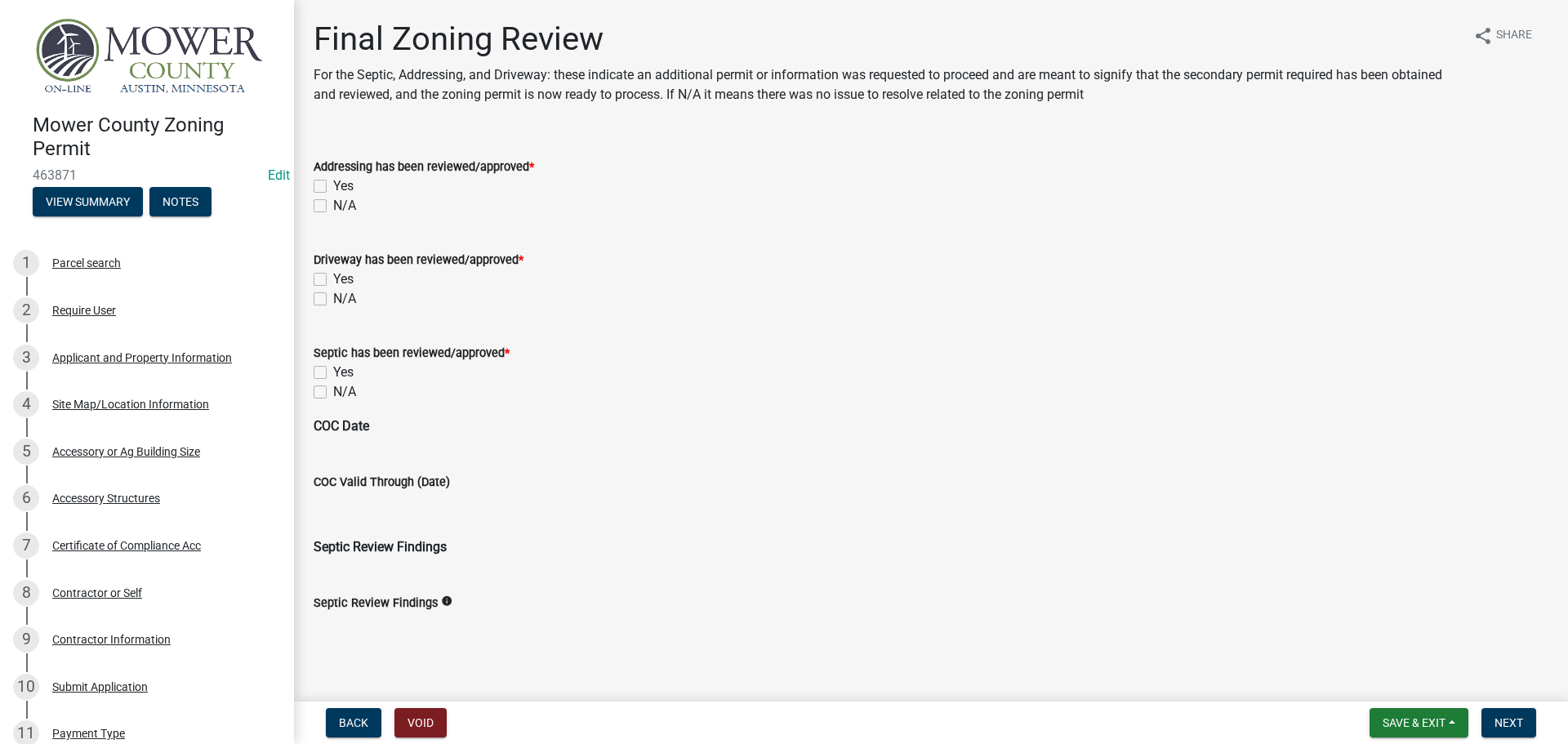
drag, startPoint x: 322, startPoint y: 206, endPoint x: 317, endPoint y: 273, distance: 67.2
click at [333, 206] on label "N/A" at bounding box center [344, 206] width 23 height 19
click at [333, 206] on input "N/A" at bounding box center [338, 201] width 11 height 11
checkbox input "true"
checkbox input "false"
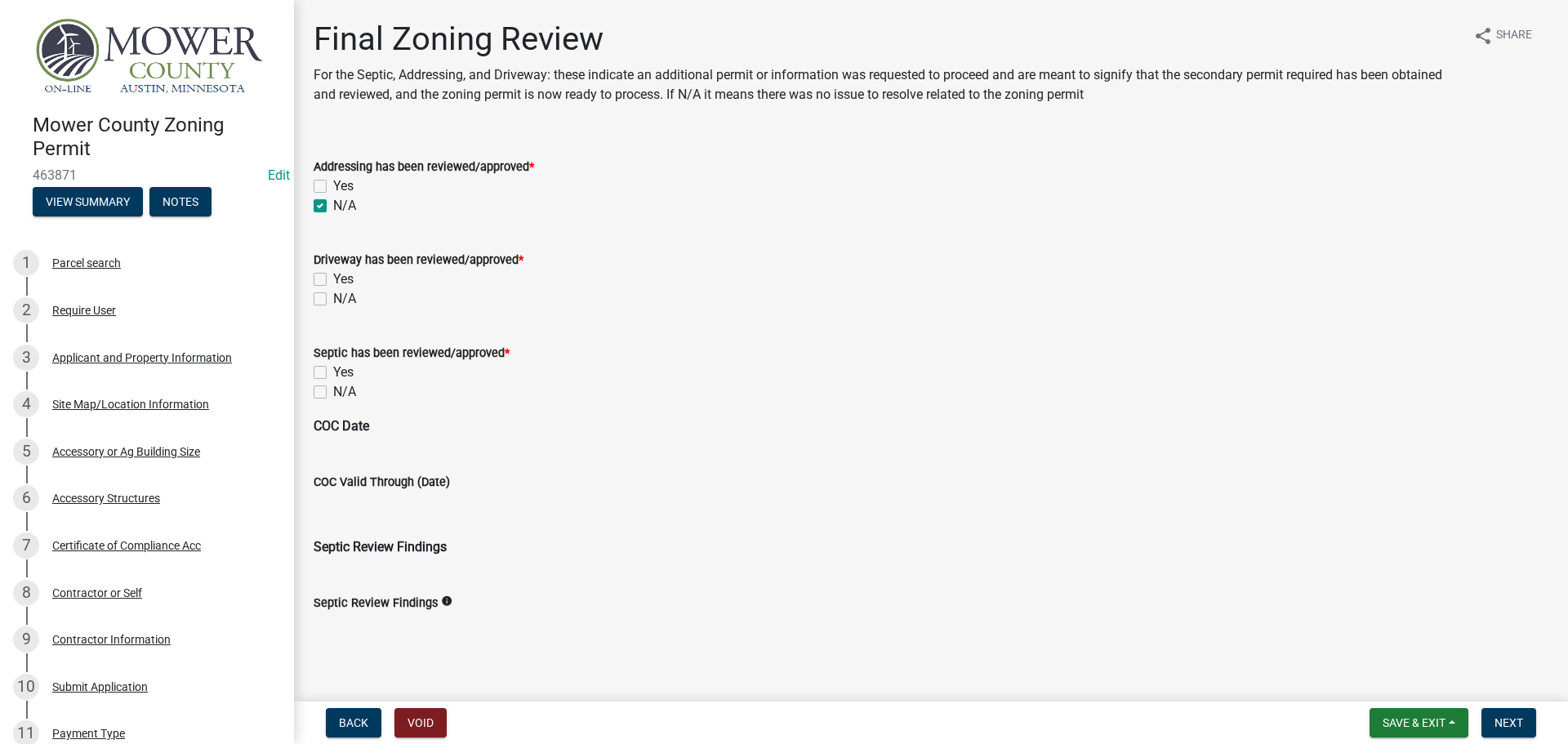
checkbox input "true"
click at [333, 299] on label "N/A" at bounding box center [344, 299] width 23 height 19
click at [333, 299] on input "N/A" at bounding box center [338, 294] width 11 height 11
checkbox input "true"
checkbox input "false"
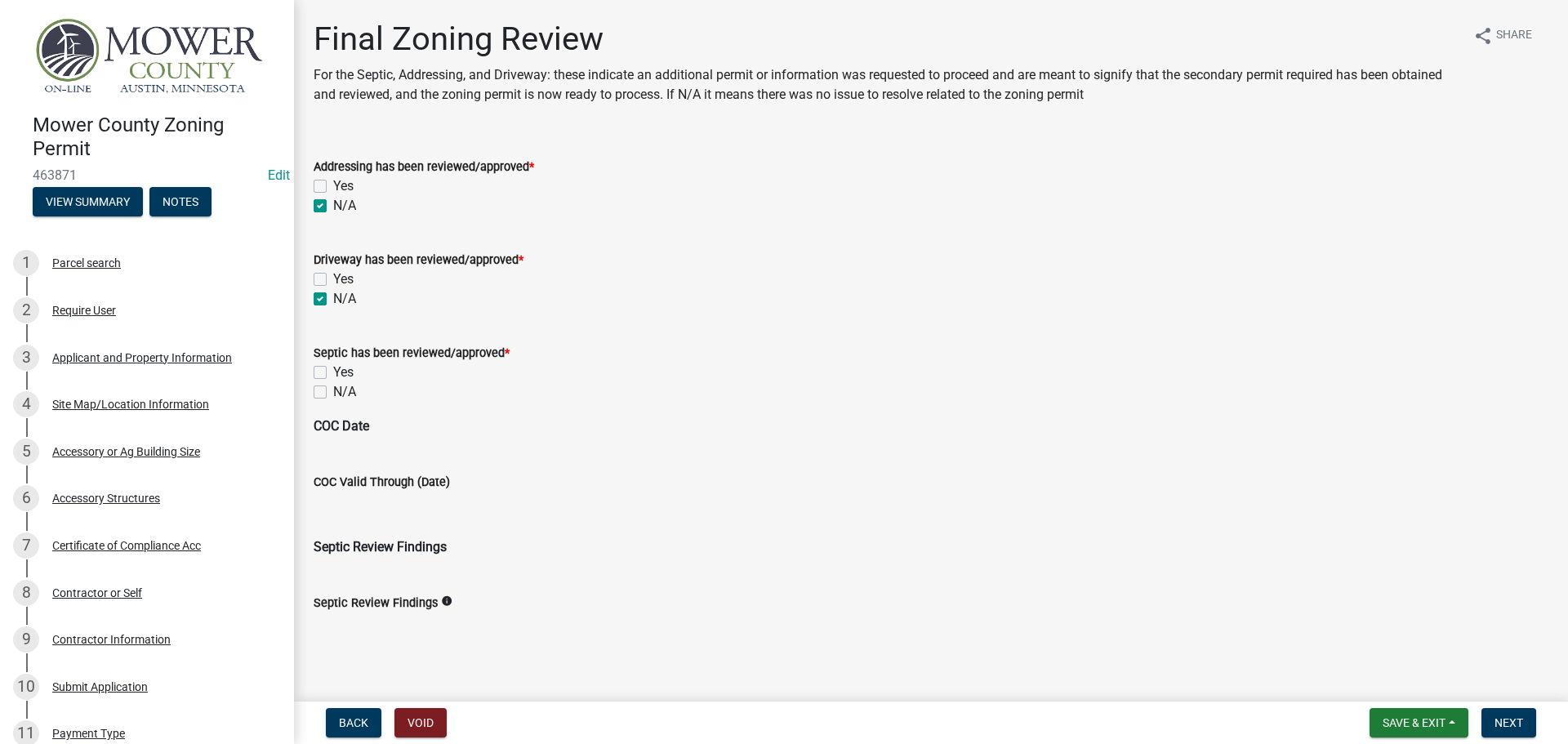
checkbox input "true"
click at [333, 396] on label "N/A" at bounding box center [344, 392] width 23 height 19
click at [333, 393] on input "N/A" at bounding box center [338, 387] width 11 height 11
checkbox input "true"
checkbox input "false"
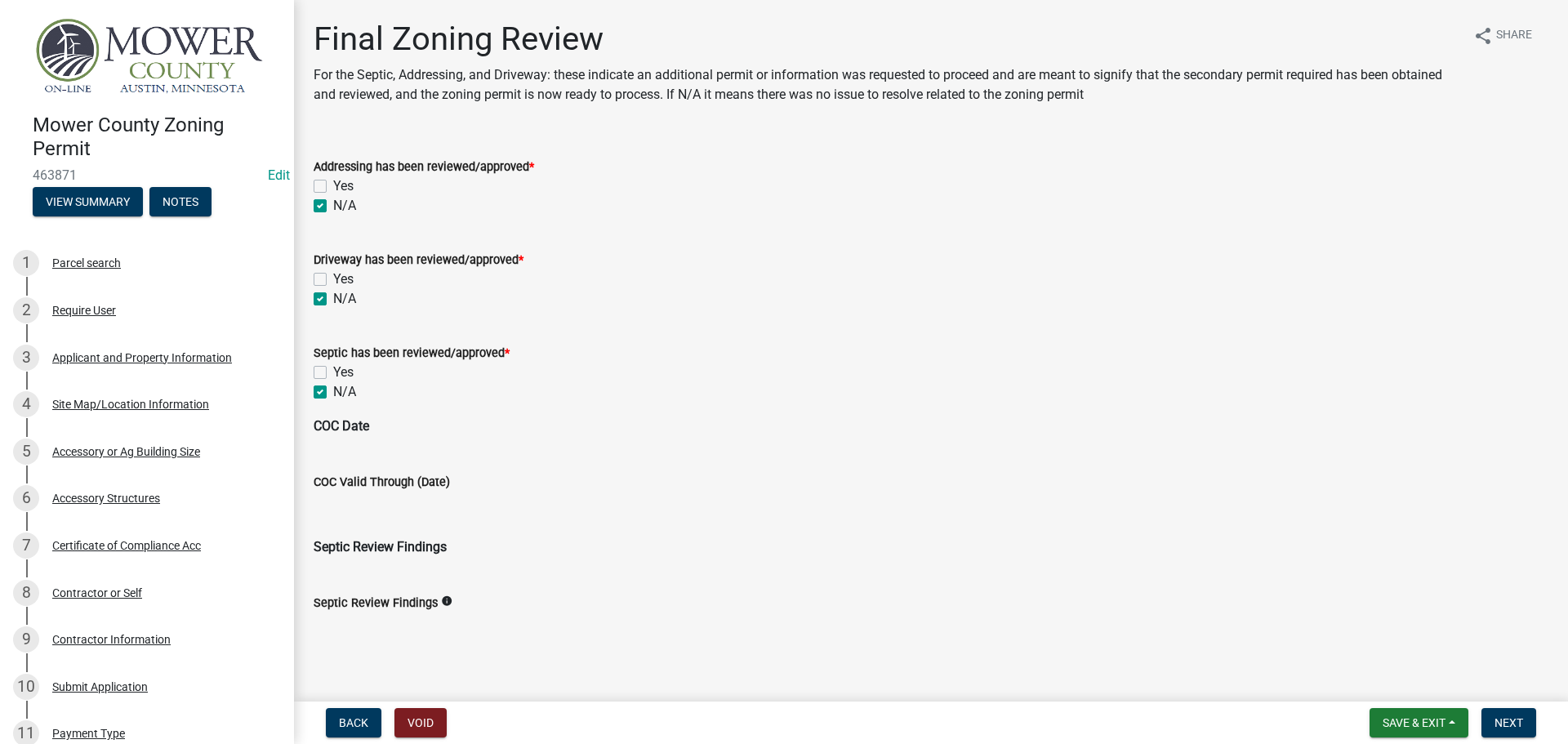
checkbox input "true"
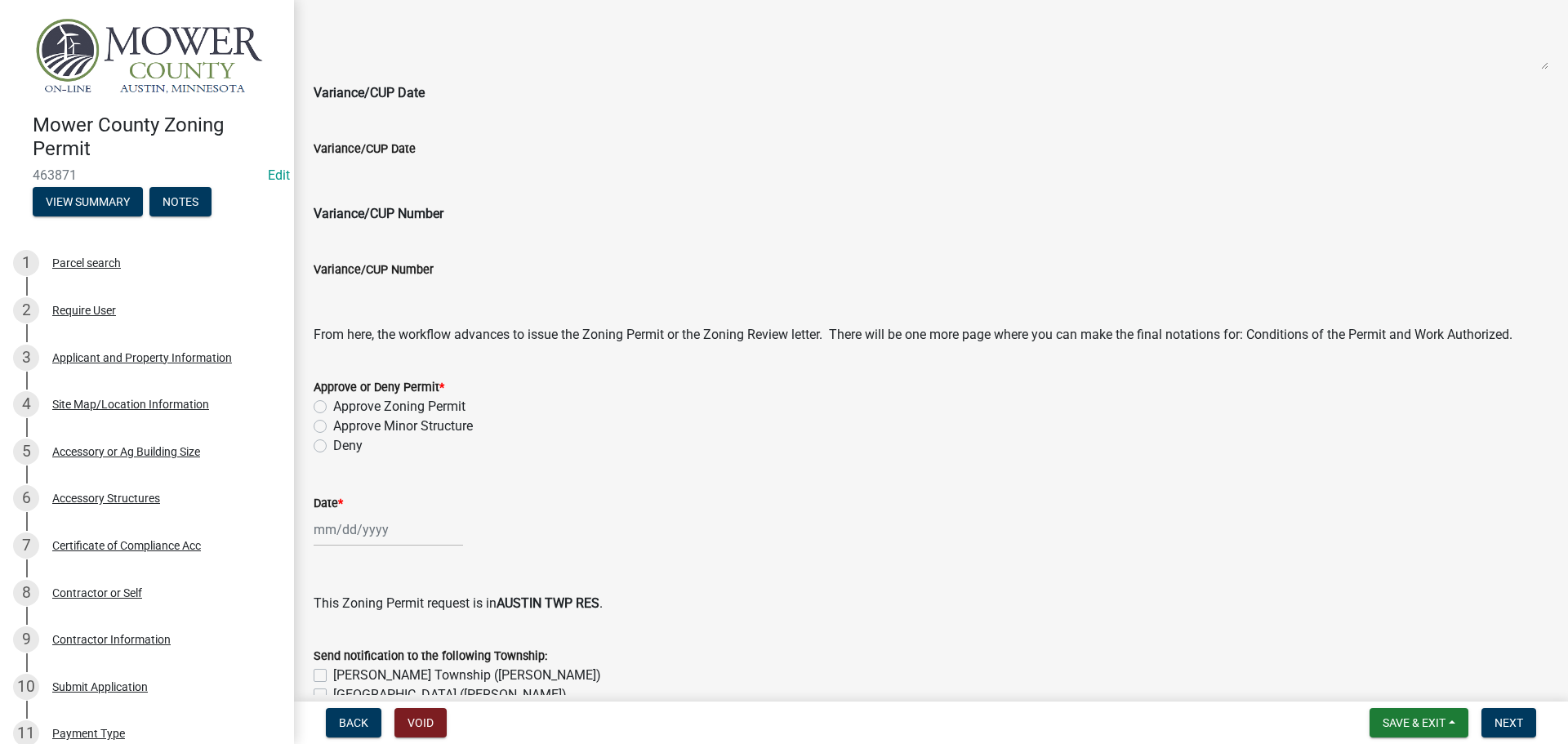
scroll to position [735, 0]
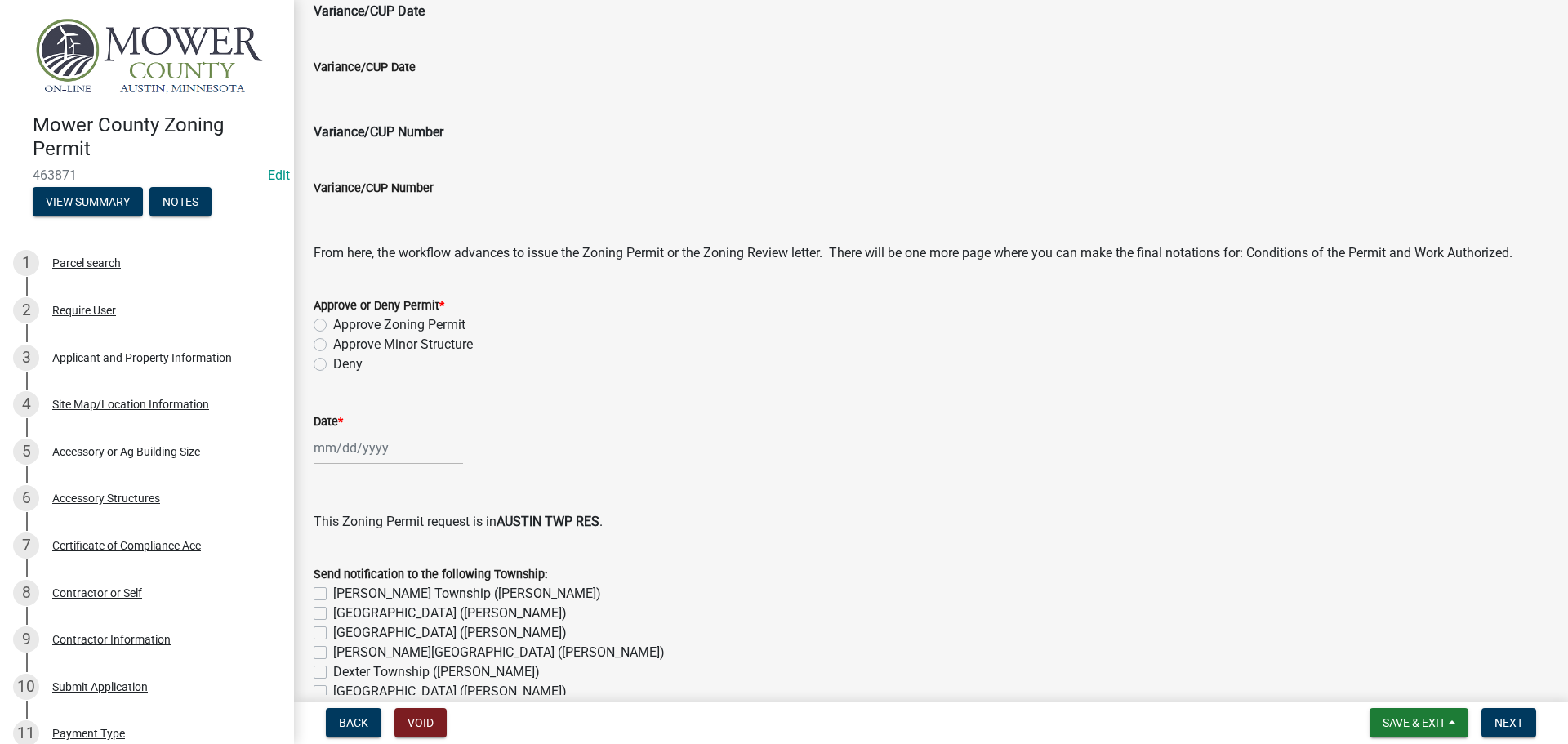
click at [333, 321] on label "Approve Zoning Permit" at bounding box center [399, 325] width 133 height 19
click at [333, 321] on input "Approve Zoning Permit" at bounding box center [338, 321] width 11 height 11
radio input "true"
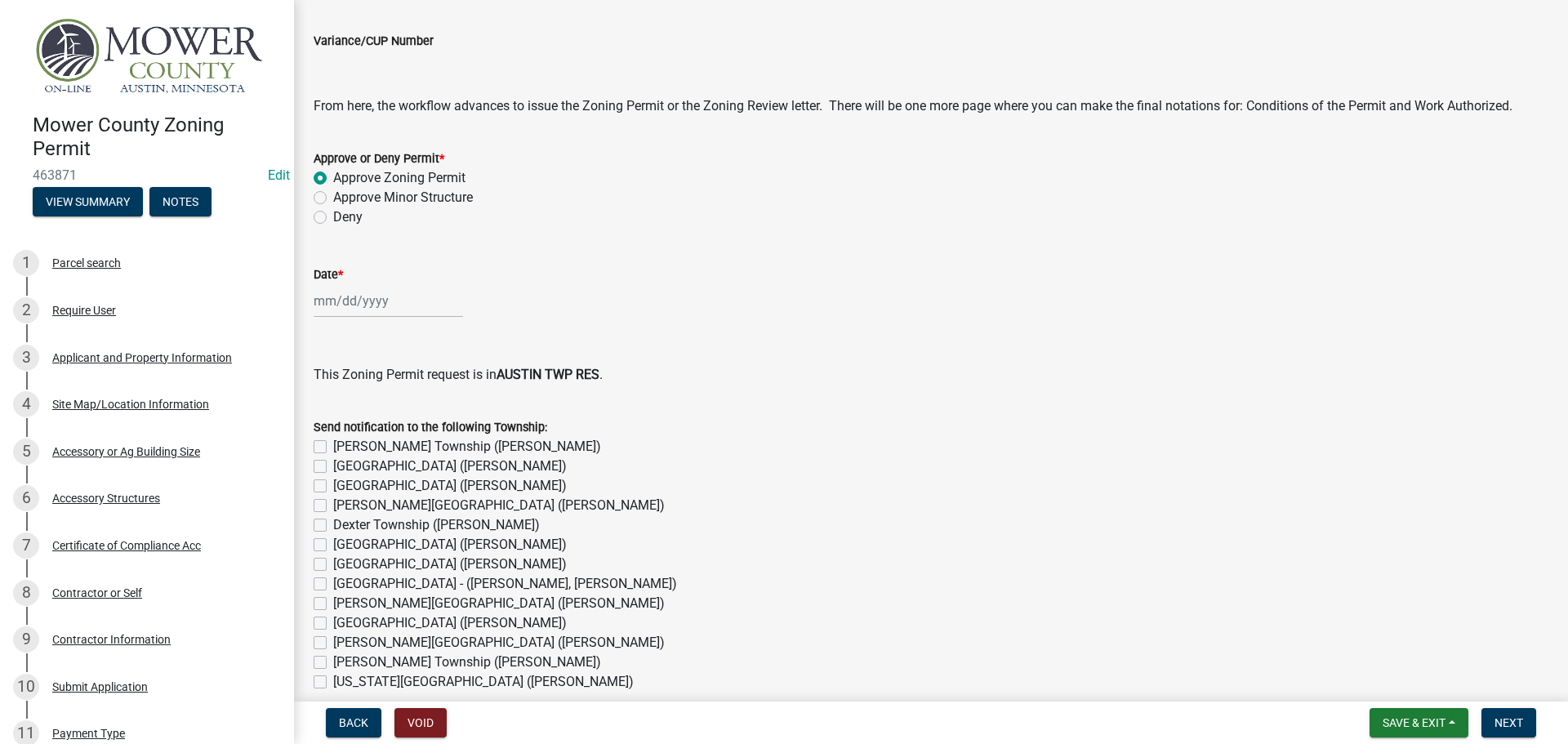
scroll to position [899, 0]
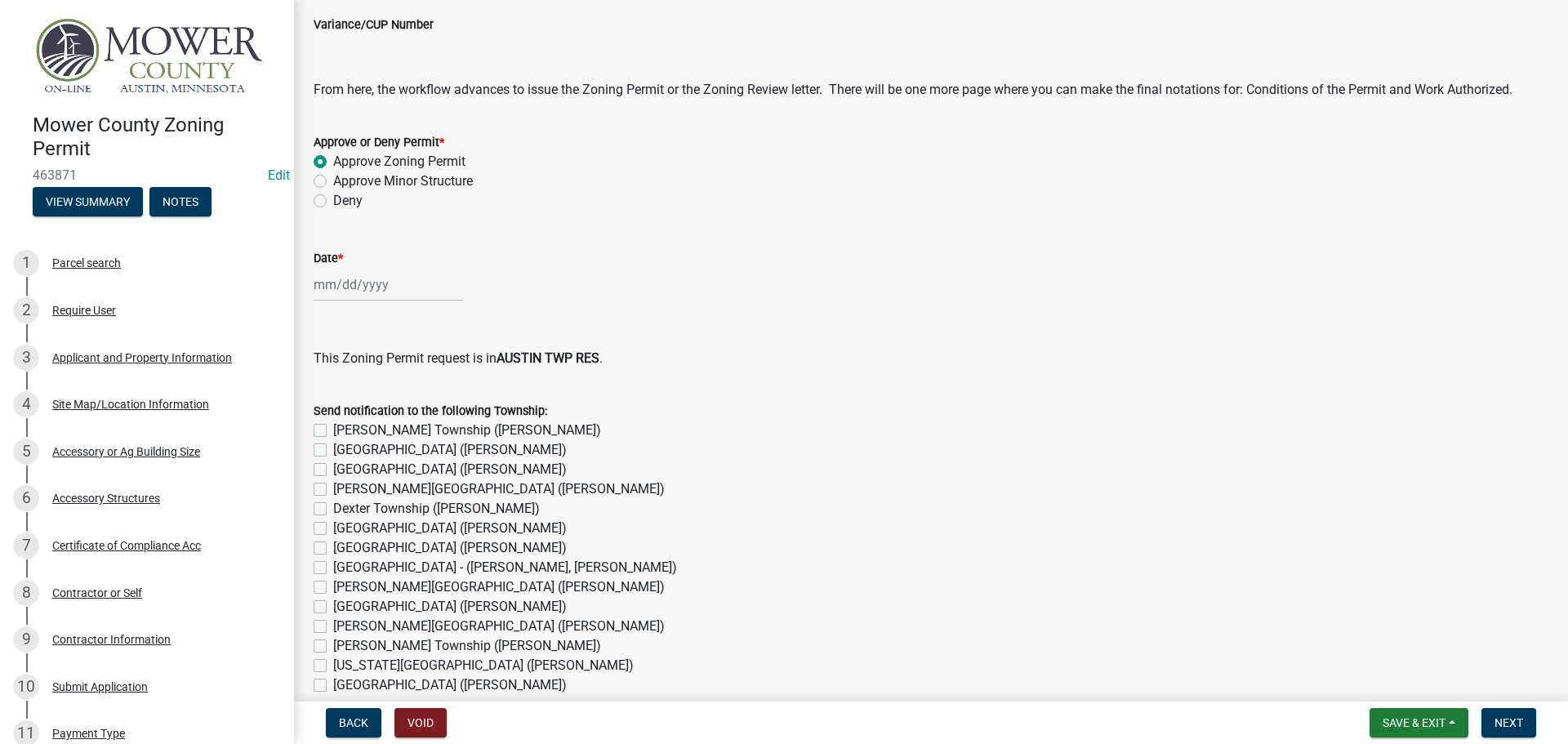
click at [333, 286] on div at bounding box center [388, 285] width 149 height 33
select select "8"
select select "2025"
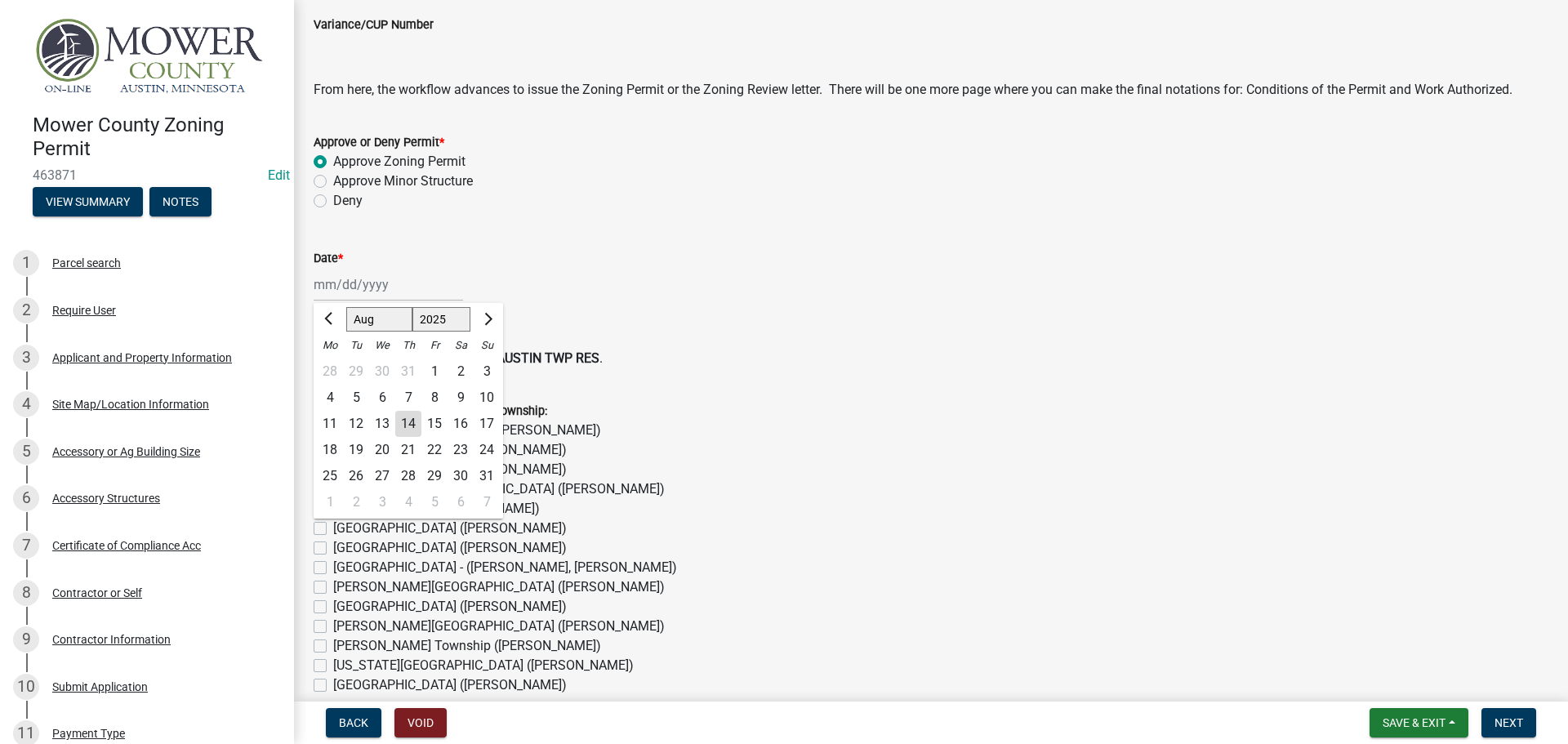
click at [406, 419] on div "14" at bounding box center [408, 424] width 26 height 26
type input "[DATE]"
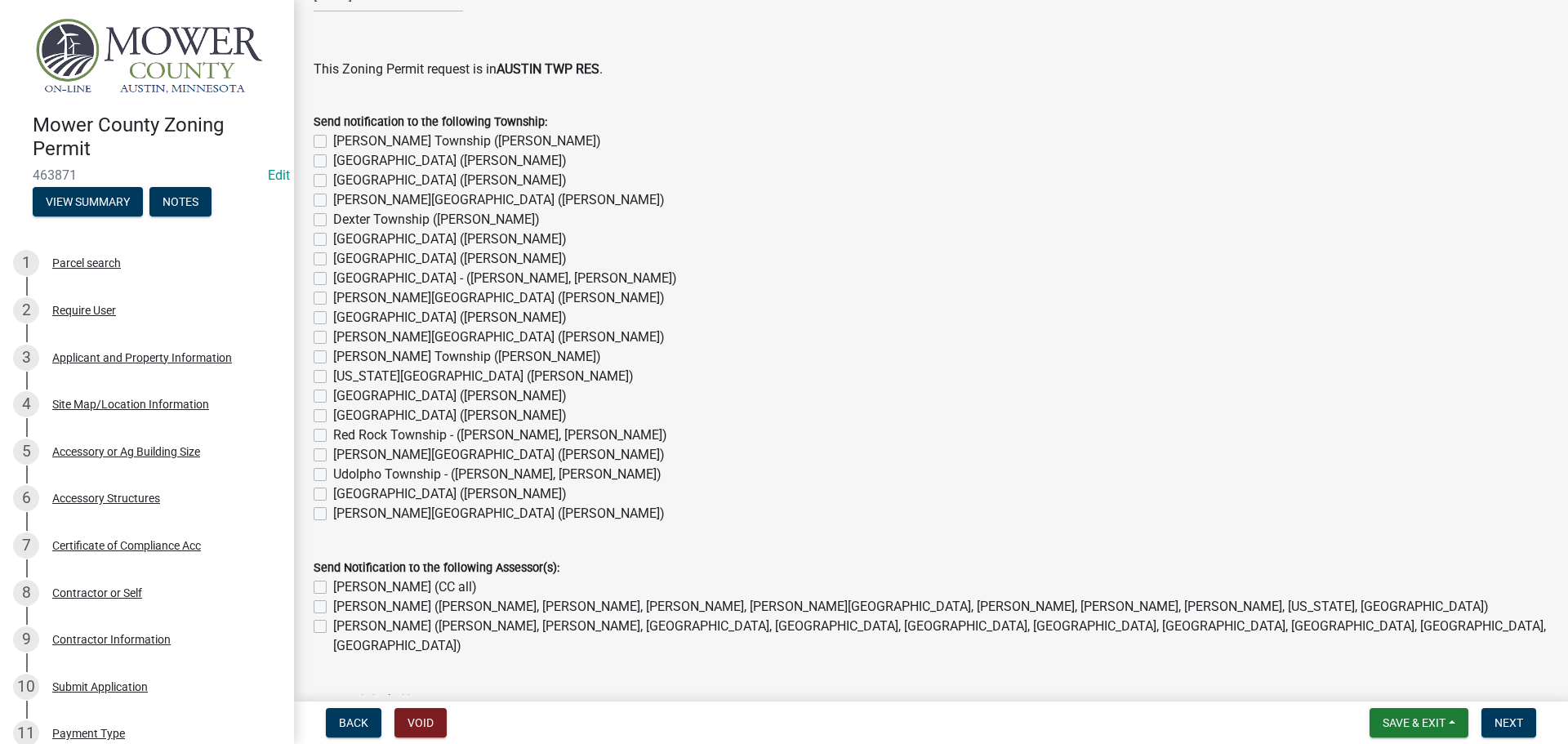
scroll to position [1224, 0]
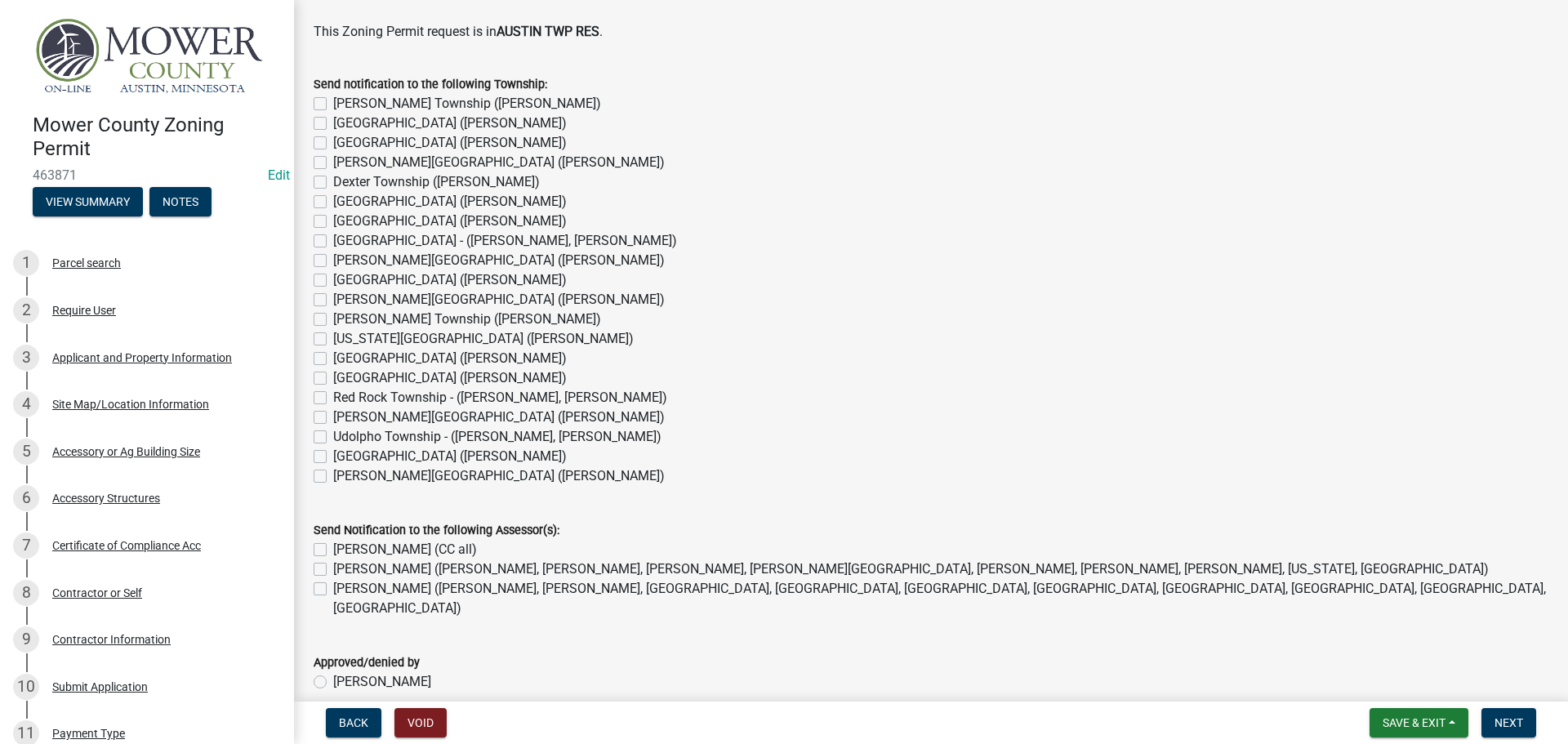
click at [333, 126] on label "[GEOGRAPHIC_DATA] ([PERSON_NAME])" at bounding box center [450, 123] width 234 height 19
click at [333, 124] on input "[GEOGRAPHIC_DATA] ([PERSON_NAME])" at bounding box center [338, 119] width 11 height 11
checkbox input "true"
checkbox input "false"
checkbox input "true"
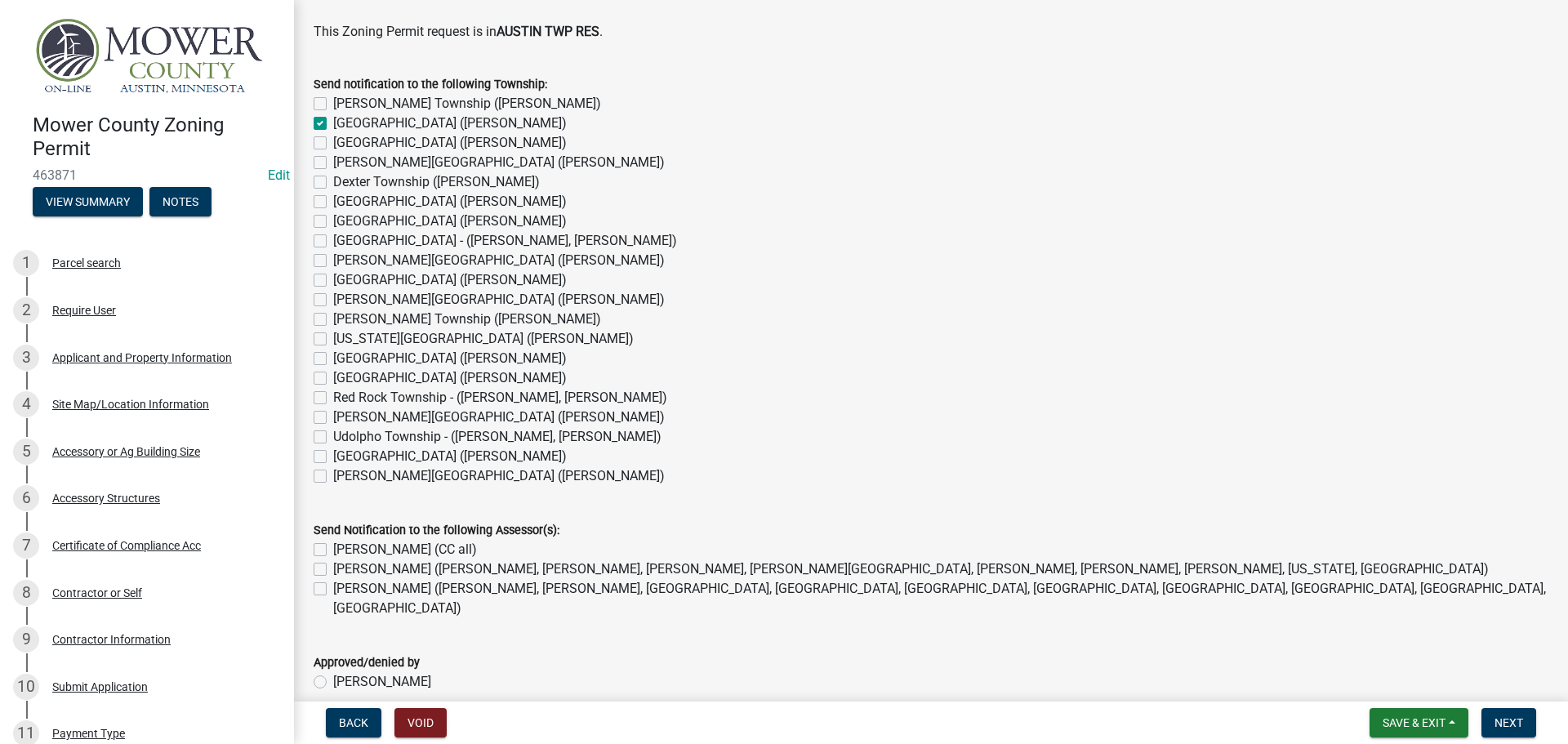
checkbox input "false"
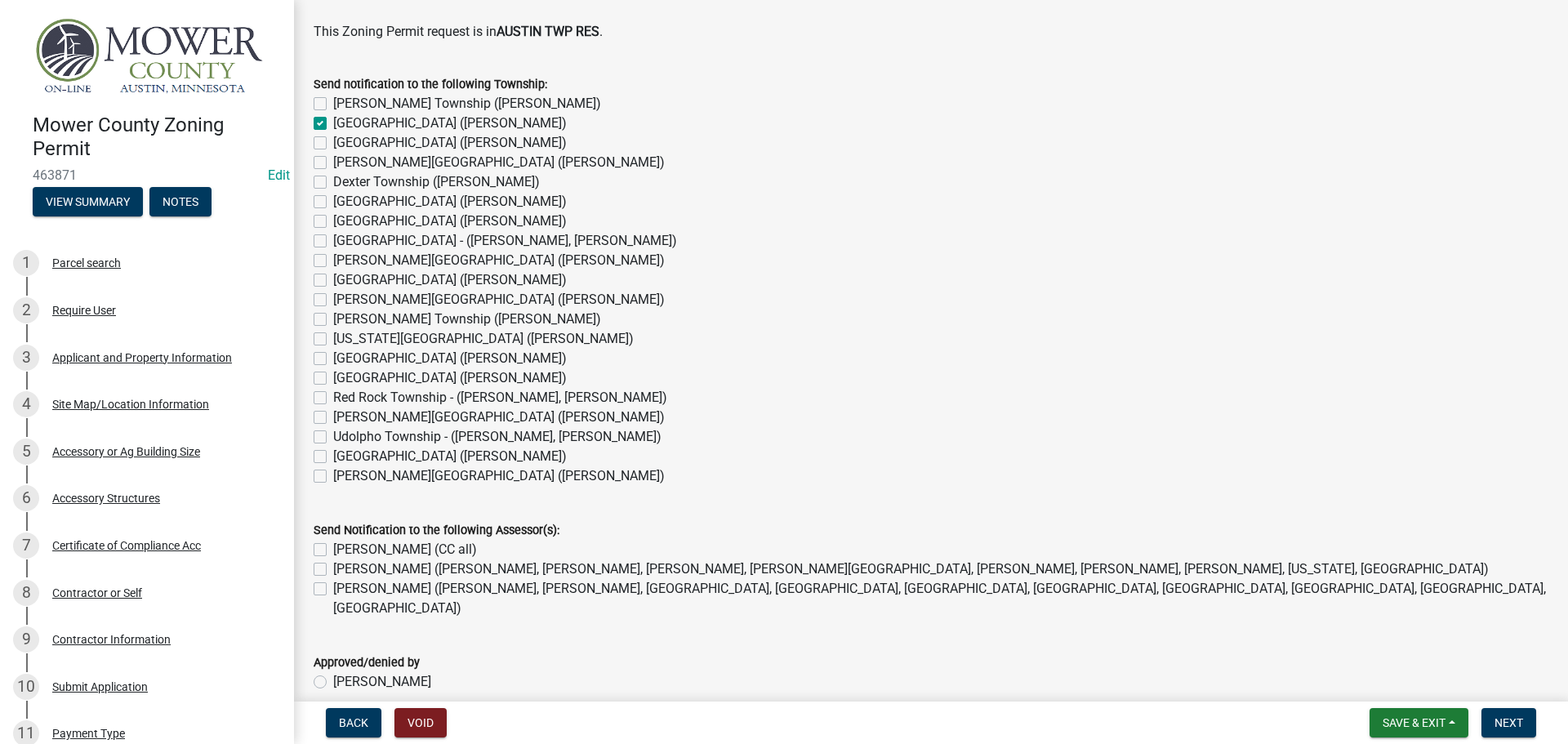
checkbox input "false"
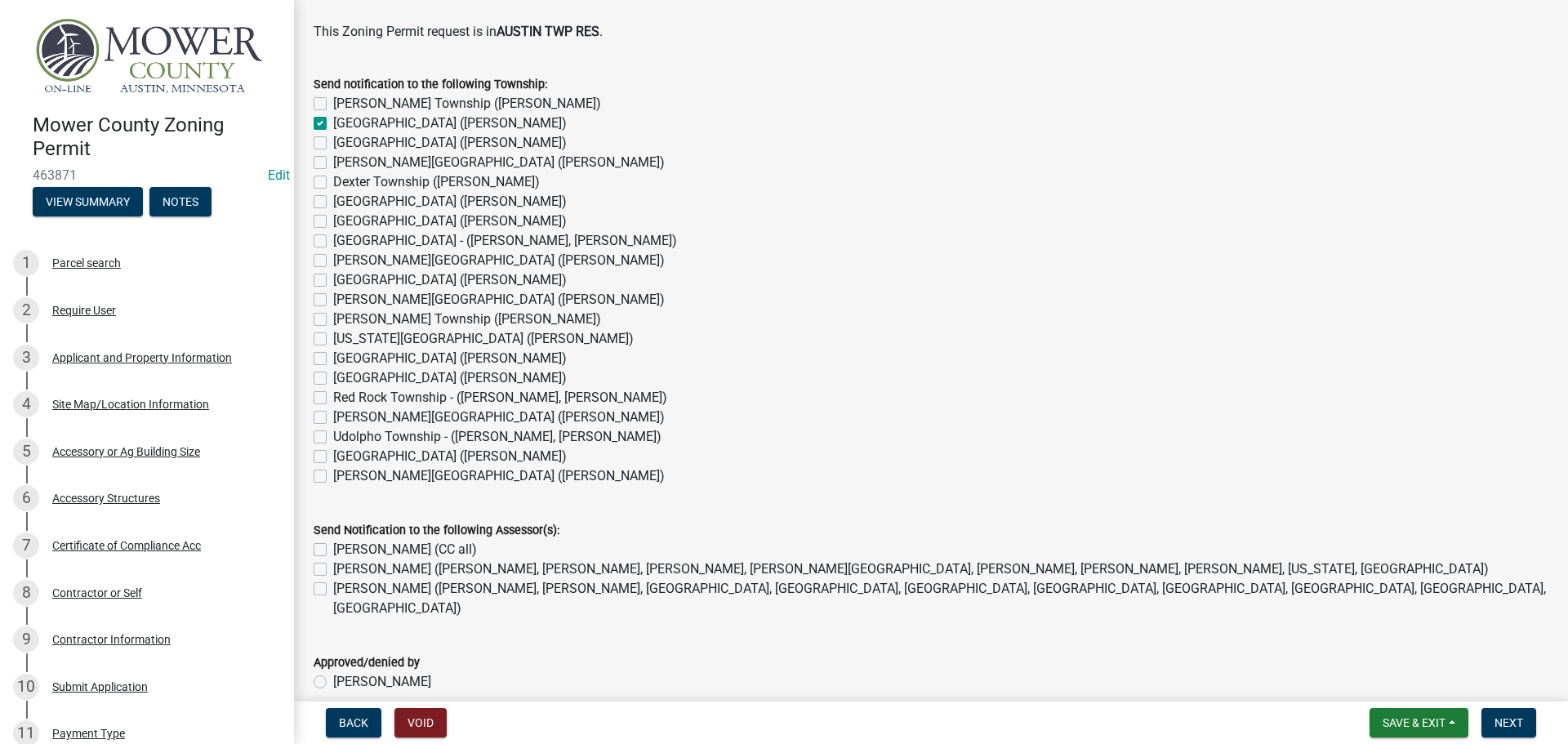
checkbox input "false"
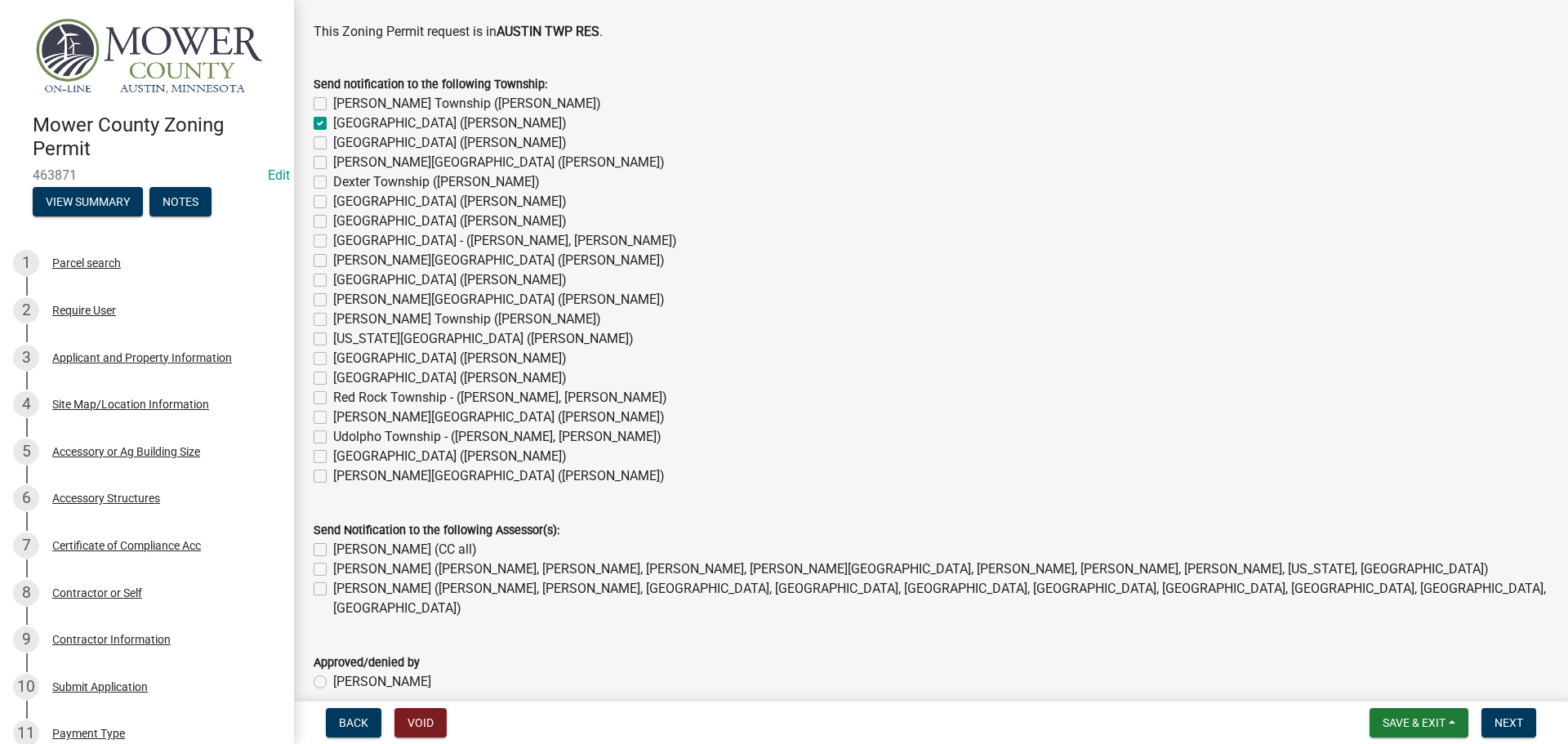
checkbox input "false"
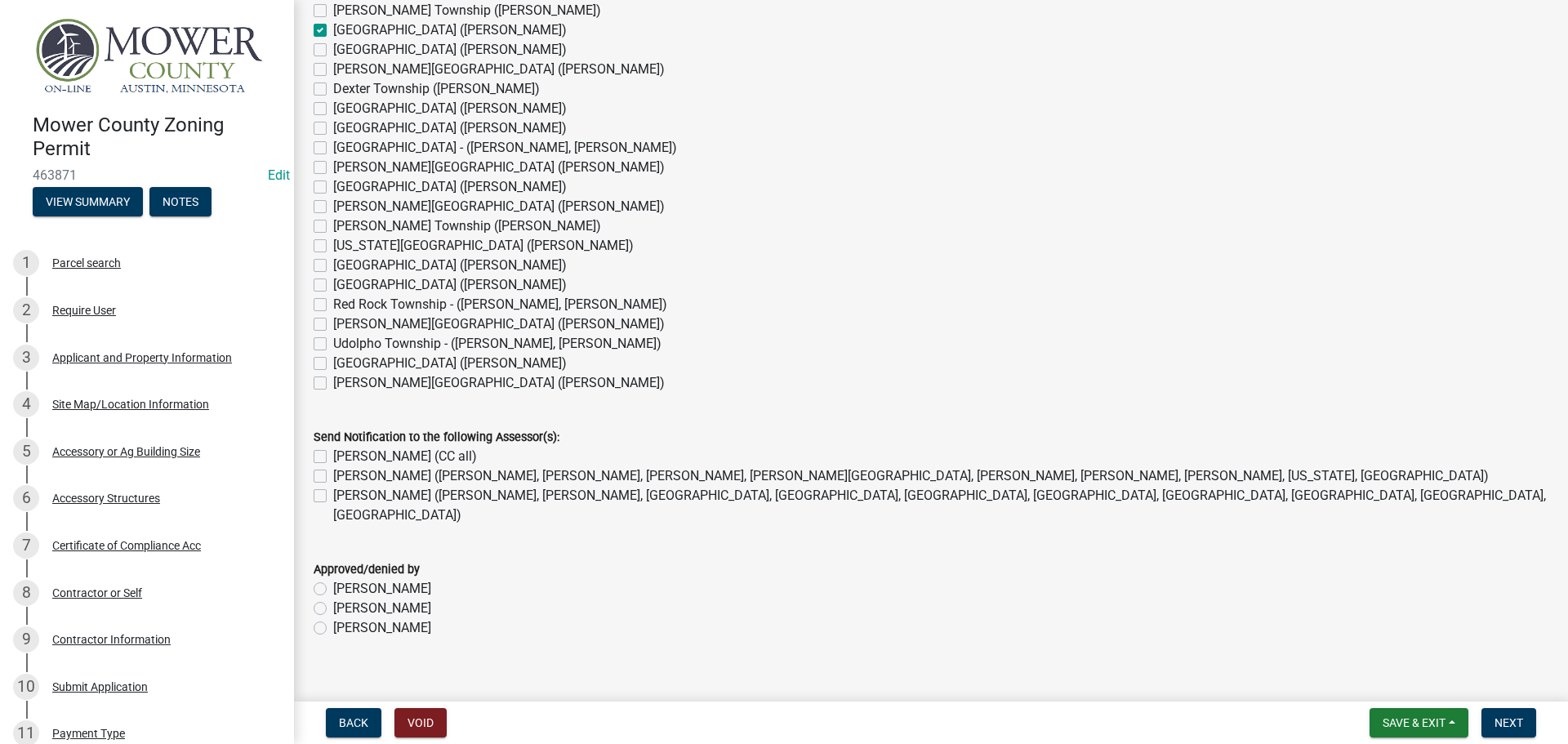
scroll to position [1319, 0]
click at [333, 451] on label "[PERSON_NAME] (CC all)" at bounding box center [405, 455] width 144 height 19
click at [333, 451] on input "[PERSON_NAME] (CC all)" at bounding box center [338, 451] width 11 height 11
checkbox input "true"
checkbox input "false"
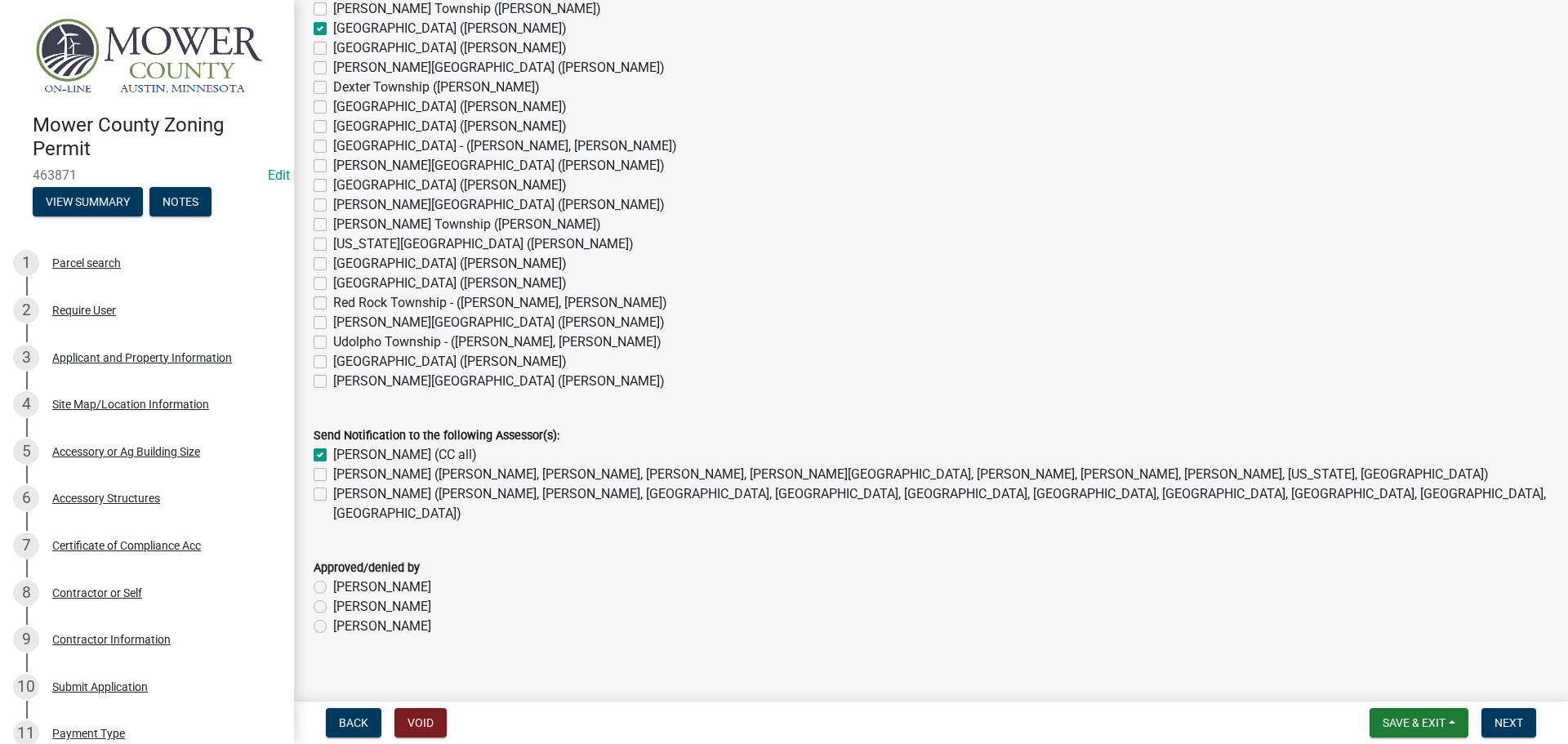
checkbox input "false"
click at [333, 476] on label "[PERSON_NAME] ([PERSON_NAME], [PERSON_NAME], [PERSON_NAME], [PERSON_NAME][GEOGR…" at bounding box center [910, 474] width 1155 height 19
click at [333, 475] on input "[PERSON_NAME] ([PERSON_NAME], [PERSON_NAME], [PERSON_NAME], [PERSON_NAME][GEOGR…" at bounding box center [338, 470] width 11 height 11
checkbox input "true"
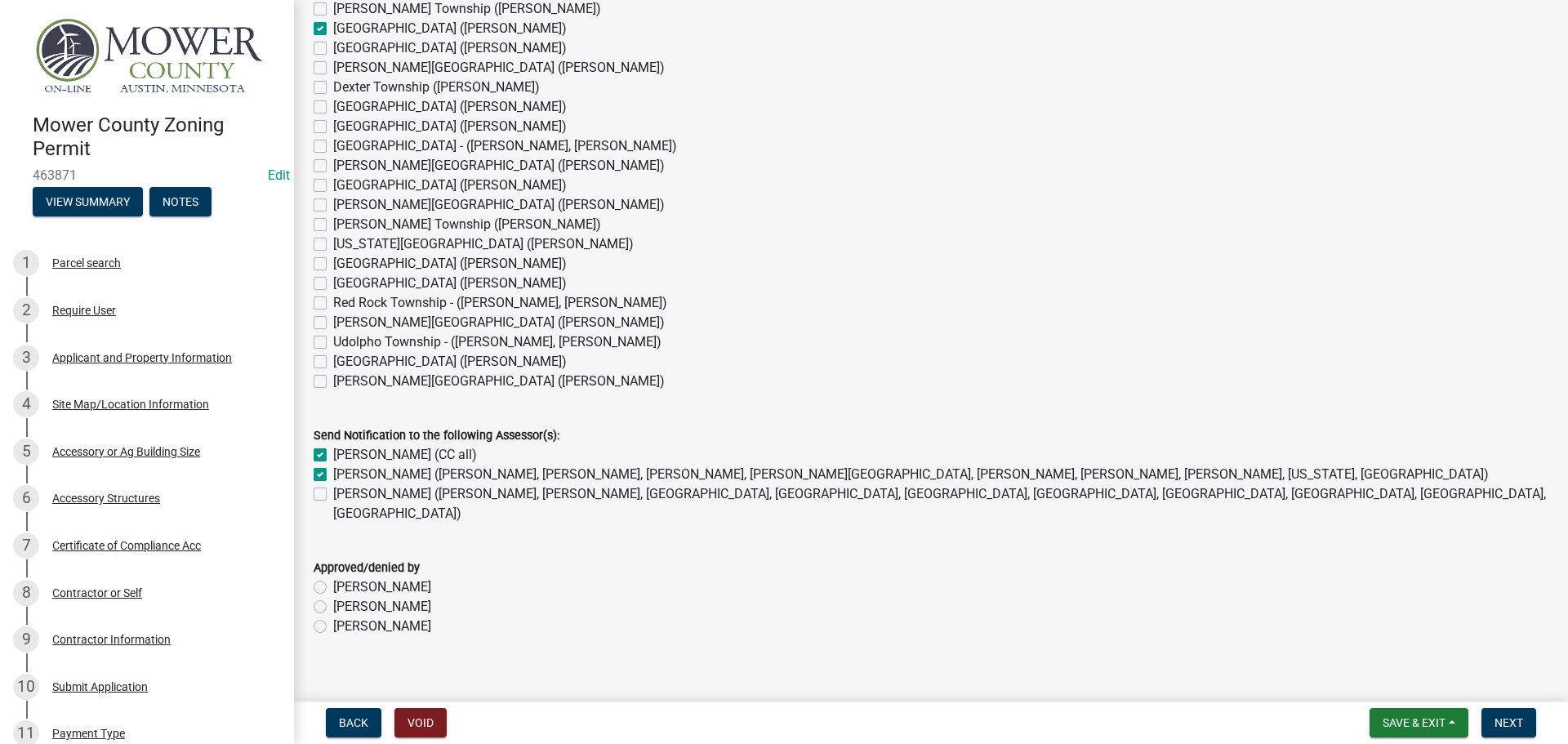
checkbox input "true"
checkbox input "false"
click at [333, 617] on label "[PERSON_NAME]" at bounding box center [382, 626] width 98 height 19
click at [333, 617] on input "[PERSON_NAME]" at bounding box center [338, 622] width 11 height 11
radio input "true"
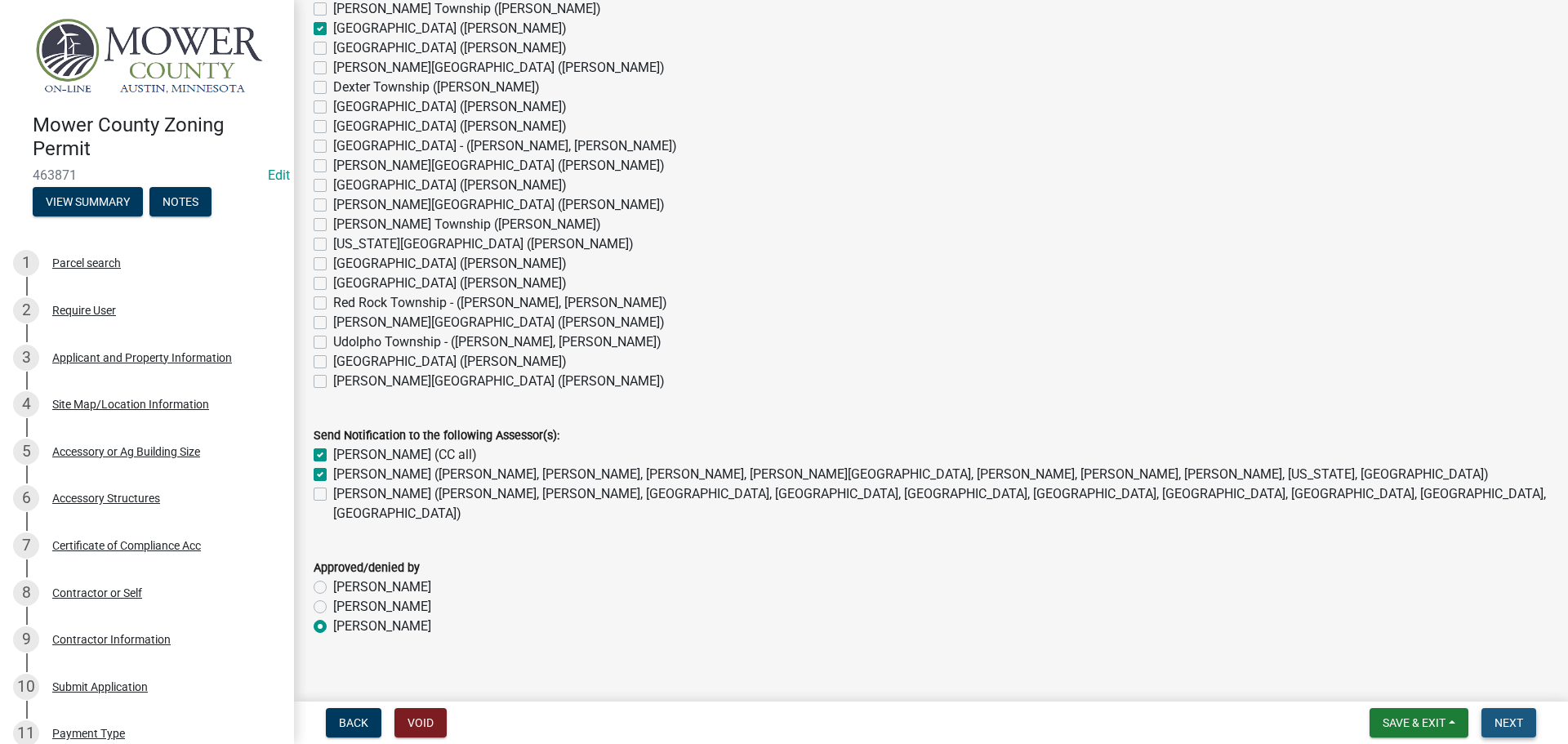
click at [1508, 719] on span "Next" at bounding box center [1508, 722] width 29 height 13
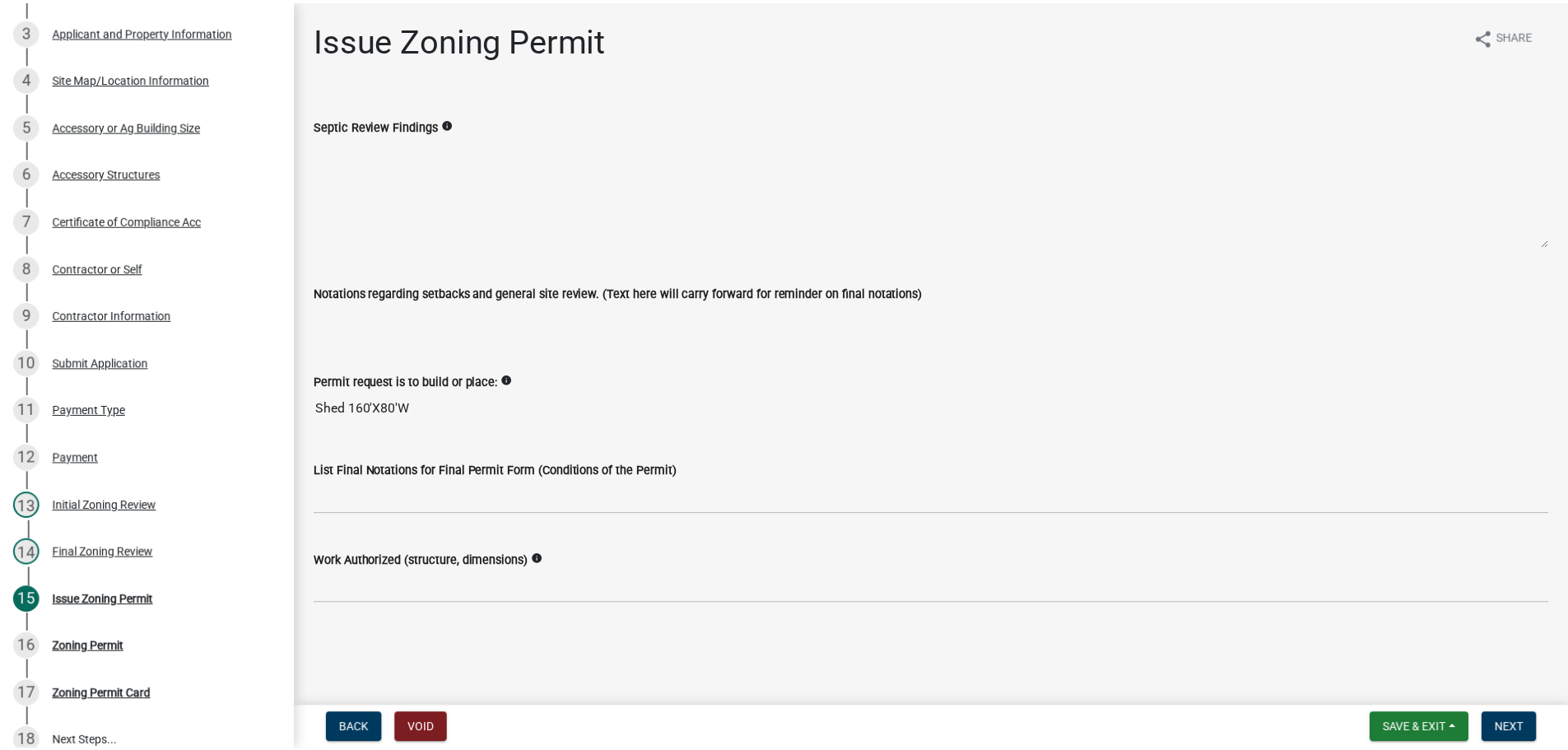
scroll to position [472, 0]
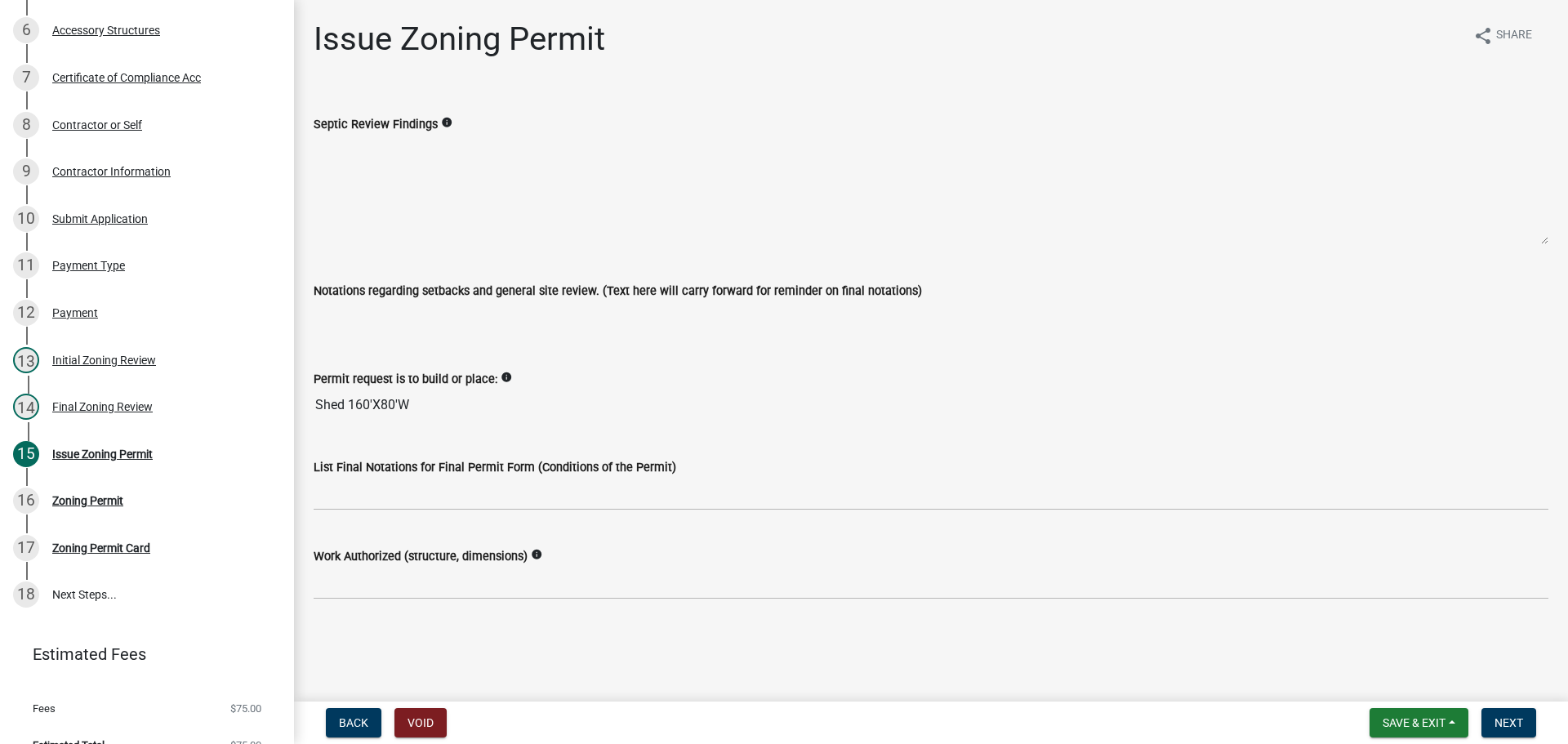
drag, startPoint x: 367, startPoint y: 406, endPoint x: 300, endPoint y: 406, distance: 67.0
click at [300, 406] on div "Issue Zoning Permit share Share Septic Review Findings info Notations regarding…" at bounding box center [931, 323] width 1274 height 608
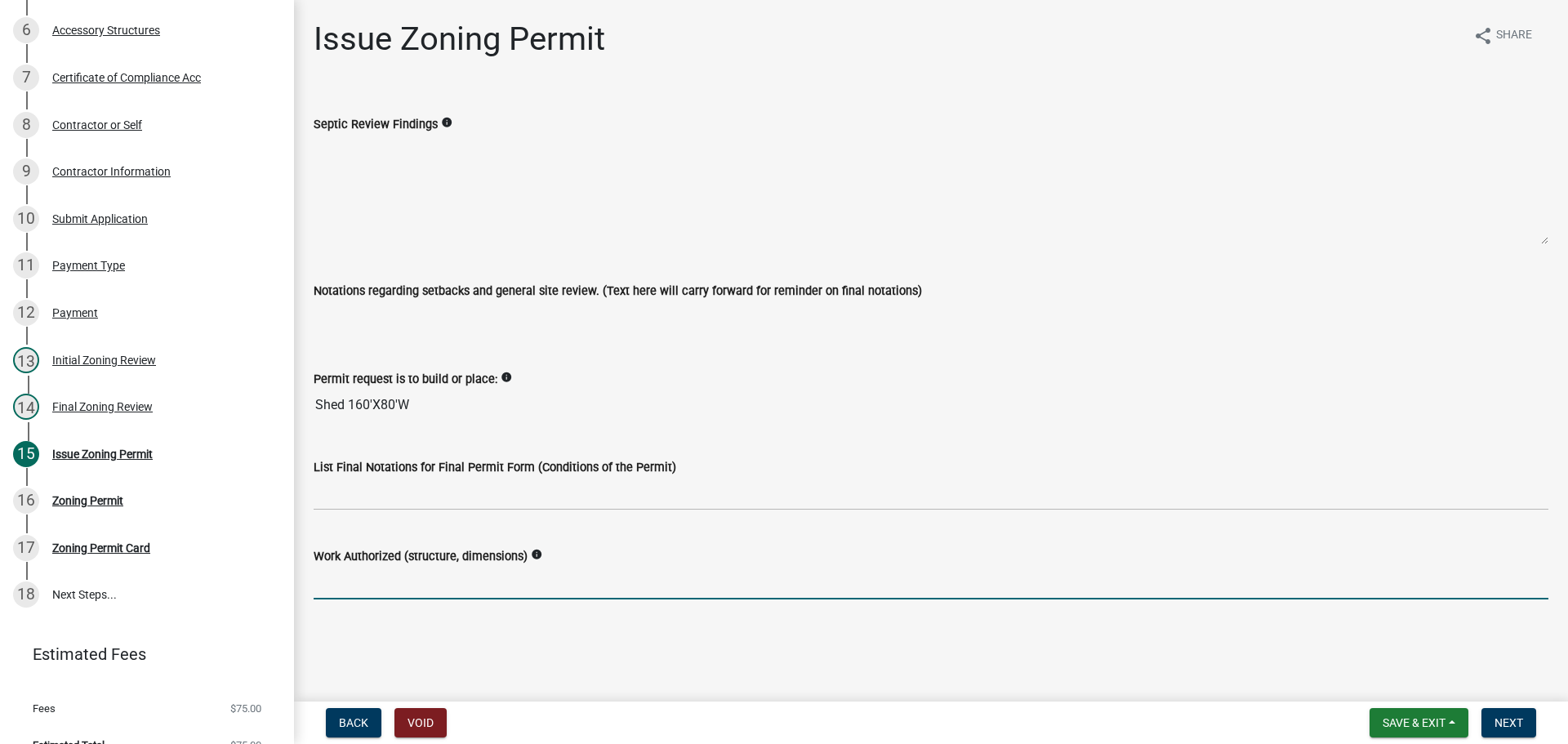
click at [412, 586] on input "Work Authorized (structure, dimensions)" at bounding box center [931, 582] width 1235 height 33
paste input "Shed 160'X80'W"
type input "Shed 160'X80'W"
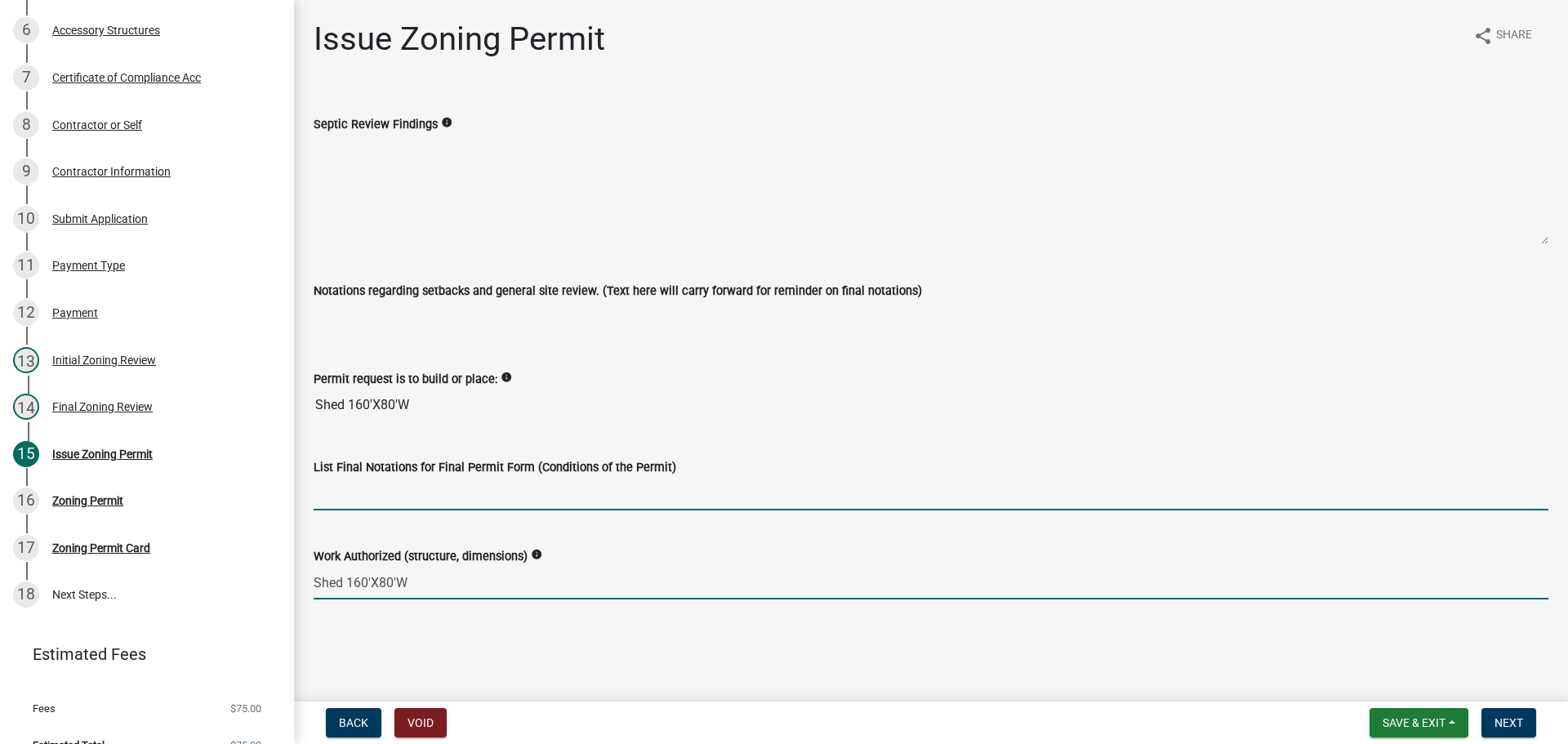
click at [354, 489] on input "List Final Notations for Final Permit Form (Conditions of the Permit)" at bounding box center [931, 494] width 1235 height 33
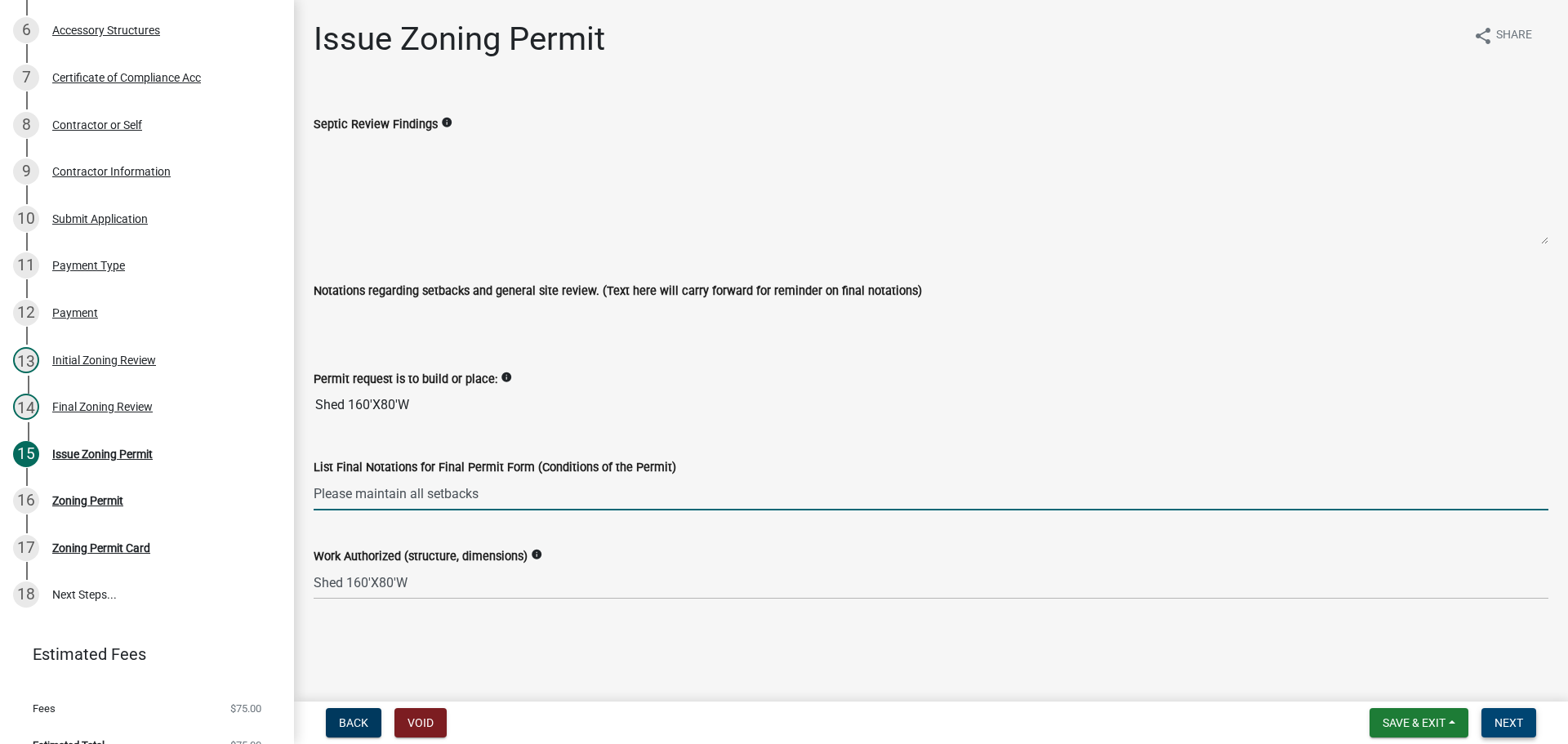
type input "Please maintain all setbacks"
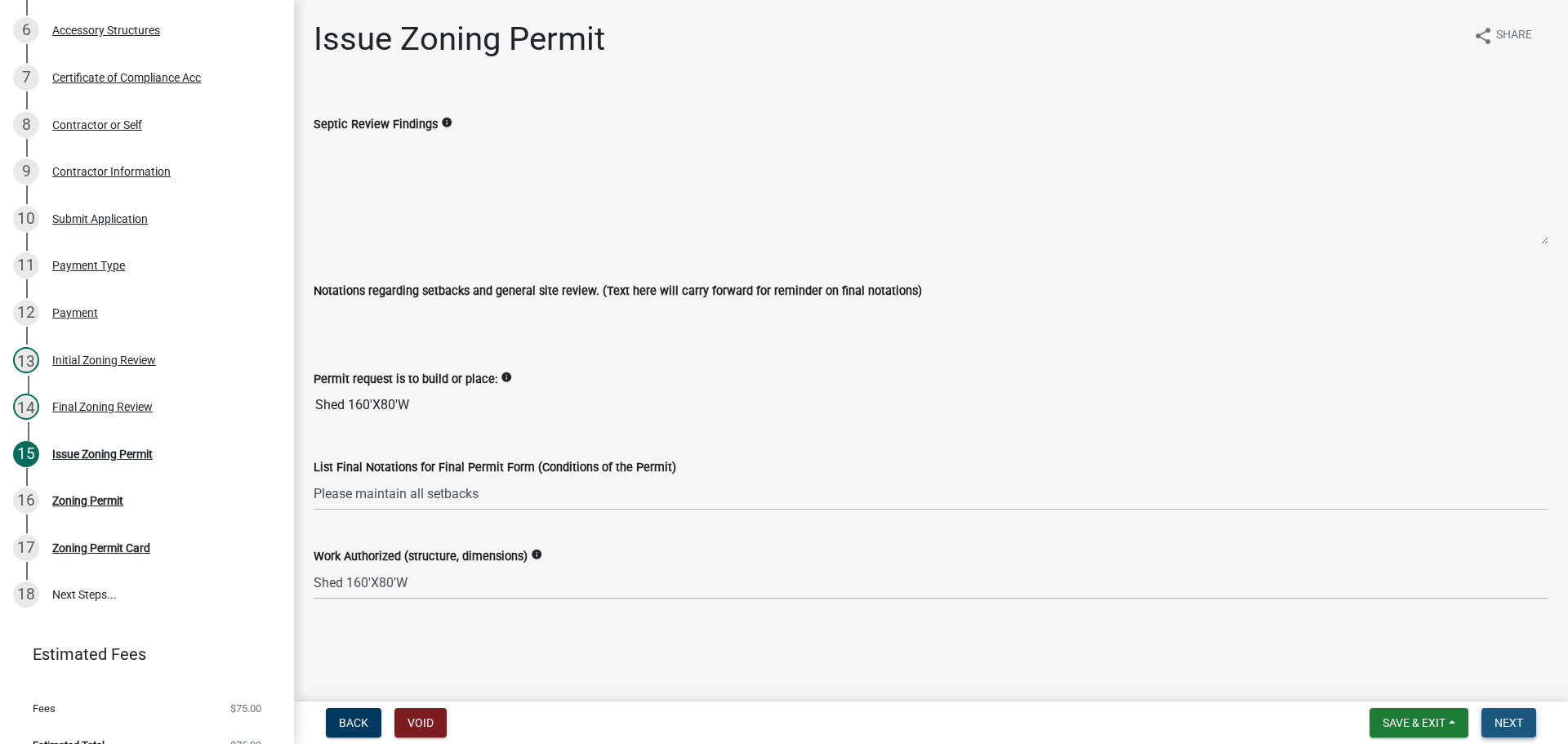
click at [1505, 711] on button "Next" at bounding box center [1508, 722] width 54 height 29
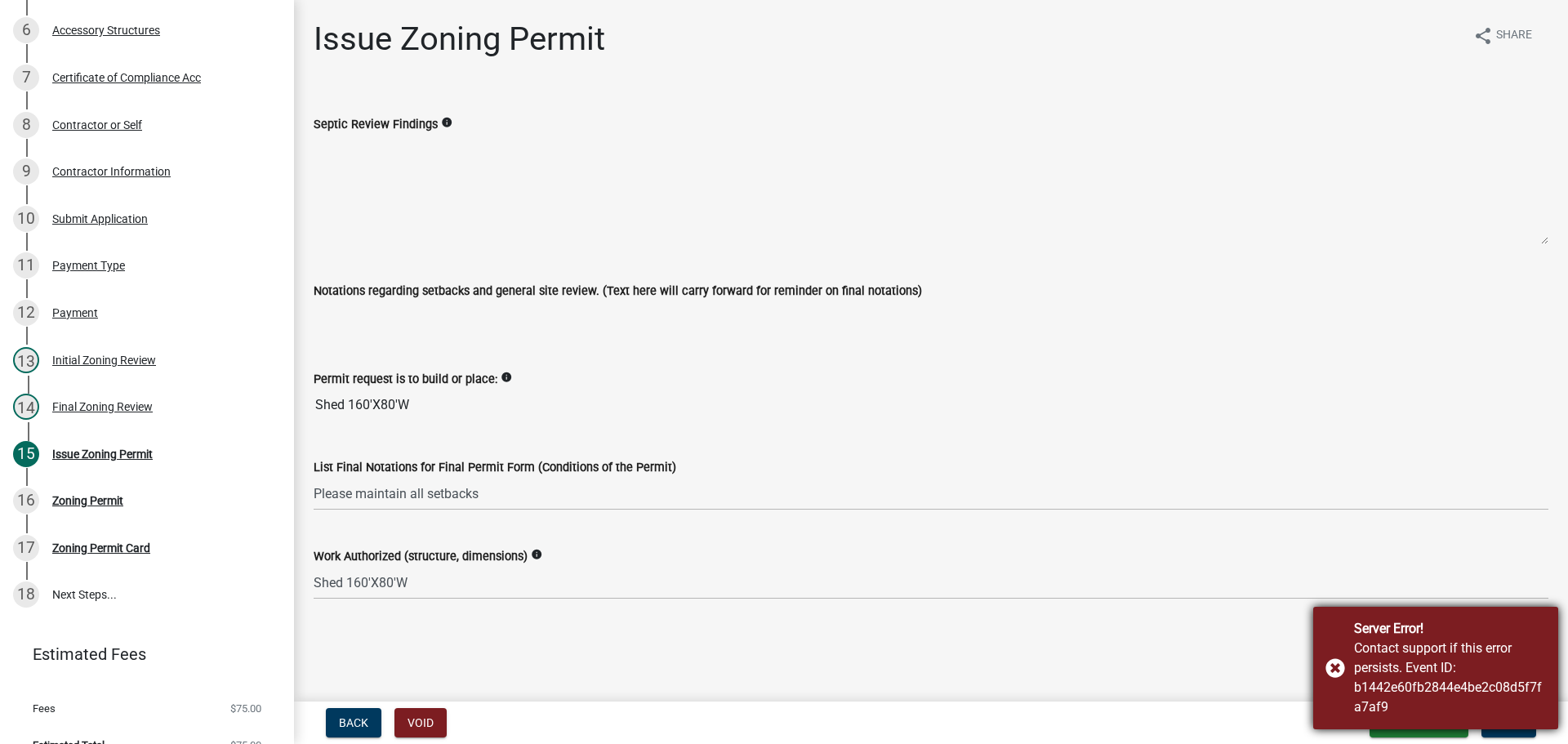
click at [1328, 675] on div "Server Error! Contact support if this error persists. Event ID: b1442e60fb2844e…" at bounding box center [1435, 668] width 245 height 122
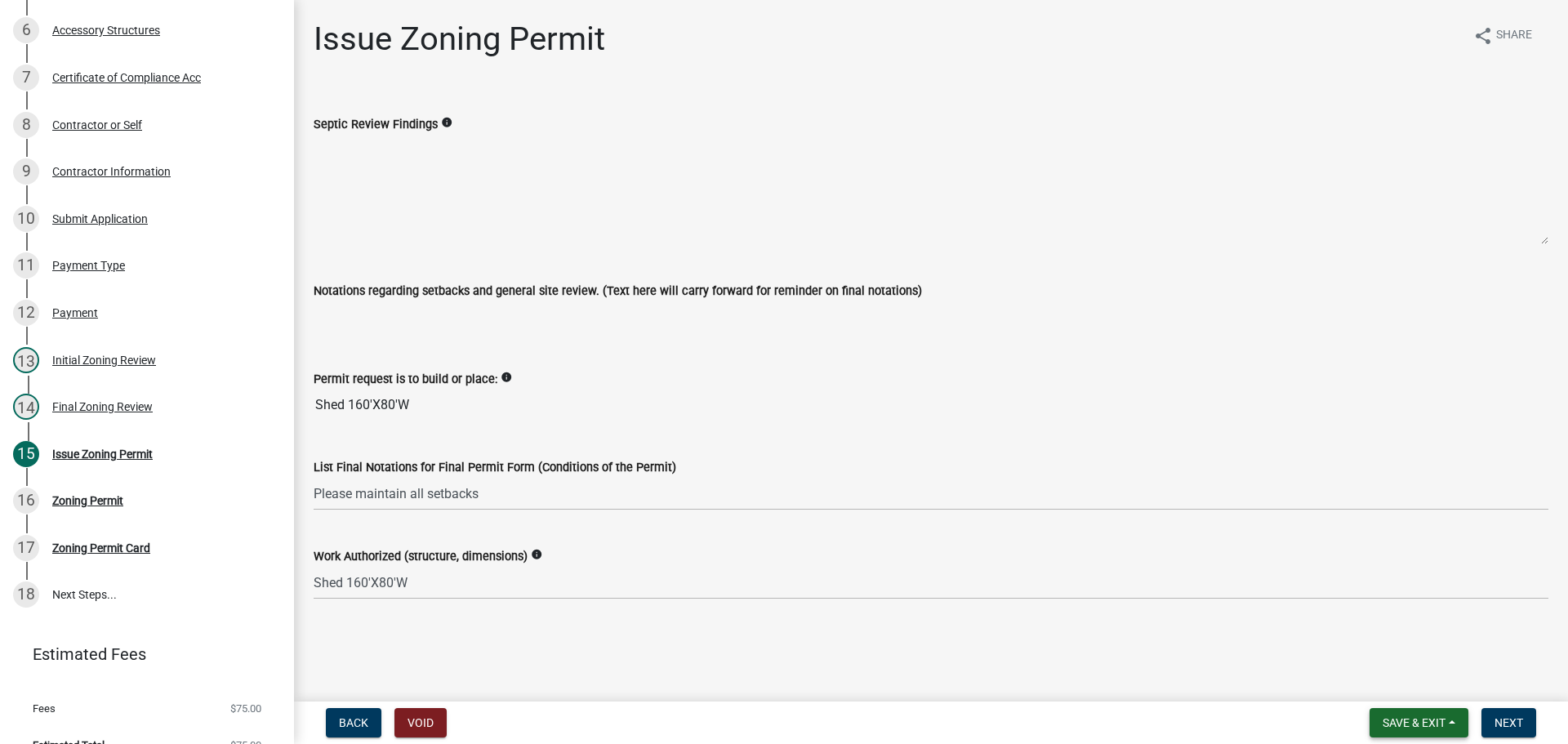
click at [1410, 711] on button "Save & Exit" at bounding box center [1419, 722] width 98 height 29
click at [1421, 679] on button "Save & Exit" at bounding box center [1403, 680] width 131 height 40
